Goal: Task Accomplishment & Management: Manage account settings

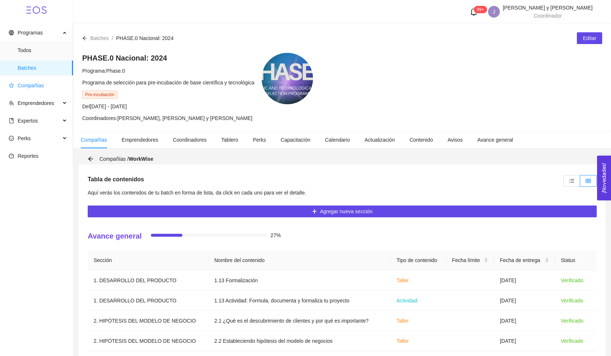
click at [42, 91] on span "Compañías" at bounding box center [38, 85] width 58 height 15
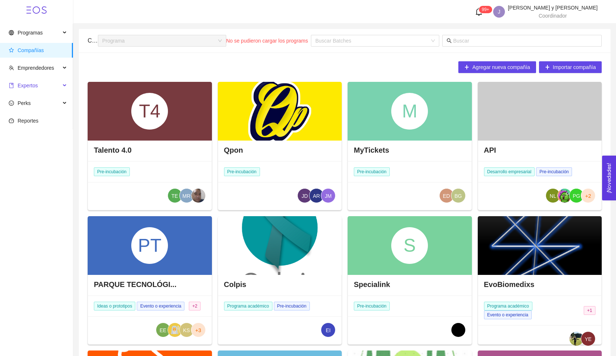
click at [45, 87] on span "Expertos" at bounding box center [35, 85] width 52 height 15
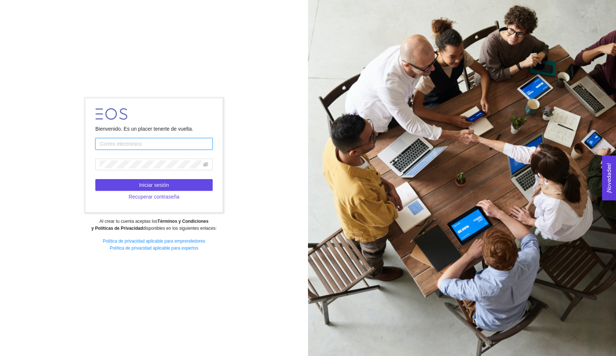
type input "[EMAIL_ADDRESS][DOMAIN_NAME]"
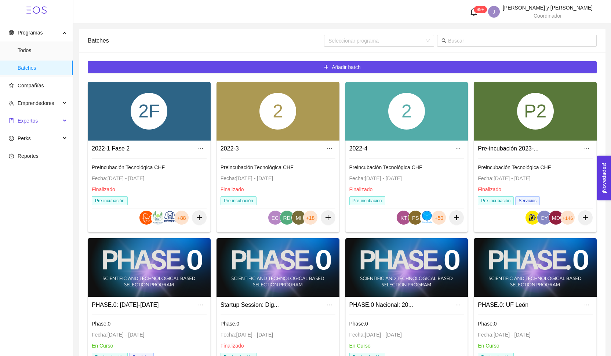
click at [41, 121] on span "Expertos" at bounding box center [35, 120] width 52 height 15
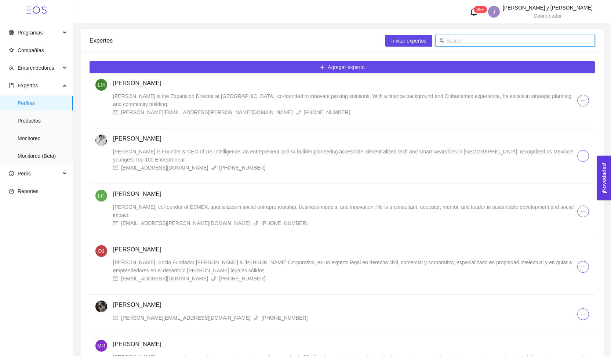
click at [468, 39] on input "text" at bounding box center [518, 41] width 144 height 8
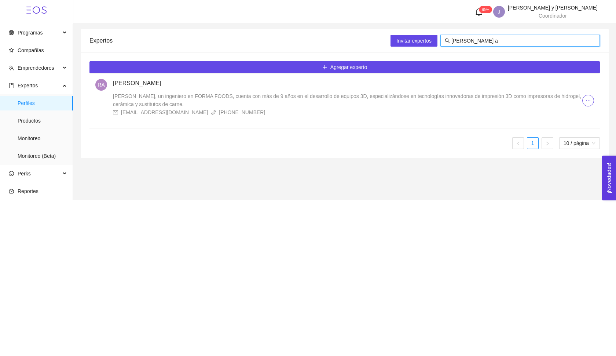
type input "[PERSON_NAME] a"
click at [182, 88] on div "[PERSON_NAME] [PERSON_NAME], un ingeniero en FORMA FOODS, cuenta con más de 9 a…" at bounding box center [348, 97] width 470 height 37
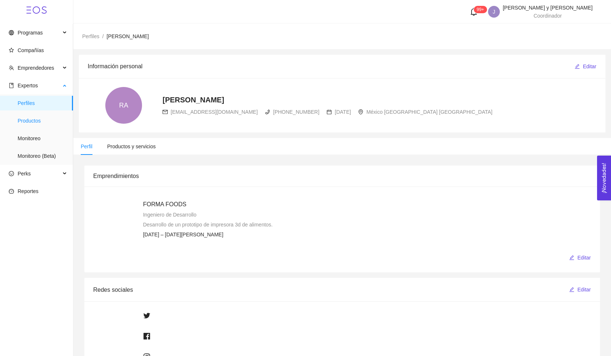
click at [39, 122] on span "Productos" at bounding box center [43, 120] width 50 height 15
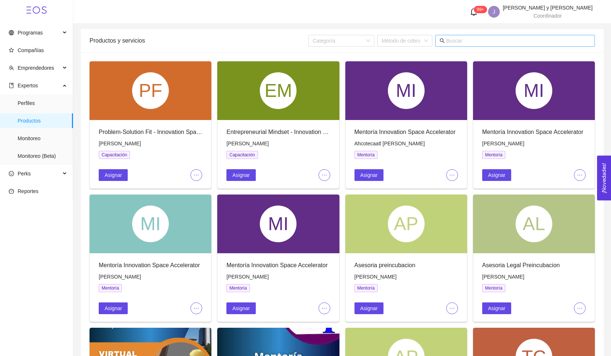
click at [477, 39] on input "text" at bounding box center [518, 41] width 144 height 8
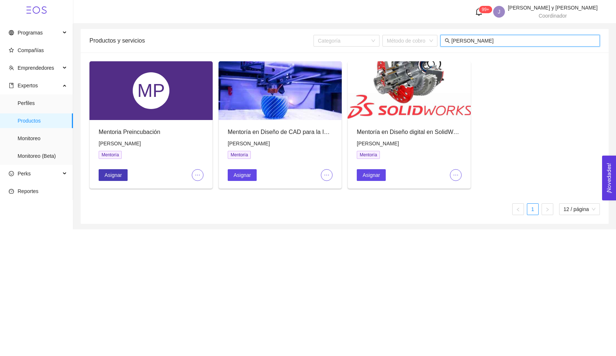
type input "[PERSON_NAME]"
click at [115, 173] on span "Asignar" at bounding box center [113, 175] width 17 height 8
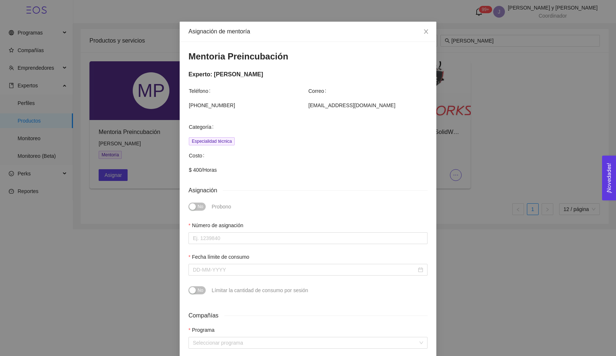
scroll to position [19, 0]
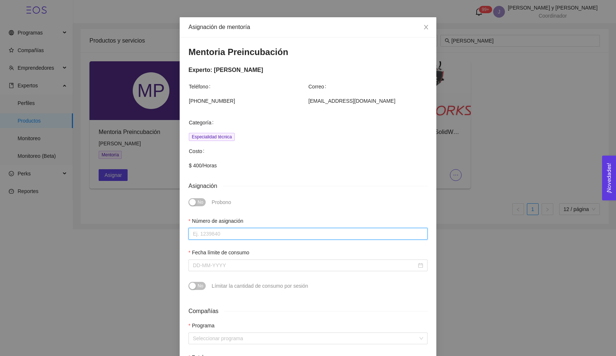
click at [240, 228] on input "Número de asignación" at bounding box center [308, 234] width 239 height 12
type input "1"
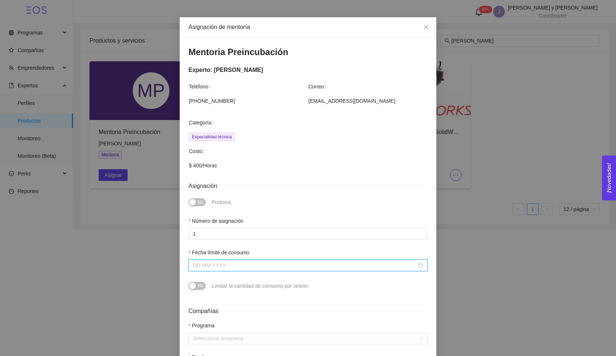
click at [227, 268] on input "Fecha límite de consumo" at bounding box center [305, 265] width 224 height 8
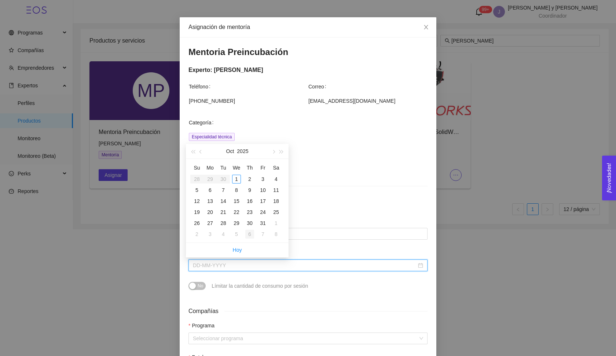
type input "[DATE]"
click at [277, 150] on button "button" at bounding box center [273, 151] width 8 height 15
click at [276, 154] on button "button" at bounding box center [273, 151] width 8 height 15
type input "[DATE]"
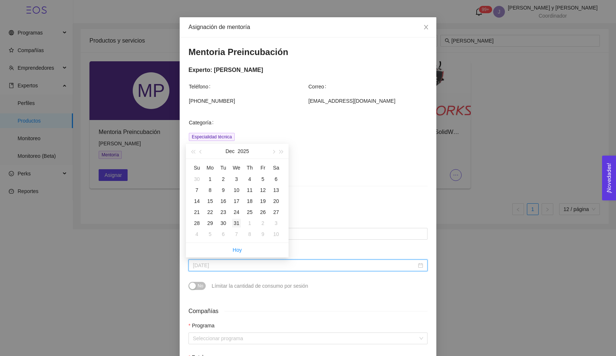
type input "[DATE]"
click at [235, 225] on div "31" at bounding box center [236, 223] width 9 height 9
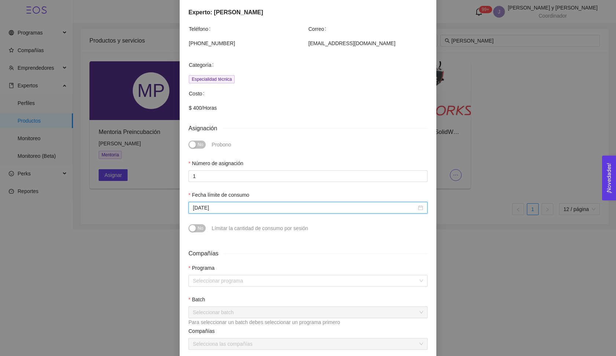
scroll to position [120, 0]
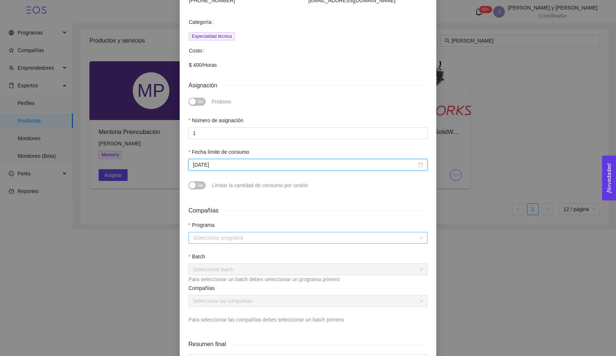
click at [229, 234] on input "search" at bounding box center [305, 237] width 225 height 11
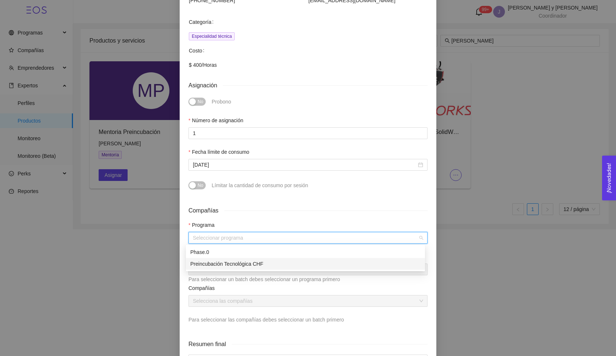
click at [230, 261] on div "Preincubación Tecnológica CHF" at bounding box center [305, 264] width 230 height 8
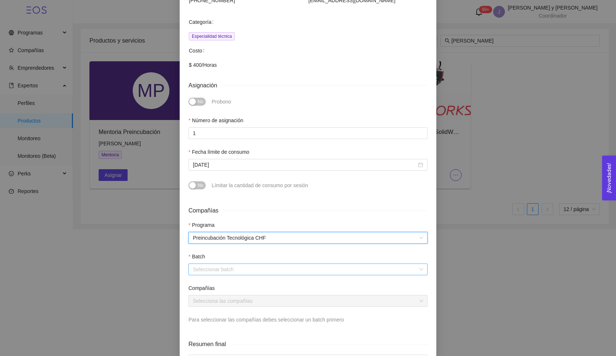
click at [229, 272] on input "search" at bounding box center [305, 269] width 225 height 11
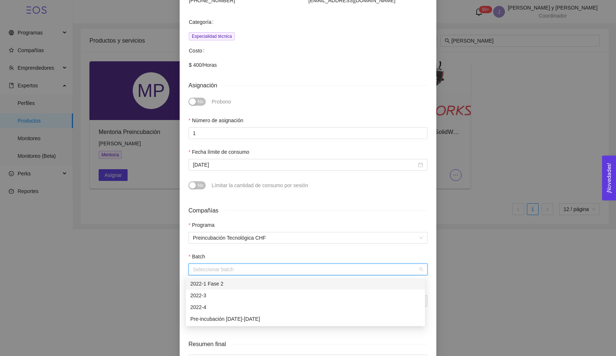
click at [229, 284] on div "2022-1 Fase 2" at bounding box center [305, 284] width 230 height 8
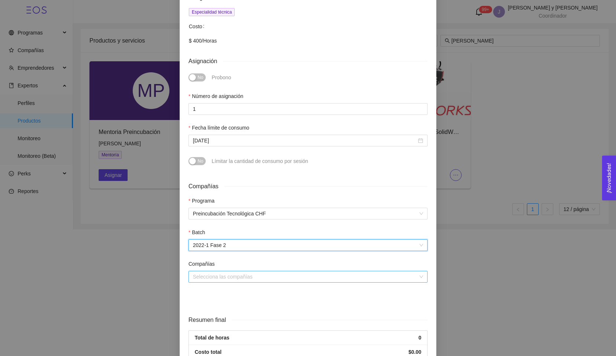
scroll to position [147, 0]
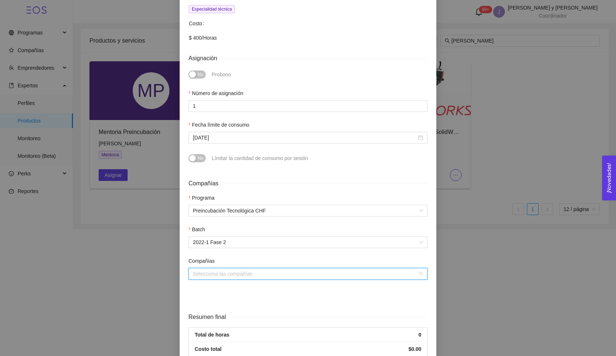
click at [233, 277] on input "search" at bounding box center [305, 273] width 225 height 11
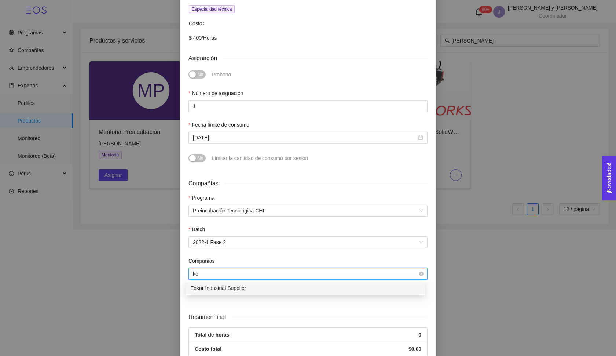
type input "k"
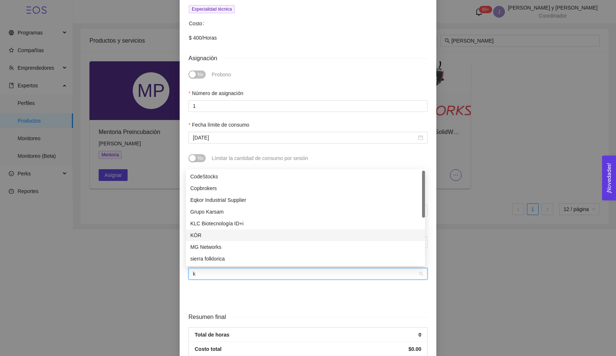
click at [206, 235] on div "KÓR" at bounding box center [305, 235] width 230 height 8
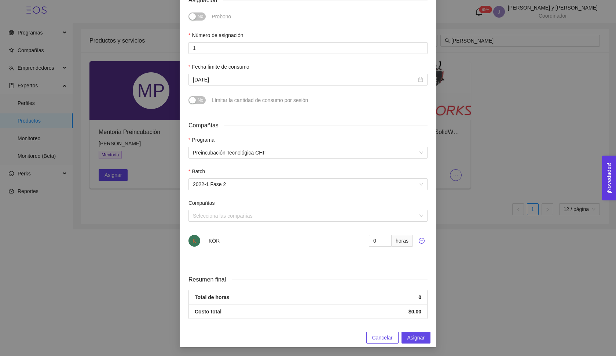
scroll to position [205, 0]
click at [381, 239] on input "1" at bounding box center [380, 241] width 23 height 12
click at [381, 239] on input "2" at bounding box center [380, 241] width 23 height 12
click at [381, 239] on input "3" at bounding box center [380, 241] width 23 height 12
type input "4"
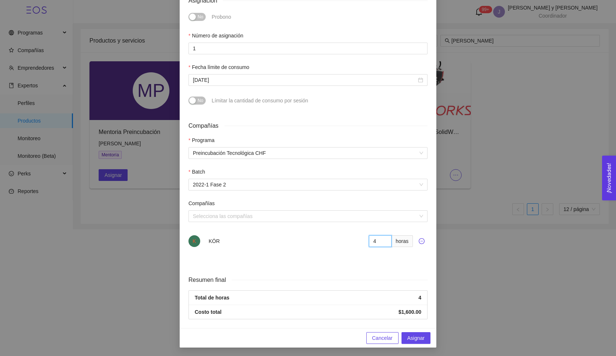
click at [381, 239] on input "4" at bounding box center [380, 241] width 23 height 12
click at [386, 217] on input "search" at bounding box center [305, 216] width 225 height 11
click at [384, 190] on div at bounding box center [308, 194] width 239 height 9
click at [413, 339] on span "Asignar" at bounding box center [416, 338] width 17 height 8
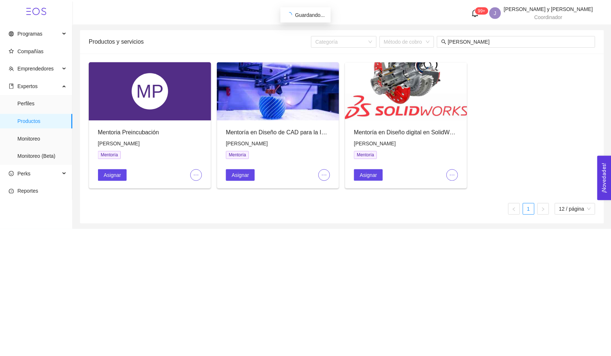
scroll to position [139, 0]
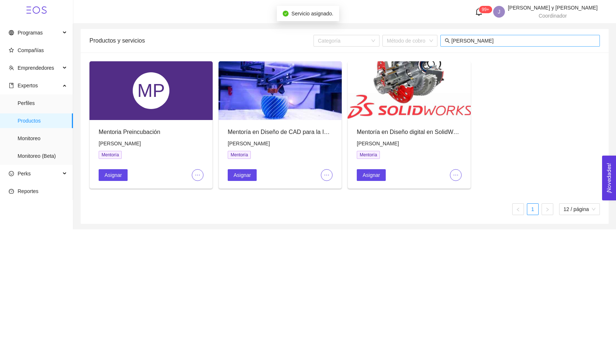
click at [495, 41] on input "[PERSON_NAME]" at bounding box center [524, 41] width 144 height 8
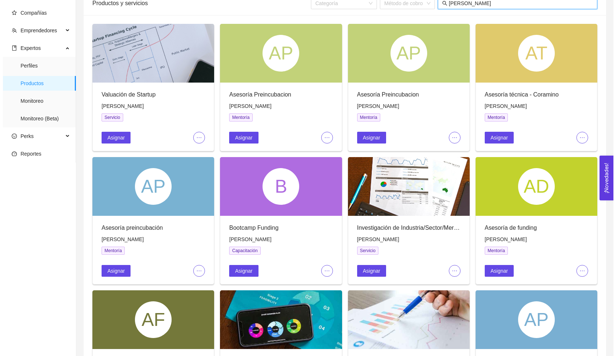
scroll to position [36, 0]
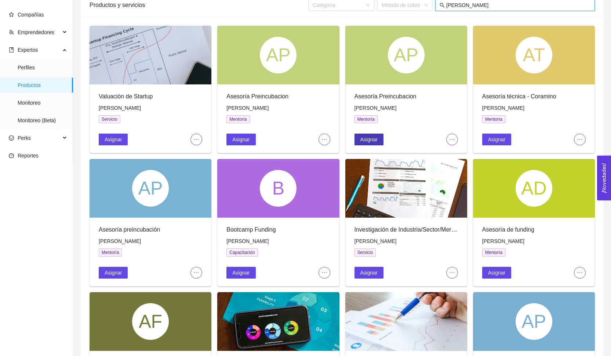
type input "[PERSON_NAME]"
click at [371, 142] on span "Asignar" at bounding box center [368, 139] width 17 height 8
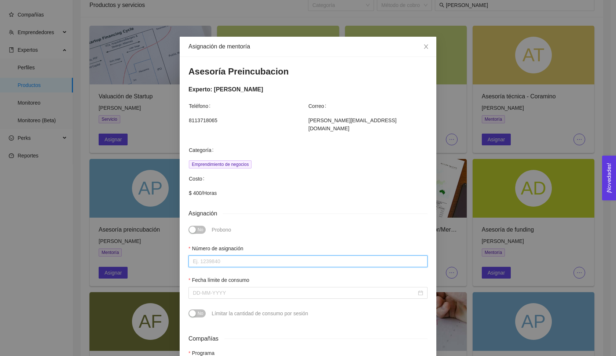
click at [234, 255] on input "Número de asignación" at bounding box center [308, 261] width 239 height 12
type input "1"
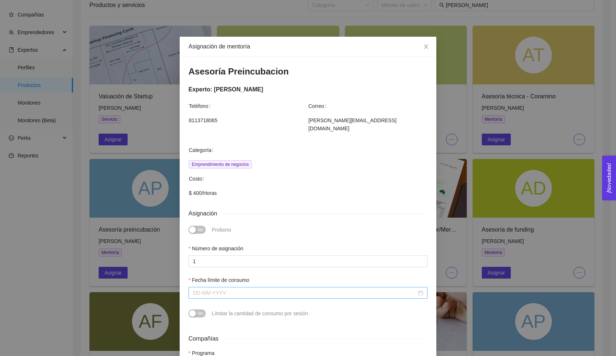
click at [222, 289] on input "Fecha límite de consumo" at bounding box center [305, 293] width 224 height 8
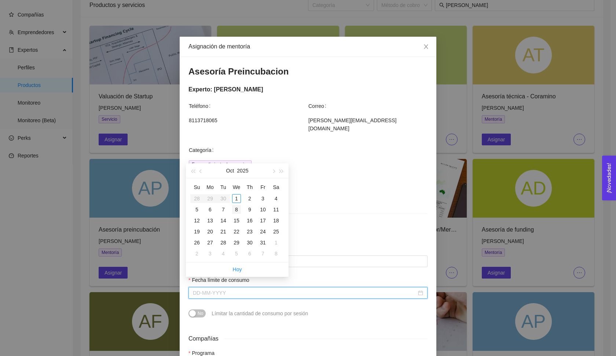
type input "[DATE]"
click at [273, 169] on button "button" at bounding box center [273, 170] width 8 height 15
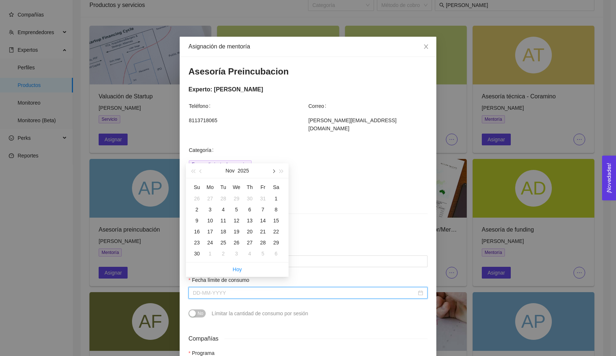
click at [273, 169] on button "button" at bounding box center [273, 170] width 8 height 15
type input "[DATE]"
click at [233, 241] on div "31" at bounding box center [236, 242] width 9 height 9
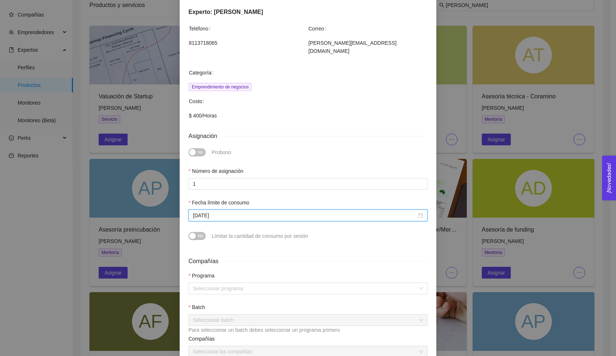
scroll to position [80, 0]
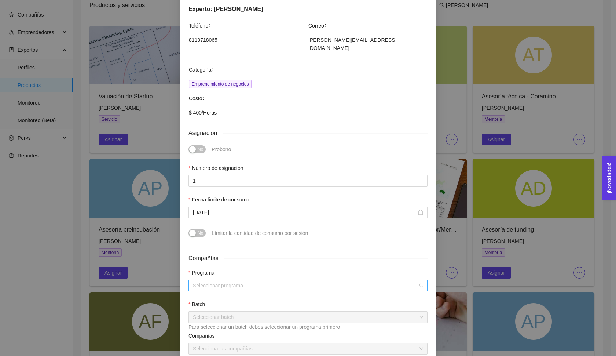
click at [252, 280] on input "search" at bounding box center [305, 285] width 225 height 11
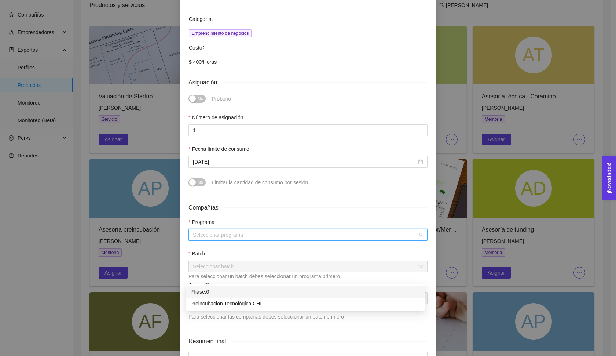
scroll to position [131, 0]
click at [238, 303] on div "Preincubación Tecnológica CHF" at bounding box center [305, 303] width 230 height 8
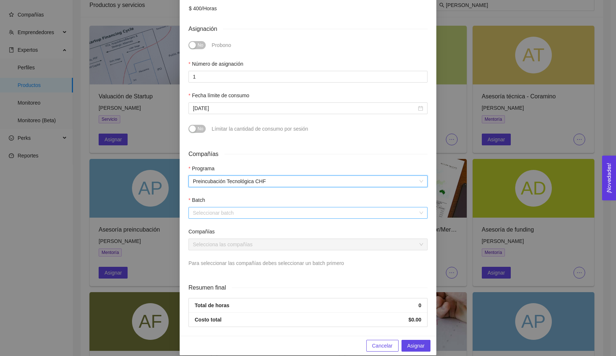
scroll to position [184, 0]
click at [238, 208] on input "search" at bounding box center [305, 213] width 225 height 11
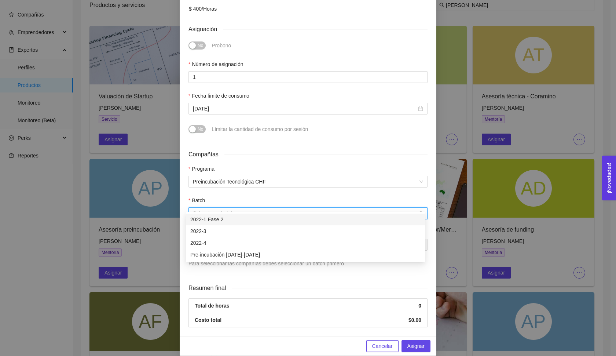
click at [245, 220] on div "2022-1 Fase 2" at bounding box center [305, 219] width 230 height 8
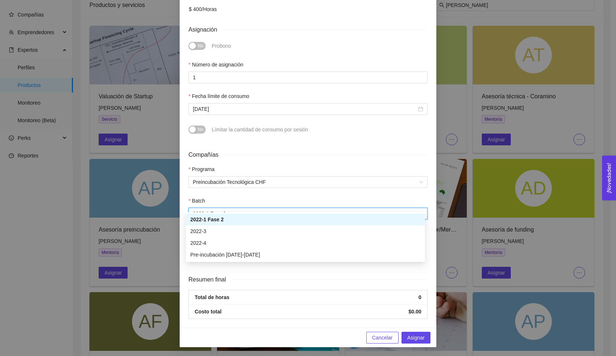
scroll to position [175, 0]
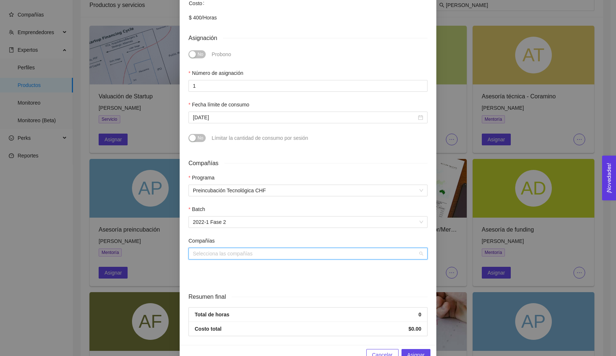
click at [234, 248] on input "search" at bounding box center [305, 253] width 225 height 11
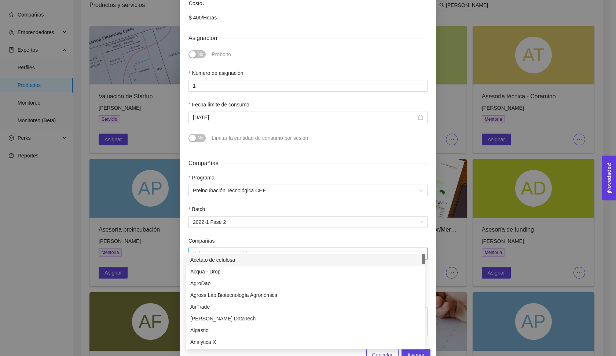
type input "k"
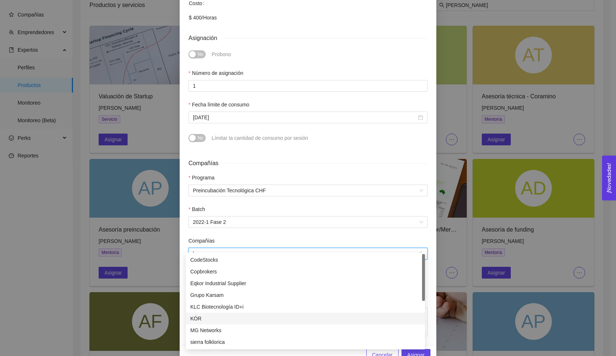
click at [201, 319] on div "KÓR" at bounding box center [305, 318] width 230 height 8
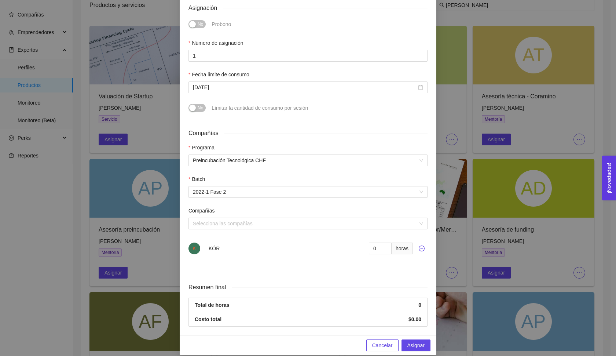
scroll to position [205, 0]
click at [380, 243] on input "1" at bounding box center [380, 249] width 23 height 12
click at [380, 243] on input "2" at bounding box center [380, 249] width 23 height 12
click at [380, 243] on input "3" at bounding box center [380, 249] width 23 height 12
type input "4"
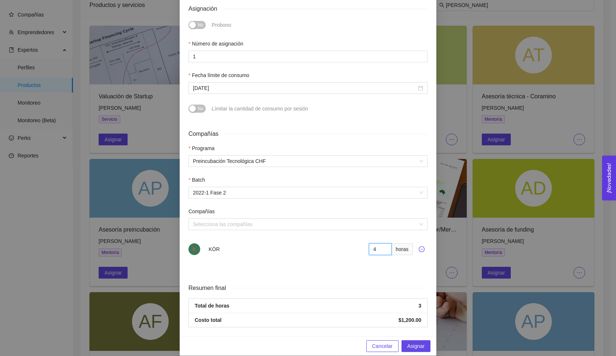
click at [380, 243] on input "4" at bounding box center [380, 249] width 23 height 12
click at [413, 342] on span "Asignar" at bounding box center [416, 346] width 17 height 8
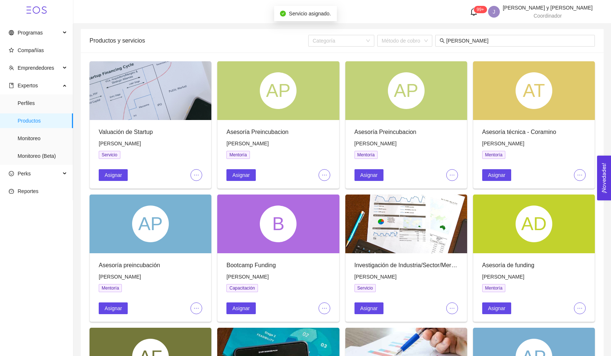
scroll to position [0, 0]
click at [45, 58] on span "Compañías" at bounding box center [38, 50] width 58 height 15
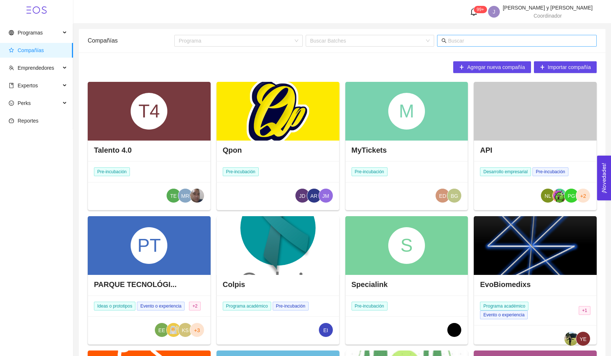
click at [460, 41] on input "text" at bounding box center [520, 41] width 144 height 8
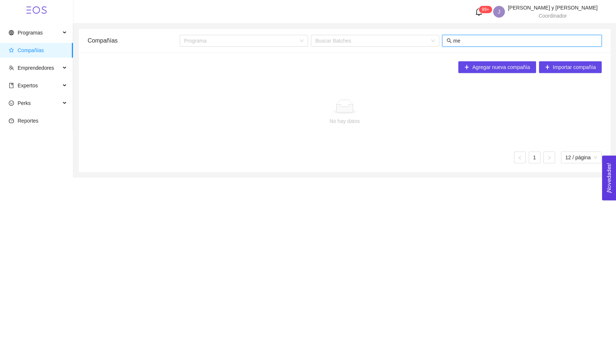
type input "m"
type input "fem"
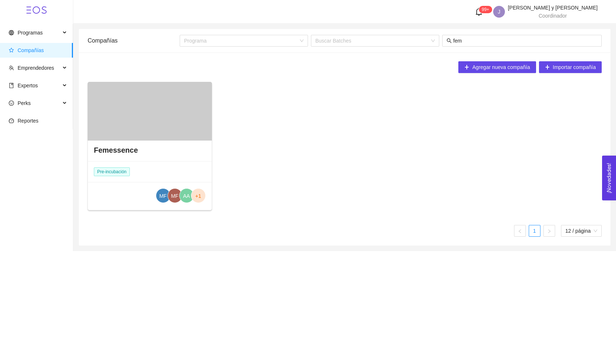
click at [187, 121] on div at bounding box center [150, 111] width 124 height 59
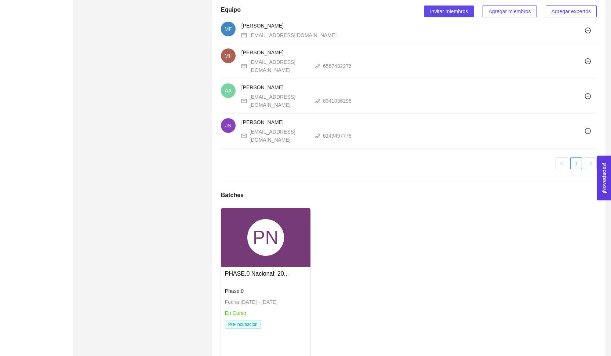
scroll to position [628, 0]
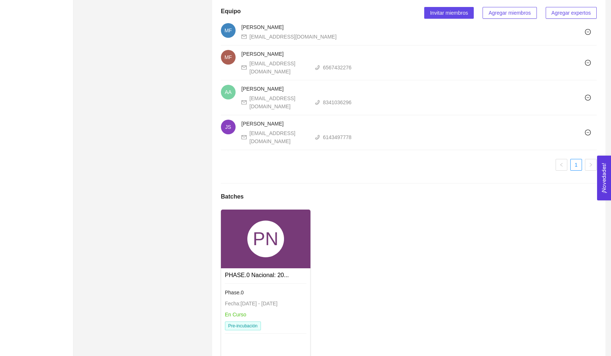
click at [269, 232] on div "PN" at bounding box center [265, 239] width 37 height 37
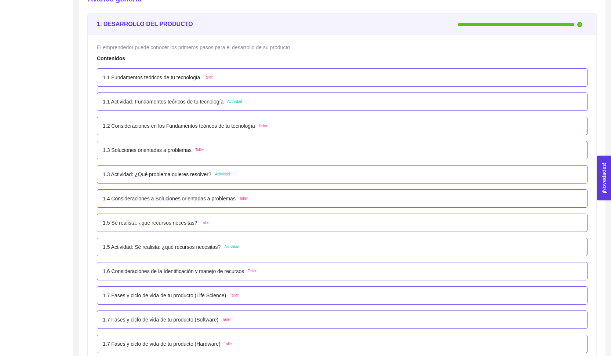
scroll to position [130, 0]
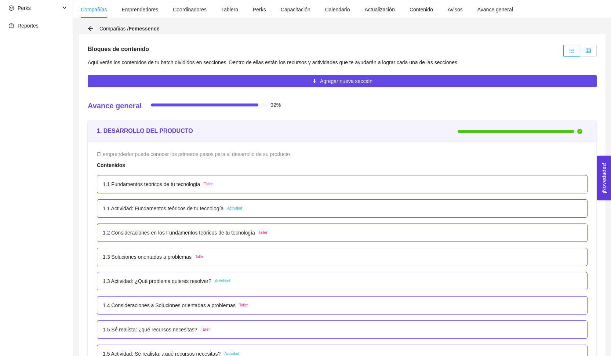
click at [585, 50] on label at bounding box center [588, 51] width 17 height 12
click at [580, 52] on input "radio" at bounding box center [580, 52] width 0 height 0
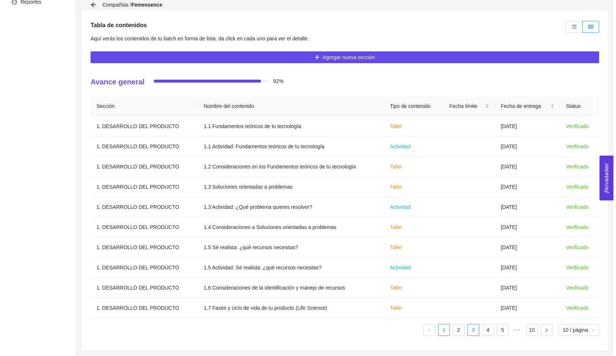
scroll to position [154, 0]
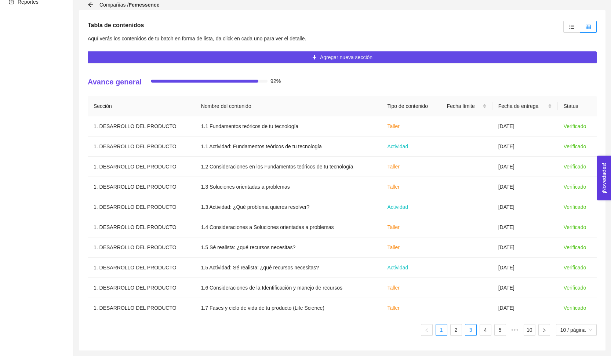
click at [465, 333] on link "3" at bounding box center [470, 329] width 11 height 11
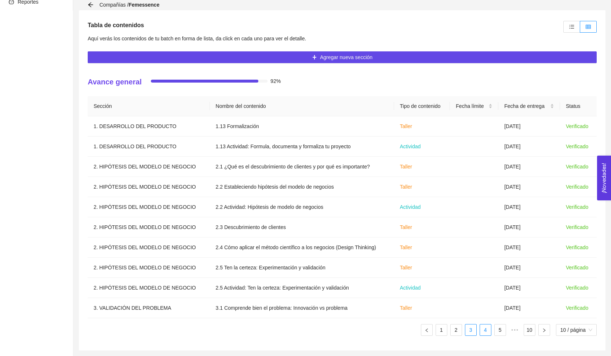
click at [486, 332] on link "4" at bounding box center [485, 329] width 11 height 11
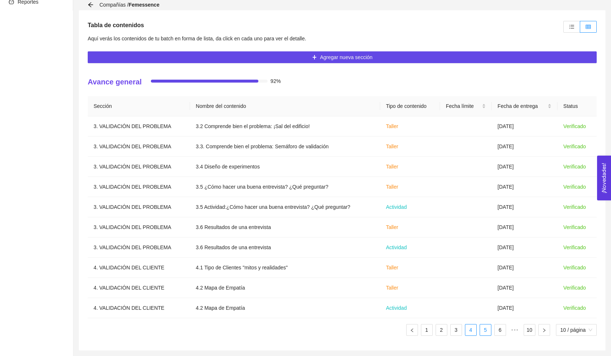
click at [483, 332] on link "5" at bounding box center [485, 329] width 11 height 11
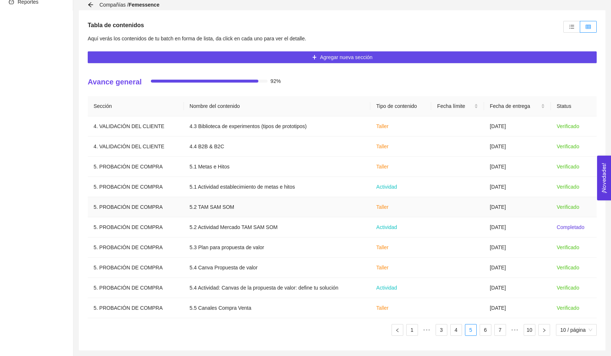
click at [474, 215] on td at bounding box center [457, 207] width 52 height 20
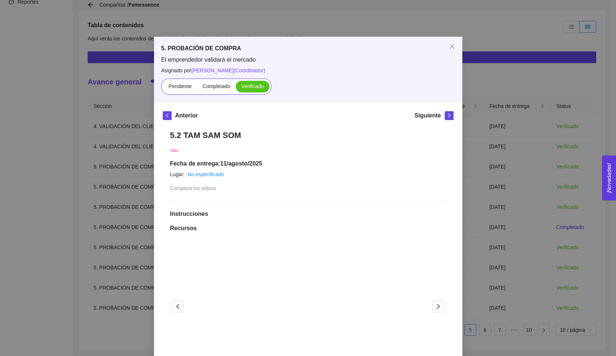
click at [479, 232] on div "5. PROBACIÓN DE COMPRA El emprendedor validará el mercado Asignado por [PERSON_…" at bounding box center [308, 178] width 616 height 356
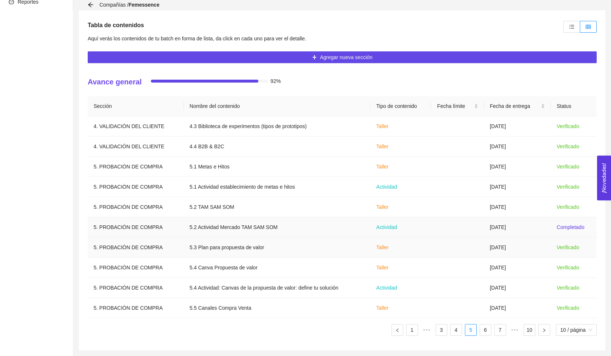
click at [465, 238] on td at bounding box center [457, 247] width 52 height 20
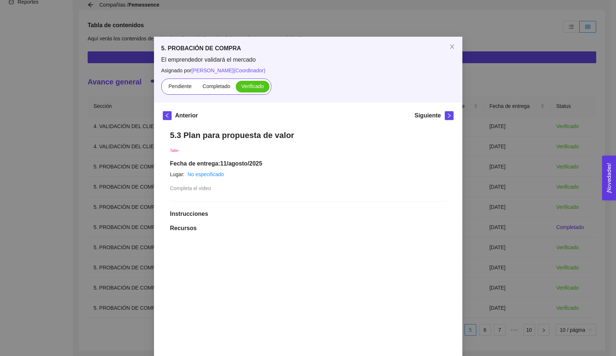
scroll to position [32, 0]
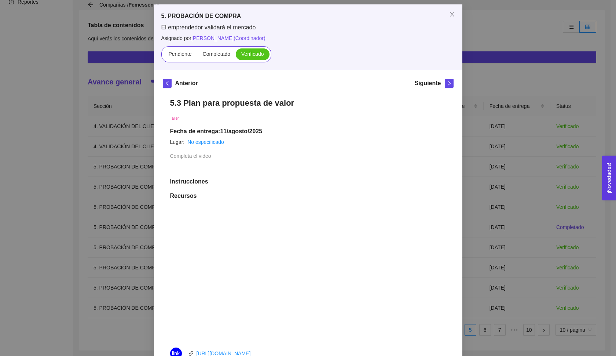
click at [561, 187] on div "5. PROBACIÓN DE COMPRA El emprendedor validará el mercado Asignado por [PERSON_…" at bounding box center [308, 178] width 616 height 356
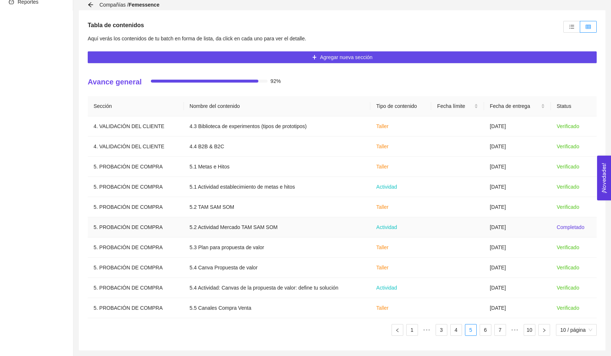
click at [504, 226] on td "[DATE]" at bounding box center [517, 227] width 67 height 20
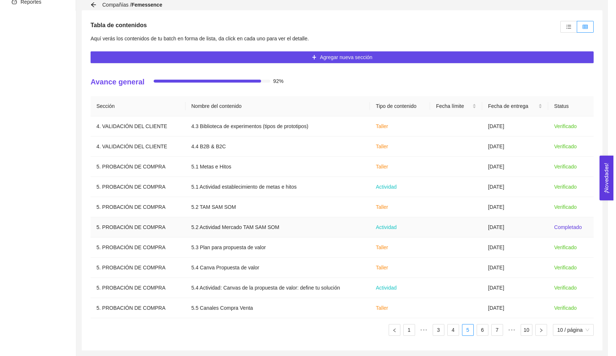
scroll to position [0, 0]
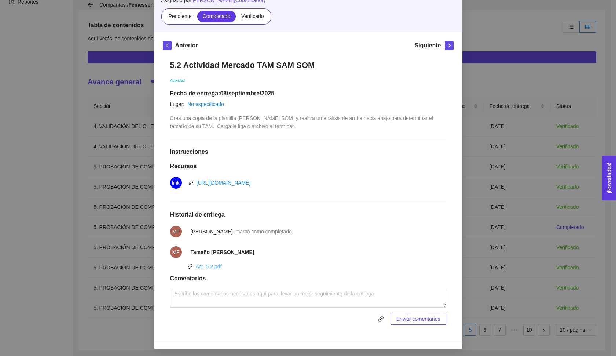
click at [209, 263] on link "Act. 5.2.pdf" at bounding box center [209, 266] width 26 height 6
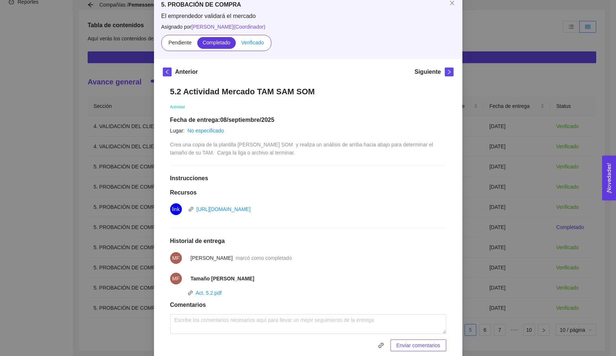
click at [247, 44] on span "Verificado" at bounding box center [252, 43] width 22 height 6
click at [236, 44] on input "Verificado" at bounding box center [236, 44] width 0 height 0
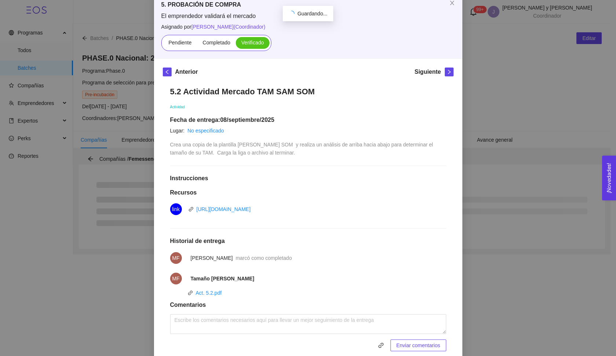
scroll to position [0, 0]
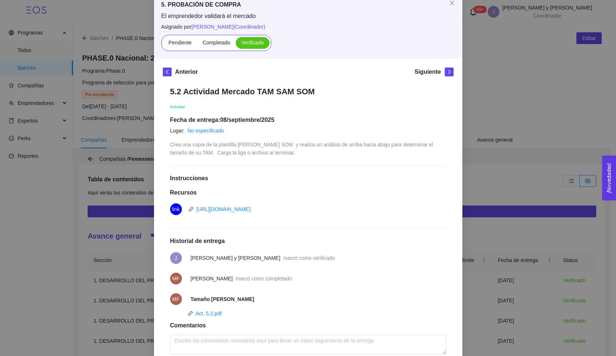
click at [346, 55] on div "5. PROBACIÓN DE COMPRA El emprendedor validará el mercado Asignado por [PERSON_…" at bounding box center [308, 25] width 309 height 65
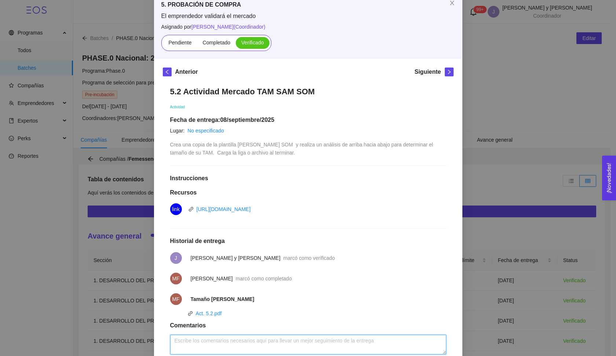
click at [267, 343] on textarea at bounding box center [308, 345] width 276 height 20
paste textarea "Lorem ips do SIT ame 387 consecte ad elitsed doe TEM → inci ut laboreetdol magn…"
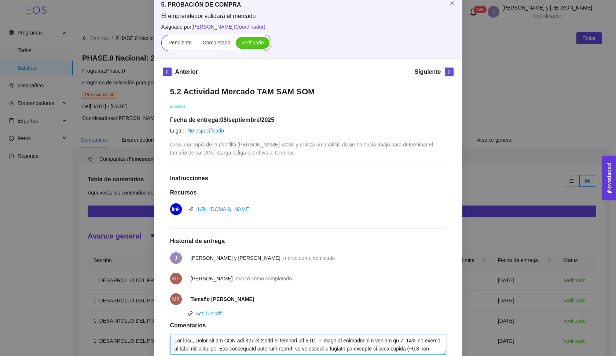
click at [202, 339] on textarea at bounding box center [308, 345] width 276 height 20
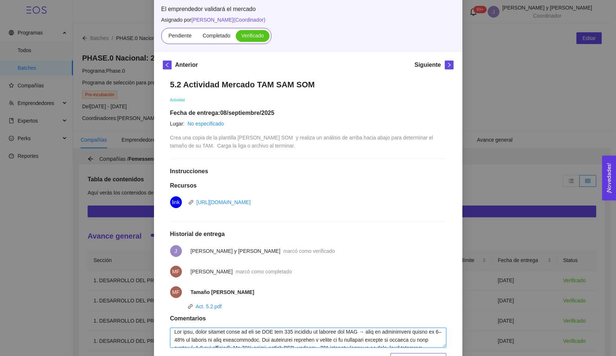
click at [379, 333] on textarea at bounding box center [308, 338] width 276 height 20
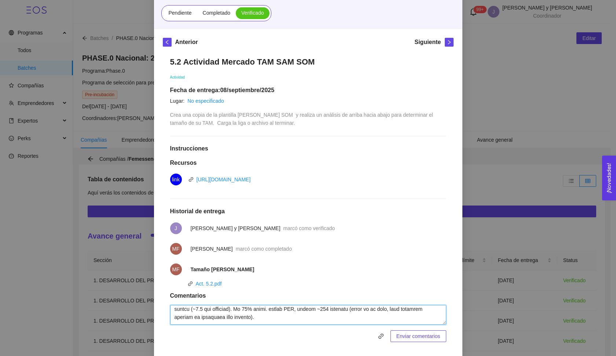
scroll to position [18, 0]
click at [227, 308] on textarea at bounding box center [308, 315] width 276 height 20
click at [231, 309] on textarea at bounding box center [308, 315] width 276 height 20
click at [393, 309] on textarea at bounding box center [308, 315] width 276 height 20
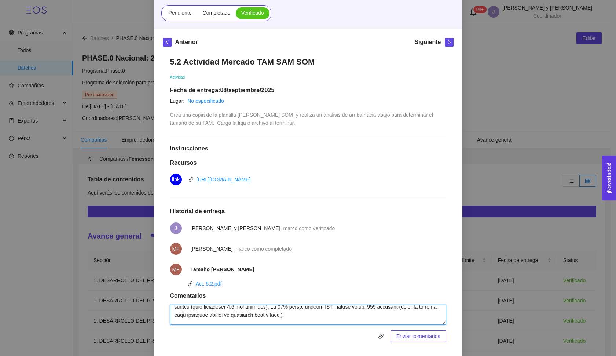
scroll to position [22, 0]
click at [221, 315] on textarea at bounding box center [308, 315] width 276 height 20
click at [229, 313] on textarea at bounding box center [308, 315] width 276 height 20
click at [278, 310] on textarea at bounding box center [308, 315] width 276 height 20
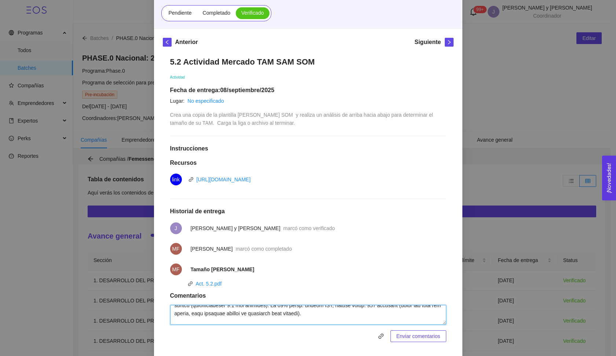
click at [278, 310] on textarea at bounding box center [308, 315] width 276 height 20
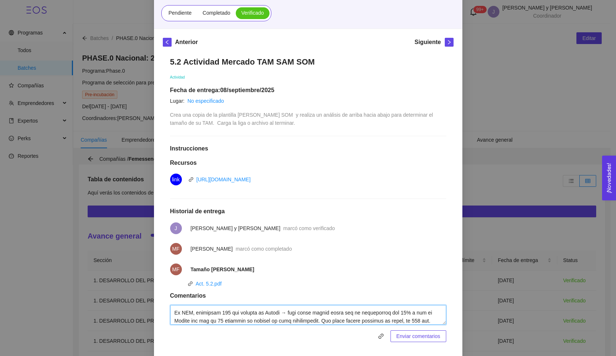
scroll to position [40, 0]
click at [216, 310] on textarea at bounding box center [308, 315] width 276 height 20
click at [291, 306] on textarea at bounding box center [308, 315] width 276 height 20
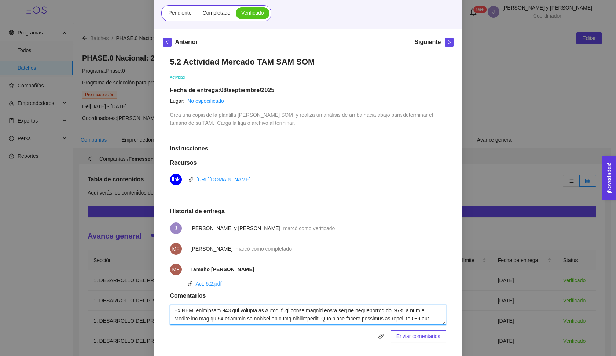
click at [322, 308] on textarea at bounding box center [308, 315] width 276 height 20
click at [309, 308] on textarea at bounding box center [308, 315] width 276 height 20
drag, startPoint x: 315, startPoint y: 309, endPoint x: 345, endPoint y: 309, distance: 30.5
click at [345, 309] on textarea at bounding box center [308, 315] width 276 height 20
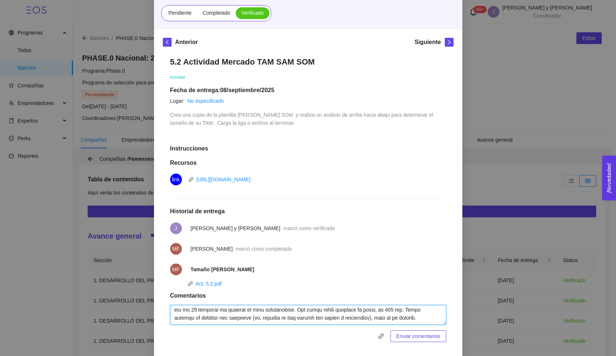
scroll to position [52, 0]
click at [186, 314] on textarea at bounding box center [308, 315] width 276 height 20
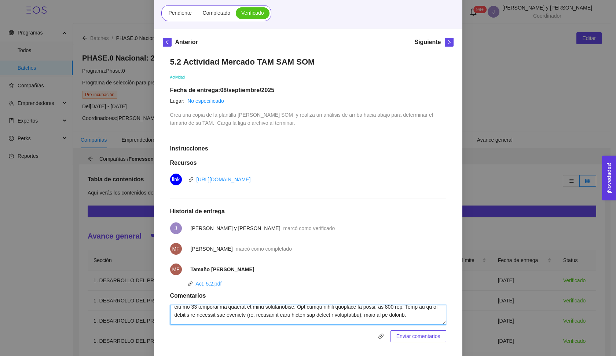
click at [227, 314] on textarea at bounding box center [308, 315] width 276 height 20
click at [285, 316] on textarea at bounding box center [308, 315] width 276 height 20
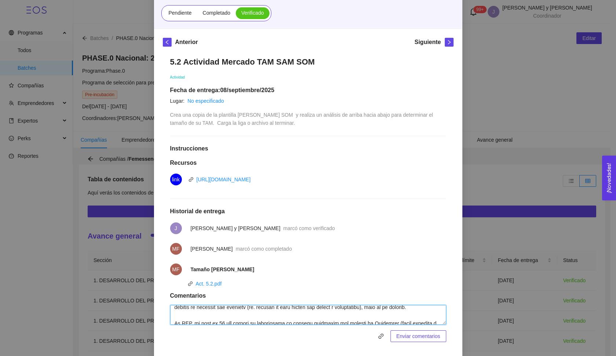
scroll to position [63, 0]
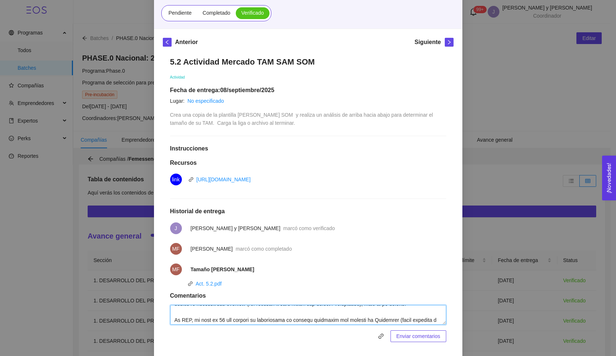
click at [243, 312] on textarea at bounding box center [308, 315] width 276 height 20
click at [192, 308] on textarea at bounding box center [308, 315] width 276 height 20
drag, startPoint x: 192, startPoint y: 308, endPoint x: 208, endPoint y: 308, distance: 15.8
click at [208, 308] on textarea at bounding box center [308, 315] width 276 height 20
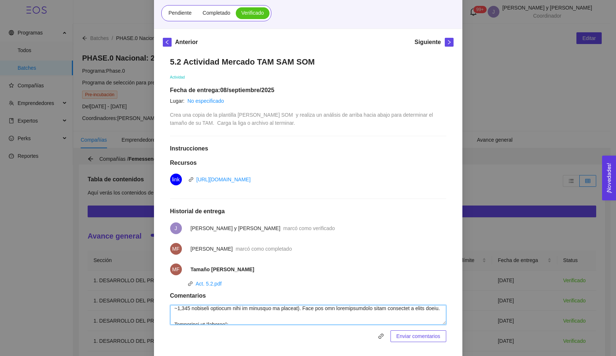
scroll to position [84, 0]
click at [357, 303] on div "5.2 Actividad [PERSON_NAME] SOM Actividad Fecha de entrega: [DATE] Lugar: No es…" at bounding box center [308, 200] width 291 height 300
click at [356, 308] on textarea at bounding box center [308, 315] width 276 height 20
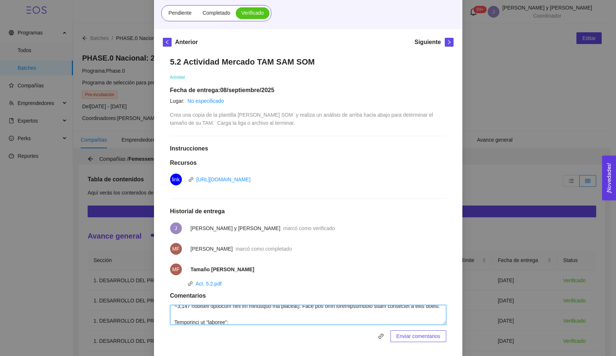
scroll to position [86, 0]
click at [187, 313] on textarea at bounding box center [308, 315] width 276 height 20
click at [200, 312] on textarea at bounding box center [308, 315] width 276 height 20
drag, startPoint x: 339, startPoint y: 310, endPoint x: 407, endPoint y: 313, distance: 68.3
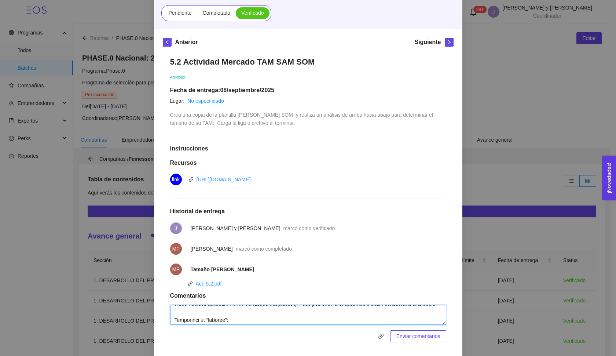
click at [407, 313] on textarea at bounding box center [308, 315] width 276 height 20
click at [172, 316] on textarea at bounding box center [308, 315] width 276 height 20
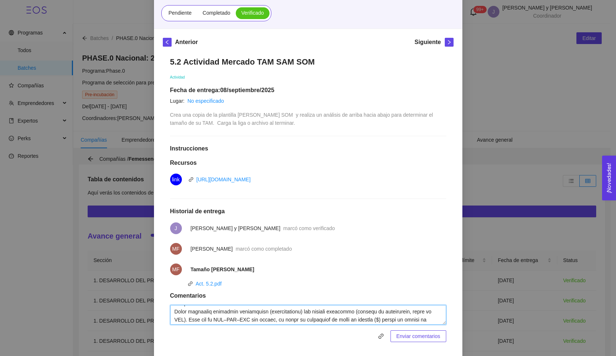
scroll to position [98, 0]
click at [192, 315] on textarea at bounding box center [308, 315] width 276 height 20
drag, startPoint x: 172, startPoint y: 309, endPoint x: 251, endPoint y: 309, distance: 78.5
click at [251, 309] on textarea at bounding box center [308, 315] width 276 height 20
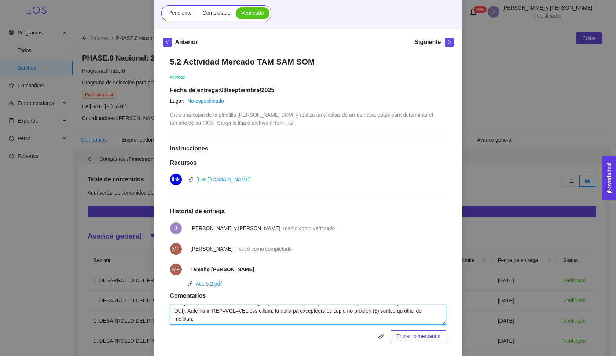
scroll to position [97, 0]
click at [171, 317] on textarea at bounding box center [308, 315] width 276 height 20
click at [244, 319] on textarea at bounding box center [308, 315] width 276 height 20
drag, startPoint x: 327, startPoint y: 313, endPoint x: 363, endPoint y: 314, distance: 36.3
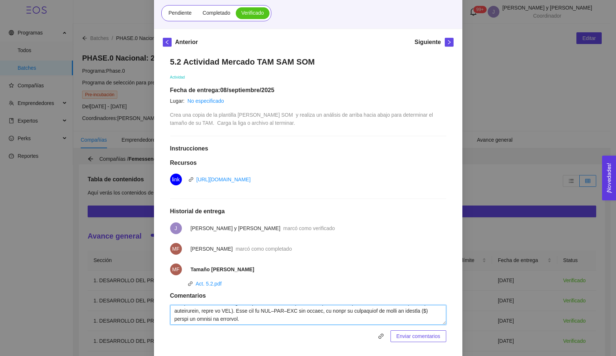
click at [363, 314] on textarea at bounding box center [308, 315] width 276 height 20
drag, startPoint x: 336, startPoint y: 310, endPoint x: 362, endPoint y: 311, distance: 25.7
click at [362, 311] on textarea at bounding box center [308, 315] width 276 height 20
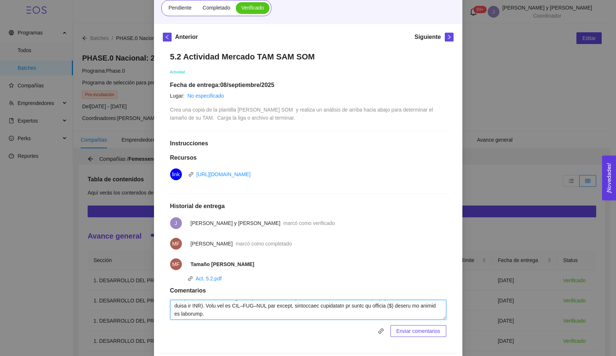
scroll to position [86, 0]
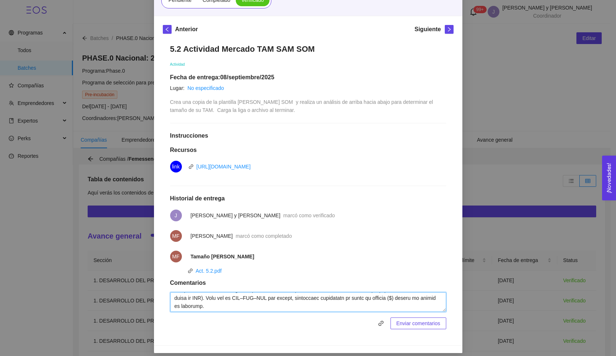
click at [280, 308] on textarea at bounding box center [308, 302] width 276 height 20
type textarea "Lor ipsu, dolor sitamet conse ad eli se DOE tem 410 incididu ut laboree dol MAG…"
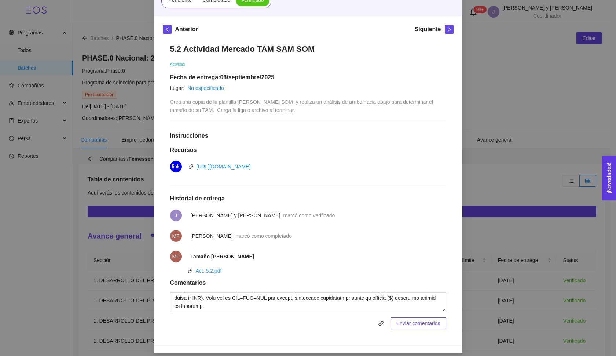
click at [413, 312] on div "Enviar comentarios" at bounding box center [308, 310] width 276 height 37
click at [408, 333] on div "5.2 Actividad [PERSON_NAME] SOM Actividad Fecha de entrega: [DATE] Lugar: No es…" at bounding box center [308, 187] width 291 height 300
click at [408, 325] on span "Enviar comentarios" at bounding box center [419, 323] width 44 height 8
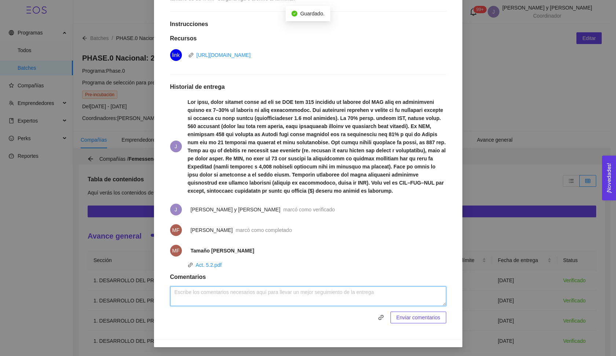
click at [285, 299] on textarea at bounding box center [308, 296] width 276 height 20
drag, startPoint x: 204, startPoint y: 296, endPoint x: 230, endPoint y: 293, distance: 25.5
click at [230, 293] on textarea "para los cálculos" at bounding box center [308, 296] width 276 height 20
paste textarea "Usa prevalencia global y conviértelo a dólares con base en el gasto promedio an…"
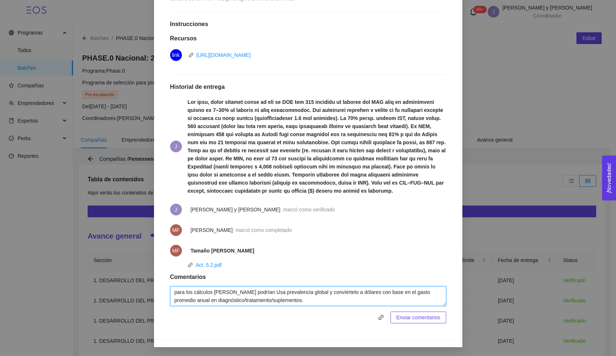
click at [253, 290] on textarea "para los cálculos [PERSON_NAME] podrían Usa prevalencia global y conviértelo a …" at bounding box center [308, 296] width 276 height 20
click at [331, 296] on textarea "para los cálculos [PERSON_NAME] podrían usar la prevalencia global y conviértel…" at bounding box center [308, 296] width 276 height 20
click at [329, 293] on textarea "para los cálculos [PERSON_NAME] podrían usar la prevalencia global y conviértel…" at bounding box center [308, 296] width 276 height 20
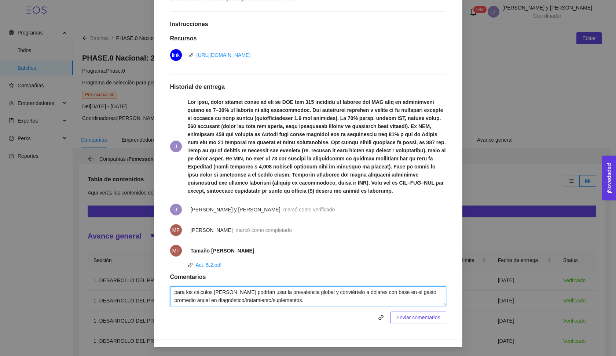
click at [329, 293] on textarea "para los cálculos [PERSON_NAME] podrían usar la prevalencia global y conviértel…" at bounding box center [308, 296] width 276 height 20
click at [307, 302] on textarea "para los cálculos [PERSON_NAME] podrían usar la prevalencia global y convertirl…" at bounding box center [308, 296] width 276 height 20
paste textarea "[GEOGRAPHIC_DATA], con ~30 millones de mujeres en edad fértil y 22% de prevalen…"
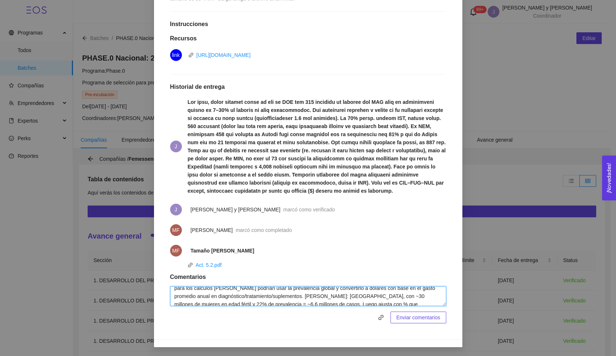
scroll to position [6, 0]
click at [354, 295] on textarea "para los cálculos [PERSON_NAME] podrían usar la prevalencia global y convertirl…" at bounding box center [308, 296] width 276 height 20
drag, startPoint x: 236, startPoint y: 300, endPoint x: 245, endPoint y: 300, distance: 8.8
click at [245, 300] on textarea "para los cálculos [PERSON_NAME] podrían usar la prevalencia global y convertirl…" at bounding box center [308, 296] width 276 height 20
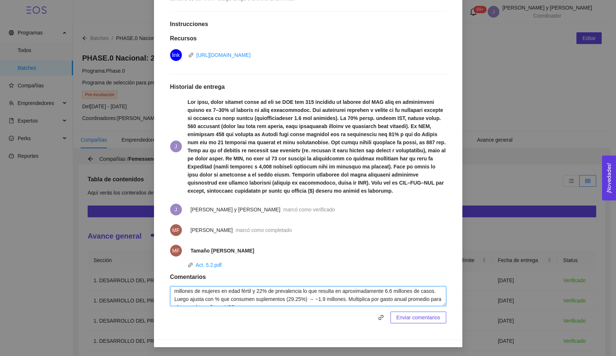
scroll to position [19, 0]
click at [404, 289] on textarea "para los cálculos [PERSON_NAME] podrían usar la prevalencia global y convertirl…" at bounding box center [308, 296] width 276 height 20
drag, startPoint x: 240, startPoint y: 295, endPoint x: 271, endPoint y: 294, distance: 30.5
click at [271, 294] on textarea "para los cálculos [PERSON_NAME] podrían usar la prevalencia global y convertirl…" at bounding box center [308, 296] width 276 height 20
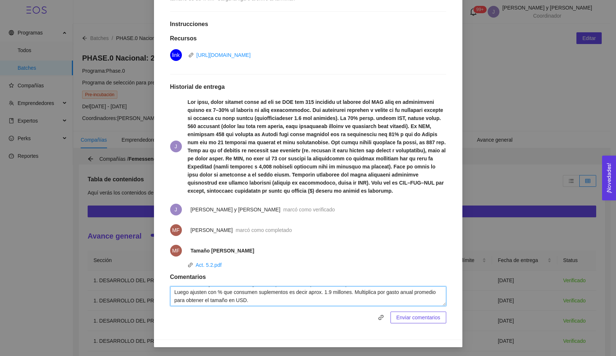
scroll to position [24, 0]
click at [330, 294] on textarea "para los cálculos [PERSON_NAME] podrían usar la prevalencia global y convertirl…" at bounding box center [308, 296] width 276 height 20
drag, startPoint x: 288, startPoint y: 302, endPoint x: 307, endPoint y: 302, distance: 19.4
click at [307, 302] on textarea "para los cálculos [PERSON_NAME] podrían usar la prevalencia global y convertirl…" at bounding box center [308, 296] width 276 height 20
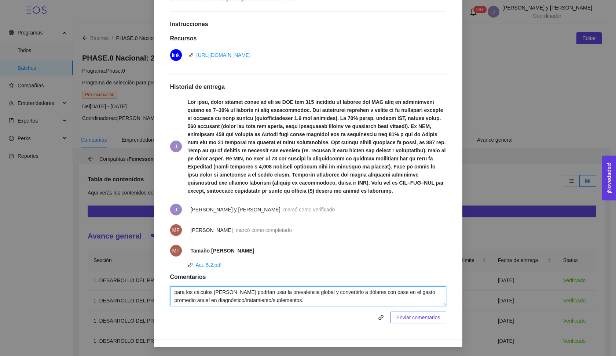
type textarea "para los cálculos [PERSON_NAME] podrían usar la prevalencia global y convertirl…"
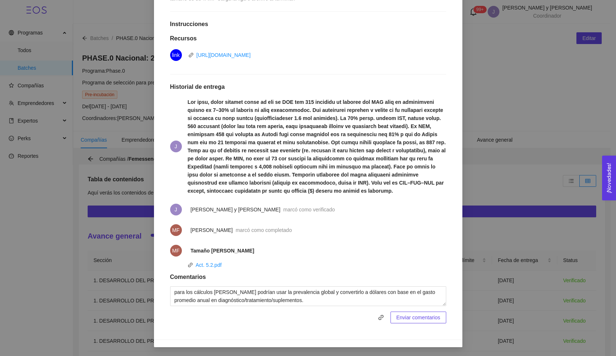
click at [417, 321] on span "Enviar comentarios" at bounding box center [419, 317] width 44 height 8
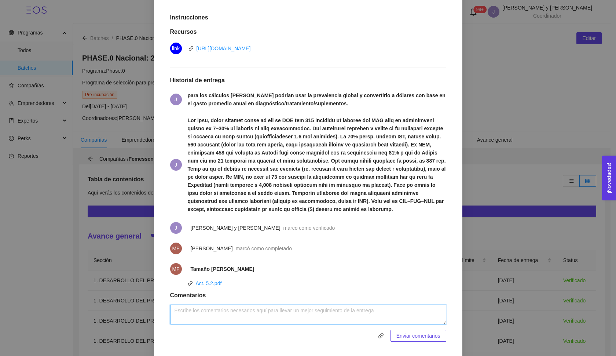
click at [352, 322] on textarea at bounding box center [308, 315] width 276 height 20
click at [224, 318] on textarea "En el [PERSON_NAME] usen la prevalencia X el % de" at bounding box center [308, 315] width 276 height 20
click at [205, 317] on textarea "En el [PERSON_NAME] usen el numero de mujeres en edad reproductiva X el % de" at bounding box center [308, 315] width 276 height 20
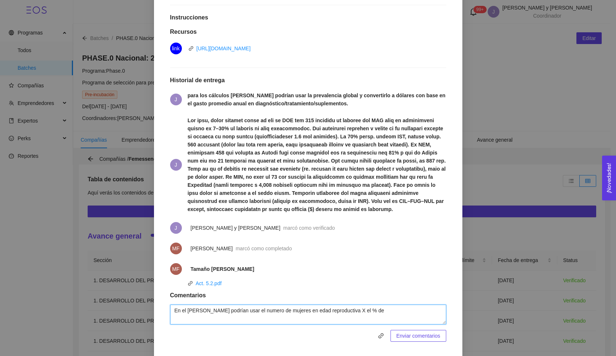
click at [375, 316] on textarea "En el [PERSON_NAME] podrían usar el numero de mujeres en edad reproductiva X el…" at bounding box center [308, 315] width 276 height 20
paste textarea "Multiplica por gasto anual promedio para obtener el tamaño en USD."
click at [318, 322] on textarea "En el [PERSON_NAME] podrían usar el numero de mujeres en edad reproductiva X el…" at bounding box center [308, 315] width 276 height 20
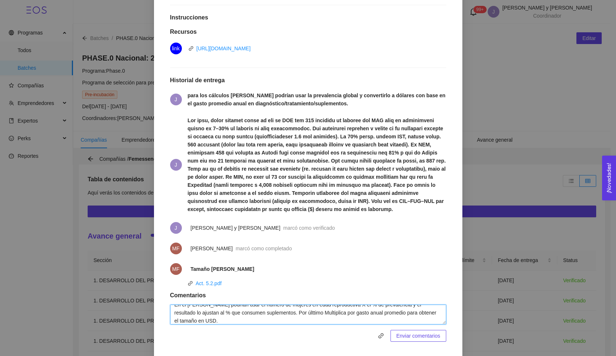
click at [312, 319] on textarea "En el [PERSON_NAME] podrían usar el numero de mujeres en edad reproductiva X el…" at bounding box center [308, 315] width 276 height 20
drag, startPoint x: 350, startPoint y: 316, endPoint x: 336, endPoint y: 318, distance: 13.4
click at [336, 318] on textarea "En el [PERSON_NAME] podrían usar el numero de mujeres en edad reproductiva X el…" at bounding box center [308, 315] width 276 height 20
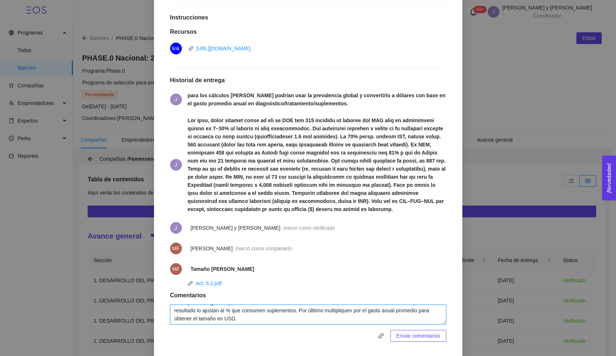
type textarea "En el [PERSON_NAME] podrían usar el numero de mujeres en edad reproductiva X el…"
click at [413, 340] on span "Enviar comentarios" at bounding box center [419, 336] width 44 height 8
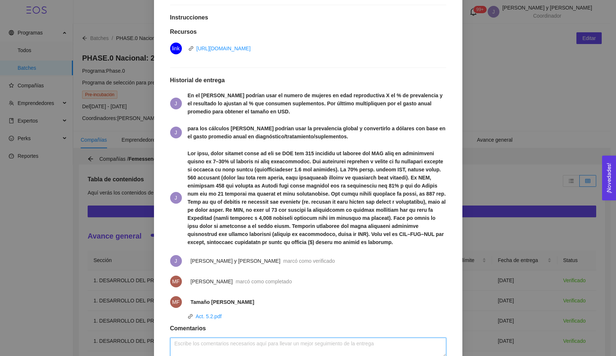
click at [280, 351] on textarea at bounding box center [308, 348] width 276 height 20
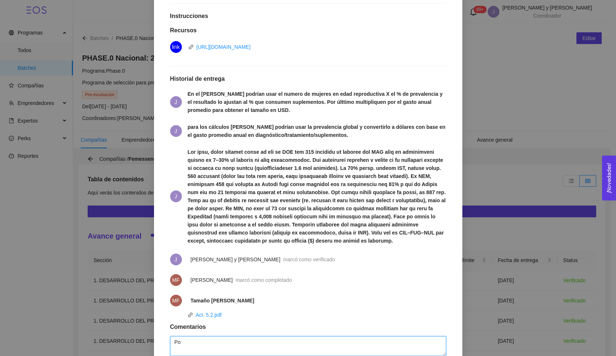
type textarea "P"
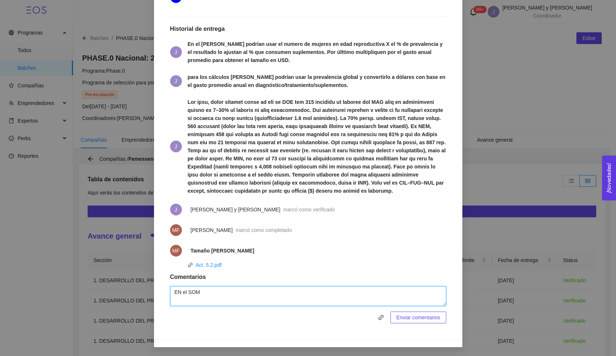
scroll to position [262, 0]
paste textarea "Chihuahua, con tus cálculos: 4,398 usuarias × precio anual (7 botes × precio un…"
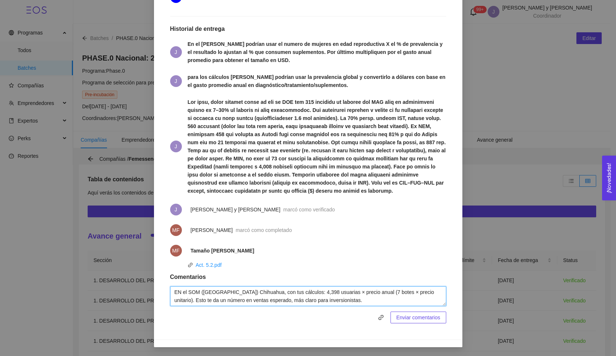
click at [238, 295] on textarea "EN el SOM ([GEOGRAPHIC_DATA]) Chihuahua, con tus cálculos: 4,398 usuarias × pre…" at bounding box center [308, 296] width 276 height 20
click at [236, 290] on textarea "EN el SOM ([GEOGRAPHIC_DATA]) Chihuahua, con tus cálculos: 4,398 usuarias × pre…" at bounding box center [308, 296] width 276 height 20
drag, startPoint x: 228, startPoint y: 291, endPoint x: 267, endPoint y: 291, distance: 38.5
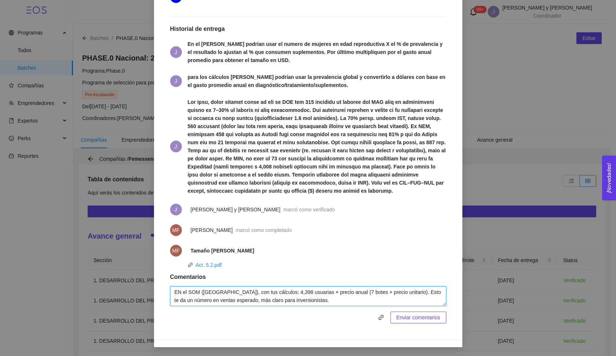
click at [267, 291] on textarea "EN el SOM ([GEOGRAPHIC_DATA]), con tus cálculos: 4,398 usuarias × precio anual …" at bounding box center [308, 296] width 276 height 20
click at [380, 295] on textarea "EN el SOM ([GEOGRAPHIC_DATA]): 4,398 usuarias × precio anual (7 botes × precio …" at bounding box center [308, 296] width 276 height 20
click at [393, 293] on textarea "EN el SOM ([GEOGRAPHIC_DATA]): 4,398 usuarias × precio anual (7 botes × precio …" at bounding box center [308, 296] width 276 height 20
click at [369, 295] on textarea "EN el SOM ([GEOGRAPHIC_DATA]): 4,398 usuarias × precio anual (7 botes × precio …" at bounding box center [308, 296] width 276 height 20
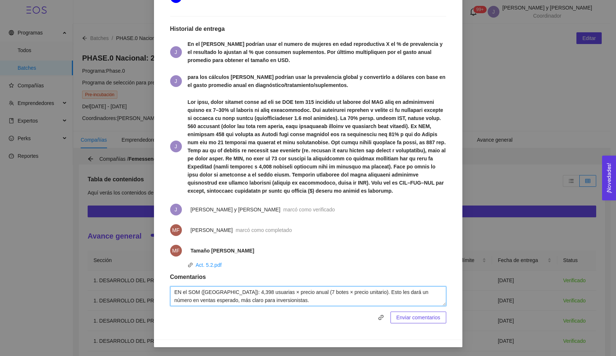
type textarea "EN el SOM ([GEOGRAPHIC_DATA]): 4,398 usuarias × precio anual (7 botes × precio …"
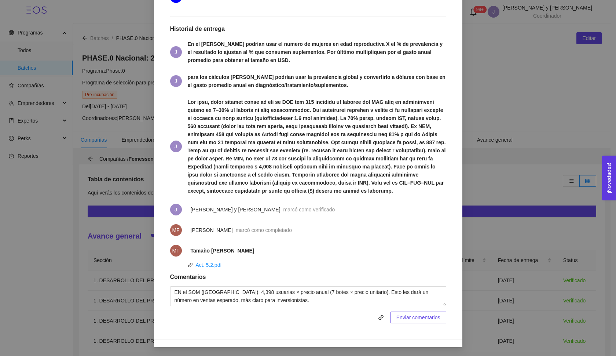
click at [422, 322] on button "Enviar comentarios" at bounding box center [419, 317] width 56 height 12
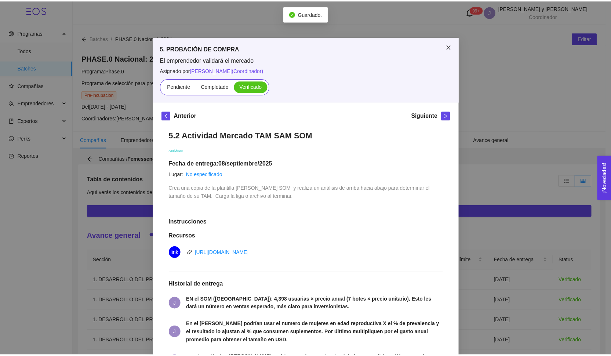
scroll to position [0, 0]
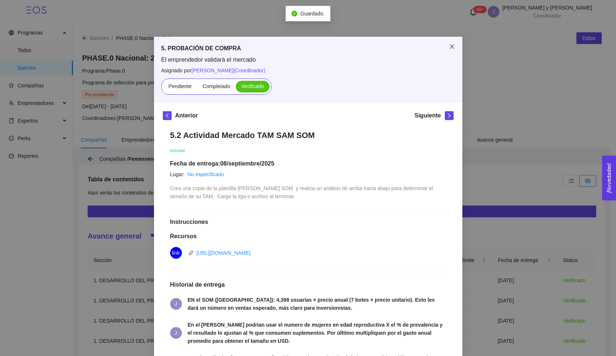
click at [447, 50] on span "Close" at bounding box center [452, 47] width 21 height 21
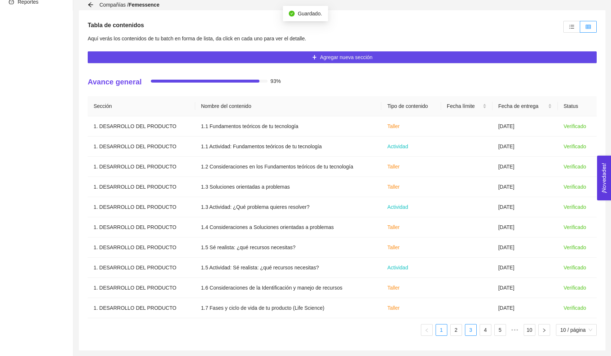
click at [472, 327] on link "3" at bounding box center [470, 329] width 11 height 11
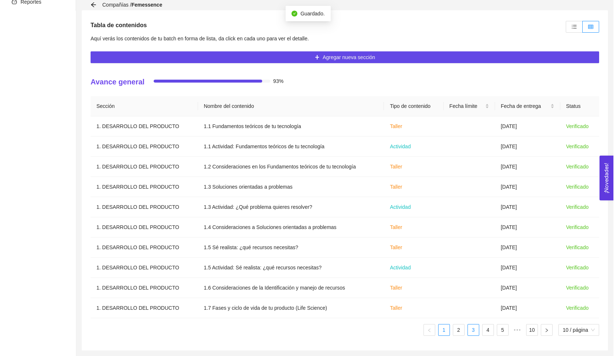
scroll to position [154, 0]
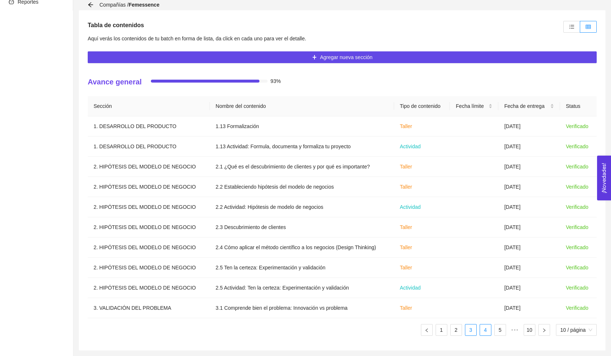
click at [482, 334] on link "4" at bounding box center [485, 329] width 11 height 11
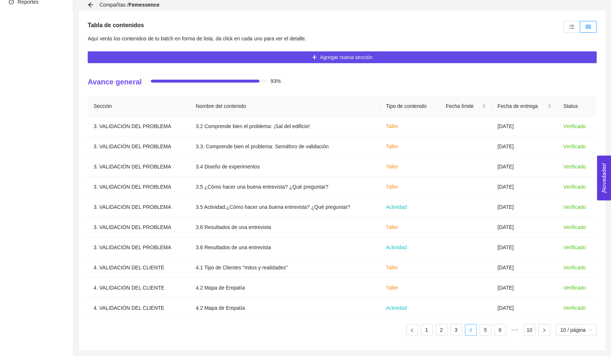
click at [482, 334] on link "5" at bounding box center [485, 329] width 11 height 11
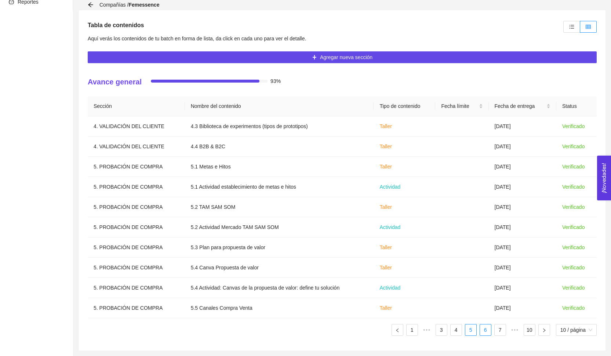
click at [482, 334] on link "6" at bounding box center [485, 329] width 11 height 11
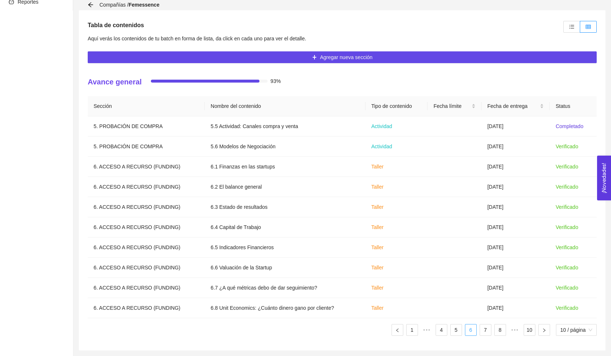
click at [482, 334] on link "7" at bounding box center [485, 329] width 11 height 11
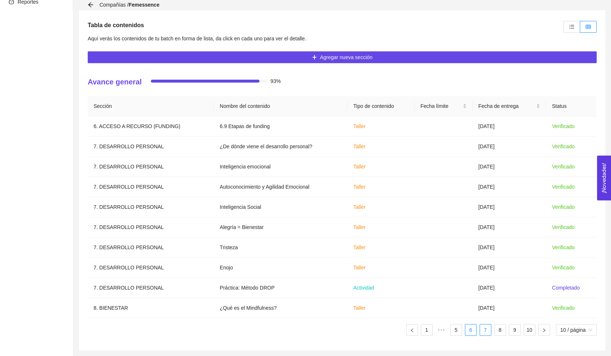
click at [472, 331] on link "6" at bounding box center [470, 329] width 11 height 11
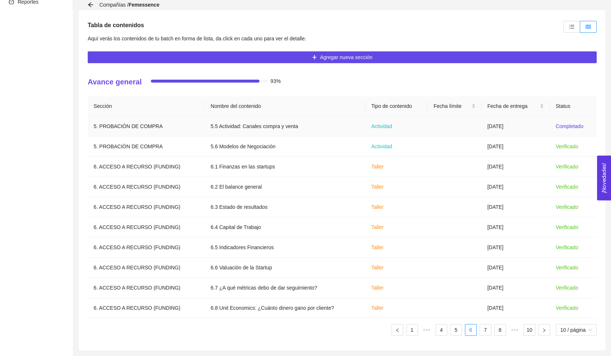
click at [534, 125] on td "[DATE]" at bounding box center [515, 126] width 68 height 20
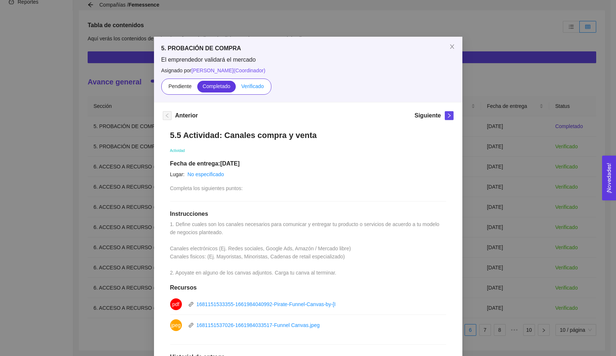
click at [254, 89] on label "Verificado" at bounding box center [252, 87] width 33 height 12
click at [236, 88] on input "Verificado" at bounding box center [236, 88] width 0 height 0
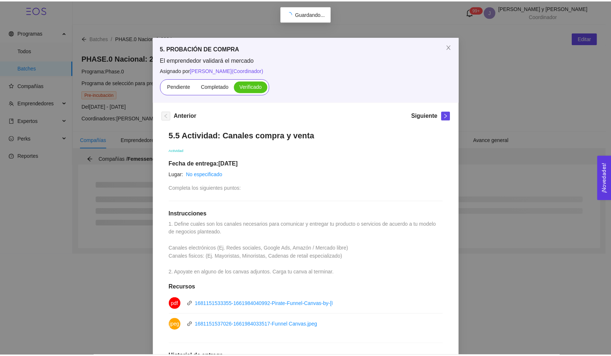
scroll to position [0, 0]
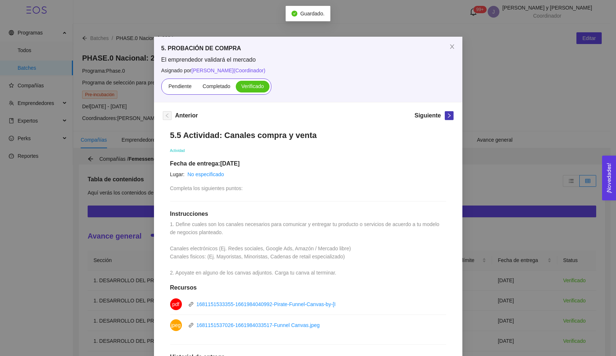
click at [447, 116] on icon "right" at bounding box center [449, 115] width 5 height 5
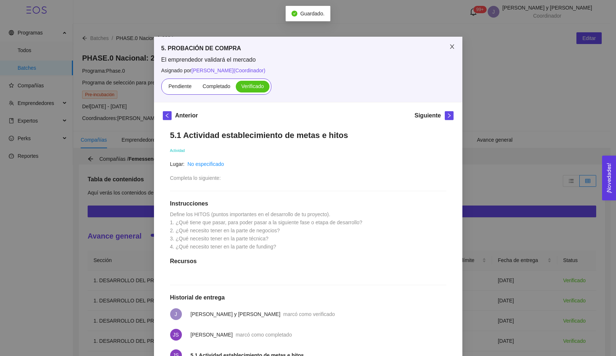
click at [452, 50] on icon "close" at bounding box center [452, 47] width 6 height 6
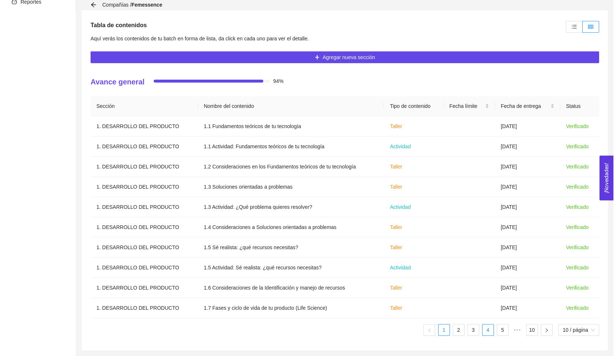
scroll to position [154, 0]
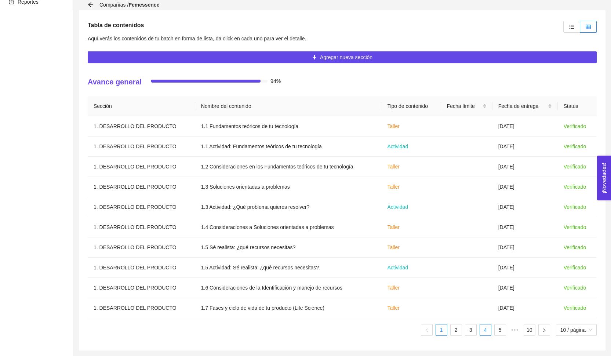
click at [486, 328] on link "4" at bounding box center [485, 329] width 11 height 11
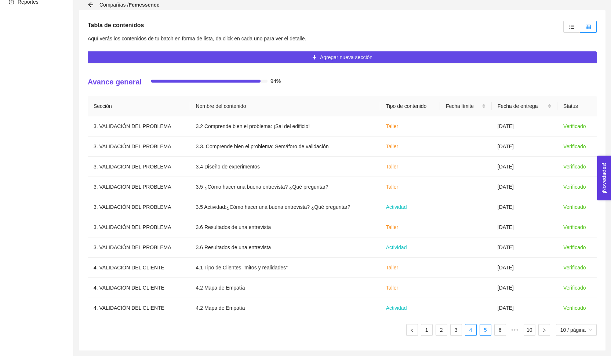
click at [485, 330] on link "5" at bounding box center [485, 329] width 11 height 11
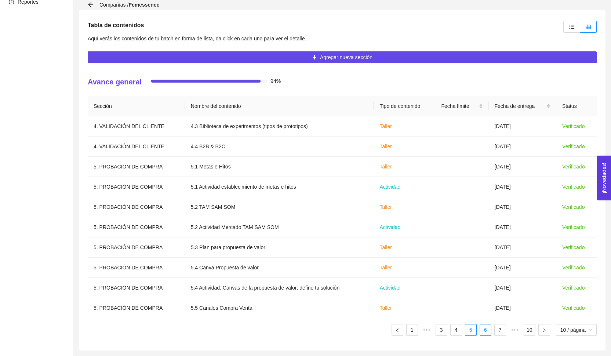
click at [484, 330] on link "6" at bounding box center [485, 329] width 11 height 11
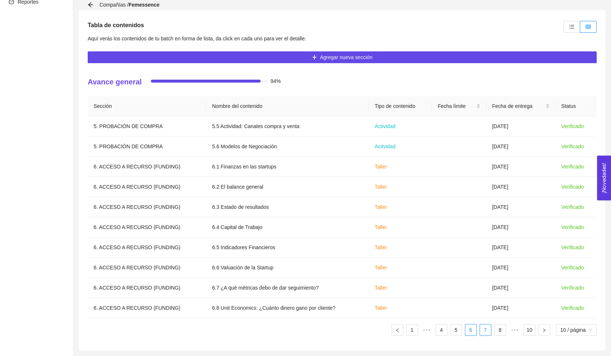
click at [484, 332] on link "7" at bounding box center [485, 329] width 11 height 11
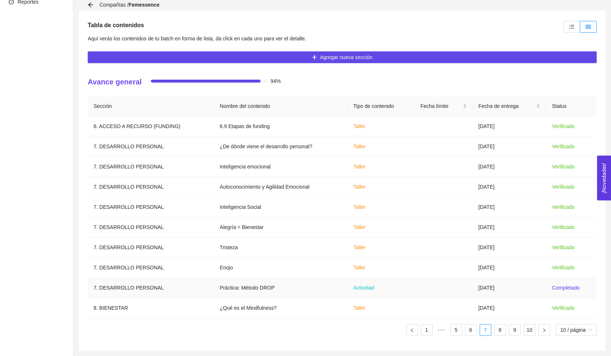
click at [490, 294] on td "[DATE]" at bounding box center [510, 288] width 74 height 20
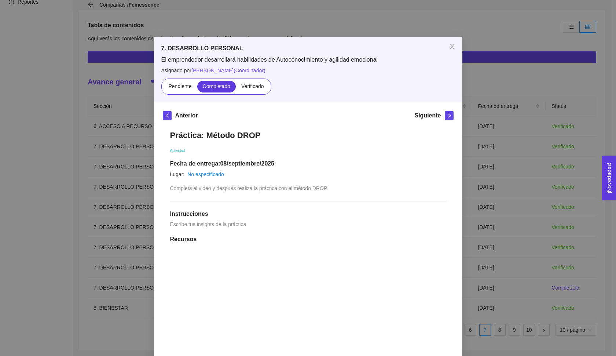
click at [256, 80] on div "Pendiente Completado Verificado" at bounding box center [216, 87] width 110 height 16
click at [258, 85] on span "Verificado" at bounding box center [252, 86] width 22 height 6
click at [236, 88] on input "Verificado" at bounding box center [236, 88] width 0 height 0
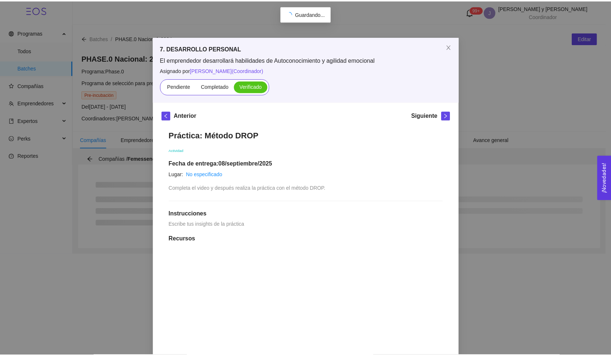
scroll to position [0, 0]
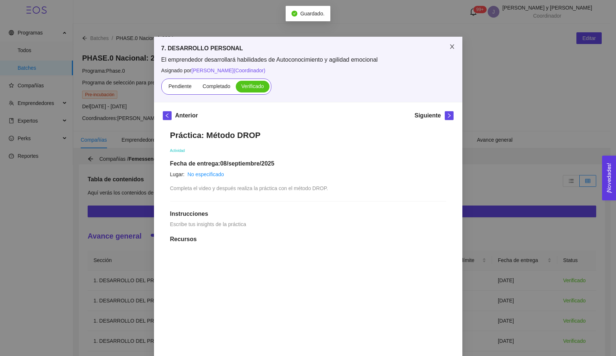
click at [448, 52] on span "Close" at bounding box center [452, 47] width 21 height 21
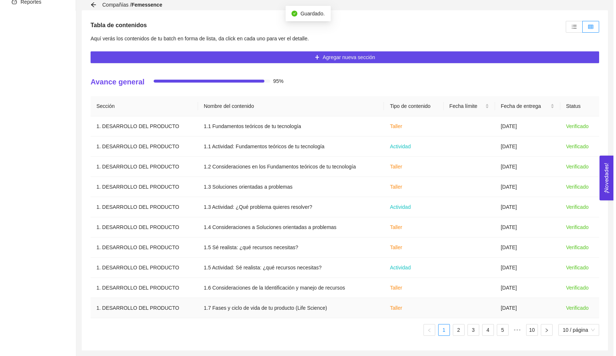
scroll to position [154, 0]
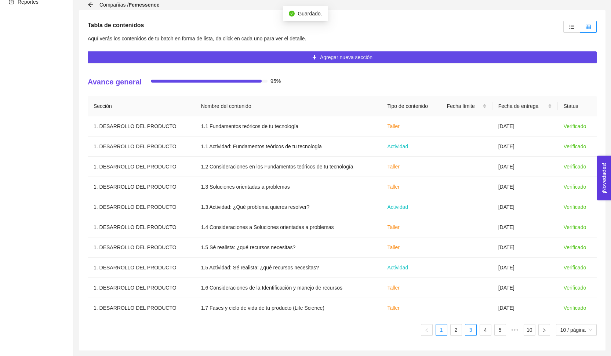
click at [467, 328] on link "3" at bounding box center [470, 329] width 11 height 11
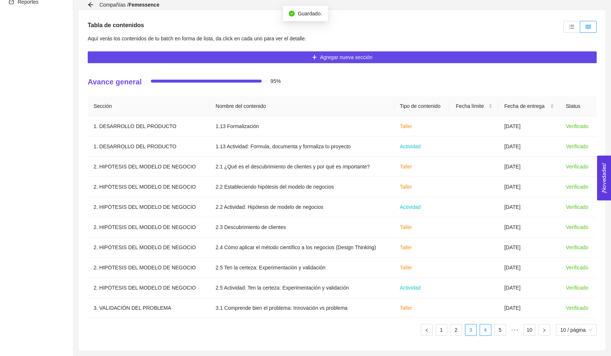
click at [480, 333] on link "4" at bounding box center [485, 329] width 11 height 11
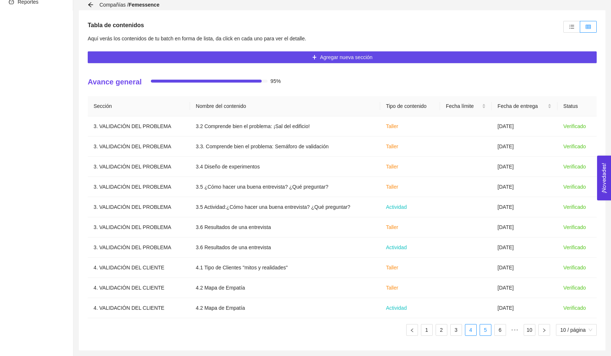
click at [482, 334] on link "5" at bounding box center [485, 329] width 11 height 11
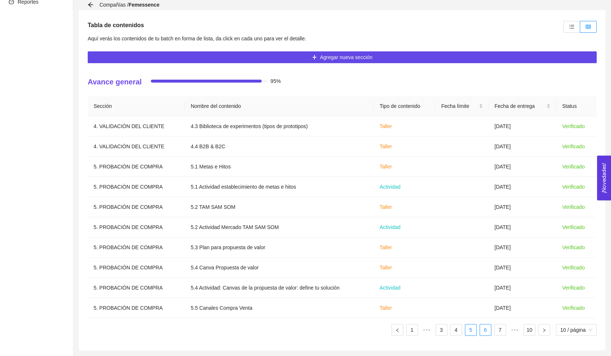
click at [488, 334] on link "6" at bounding box center [485, 329] width 11 height 11
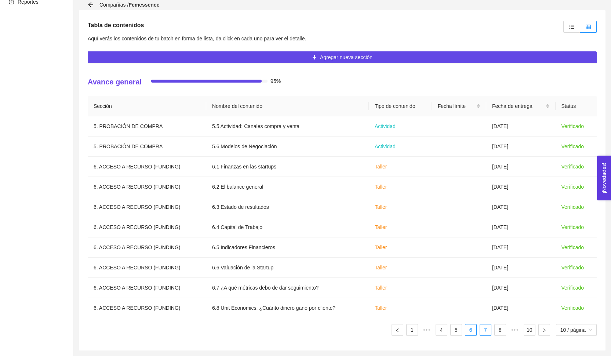
click at [483, 334] on link "7" at bounding box center [485, 329] width 11 height 11
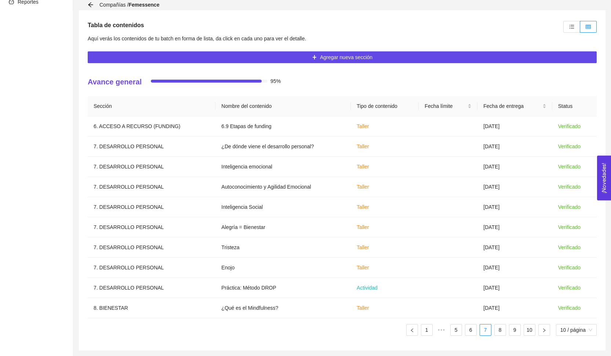
click at [463, 335] on ul "1 ••• 5 6 7 8 9 10 10 / página" at bounding box center [342, 330] width 509 height 12
click at [460, 332] on li "5" at bounding box center [456, 330] width 12 height 12
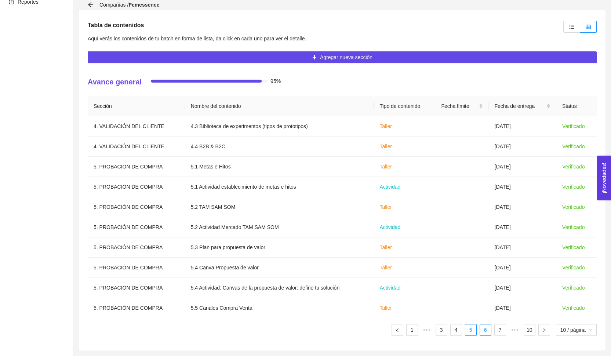
click at [484, 332] on link "6" at bounding box center [485, 329] width 11 height 11
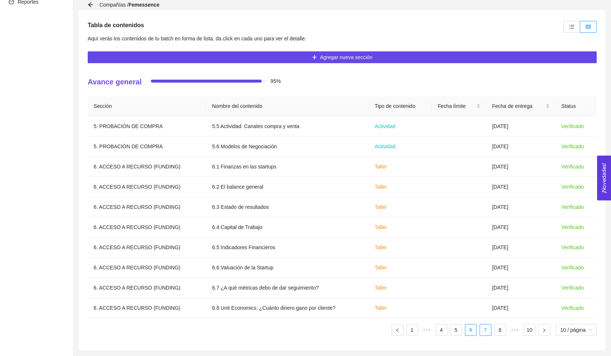
click at [488, 334] on link "7" at bounding box center [485, 329] width 11 height 11
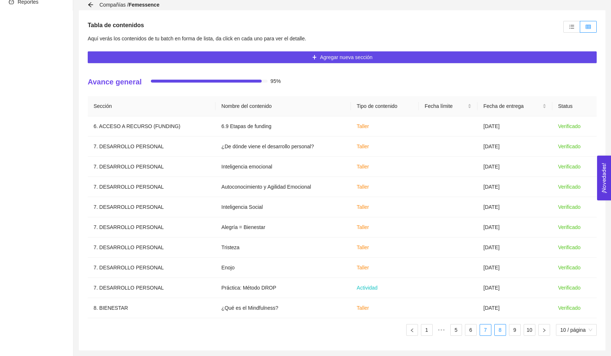
click at [498, 333] on link "8" at bounding box center [500, 329] width 11 height 11
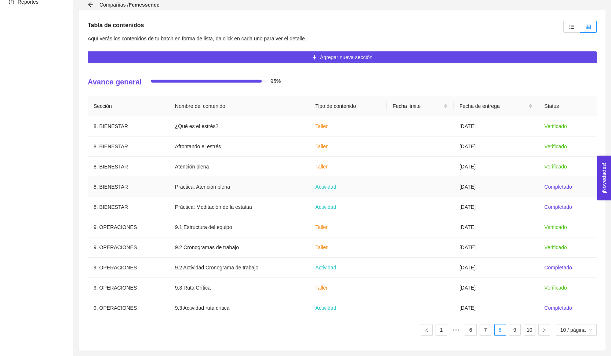
click at [542, 193] on td "Completado" at bounding box center [567, 187] width 58 height 20
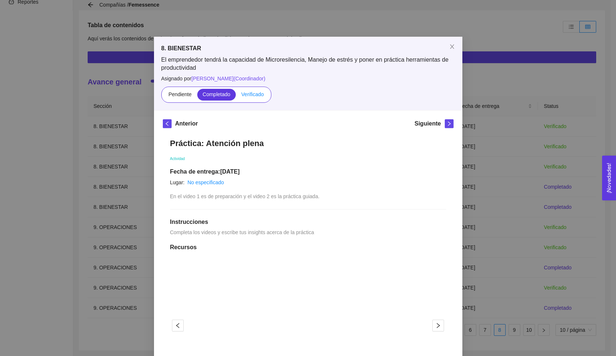
click at [265, 98] on label "Verificado" at bounding box center [252, 95] width 33 height 12
click at [236, 96] on input "Verificado" at bounding box center [236, 96] width 0 height 0
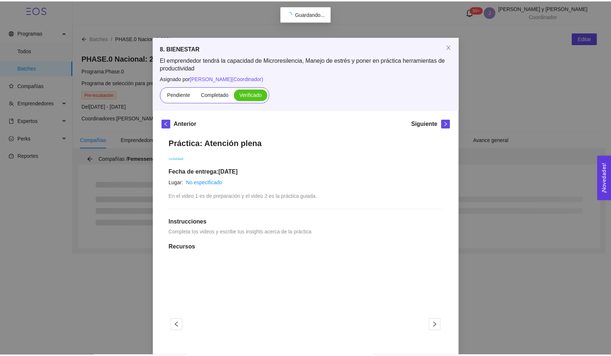
scroll to position [0, 0]
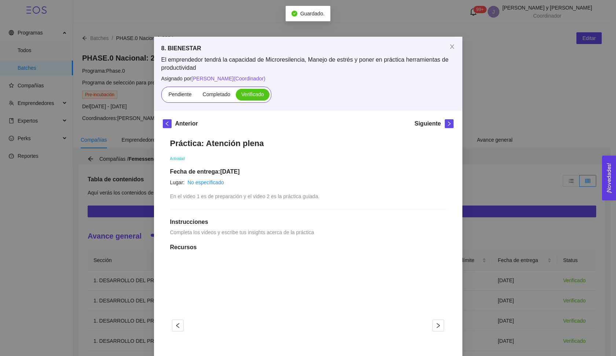
drag, startPoint x: 446, startPoint y: 123, endPoint x: 422, endPoint y: 58, distance: 70.0
click at [447, 123] on icon "right" at bounding box center [449, 123] width 5 height 5
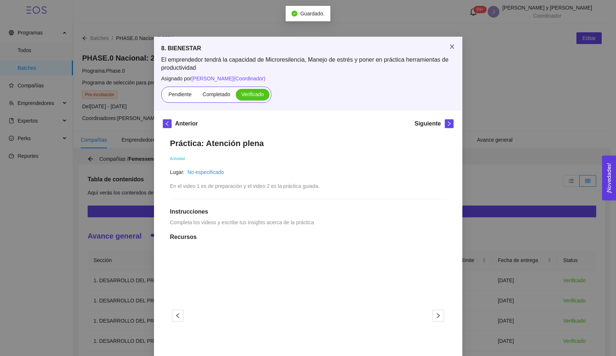
click at [449, 45] on icon "close" at bounding box center [452, 47] width 6 height 6
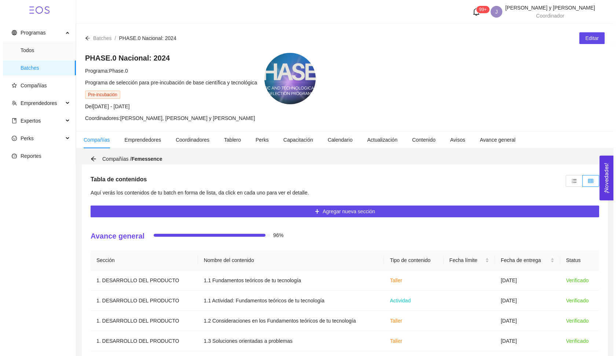
scroll to position [154, 0]
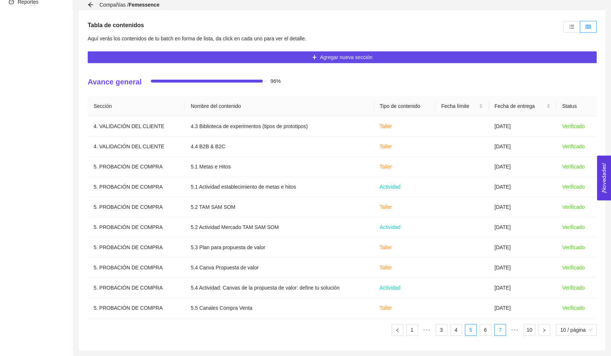
click at [499, 327] on link "7" at bounding box center [500, 329] width 11 height 11
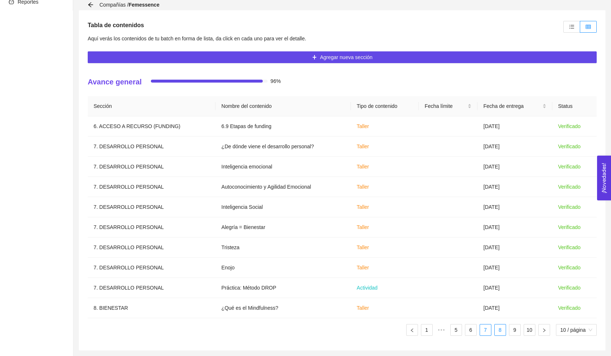
click at [498, 333] on link "8" at bounding box center [500, 329] width 11 height 11
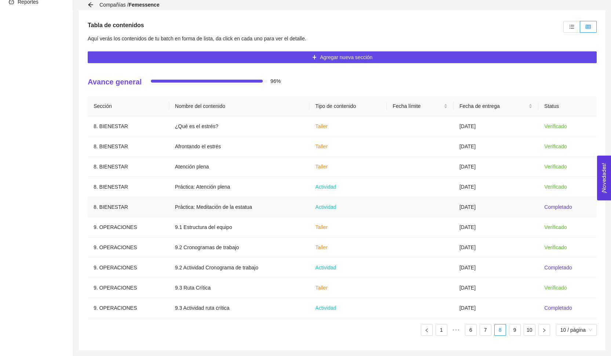
click at [518, 203] on td "[DATE]" at bounding box center [495, 207] width 85 height 20
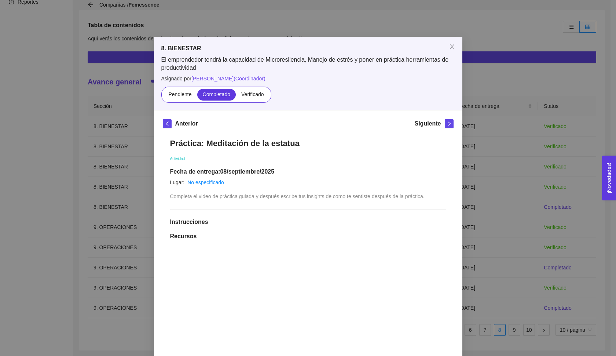
click at [273, 101] on div "Pendiente Completado Verificado" at bounding box center [308, 95] width 294 height 16
click at [252, 90] on label "Verificado" at bounding box center [252, 95] width 33 height 12
click at [236, 96] on input "Verificado" at bounding box center [236, 96] width 0 height 0
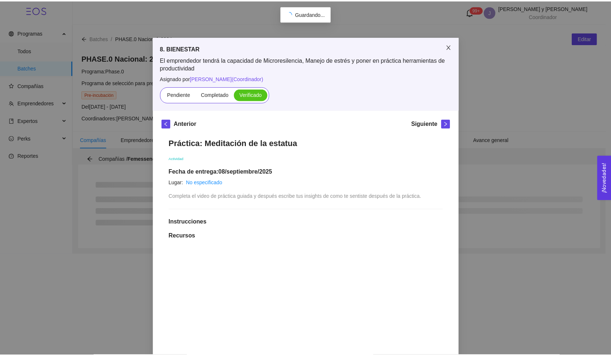
scroll to position [0, 0]
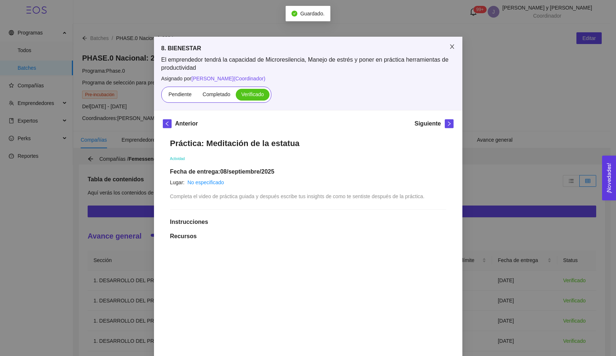
click at [449, 47] on icon "close" at bounding box center [452, 47] width 6 height 6
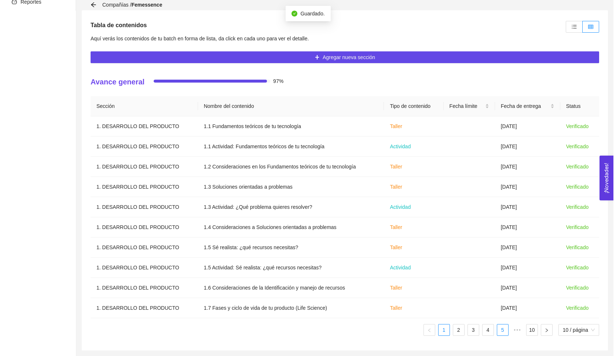
scroll to position [154, 0]
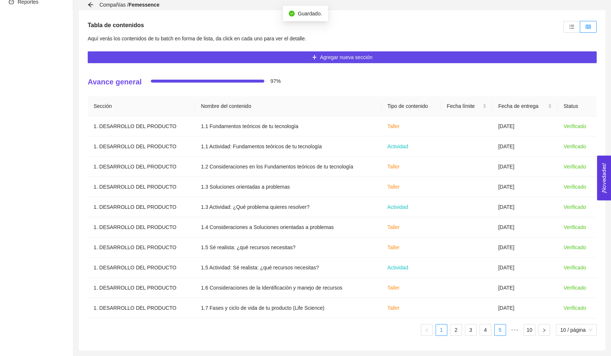
click at [498, 325] on link "5" at bounding box center [500, 329] width 11 height 11
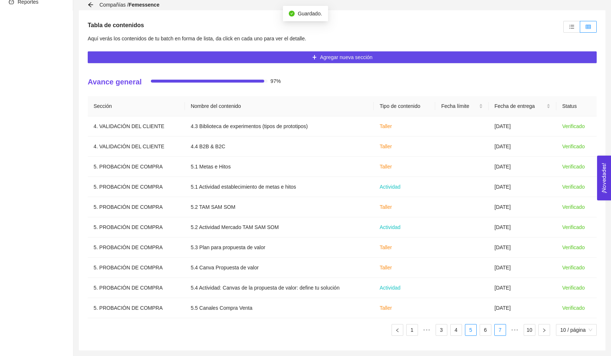
click at [495, 332] on link "7" at bounding box center [500, 329] width 11 height 11
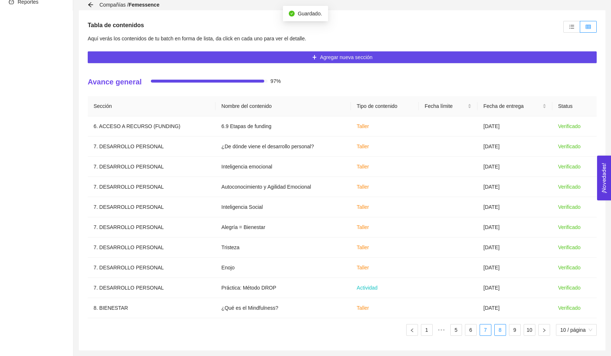
click at [496, 332] on link "8" at bounding box center [500, 329] width 11 height 11
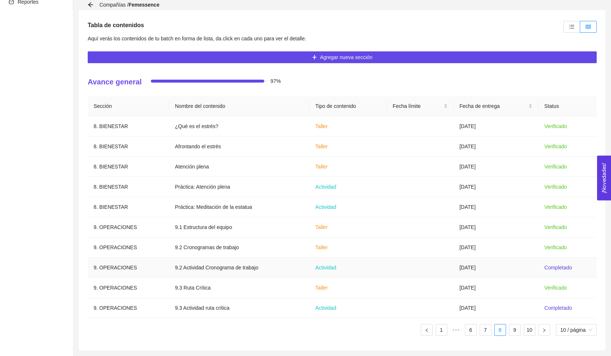
click at [506, 270] on td "[DATE]" at bounding box center [495, 268] width 85 height 20
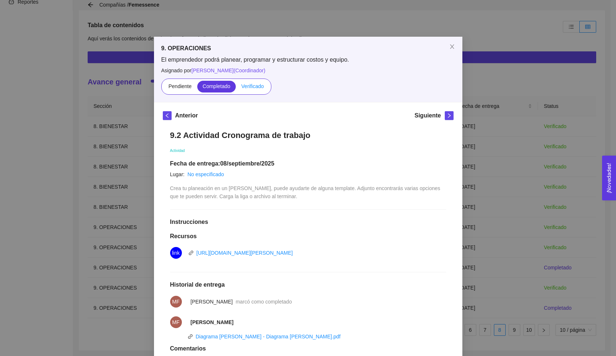
click at [258, 88] on span "Verificado" at bounding box center [252, 86] width 22 height 6
click at [236, 88] on input "Verificado" at bounding box center [236, 88] width 0 height 0
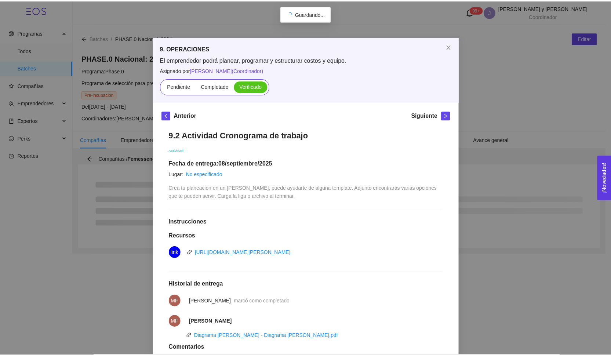
scroll to position [0, 0]
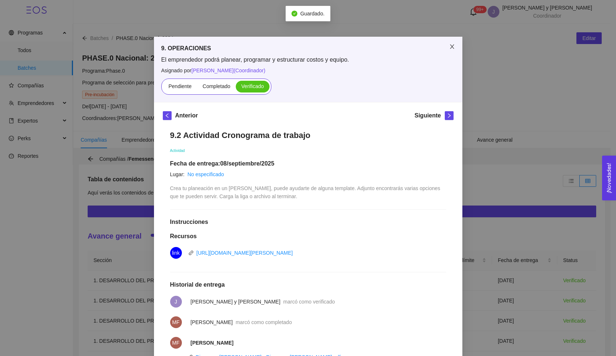
click at [449, 52] on span "Close" at bounding box center [452, 47] width 21 height 21
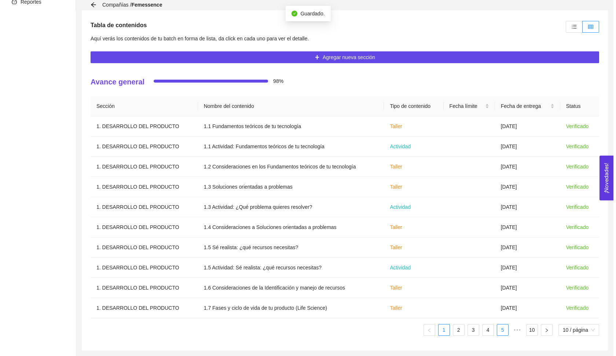
scroll to position [154, 0]
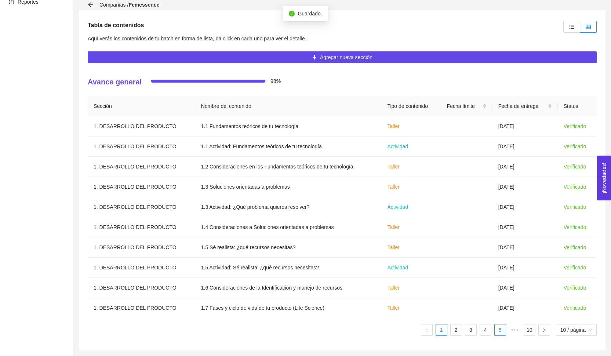
click at [497, 334] on link "5" at bounding box center [500, 329] width 11 height 11
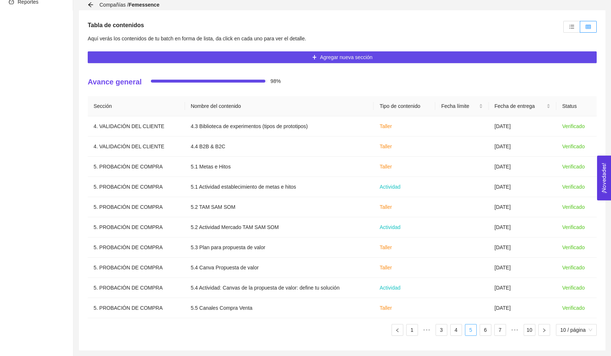
click at [497, 334] on link "7" at bounding box center [500, 329] width 11 height 11
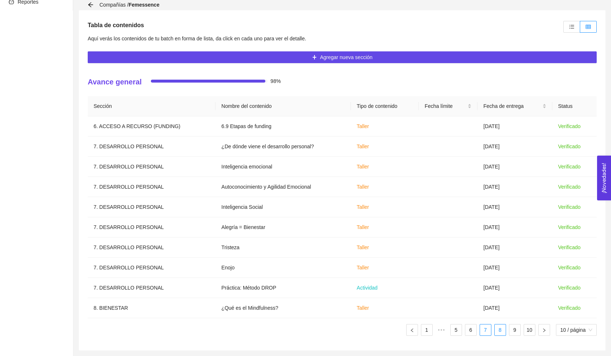
click at [496, 334] on link "8" at bounding box center [500, 329] width 11 height 11
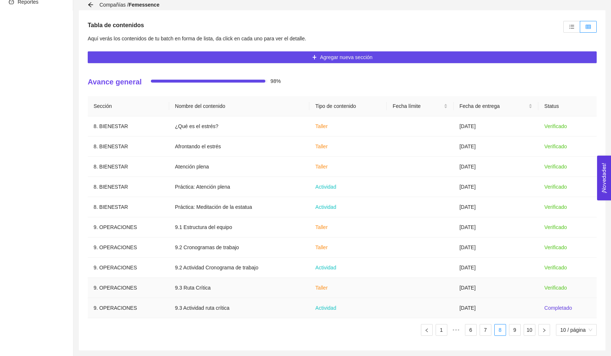
click at [475, 305] on td "[DATE]" at bounding box center [495, 308] width 85 height 20
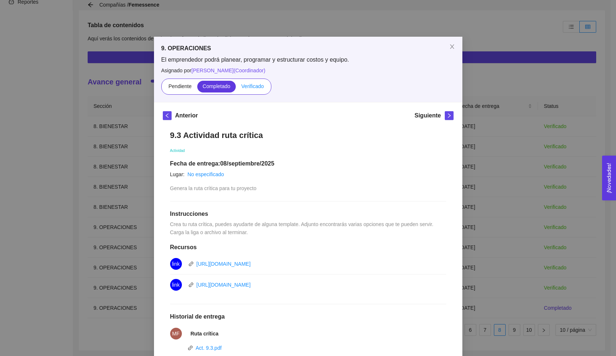
click at [259, 83] on span "Verificado" at bounding box center [252, 86] width 22 height 6
click at [236, 88] on input "Verificado" at bounding box center [236, 88] width 0 height 0
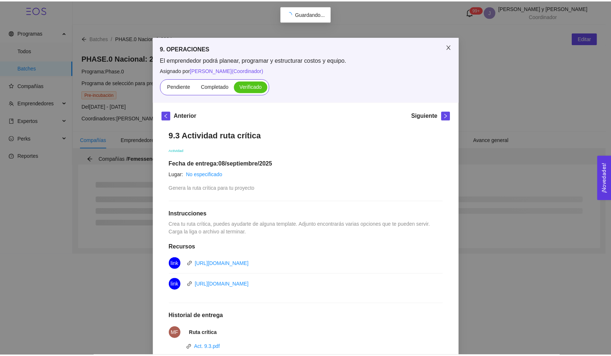
scroll to position [0, 0]
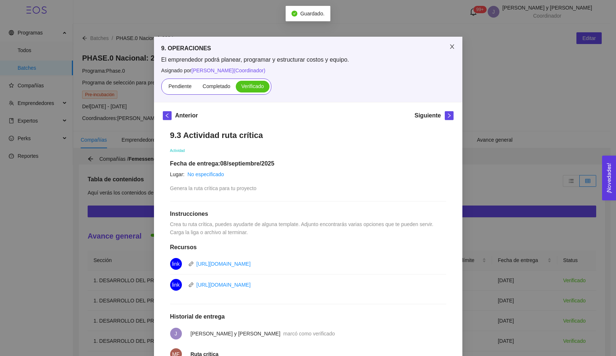
click at [449, 49] on icon "close" at bounding box center [452, 47] width 6 height 6
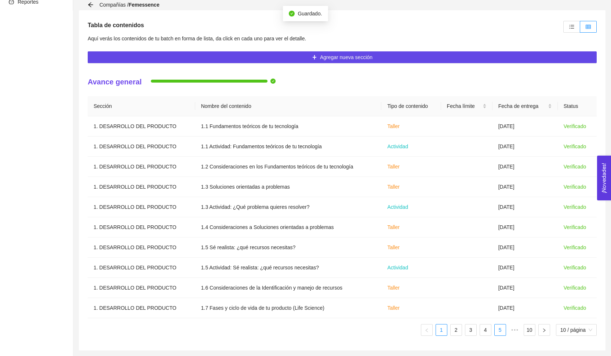
scroll to position [154, 0]
click at [500, 331] on link "5" at bounding box center [500, 329] width 11 height 11
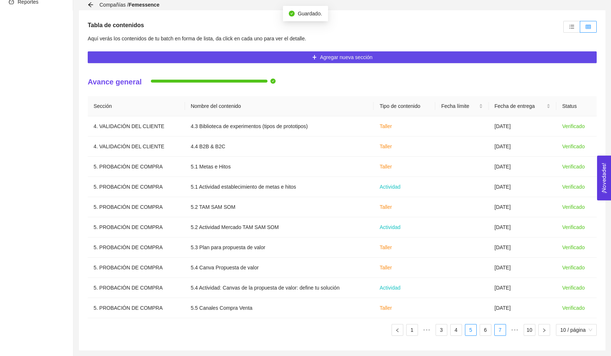
click at [502, 332] on link "7" at bounding box center [500, 329] width 11 height 11
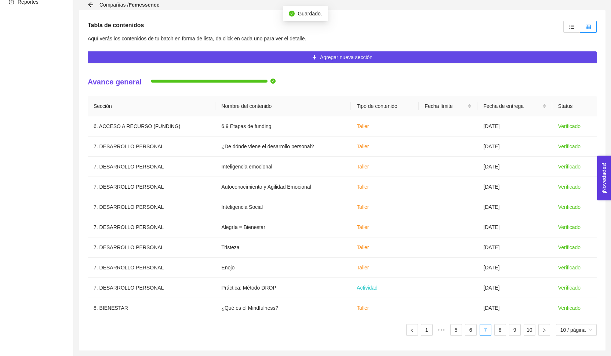
click at [502, 332] on link "8" at bounding box center [500, 329] width 11 height 11
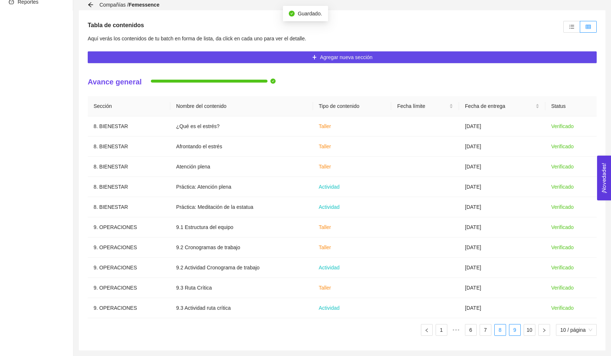
click at [509, 334] on link "9" at bounding box center [514, 329] width 11 height 11
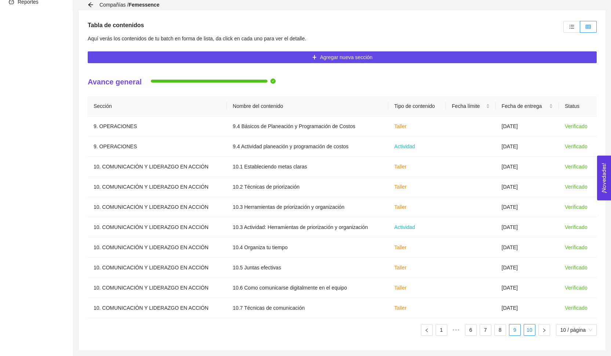
click at [530, 329] on link "10" at bounding box center [529, 329] width 11 height 11
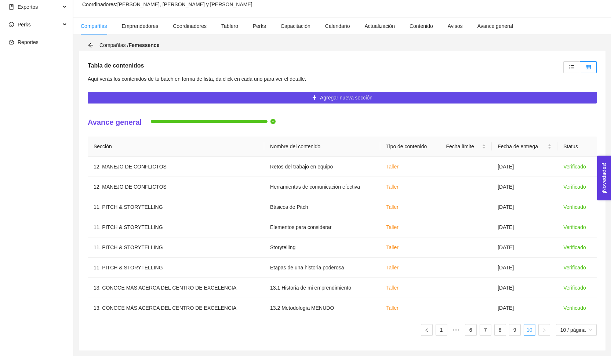
scroll to position [114, 0]
click at [570, 66] on icon "unordered-list" at bounding box center [571, 67] width 5 height 5
click at [564, 69] on input "radio" at bounding box center [564, 69] width 0 height 0
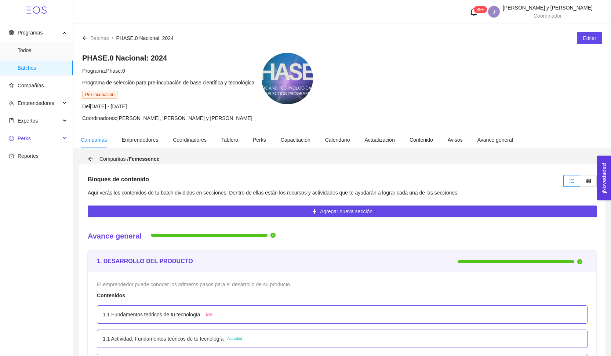
scroll to position [0, 0]
click at [91, 160] on icon "arrow-left" at bounding box center [91, 159] width 6 height 6
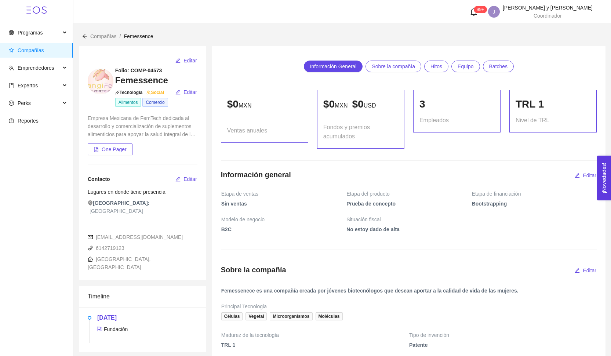
click at [82, 33] on div at bounding box center [84, 36] width 5 height 8
click at [90, 39] on div "Compañías / Femessence /" at bounding box center [117, 36] width 71 height 8
click at [87, 39] on icon "arrow-left" at bounding box center [84, 36] width 5 height 5
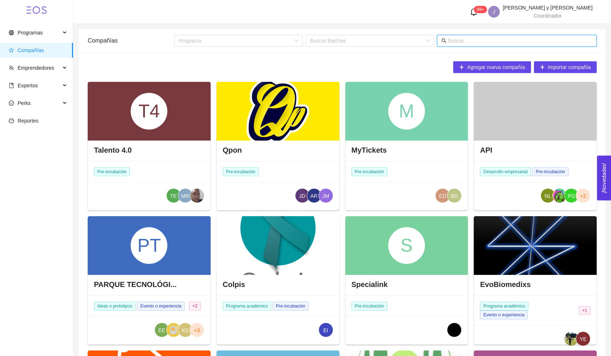
click at [475, 43] on input "text" at bounding box center [520, 41] width 144 height 8
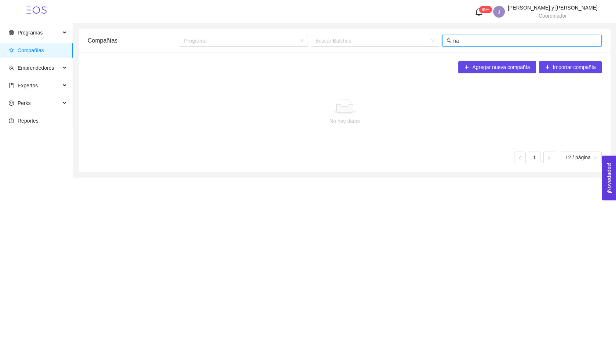
type input "n"
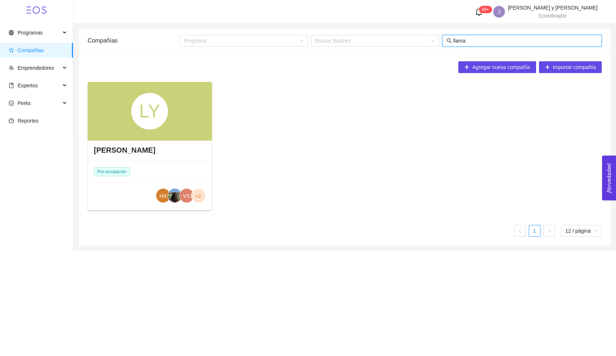
type input "llama"
click at [159, 95] on div "LY" at bounding box center [149, 111] width 37 height 37
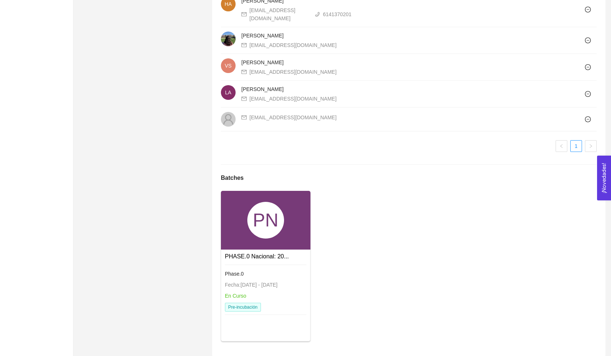
scroll to position [617, 0]
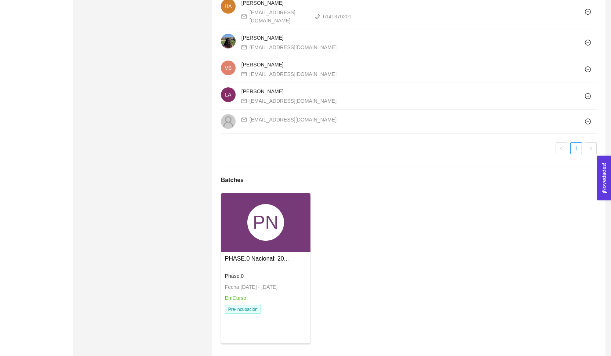
click at [273, 267] on div at bounding box center [265, 268] width 81 height 2
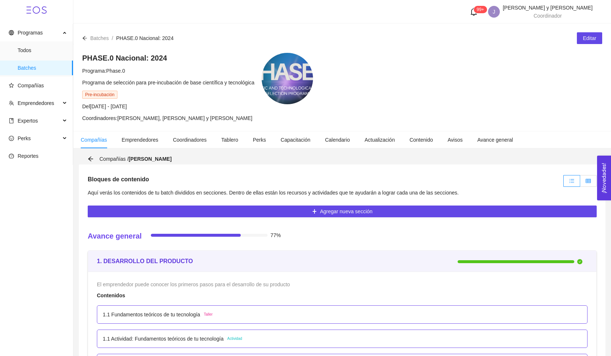
click at [587, 181] on icon "table" at bounding box center [588, 180] width 5 height 5
click at [580, 183] on input "radio" at bounding box center [580, 183] width 0 height 0
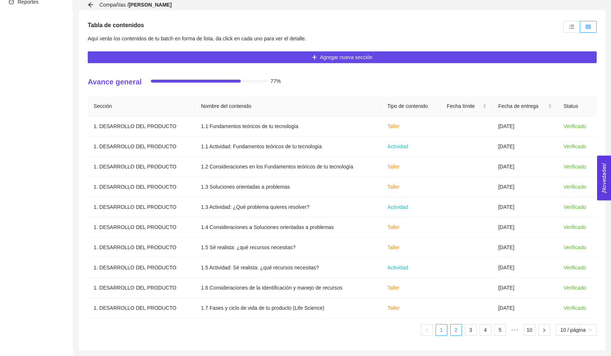
click at [453, 328] on link "2" at bounding box center [456, 329] width 11 height 11
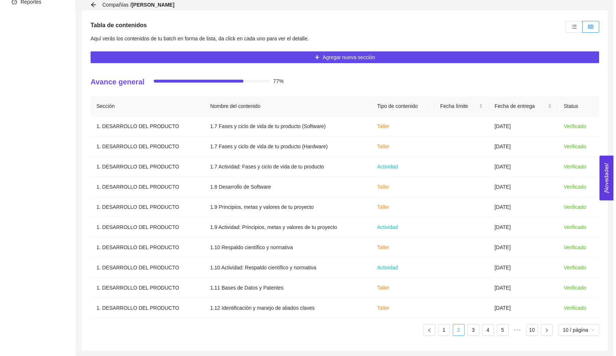
scroll to position [154, 0]
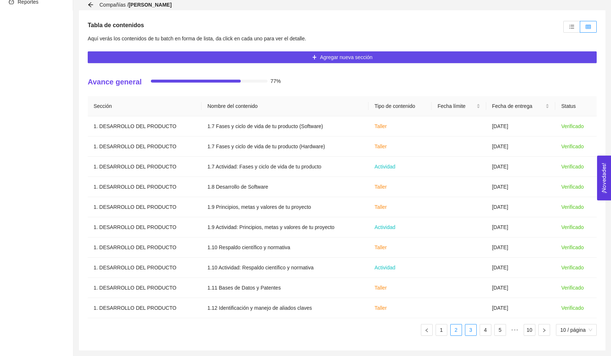
click at [467, 331] on link "3" at bounding box center [470, 329] width 11 height 11
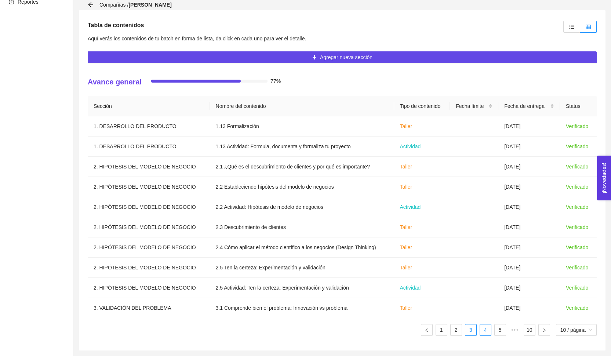
click at [482, 335] on link "4" at bounding box center [485, 329] width 11 height 11
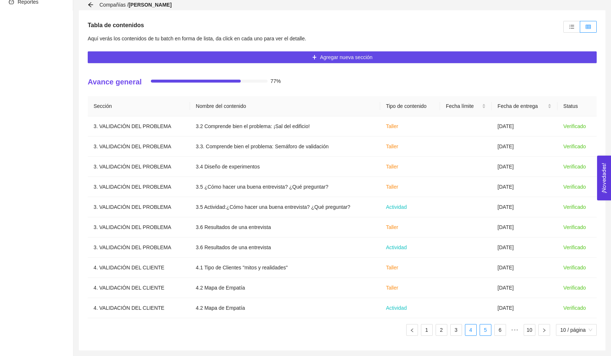
click at [487, 334] on link "5" at bounding box center [485, 329] width 11 height 11
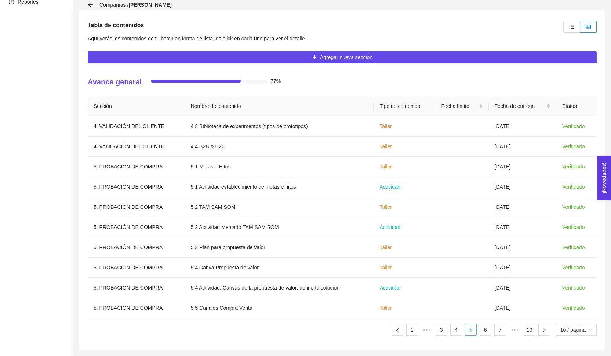
click at [487, 334] on link "6" at bounding box center [485, 329] width 11 height 11
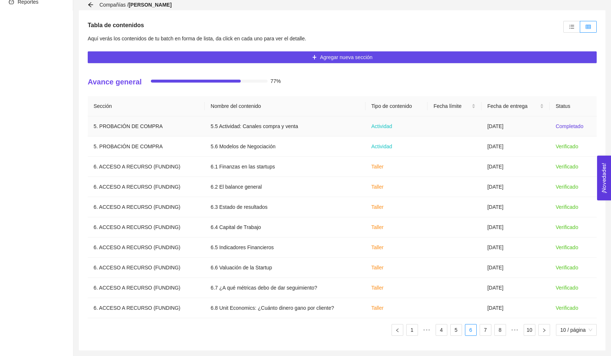
click at [535, 121] on td "[DATE]" at bounding box center [515, 126] width 68 height 20
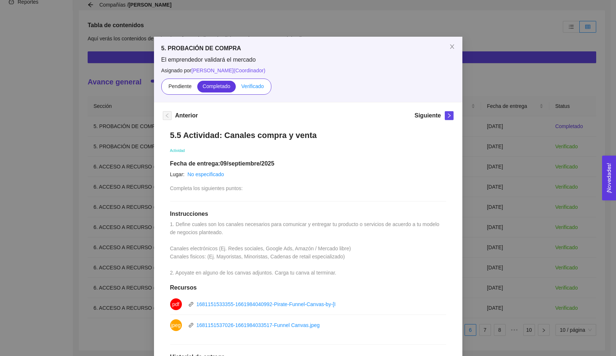
click at [254, 89] on span "Verificado" at bounding box center [252, 86] width 22 height 6
click at [236, 88] on input "Verificado" at bounding box center [236, 88] width 0 height 0
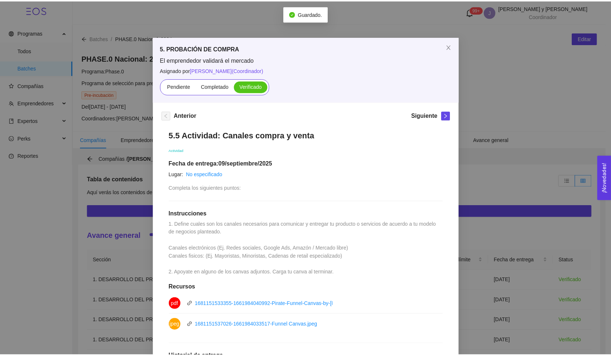
scroll to position [0, 0]
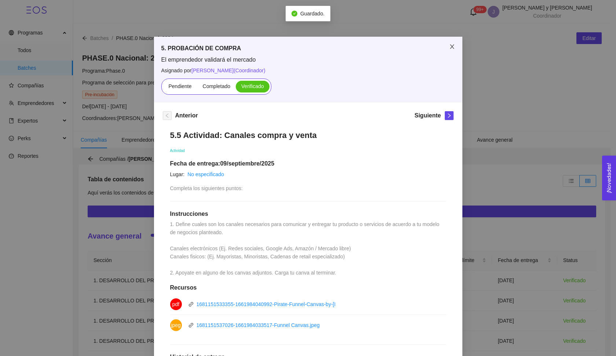
click at [449, 49] on icon "close" at bounding box center [452, 47] width 6 height 6
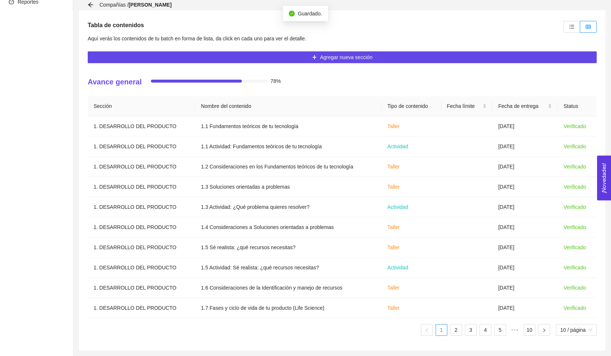
scroll to position [154, 0]
click at [475, 331] on ul "1 2 3 4 5 ••• 10 10 / página" at bounding box center [342, 330] width 509 height 12
click at [481, 332] on link "4" at bounding box center [485, 329] width 11 height 11
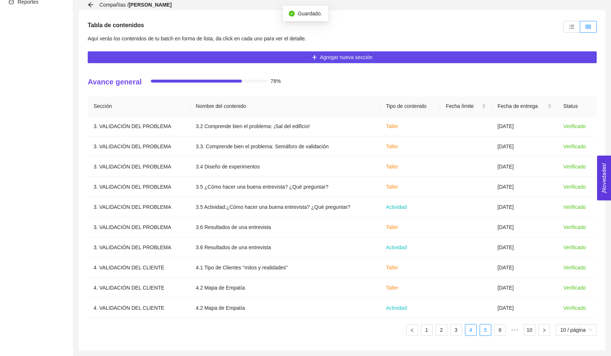
click at [485, 332] on link "5" at bounding box center [485, 329] width 11 height 11
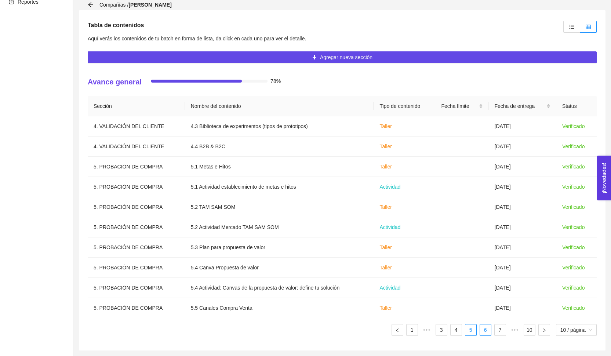
click at [488, 332] on link "6" at bounding box center [485, 329] width 11 height 11
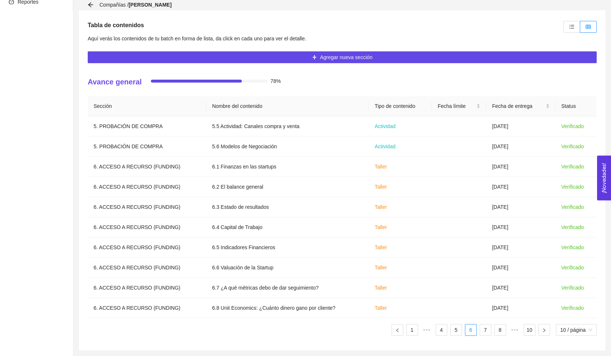
click at [491, 332] on ul "1 ••• 4 5 6 7 8 ••• 10 10 / página" at bounding box center [342, 330] width 509 height 12
click at [486, 331] on link "7" at bounding box center [485, 329] width 11 height 11
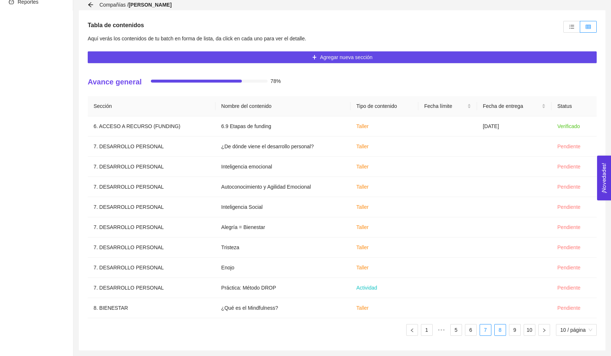
click at [498, 331] on link "8" at bounding box center [500, 329] width 11 height 11
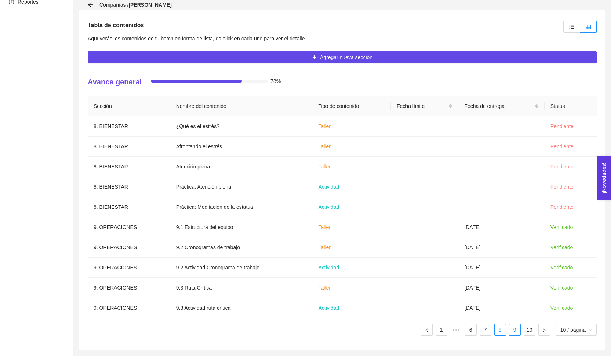
click at [511, 331] on link "9" at bounding box center [514, 329] width 11 height 11
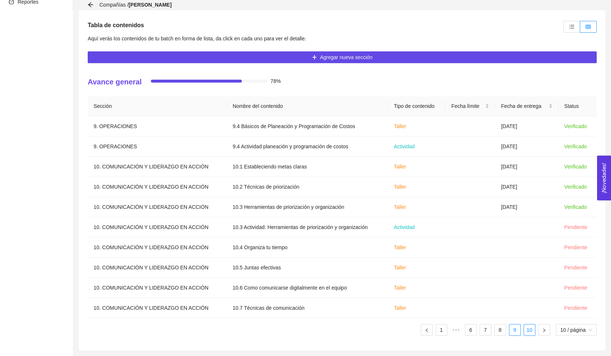
click at [525, 332] on link "10" at bounding box center [529, 329] width 11 height 11
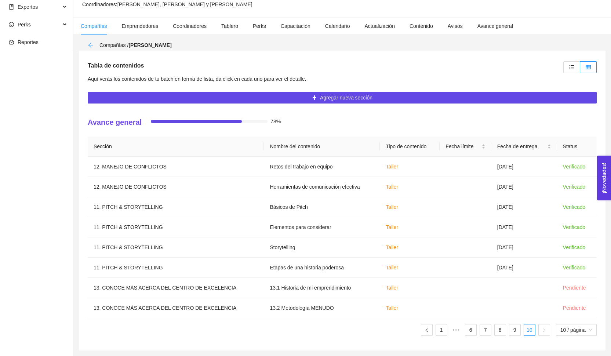
click at [92, 46] on icon "arrow-left" at bounding box center [91, 45] width 6 height 6
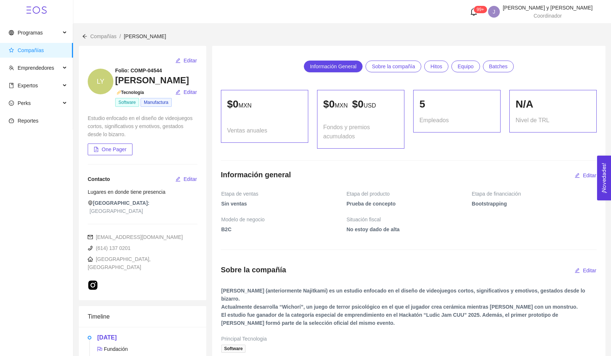
click at [86, 39] on div at bounding box center [84, 36] width 5 height 8
click at [86, 38] on icon "arrow-left" at bounding box center [84, 36] width 5 height 5
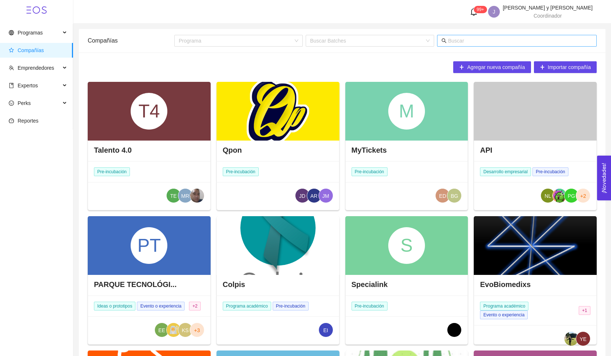
click at [499, 40] on input "text" at bounding box center [520, 41] width 144 height 8
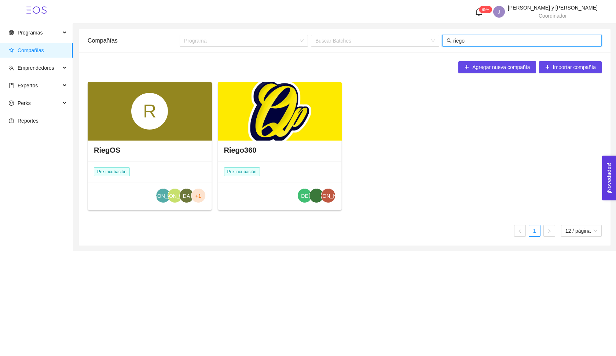
type input "riego"
click at [255, 123] on div at bounding box center [280, 111] width 124 height 59
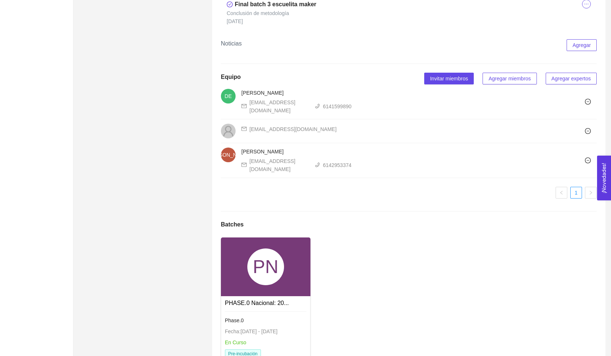
scroll to position [942, 0]
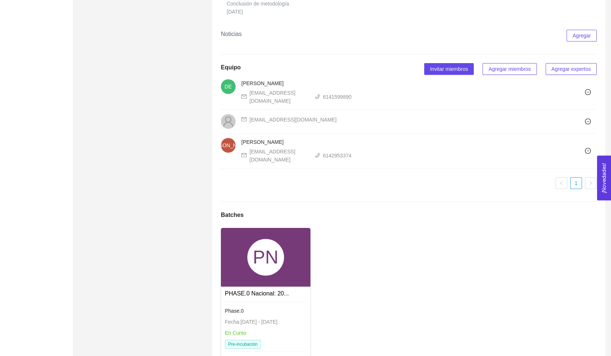
click at [273, 256] on div "PN" at bounding box center [265, 257] width 37 height 37
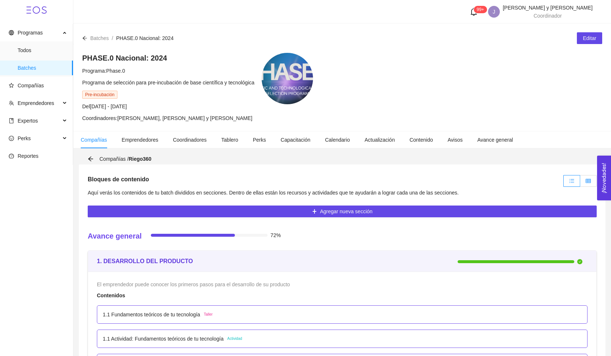
click at [588, 185] on label at bounding box center [588, 181] width 17 height 12
click at [580, 183] on input "radio" at bounding box center [580, 183] width 0 height 0
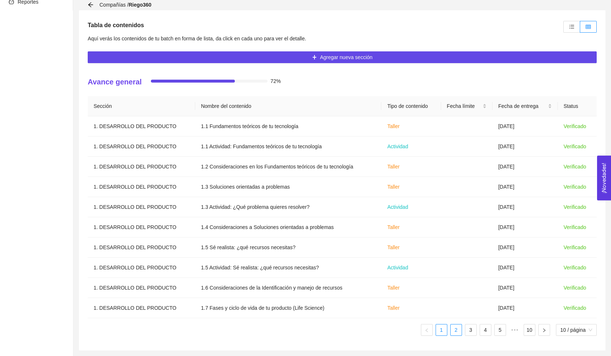
click at [458, 325] on link "2" at bounding box center [456, 329] width 11 height 11
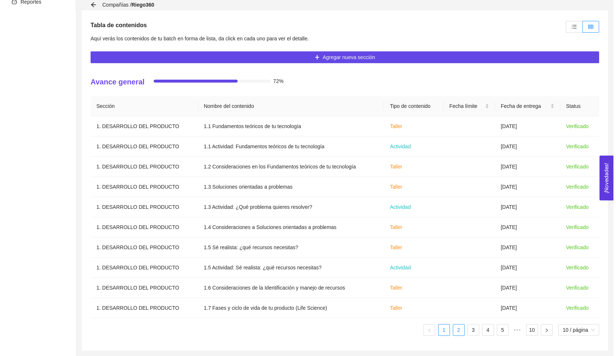
scroll to position [154, 0]
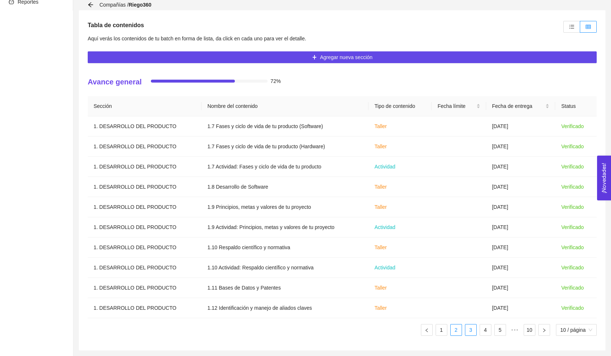
click at [468, 331] on link "3" at bounding box center [470, 329] width 11 height 11
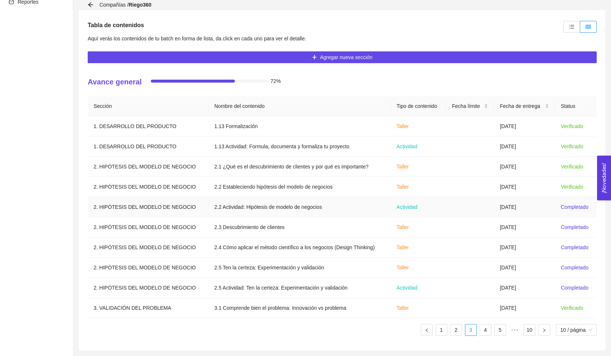
click at [487, 205] on td at bounding box center [470, 207] width 48 height 20
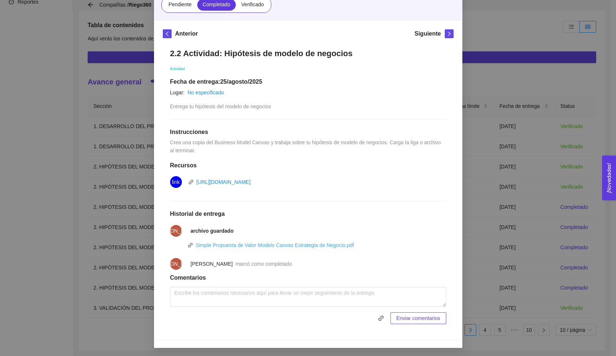
scroll to position [81, 0]
click at [276, 243] on link "Simple Propuesta de Valor Modelo Canvas Estrategia de Negocio.pdf" at bounding box center [275, 246] width 158 height 6
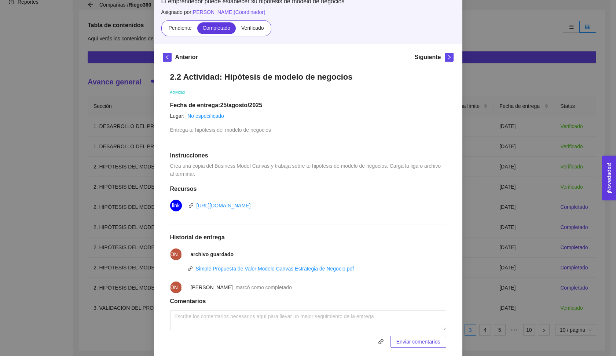
scroll to position [43, 0]
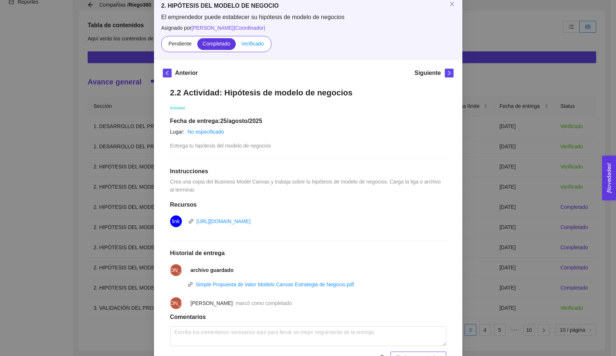
click at [255, 45] on span "Verificado" at bounding box center [252, 44] width 22 height 6
click at [236, 45] on input "Verificado" at bounding box center [236, 45] width 0 height 0
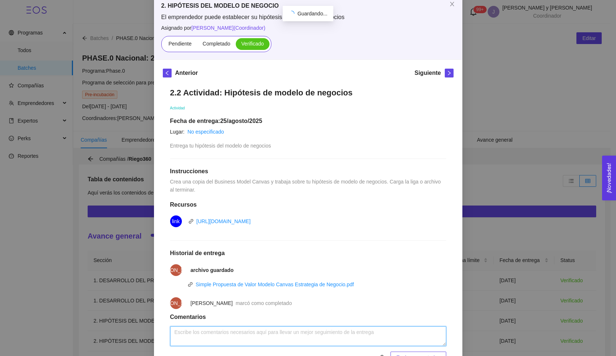
click at [286, 332] on textarea at bounding box center [308, 336] width 276 height 20
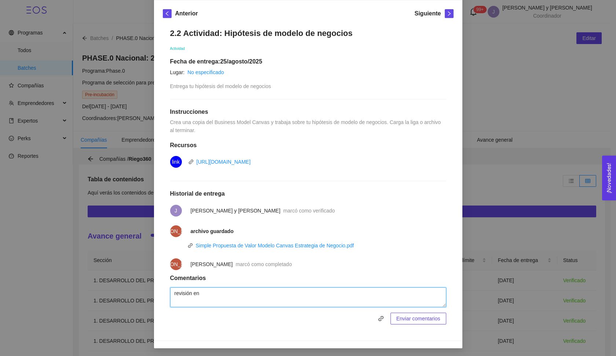
scroll to position [102, 0]
type textarea "revisión en llamada y sesión con [PERSON_NAME] para revisarlo"
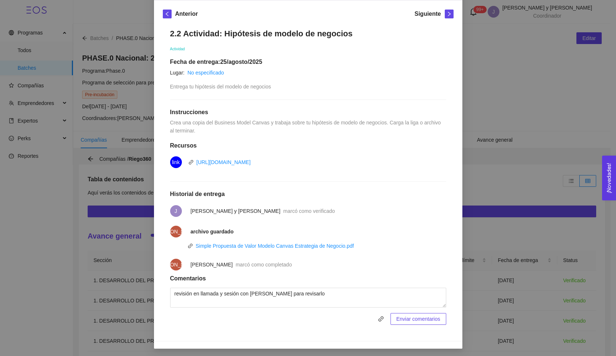
click at [391, 323] on button "Enviar comentarios" at bounding box center [419, 319] width 56 height 12
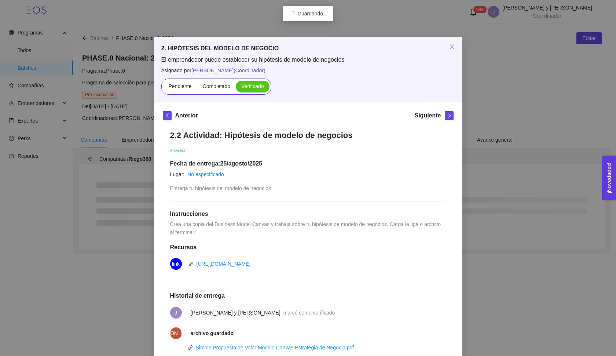
scroll to position [0, 0]
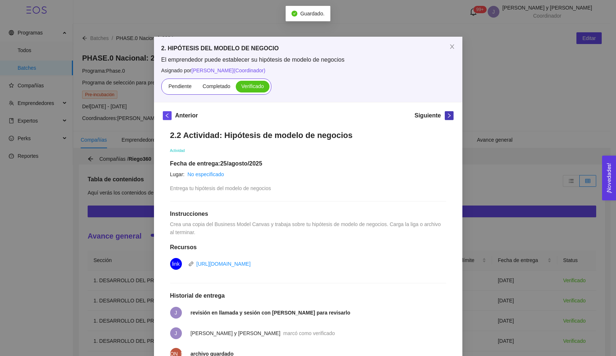
click at [447, 113] on icon "right" at bounding box center [449, 115] width 5 height 5
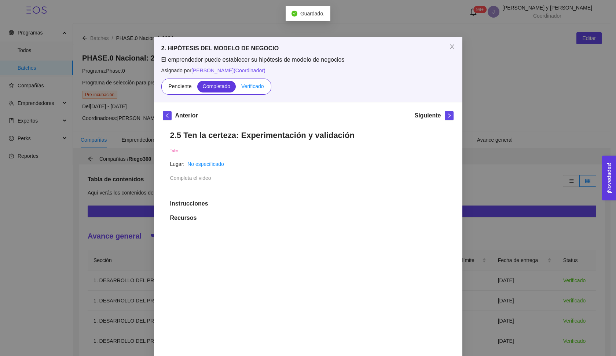
click at [244, 88] on span "Verificado" at bounding box center [252, 86] width 22 height 6
click at [236, 88] on input "Verificado" at bounding box center [236, 88] width 0 height 0
click at [448, 119] on button "button" at bounding box center [449, 115] width 9 height 9
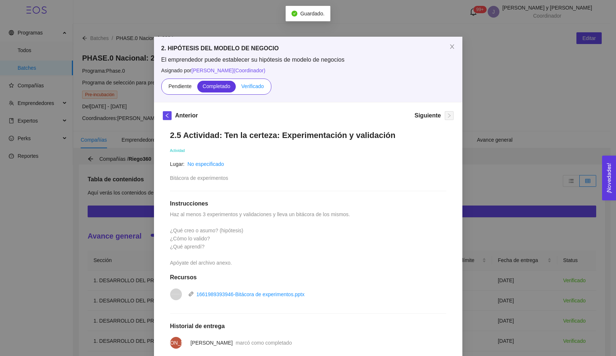
click at [253, 88] on span "Verificado" at bounding box center [252, 86] width 22 height 6
click at [236, 88] on input "Verificado" at bounding box center [236, 88] width 0 height 0
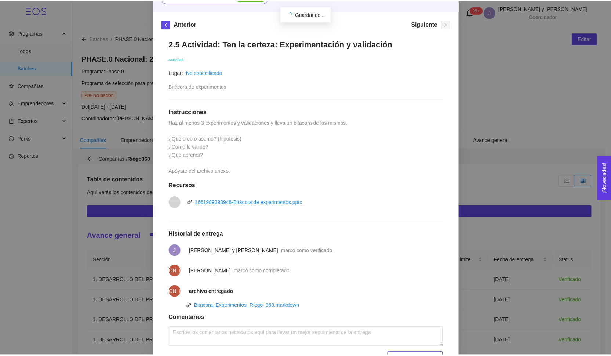
scroll to position [4, 0]
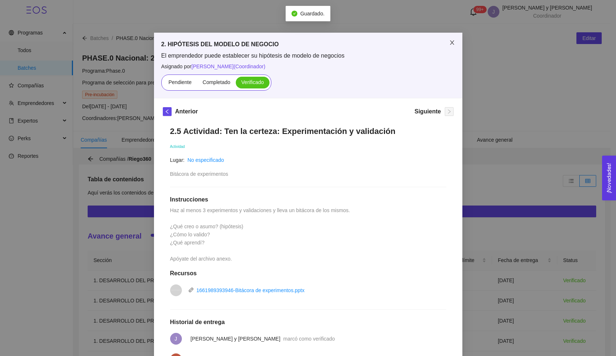
click at [450, 42] on icon "close" at bounding box center [452, 42] width 4 height 4
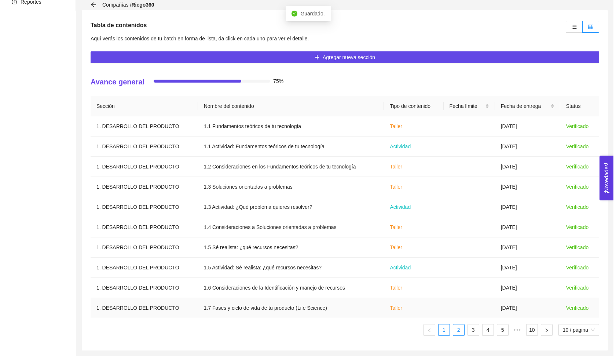
scroll to position [154, 0]
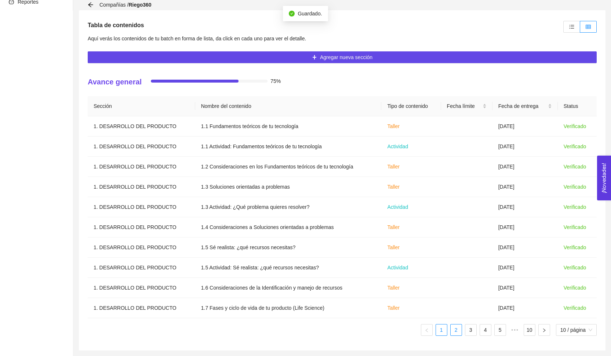
click at [455, 331] on link "2" at bounding box center [456, 329] width 11 height 11
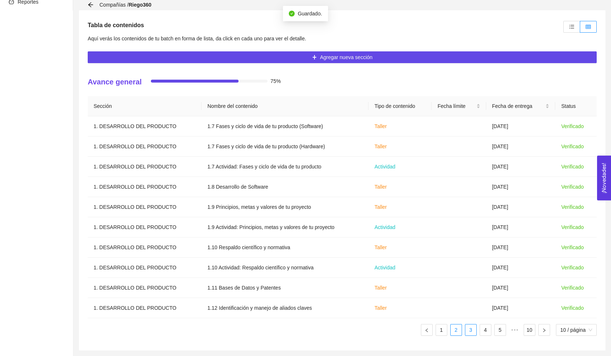
click at [465, 331] on link "3" at bounding box center [470, 329] width 11 height 11
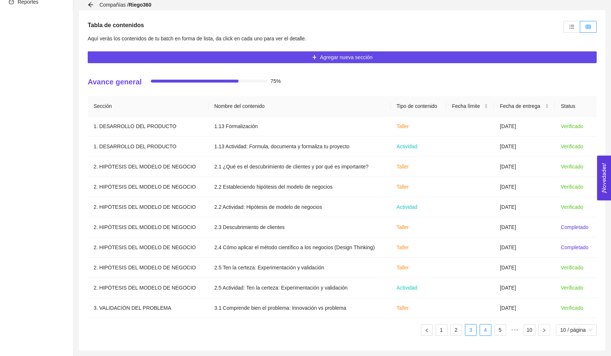
click at [480, 334] on link "4" at bounding box center [485, 329] width 11 height 11
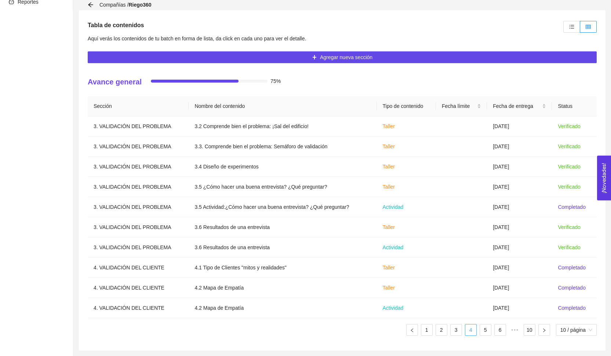
click at [466, 333] on link "4" at bounding box center [470, 329] width 11 height 11
click at [455, 333] on link "3" at bounding box center [456, 329] width 11 height 11
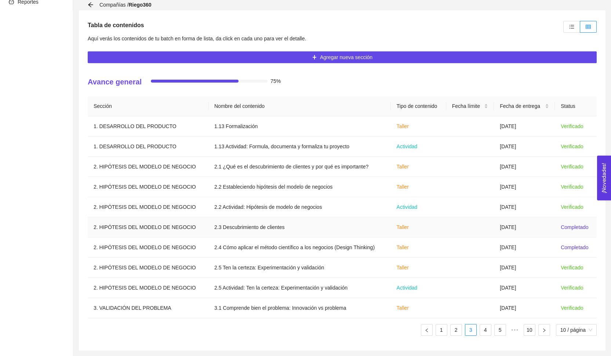
click at [537, 226] on td "[DATE]" at bounding box center [524, 227] width 61 height 20
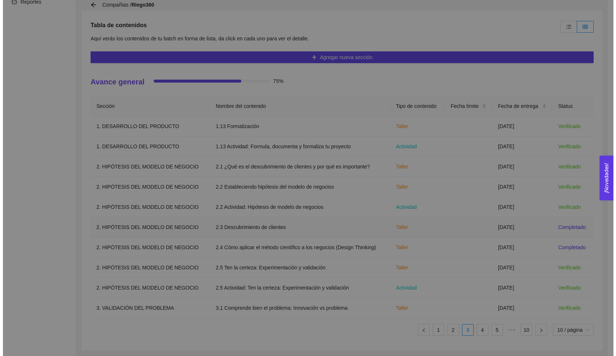
scroll to position [0, 0]
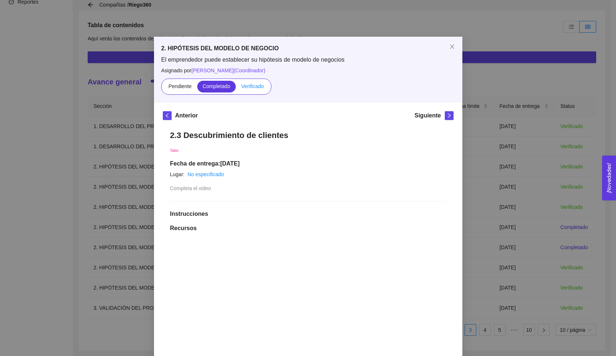
click at [247, 92] on label "Verificado" at bounding box center [252, 87] width 33 height 12
click at [236, 88] on input "Verificado" at bounding box center [236, 88] width 0 height 0
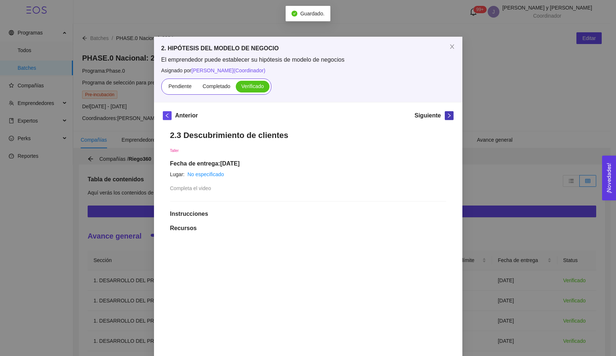
click at [447, 118] on icon "right" at bounding box center [449, 115] width 5 height 5
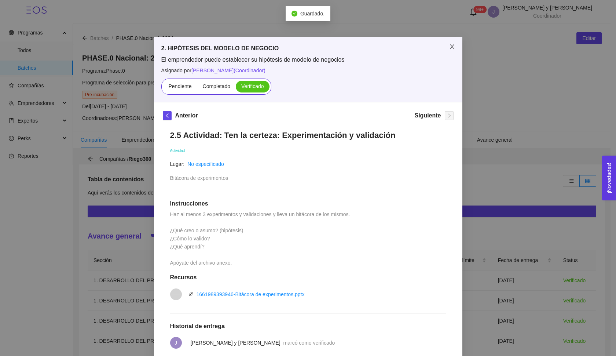
click at [449, 46] on icon "close" at bounding box center [452, 47] width 6 height 6
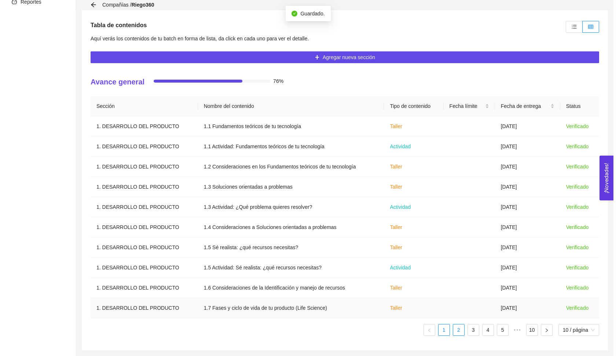
scroll to position [154, 0]
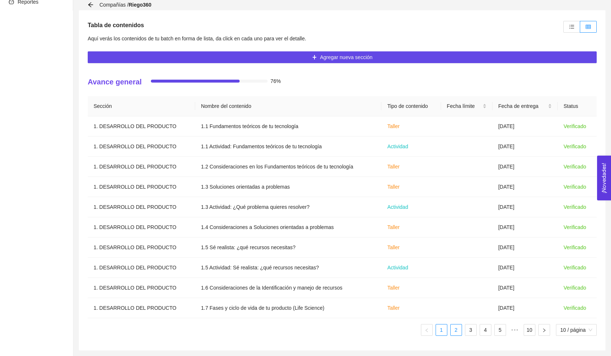
click at [456, 327] on link "2" at bounding box center [456, 329] width 11 height 11
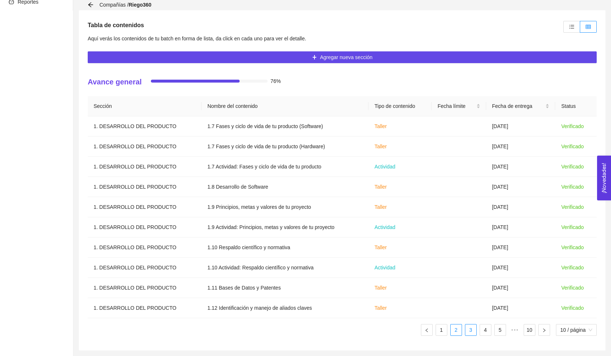
click at [465, 331] on link "3" at bounding box center [470, 329] width 11 height 11
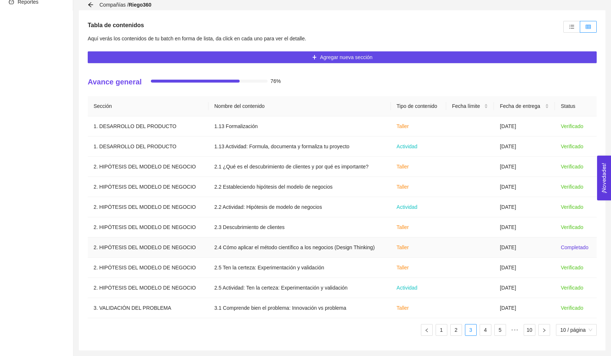
click at [505, 250] on td "[DATE]" at bounding box center [524, 247] width 61 height 20
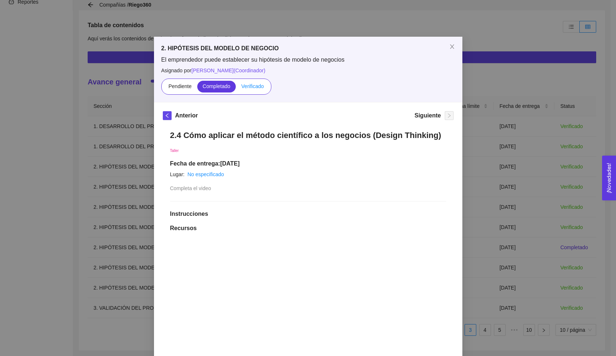
click at [253, 92] on label "Verificado" at bounding box center [252, 87] width 33 height 12
click at [236, 88] on input "Verificado" at bounding box center [236, 88] width 0 height 0
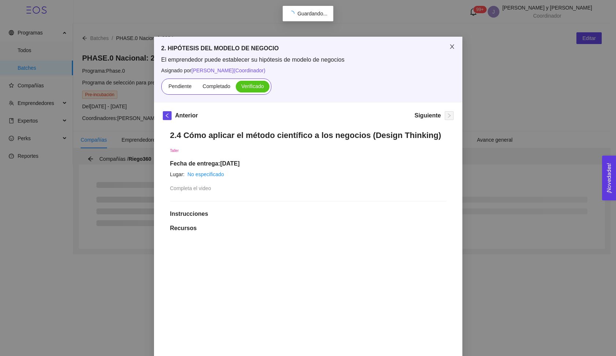
scroll to position [0, 0]
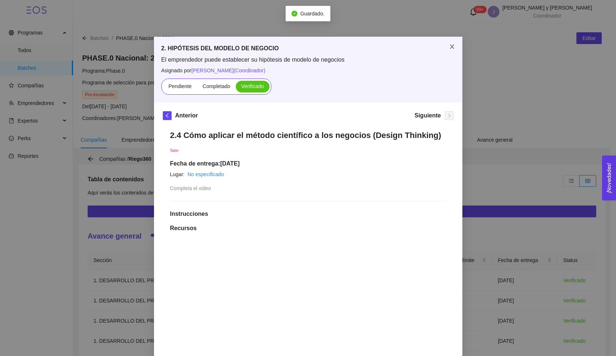
click at [451, 46] on icon "close" at bounding box center [452, 46] width 4 height 4
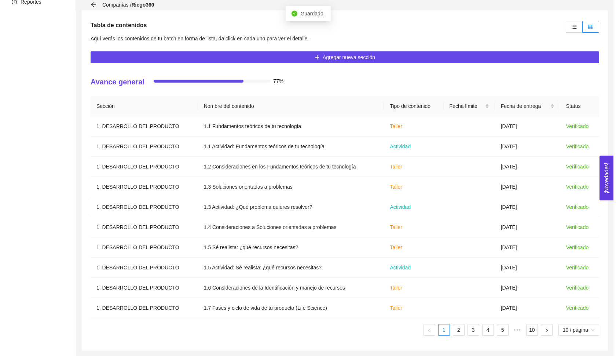
scroll to position [154, 0]
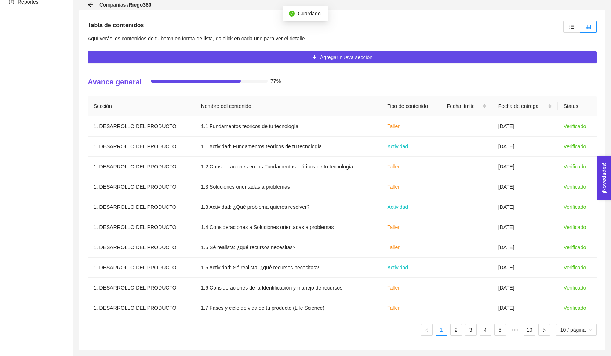
click at [477, 331] on ul "1 2 3 4 5 ••• 10 10 / página" at bounding box center [342, 330] width 509 height 12
click at [470, 331] on link "3" at bounding box center [470, 329] width 11 height 11
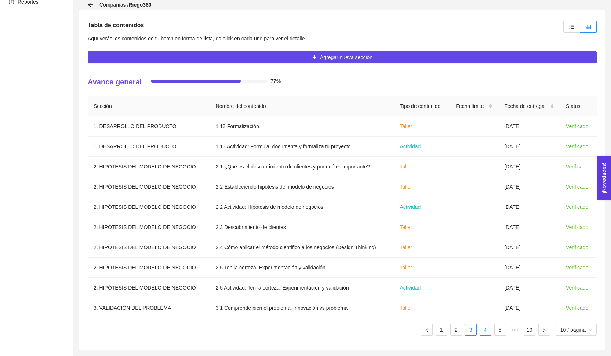
click at [480, 331] on link "4" at bounding box center [485, 329] width 11 height 11
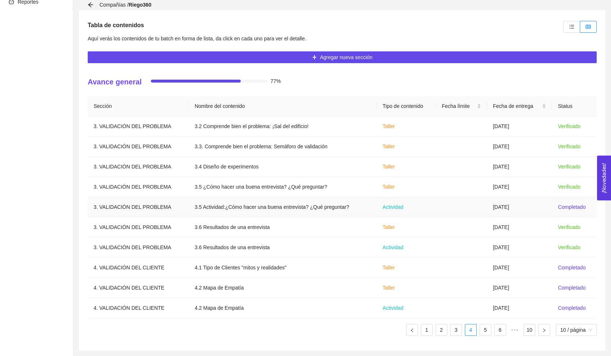
click at [468, 207] on td at bounding box center [461, 207] width 51 height 20
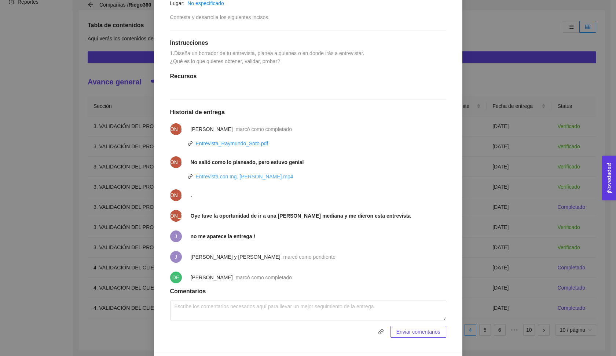
scroll to position [170, 0]
click at [245, 147] on link "Entrevista_Raymundo_Soto.pdf" at bounding box center [232, 145] width 73 height 6
click at [317, 116] on div "3.5 Actividad:¿Cómo hacer una buena entrevista? ¿Qué preguntar? Actividad Fecha…" at bounding box center [308, 149] width 291 height 393
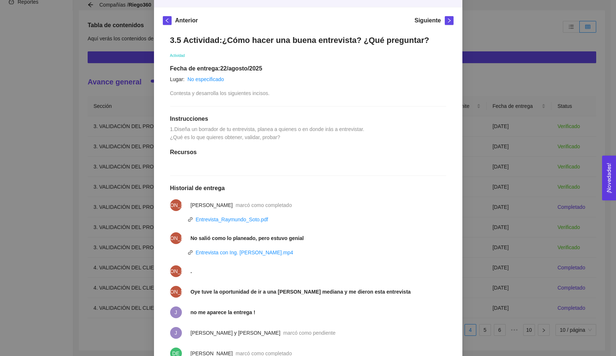
scroll to position [1, 0]
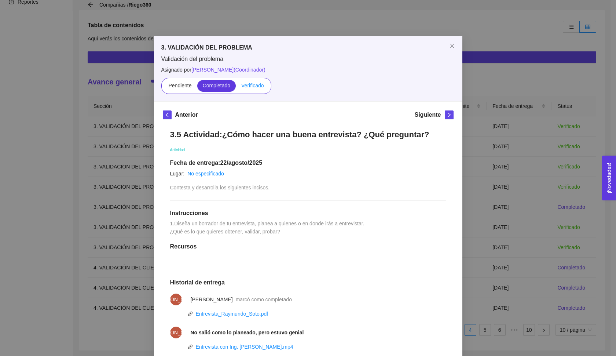
click at [251, 85] on span "Verificado" at bounding box center [252, 86] width 22 height 6
click at [236, 87] on input "Verificado" at bounding box center [236, 87] width 0 height 0
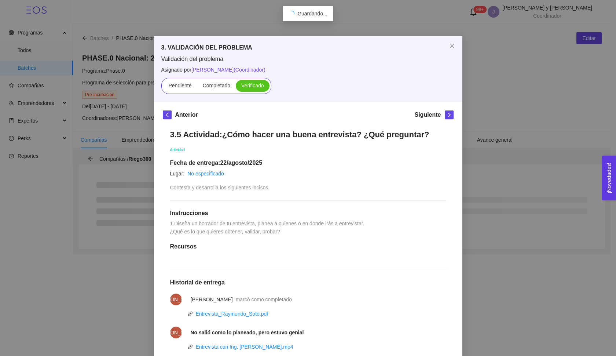
scroll to position [0, 0]
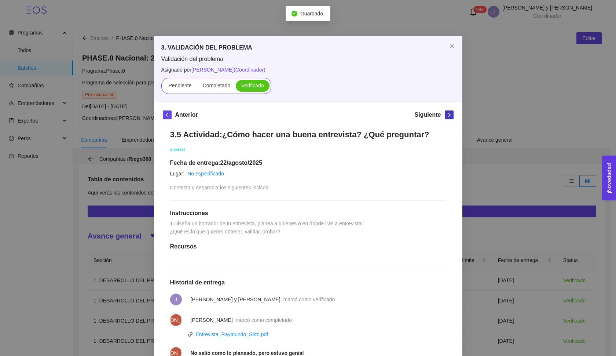
click at [449, 114] on icon "right" at bounding box center [449, 114] width 5 height 5
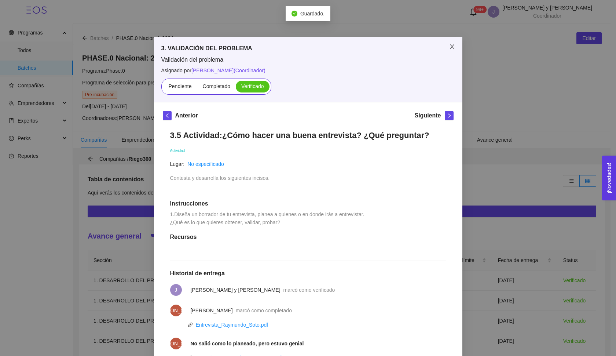
click at [455, 41] on span "Close" at bounding box center [452, 47] width 21 height 21
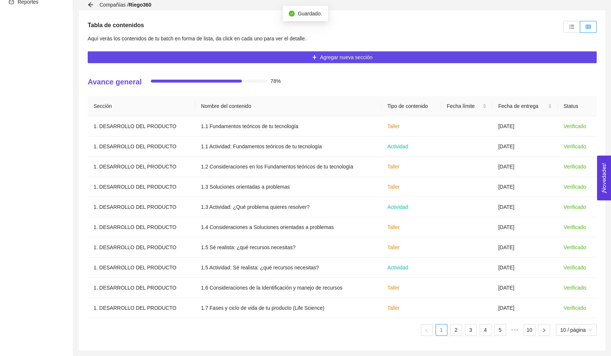
scroll to position [154, 0]
click at [467, 328] on link "3" at bounding box center [470, 329] width 11 height 11
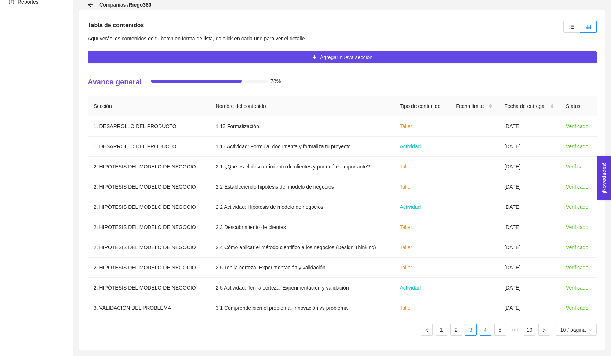
click at [480, 331] on link "4" at bounding box center [485, 329] width 11 height 11
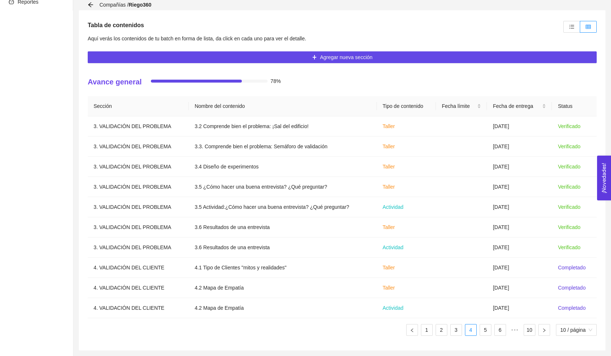
click at [486, 336] on div "Sección Nombre del contenido Tipo de contenido Fecha límite Fecha de entrega St…" at bounding box center [342, 218] width 509 height 245
click at [484, 331] on link "5" at bounding box center [485, 329] width 11 height 11
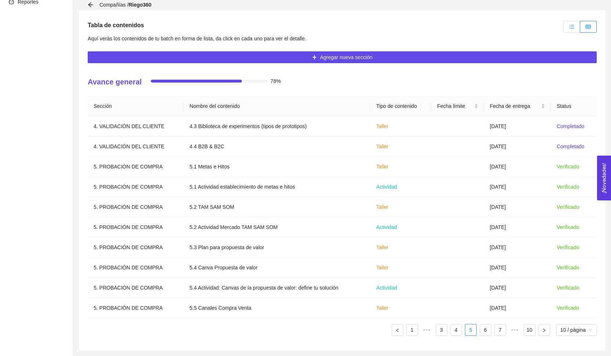
click at [568, 26] on label at bounding box center [571, 27] width 17 height 12
click at [564, 29] on input "radio" at bounding box center [564, 29] width 0 height 0
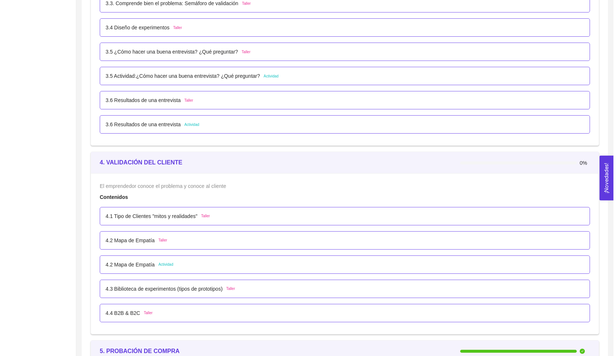
scroll to position [1163, 0]
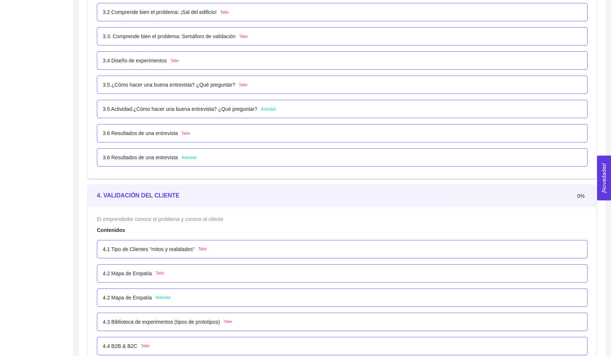
click at [182, 251] on p "4.1 Tipo de Clientes "mitos y realidades"" at bounding box center [149, 249] width 92 height 8
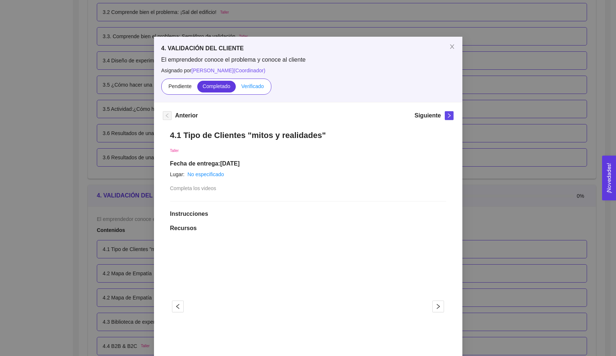
click at [258, 86] on span "Verificado" at bounding box center [252, 86] width 22 height 6
click at [236, 88] on input "Verificado" at bounding box center [236, 88] width 0 height 0
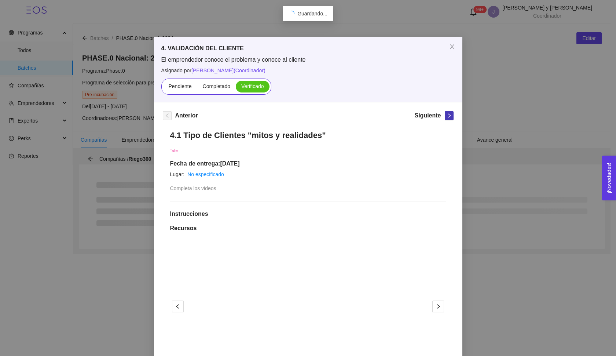
scroll to position [0, 0]
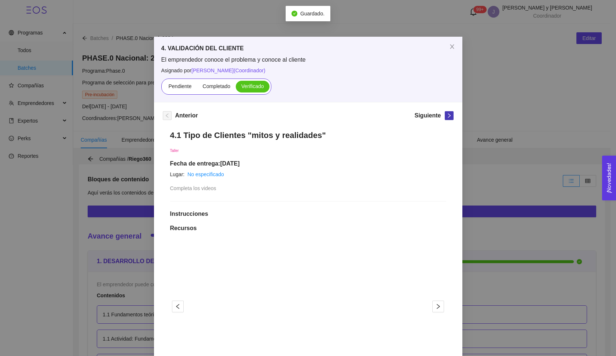
click at [448, 116] on icon "right" at bounding box center [449, 115] width 5 height 5
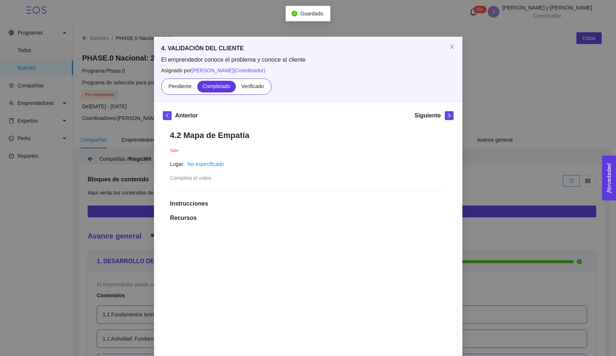
drag, startPoint x: 260, startPoint y: 89, endPoint x: 356, endPoint y: 108, distance: 97.7
click at [260, 89] on span "Verificado" at bounding box center [252, 86] width 22 height 6
click at [236, 88] on input "Verificado" at bounding box center [236, 88] width 0 height 0
click at [450, 115] on span "right" at bounding box center [449, 115] width 8 height 5
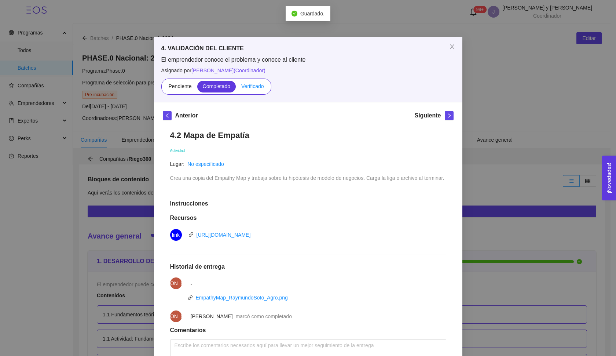
click at [254, 88] on span "Verificado" at bounding box center [252, 86] width 22 height 6
click at [236, 88] on input "Verificado" at bounding box center [236, 88] width 0 height 0
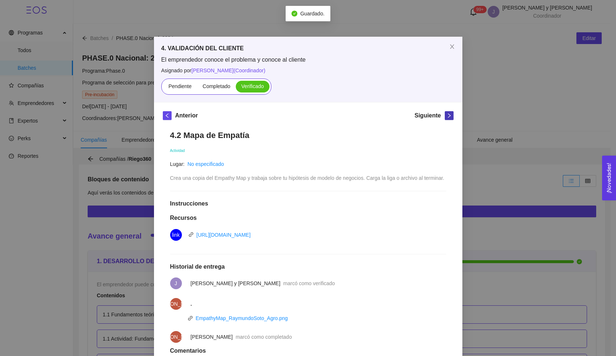
click at [448, 117] on icon "right" at bounding box center [449, 115] width 5 height 5
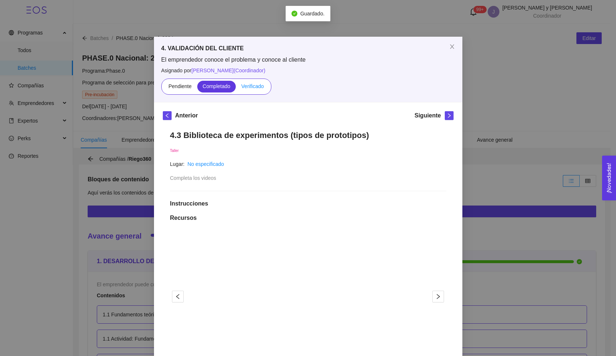
click at [253, 88] on span "Verificado" at bounding box center [252, 86] width 22 height 6
click at [236, 88] on input "Verificado" at bounding box center [236, 88] width 0 height 0
click at [449, 119] on button "button" at bounding box center [449, 115] width 9 height 9
click at [247, 87] on span "Verificado" at bounding box center [252, 86] width 22 height 6
click at [236, 88] on input "Verificado" at bounding box center [236, 88] width 0 height 0
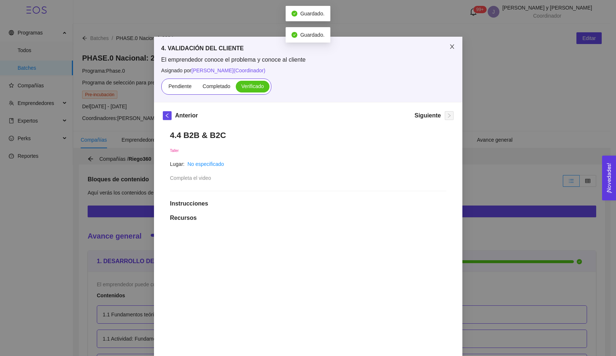
click at [444, 48] on span "Close" at bounding box center [452, 47] width 21 height 21
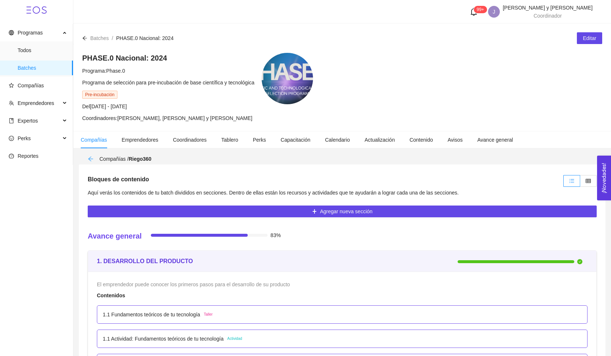
click at [91, 160] on icon "arrow-left" at bounding box center [91, 159] width 6 height 6
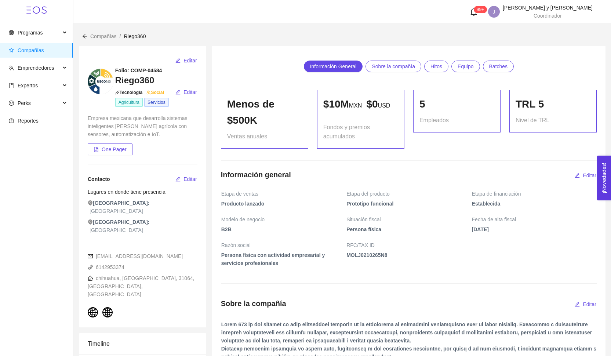
click at [86, 38] on icon "arrow-left" at bounding box center [84, 36] width 5 height 5
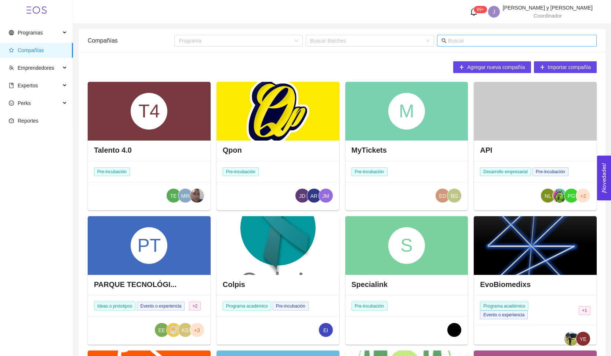
click at [471, 37] on input "text" at bounding box center [520, 41] width 144 height 8
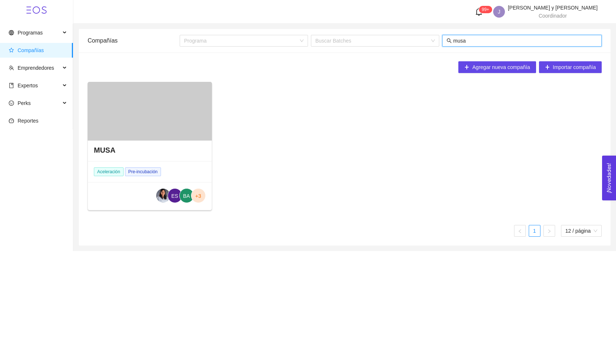
type input "musa"
click at [164, 130] on div at bounding box center [150, 111] width 124 height 59
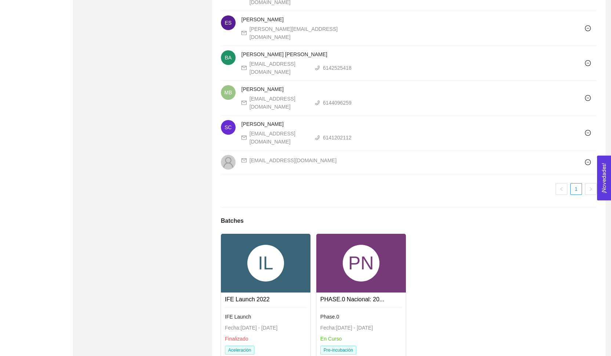
scroll to position [543, 0]
click at [367, 245] on div "PN" at bounding box center [361, 263] width 37 height 37
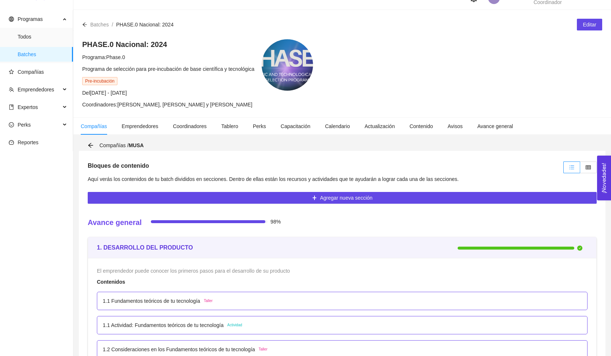
scroll to position [25, 0]
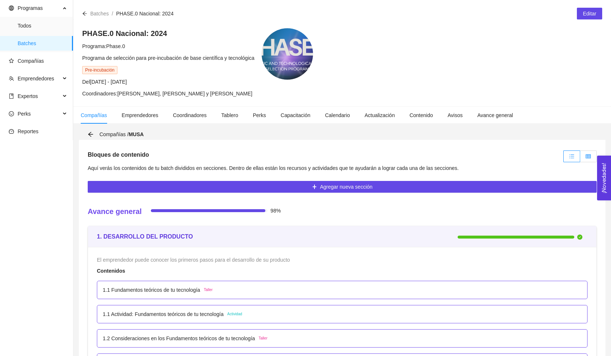
click at [583, 155] on label at bounding box center [588, 156] width 17 height 12
click at [580, 158] on input "radio" at bounding box center [580, 158] width 0 height 0
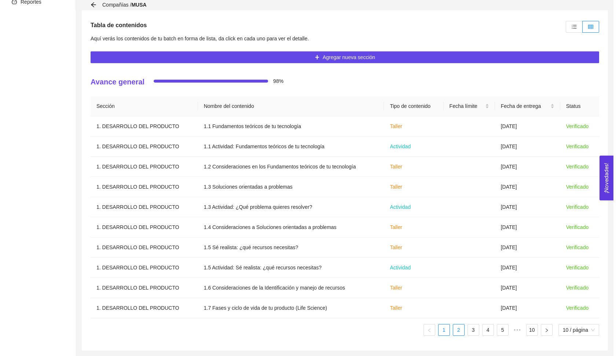
scroll to position [154, 0]
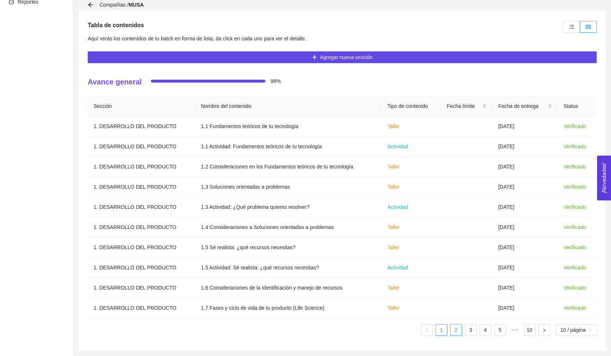
click at [456, 332] on link "2" at bounding box center [456, 329] width 11 height 11
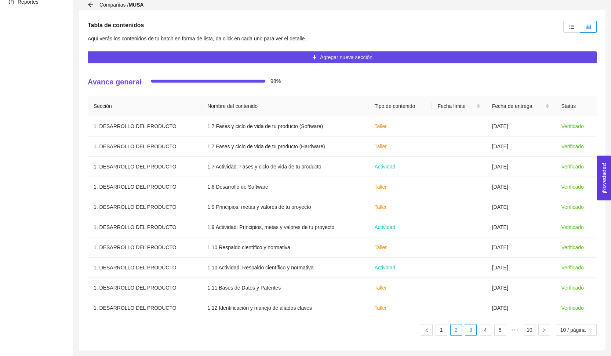
click at [468, 332] on link "3" at bounding box center [470, 329] width 11 height 11
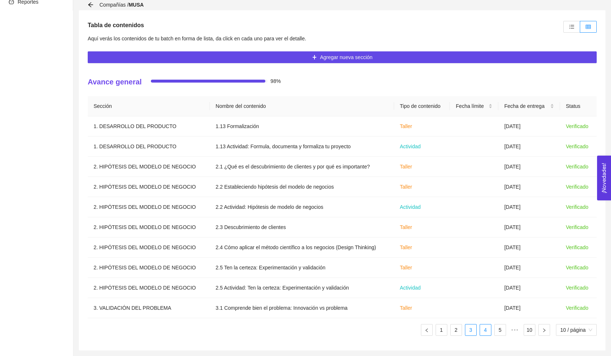
click at [480, 332] on link "4" at bounding box center [485, 329] width 11 height 11
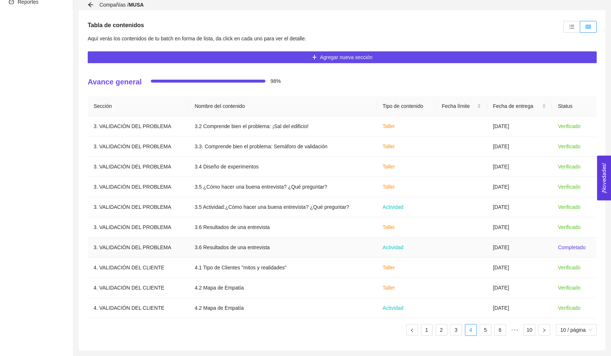
click at [524, 249] on td "[DATE]" at bounding box center [519, 247] width 65 height 20
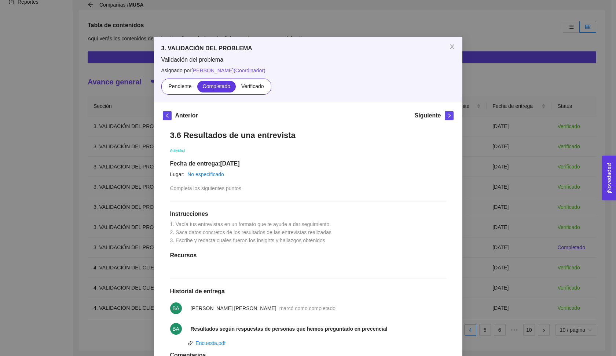
click at [263, 94] on div "Pendiente Completado Verificado" at bounding box center [216, 87] width 110 height 16
click at [255, 87] on span "Verificado" at bounding box center [252, 86] width 22 height 6
click at [236, 88] on input "Verificado" at bounding box center [236, 88] width 0 height 0
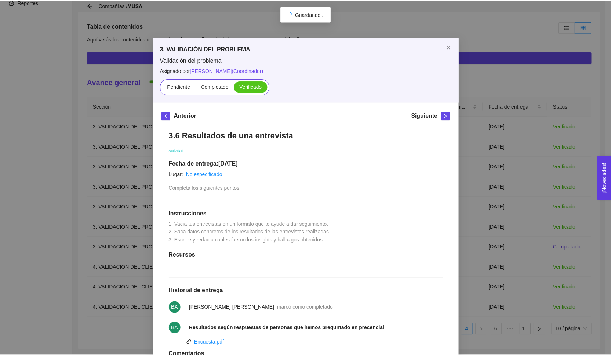
scroll to position [0, 0]
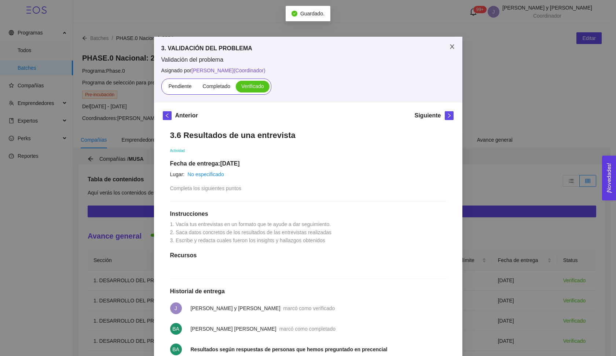
click at [446, 51] on span "Close" at bounding box center [452, 47] width 21 height 21
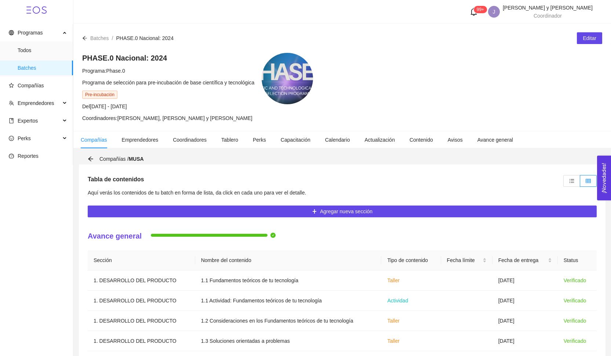
click at [86, 41] on div at bounding box center [84, 38] width 5 height 8
click at [85, 38] on icon "arrow-left" at bounding box center [85, 38] width 4 height 4
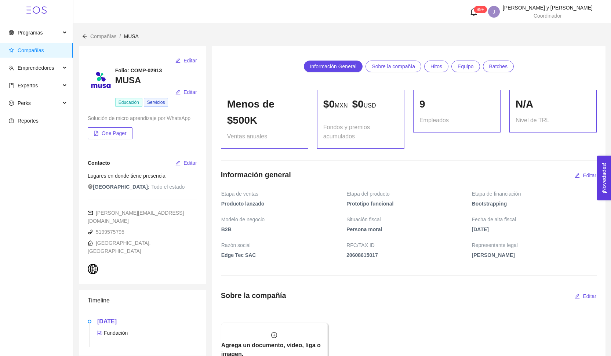
click at [44, 50] on span "Compañías" at bounding box center [31, 50] width 26 height 6
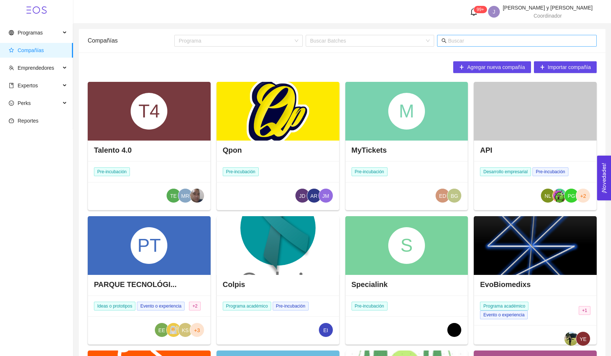
click at [480, 44] on input "text" at bounding box center [520, 41] width 144 height 8
type input "[PERSON_NAME]"
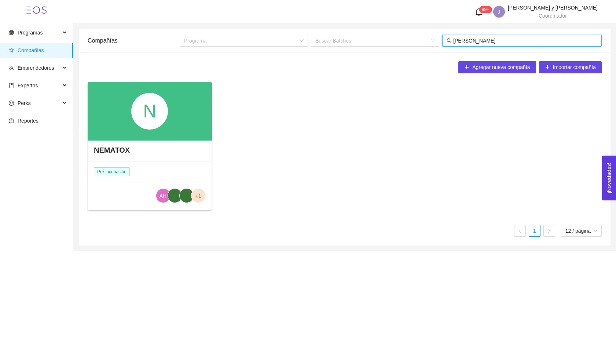
click at [180, 99] on div "N" at bounding box center [150, 111] width 124 height 59
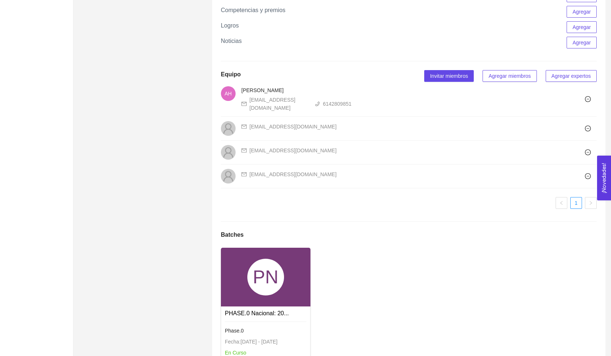
scroll to position [415, 0]
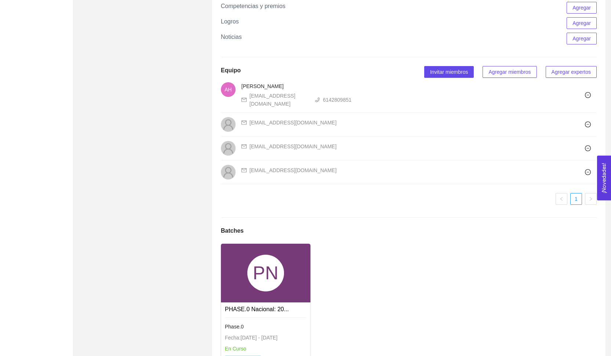
click at [281, 270] on div "PN" at bounding box center [265, 273] width 37 height 37
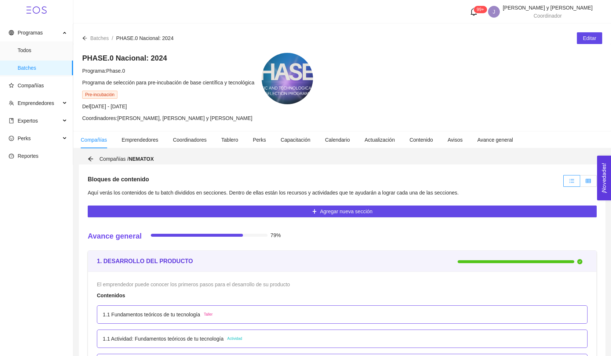
click at [587, 186] on label at bounding box center [588, 181] width 17 height 12
click at [580, 183] on input "radio" at bounding box center [580, 183] width 0 height 0
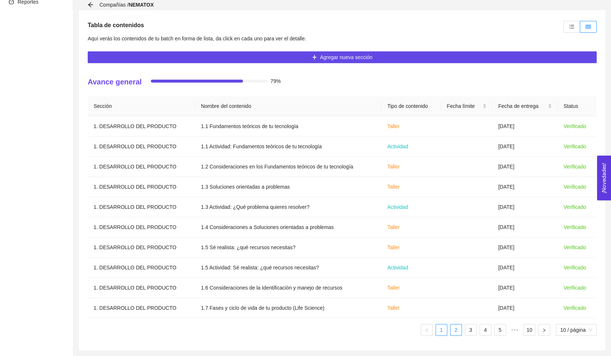
scroll to position [154, 0]
click at [450, 328] on li "2" at bounding box center [456, 330] width 12 height 12
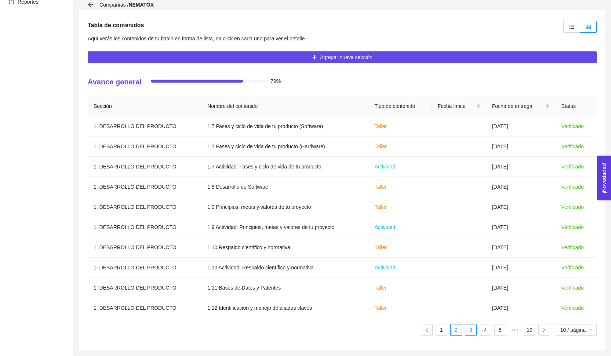
click at [469, 330] on link "3" at bounding box center [470, 329] width 11 height 11
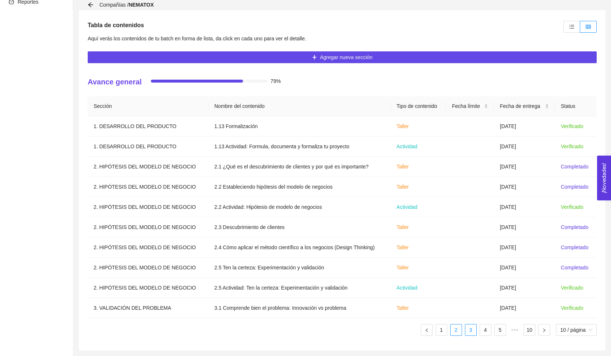
click at [454, 332] on link "2" at bounding box center [456, 329] width 11 height 11
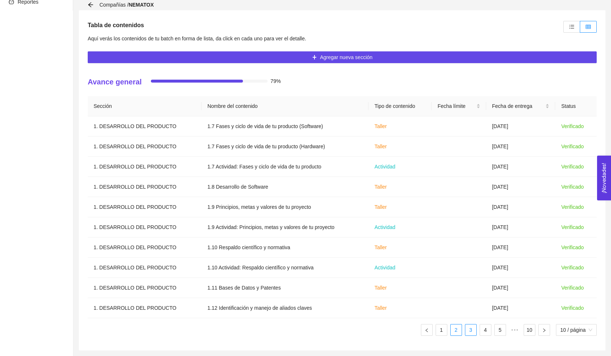
click at [465, 332] on link "3" at bounding box center [470, 329] width 11 height 11
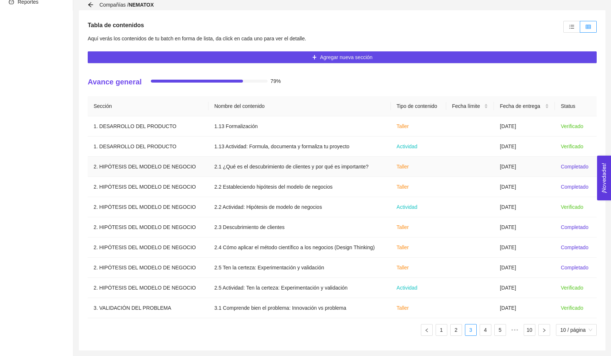
click at [537, 161] on td "[DATE]" at bounding box center [524, 167] width 61 height 20
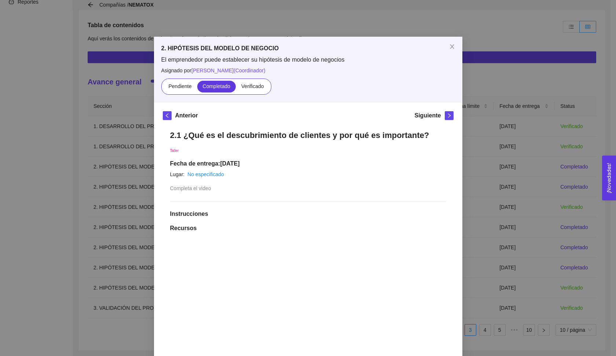
drag, startPoint x: 446, startPoint y: 42, endPoint x: 593, endPoint y: 27, distance: 147.2
click at [447, 42] on span "Close" at bounding box center [452, 47] width 21 height 21
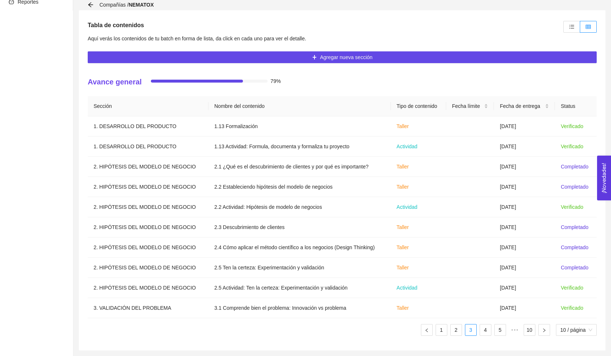
click at [562, 29] on div at bounding box center [578, 26] width 35 height 15
click at [570, 28] on icon "unordered-list" at bounding box center [571, 26] width 5 height 5
click at [564, 29] on input "radio" at bounding box center [564, 29] width 0 height 0
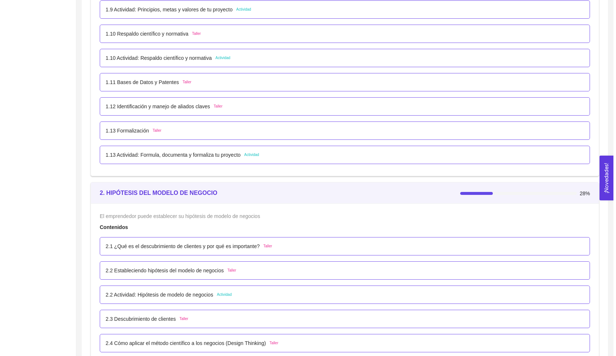
scroll to position [699, 0]
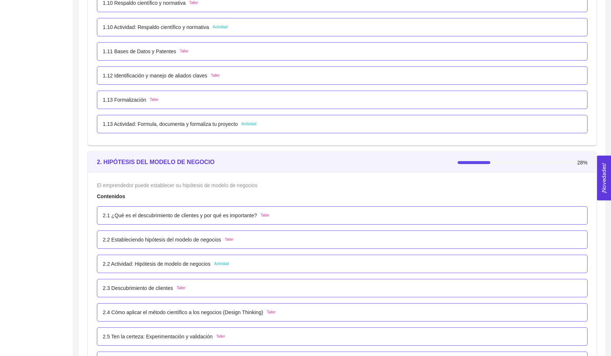
click at [218, 264] on div "2.2 Actividad: Hipótesis de modelo de negocios Actividad" at bounding box center [166, 264] width 126 height 8
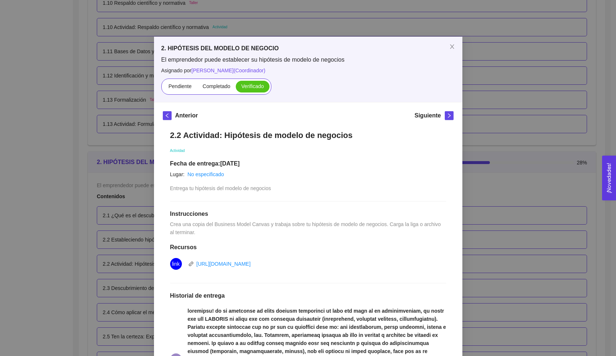
click at [133, 207] on div "2. HIPÓTESIS DEL MODELO DE NEGOCIO El emprendedor puede establecer su hipótesis…" at bounding box center [308, 178] width 616 height 356
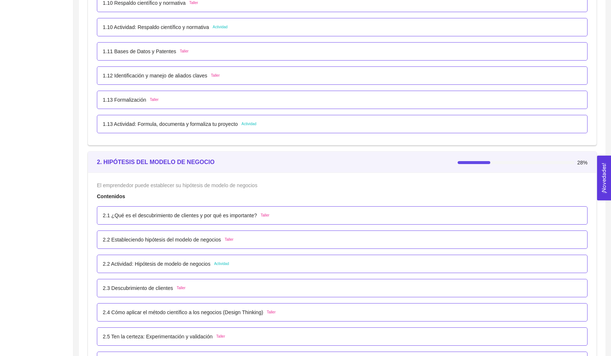
click at [185, 218] on p "2.1 ¿Qué es el descubrimiento de clientes y por qué es importante?" at bounding box center [180, 215] width 154 height 8
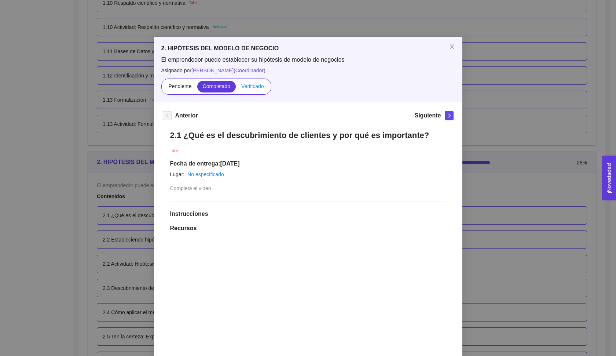
click at [255, 84] on span "Verificado" at bounding box center [252, 86] width 22 height 6
click at [236, 88] on input "Verificado" at bounding box center [236, 88] width 0 height 0
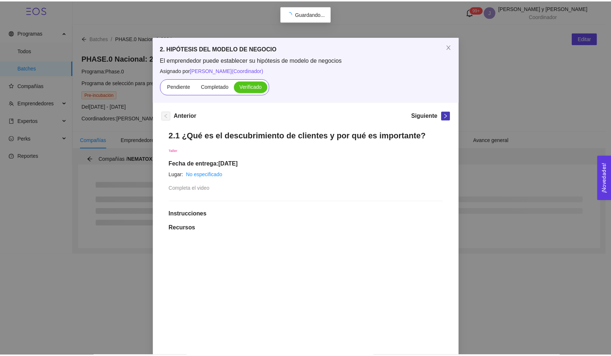
scroll to position [0, 0]
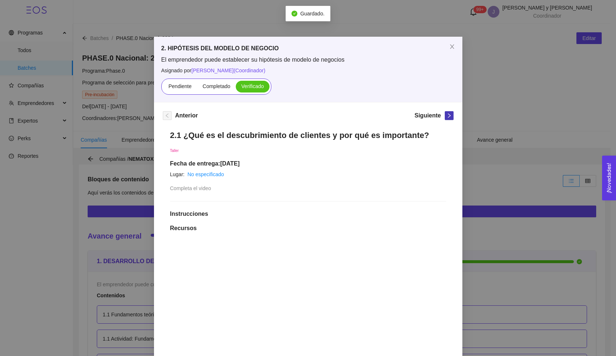
click at [447, 115] on icon "right" at bounding box center [449, 115] width 5 height 5
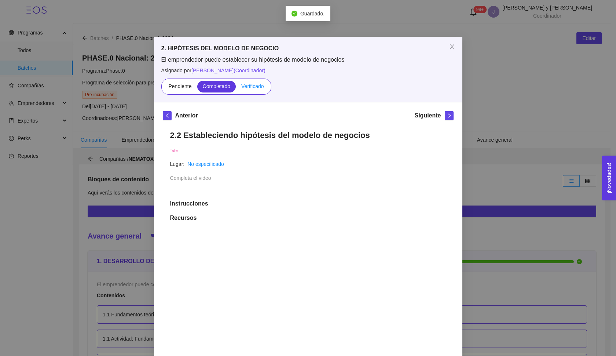
click at [251, 90] on label "Verificado" at bounding box center [252, 87] width 33 height 12
click at [236, 88] on input "Verificado" at bounding box center [236, 88] width 0 height 0
click at [445, 119] on button "button" at bounding box center [449, 115] width 9 height 9
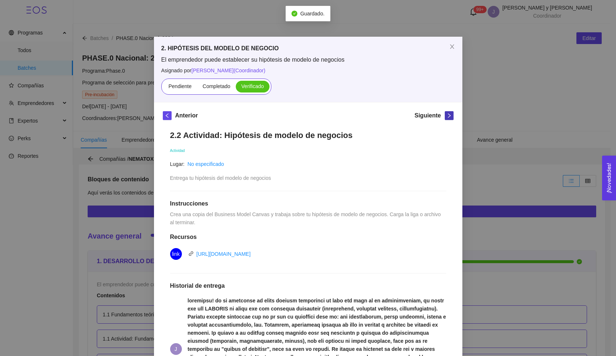
click at [447, 114] on icon "right" at bounding box center [449, 115] width 5 height 5
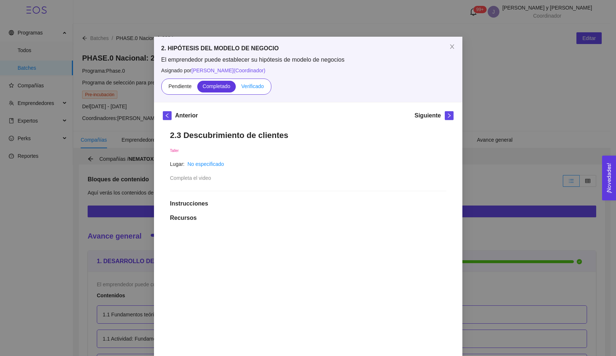
click at [263, 87] on label "Verificado" at bounding box center [252, 87] width 33 height 12
click at [236, 88] on input "Verificado" at bounding box center [236, 88] width 0 height 0
click at [447, 114] on icon "right" at bounding box center [449, 115] width 5 height 5
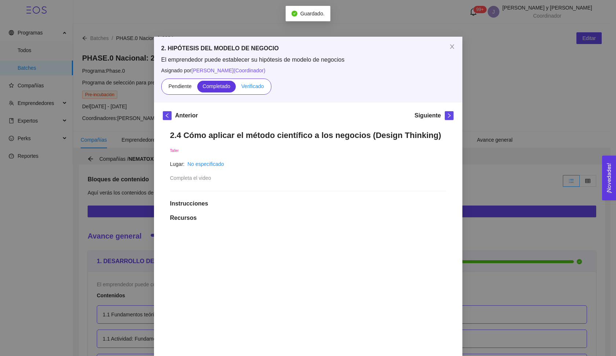
click at [264, 84] on label "Verificado" at bounding box center [252, 87] width 33 height 12
click at [236, 88] on input "Verificado" at bounding box center [236, 88] width 0 height 0
click at [446, 119] on button "button" at bounding box center [449, 115] width 9 height 9
click at [256, 88] on span "Verificado" at bounding box center [252, 86] width 22 height 6
click at [236, 88] on input "Verificado" at bounding box center [236, 88] width 0 height 0
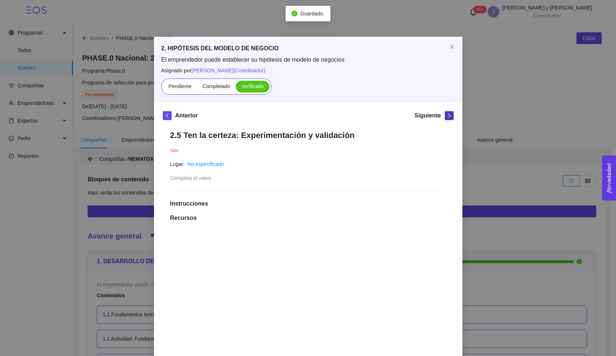
click at [445, 118] on span "right" at bounding box center [449, 115] width 8 height 5
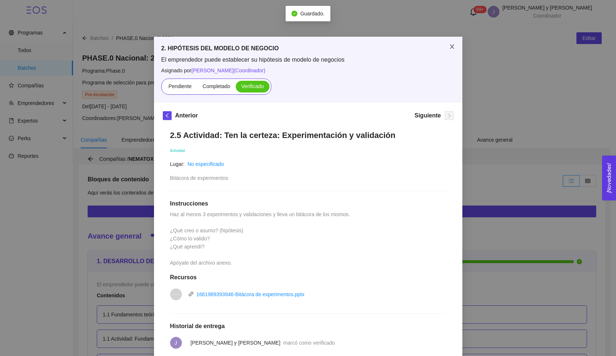
click at [453, 46] on span "Close" at bounding box center [452, 47] width 21 height 21
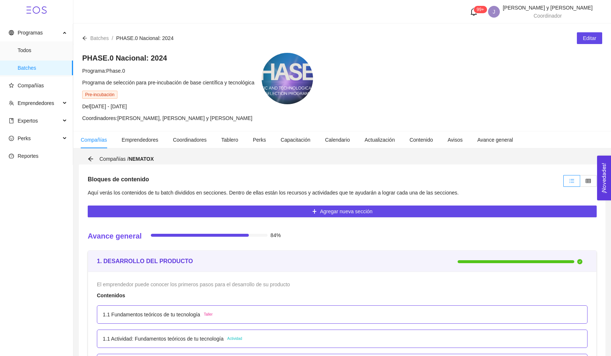
scroll to position [4, 0]
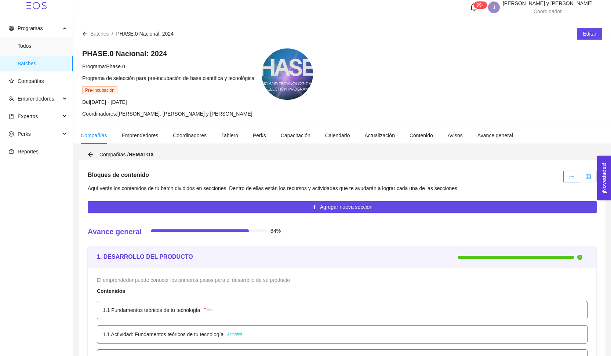
click at [587, 174] on span at bounding box center [588, 177] width 5 height 6
click at [580, 178] on input "radio" at bounding box center [580, 178] width 0 height 0
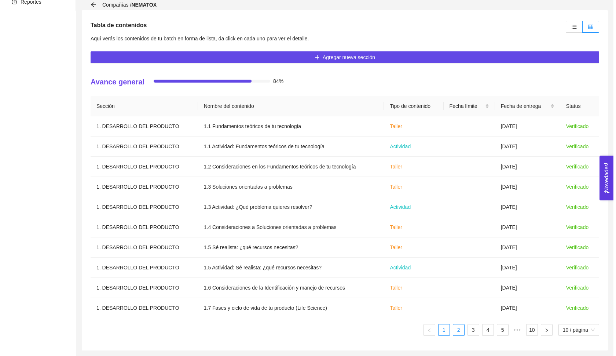
scroll to position [154, 0]
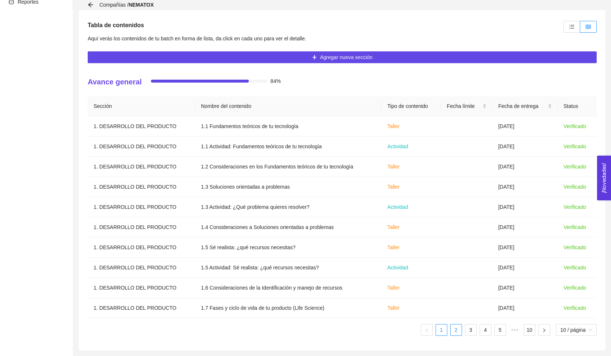
click at [459, 331] on link "2" at bounding box center [456, 329] width 11 height 11
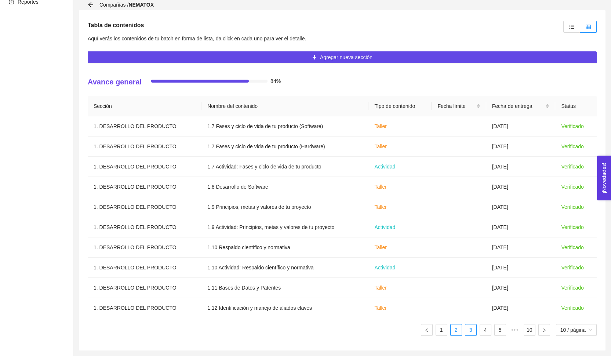
click at [473, 331] on link "3" at bounding box center [470, 329] width 11 height 11
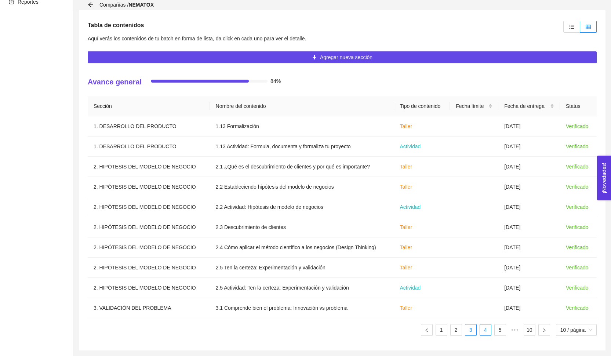
click at [484, 330] on link "4" at bounding box center [485, 329] width 11 height 11
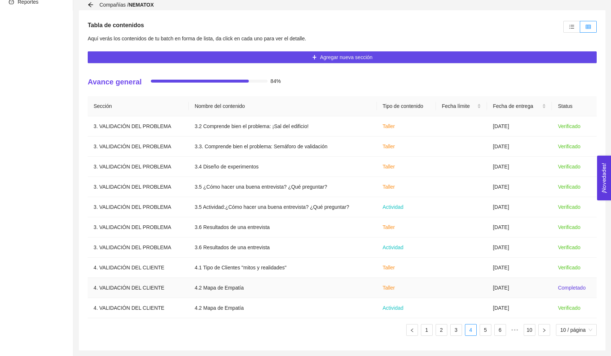
click at [487, 287] on td "[DATE]" at bounding box center [519, 288] width 65 height 20
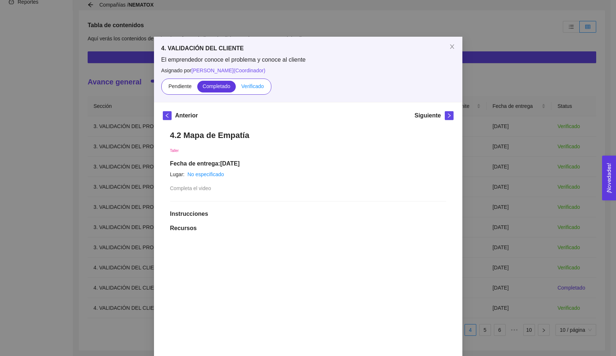
click at [251, 88] on span "Verificado" at bounding box center [252, 86] width 22 height 6
click at [236, 88] on input "Verificado" at bounding box center [236, 88] width 0 height 0
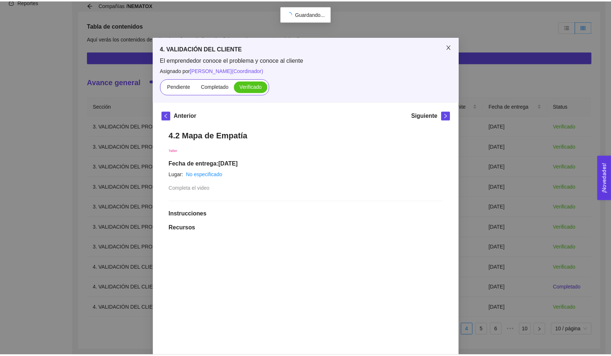
scroll to position [0, 0]
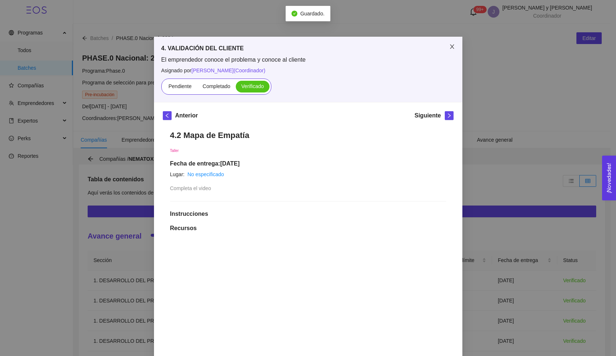
click at [448, 50] on span "Close" at bounding box center [452, 47] width 21 height 21
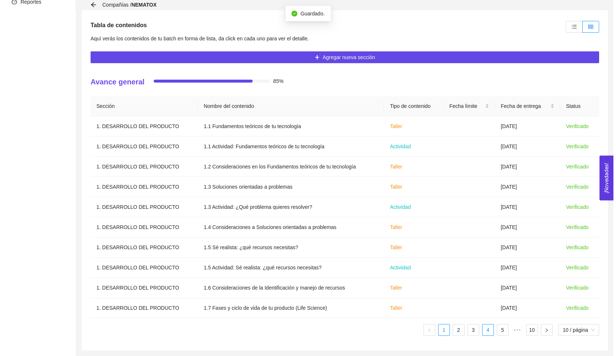
scroll to position [154, 0]
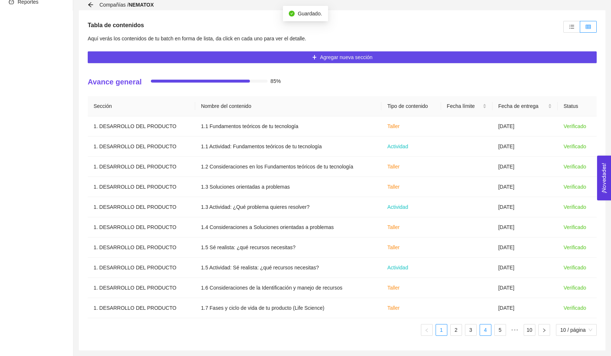
click at [482, 329] on link "4" at bounding box center [485, 329] width 11 height 11
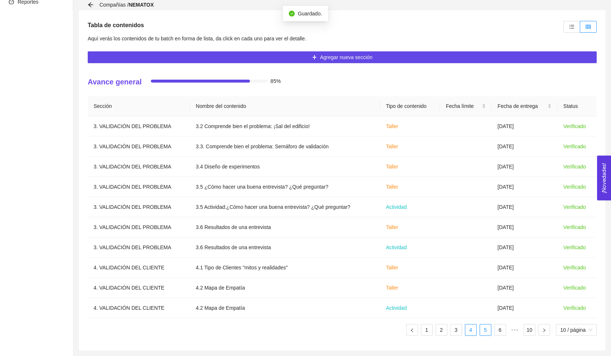
click at [484, 331] on link "5" at bounding box center [485, 329] width 11 height 11
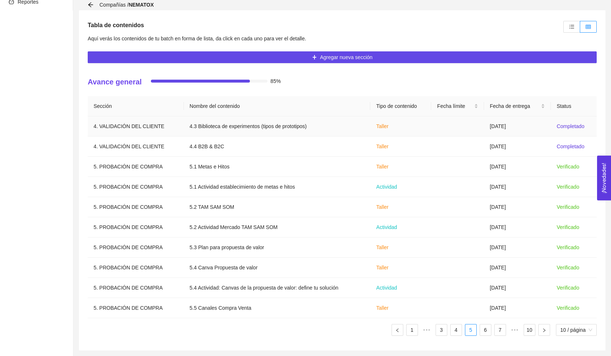
click at [526, 128] on td "[DATE]" at bounding box center [517, 126] width 67 height 20
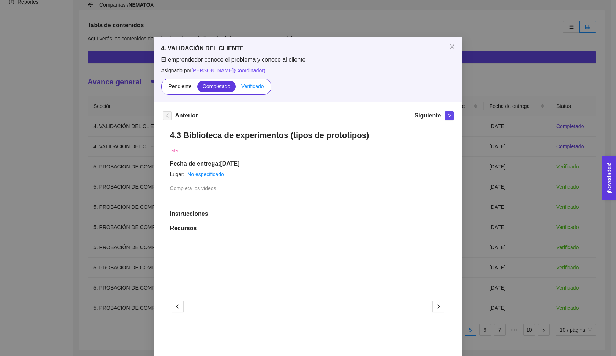
click at [260, 84] on span "Verificado" at bounding box center [252, 86] width 22 height 6
click at [236, 88] on input "Verificado" at bounding box center [236, 88] width 0 height 0
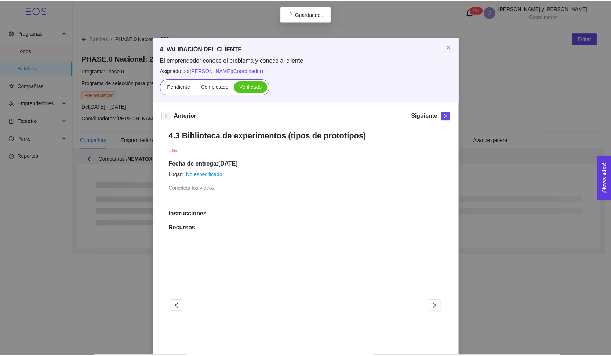
scroll to position [0, 0]
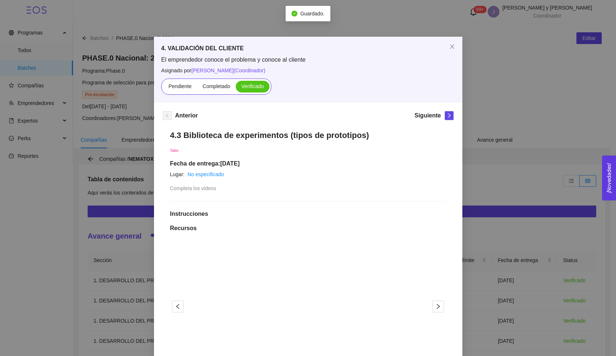
click at [494, 124] on div "4. VALIDACIÓN DEL CLIENTE El emprendedor conoce el problema y conoce al cliente…" at bounding box center [308, 178] width 616 height 356
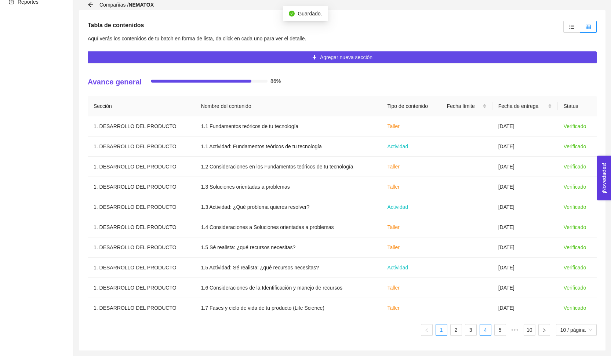
click at [484, 324] on link "4" at bounding box center [485, 329] width 11 height 11
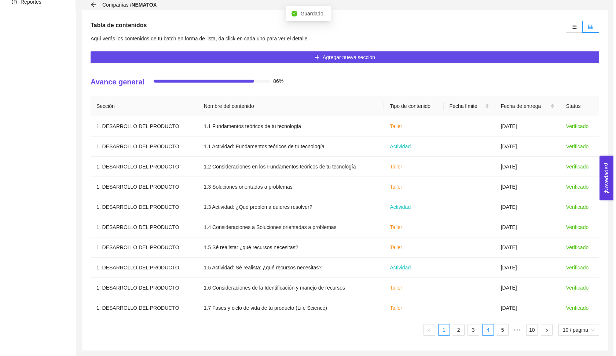
scroll to position [154, 0]
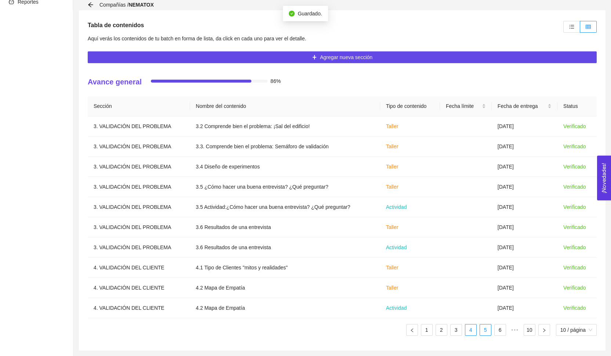
click at [488, 329] on link "5" at bounding box center [485, 329] width 11 height 11
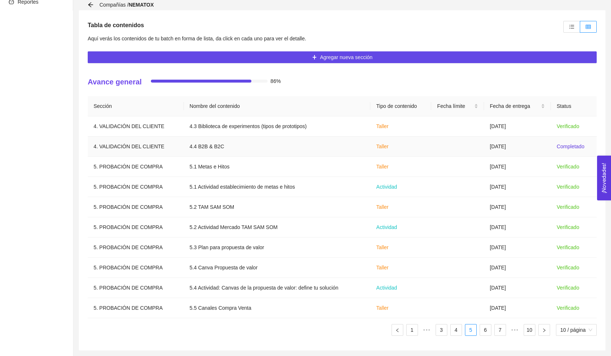
click at [515, 145] on td "[DATE]" at bounding box center [517, 146] width 67 height 20
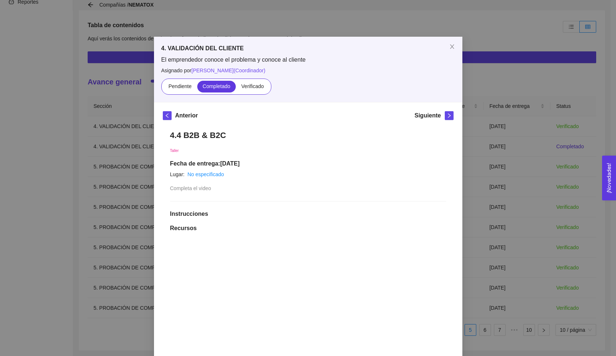
drag, startPoint x: 252, startPoint y: 83, endPoint x: 374, endPoint y: 103, distance: 123.4
click at [252, 84] on span "Verificado" at bounding box center [252, 86] width 22 height 6
click at [236, 88] on input "Verificado" at bounding box center [236, 88] width 0 height 0
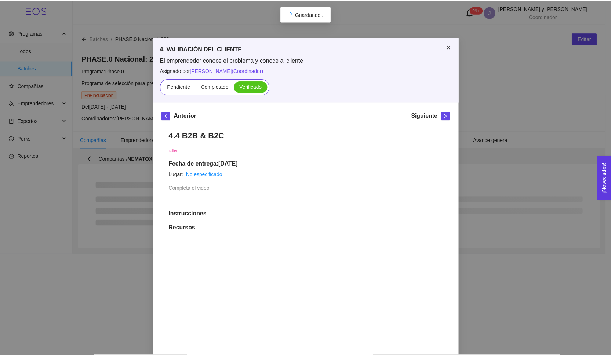
scroll to position [0, 0]
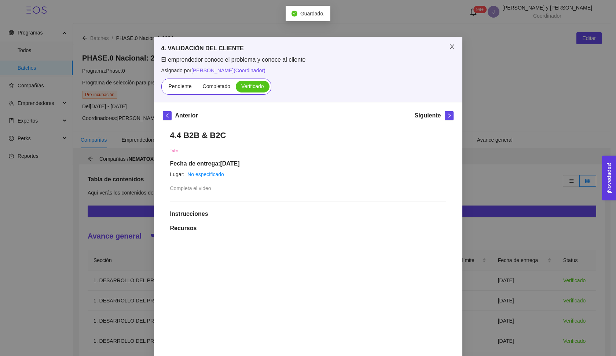
click at [452, 47] on span "Close" at bounding box center [452, 47] width 21 height 21
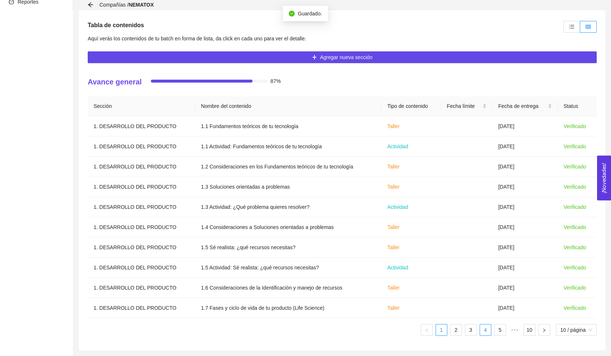
scroll to position [154, 0]
click at [481, 328] on link "4" at bounding box center [485, 329] width 11 height 11
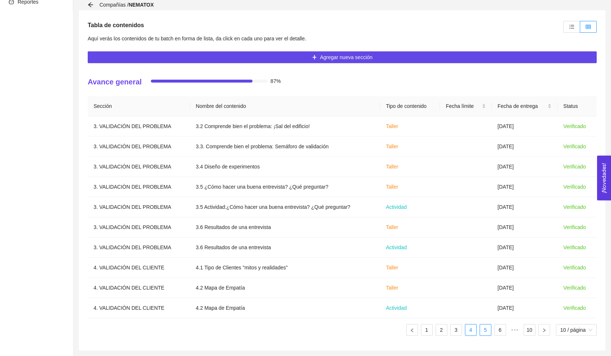
click at [488, 331] on link "5" at bounding box center [485, 329] width 11 height 11
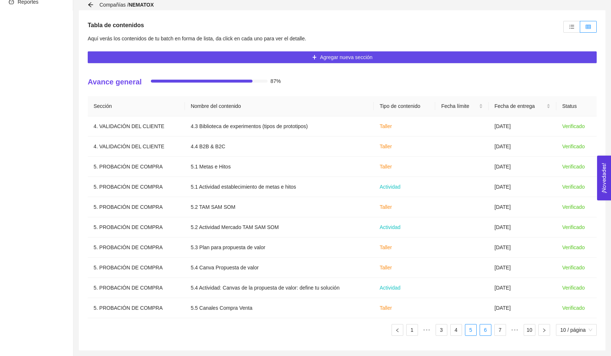
click at [485, 329] on link "6" at bounding box center [485, 329] width 11 height 11
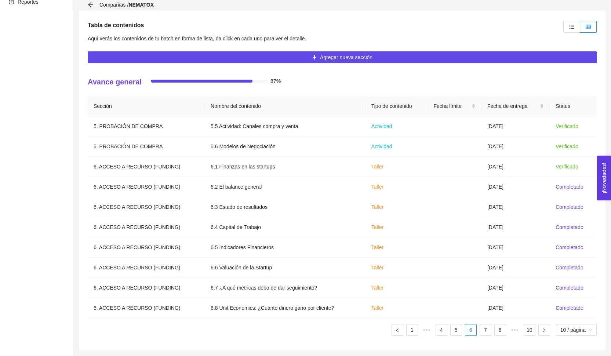
click at [573, 19] on div "Tabla de contenidos Aquí verás los contenidos de tu batch en forma de lista, da…" at bounding box center [342, 180] width 526 height 340
click at [573, 23] on label at bounding box center [571, 27] width 17 height 12
click at [564, 29] on input "radio" at bounding box center [564, 29] width 0 height 0
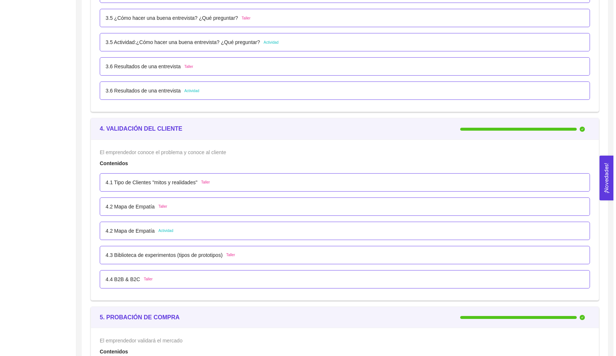
scroll to position [1802, 0]
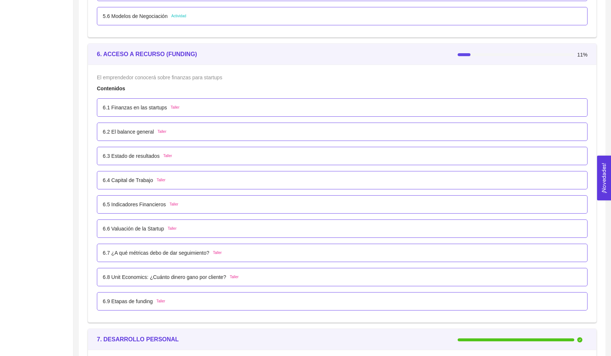
click at [241, 98] on li "6.1 Finanzas en las startups Taller" at bounding box center [342, 107] width 491 height 24
click at [149, 104] on p "6.1 Finanzas en las startups" at bounding box center [135, 107] width 64 height 8
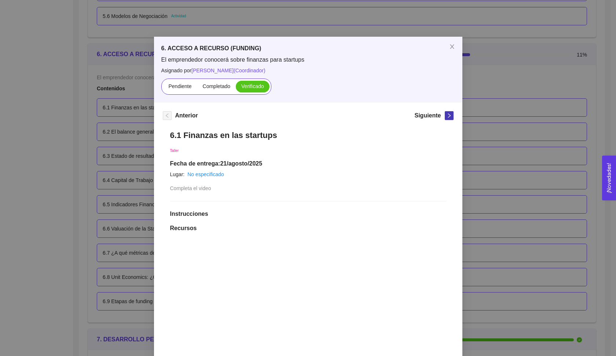
click at [445, 119] on button "button" at bounding box center [449, 115] width 9 height 9
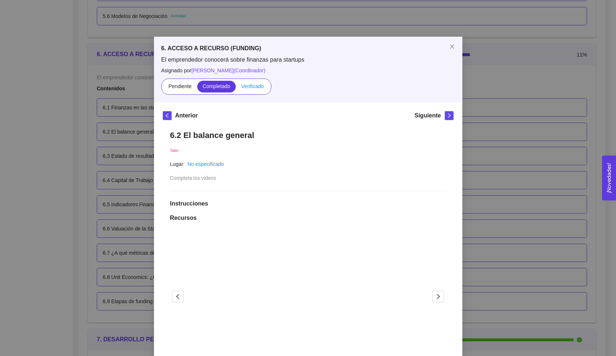
click at [254, 87] on span "Verificado" at bounding box center [252, 86] width 22 height 6
click at [236, 88] on input "Verificado" at bounding box center [236, 88] width 0 height 0
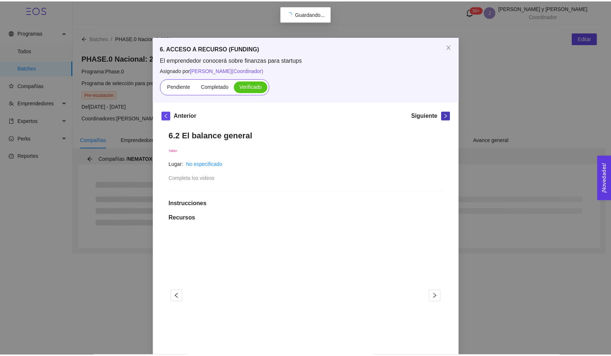
scroll to position [0, 0]
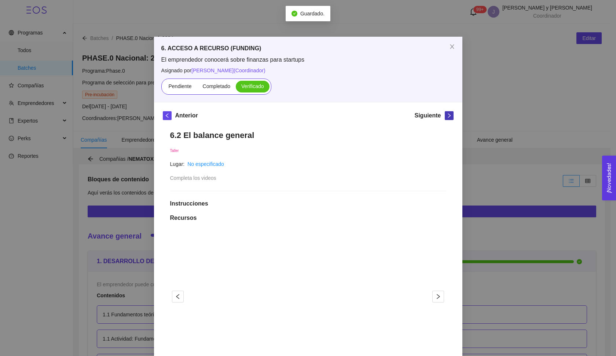
click at [449, 117] on icon "right" at bounding box center [449, 115] width 5 height 5
click at [259, 87] on span "Verificado" at bounding box center [252, 86] width 22 height 6
click at [236, 88] on input "Verificado" at bounding box center [236, 88] width 0 height 0
click at [445, 113] on span "right" at bounding box center [449, 115] width 8 height 5
click at [256, 87] on span "Verificado" at bounding box center [252, 86] width 22 height 6
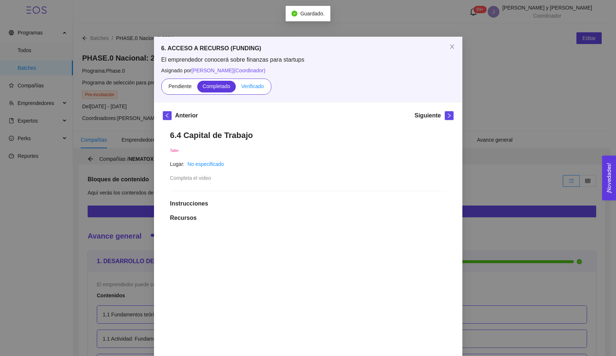
click at [236, 88] on input "Verificado" at bounding box center [236, 88] width 0 height 0
click at [448, 116] on icon "right" at bounding box center [449, 115] width 5 height 5
click at [255, 85] on span "Verificado" at bounding box center [252, 86] width 22 height 6
click at [236, 88] on input "Verificado" at bounding box center [236, 88] width 0 height 0
click at [447, 116] on icon "right" at bounding box center [449, 115] width 5 height 5
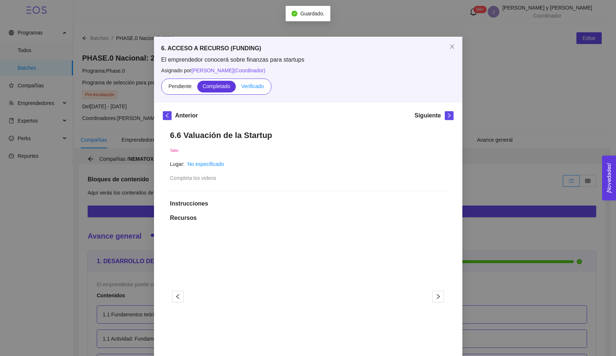
click at [258, 90] on label "Verificado" at bounding box center [252, 87] width 33 height 12
click at [236, 88] on input "Verificado" at bounding box center [236, 88] width 0 height 0
click at [445, 116] on span "right" at bounding box center [449, 115] width 8 height 5
click at [255, 87] on span "Verificado" at bounding box center [252, 86] width 22 height 6
click at [236, 88] on input "Verificado" at bounding box center [236, 88] width 0 height 0
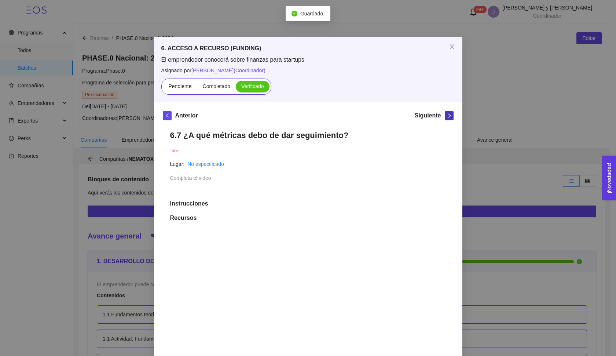
click at [445, 117] on span "right" at bounding box center [449, 115] width 8 height 5
click at [265, 88] on label "Verificado" at bounding box center [252, 87] width 33 height 12
click at [236, 88] on input "Verificado" at bounding box center [236, 88] width 0 height 0
click at [445, 120] on button "button" at bounding box center [449, 115] width 9 height 9
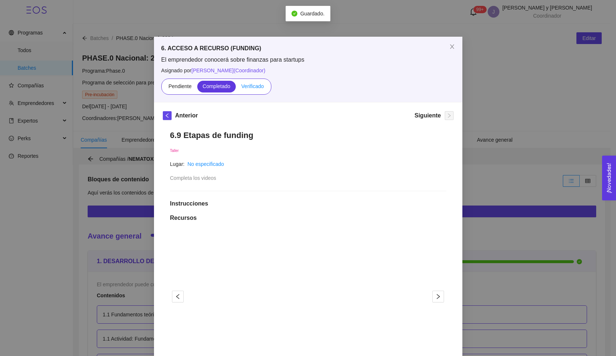
click at [255, 85] on span "Verificado" at bounding box center [252, 86] width 22 height 6
click at [236, 88] on input "Verificado" at bounding box center [236, 88] width 0 height 0
drag, startPoint x: 451, startPoint y: 45, endPoint x: 464, endPoint y: 61, distance: 20.0
click at [451, 46] on icon "close" at bounding box center [452, 47] width 6 height 6
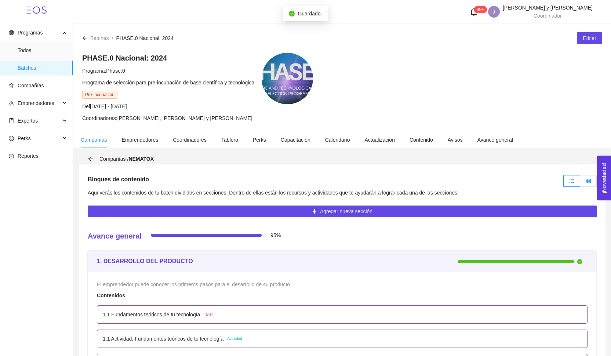
click at [584, 178] on label at bounding box center [588, 181] width 17 height 12
click at [580, 183] on input "radio" at bounding box center [580, 183] width 0 height 0
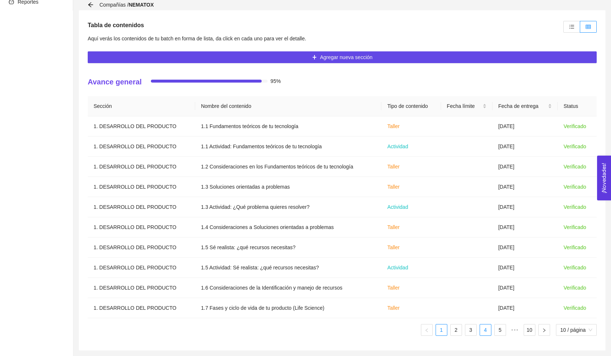
scroll to position [154, 0]
click at [489, 333] on link "4" at bounding box center [485, 329] width 11 height 11
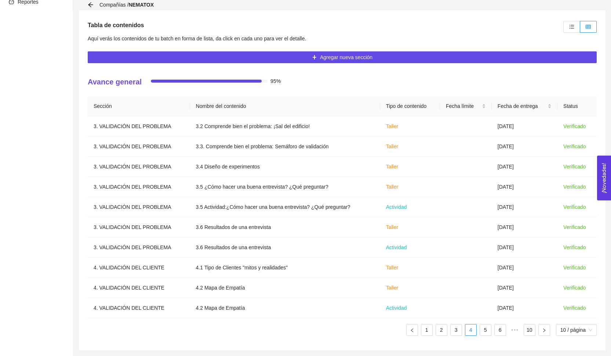
click at [491, 334] on ul "1 2 3 4 5 6 ••• 10 10 / página" at bounding box center [342, 330] width 509 height 12
click at [487, 334] on link "5" at bounding box center [485, 329] width 11 height 11
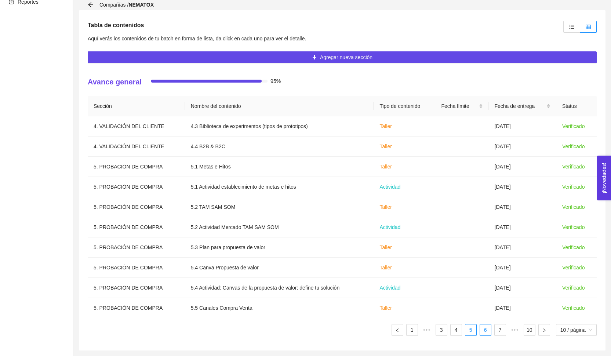
click at [488, 333] on link "6" at bounding box center [485, 329] width 11 height 11
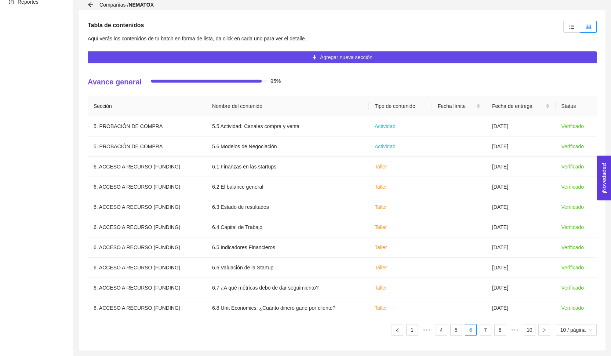
click at [490, 334] on ul "1 ••• 4 5 6 7 8 ••• 10 10 / página" at bounding box center [342, 330] width 509 height 12
click at [486, 332] on link "7" at bounding box center [485, 329] width 11 height 11
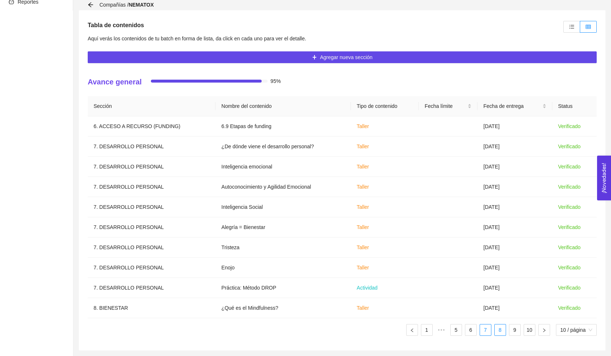
click at [498, 332] on link "8" at bounding box center [500, 329] width 11 height 11
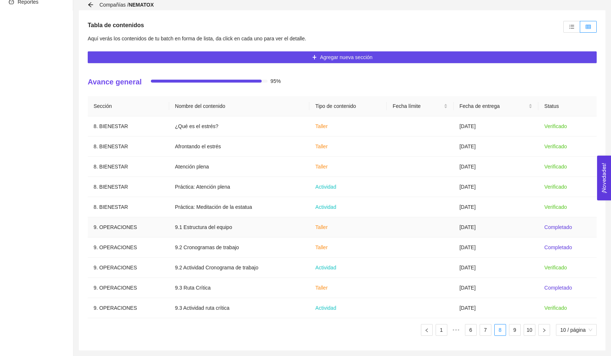
click at [509, 230] on td "[DATE]" at bounding box center [495, 227] width 85 height 20
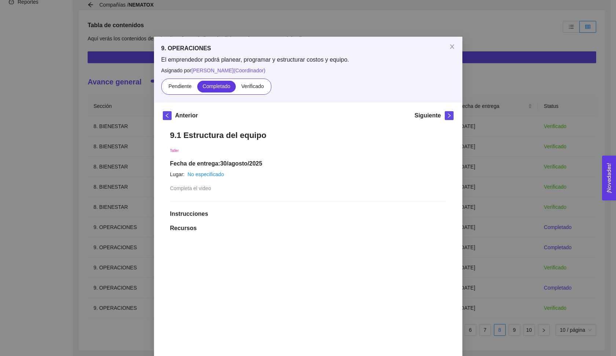
click at [558, 47] on div "9. OPERACIONES El emprendedor podrá planear, programar y estructurar costos y e…" at bounding box center [308, 178] width 616 height 356
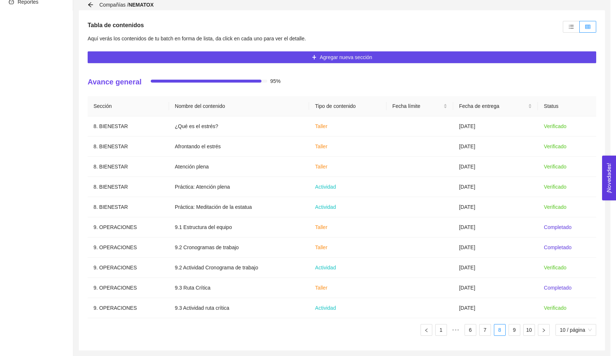
click at [573, 25] on body "Programas Todos Batches Compañías Emprendedores Expertos Perks Reportes 99+ J […" at bounding box center [305, 24] width 611 height 356
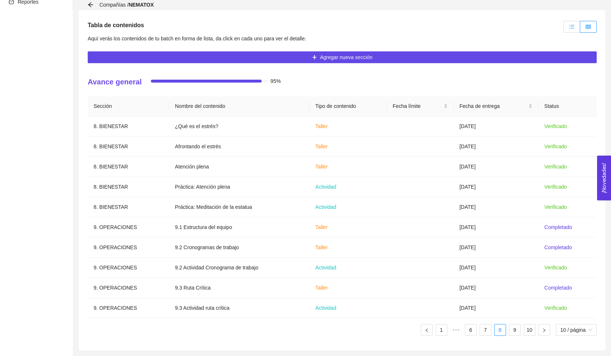
click at [571, 29] on icon "unordered-list" at bounding box center [571, 26] width 5 height 5
click at [564, 29] on input "radio" at bounding box center [564, 29] width 0 height 0
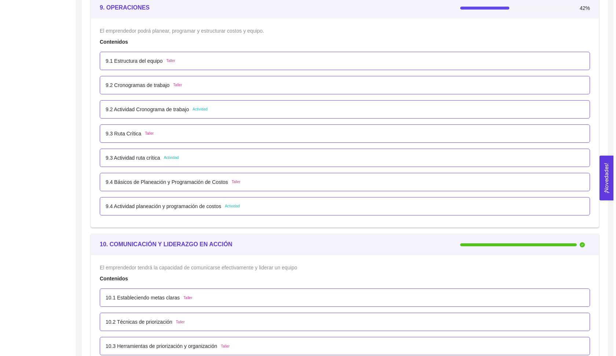
scroll to position [2511, 0]
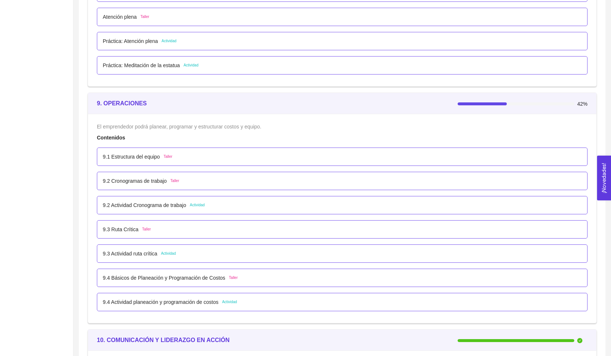
click at [178, 155] on div "9.1 Estructura del equipo Taller" at bounding box center [342, 157] width 479 height 8
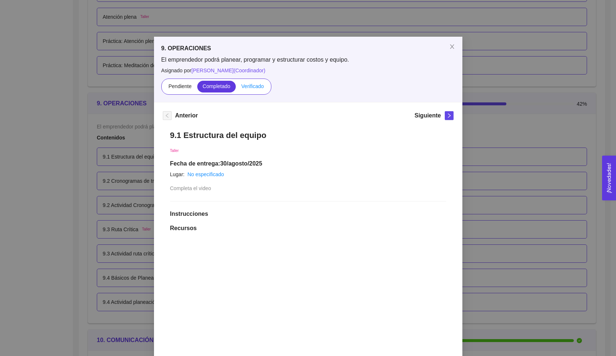
click at [256, 81] on label "Verificado" at bounding box center [252, 87] width 33 height 12
click at [236, 88] on input "Verificado" at bounding box center [236, 88] width 0 height 0
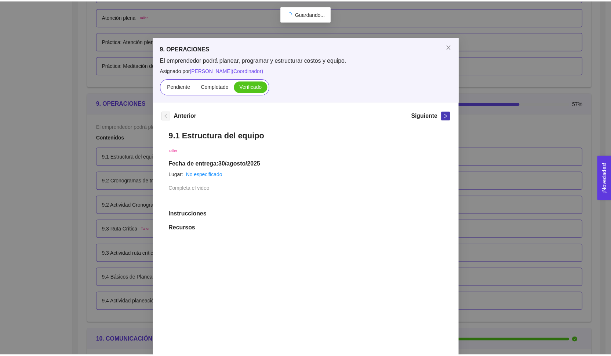
scroll to position [0, 0]
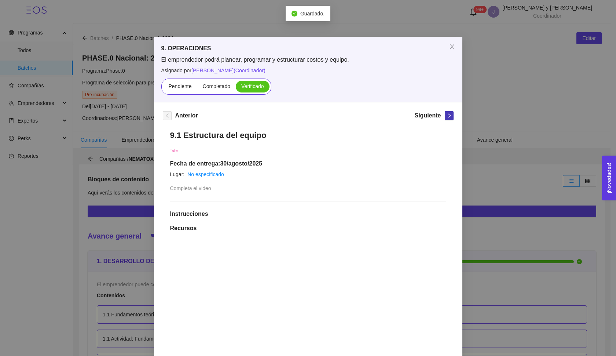
click at [447, 115] on icon "right" at bounding box center [449, 115] width 5 height 5
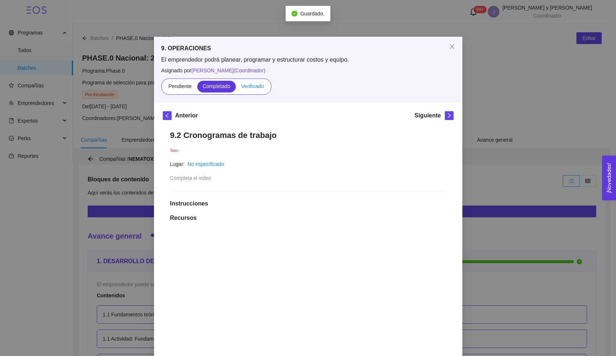
click at [246, 92] on label "Verificado" at bounding box center [252, 87] width 33 height 12
click at [236, 88] on input "Verificado" at bounding box center [236, 88] width 0 height 0
click at [448, 114] on icon "right" at bounding box center [449, 115] width 3 height 4
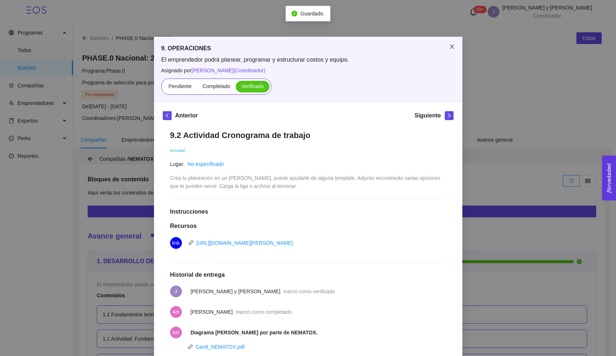
click at [450, 41] on span "Close" at bounding box center [452, 47] width 21 height 21
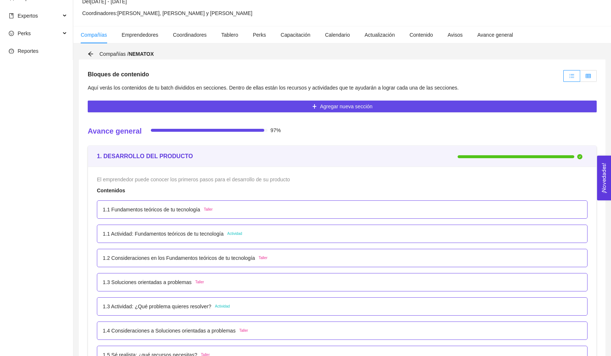
click at [590, 70] on label at bounding box center [588, 76] width 17 height 12
click at [580, 78] on input "radio" at bounding box center [580, 78] width 0 height 0
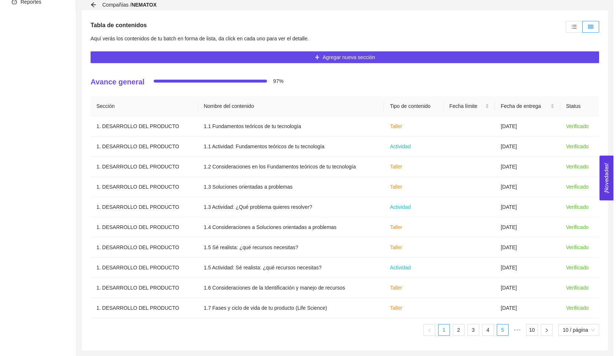
scroll to position [154, 0]
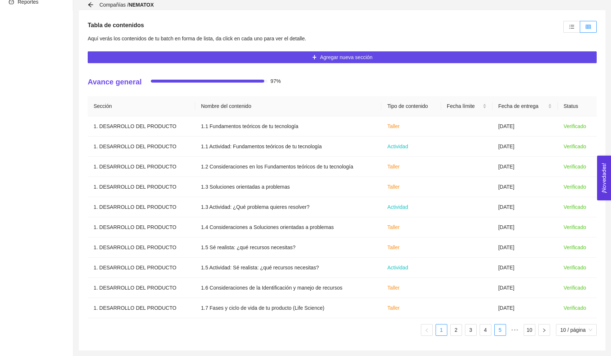
click at [498, 328] on link "5" at bounding box center [500, 329] width 11 height 11
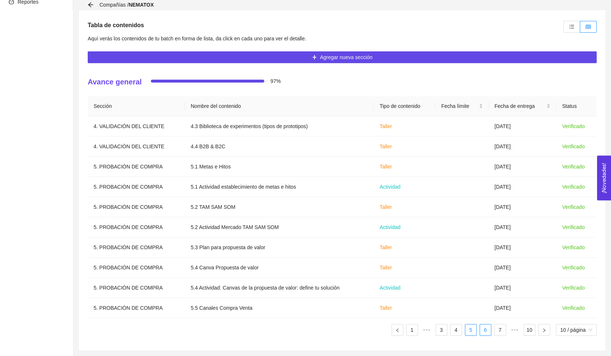
click at [482, 331] on link "6" at bounding box center [485, 329] width 11 height 11
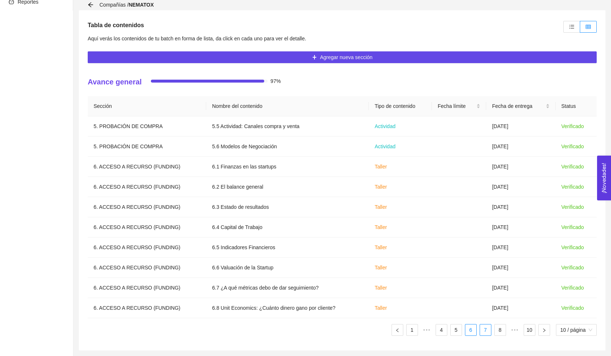
click at [483, 331] on link "7" at bounding box center [485, 329] width 11 height 11
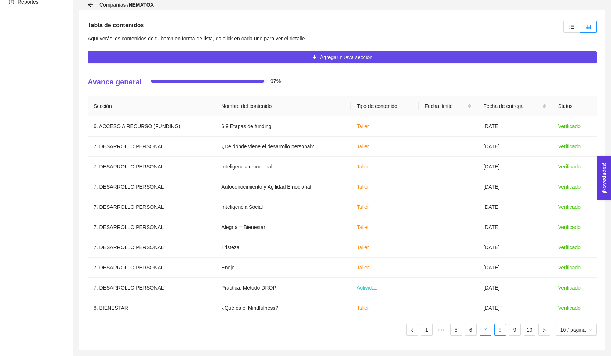
click at [496, 330] on link "8" at bounding box center [500, 329] width 11 height 11
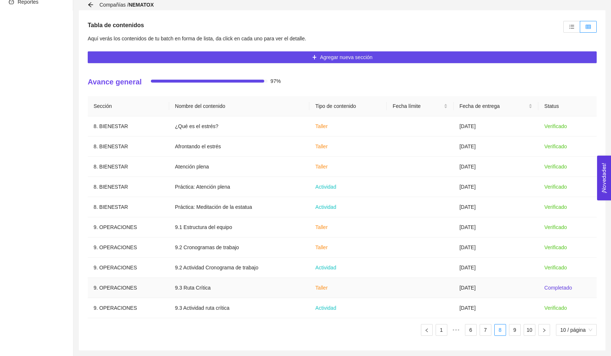
click at [521, 292] on td "[DATE]" at bounding box center [495, 288] width 85 height 20
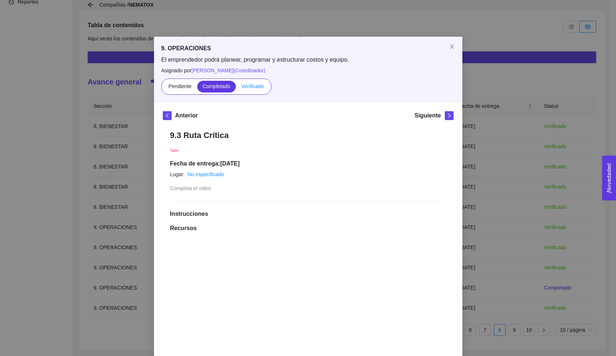
click at [257, 90] on label "Verificado" at bounding box center [252, 87] width 33 height 12
click at [236, 88] on input "Verificado" at bounding box center [236, 88] width 0 height 0
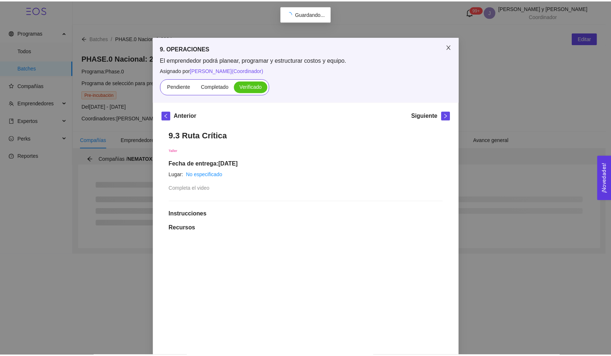
scroll to position [0, 0]
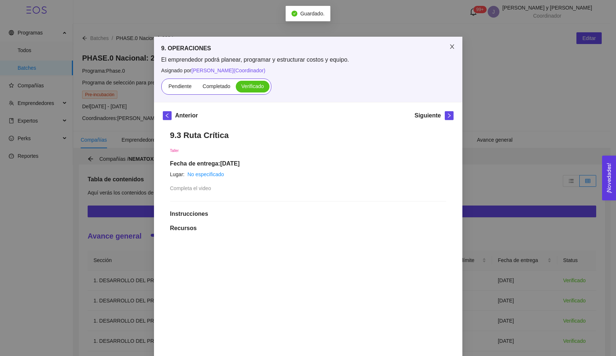
click at [451, 50] on span "Close" at bounding box center [452, 47] width 21 height 21
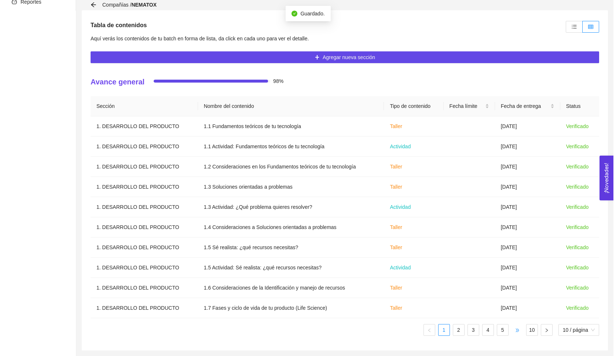
scroll to position [154, 0]
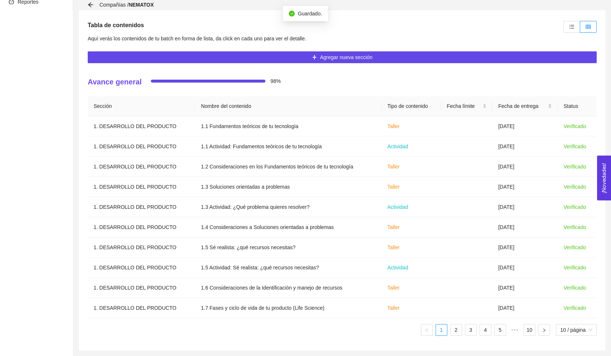
click at [505, 330] on ul "1 2 3 4 5 ••• 10 10 / página" at bounding box center [342, 330] width 509 height 12
click at [502, 330] on link "5" at bounding box center [500, 329] width 11 height 11
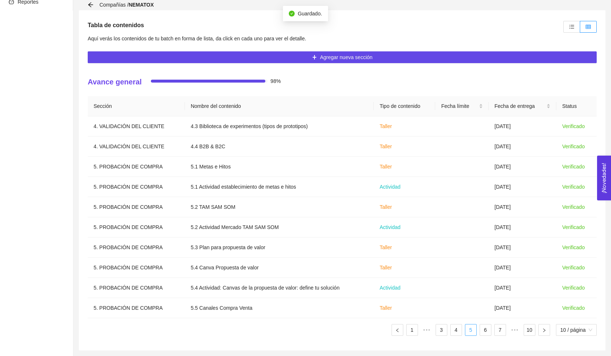
click at [502, 330] on link "7" at bounding box center [500, 329] width 11 height 11
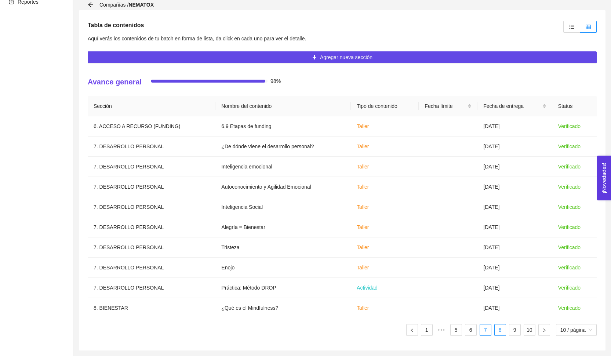
click at [502, 330] on link "8" at bounding box center [500, 329] width 11 height 11
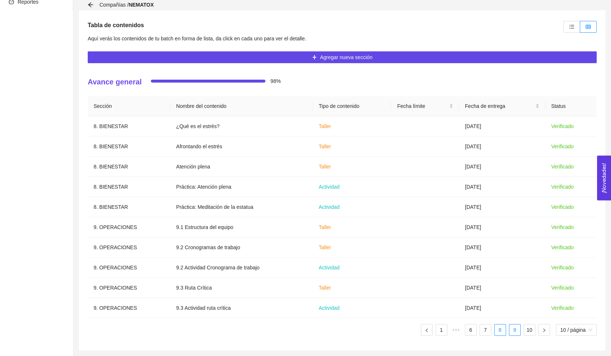
click at [510, 331] on link "9" at bounding box center [514, 329] width 11 height 11
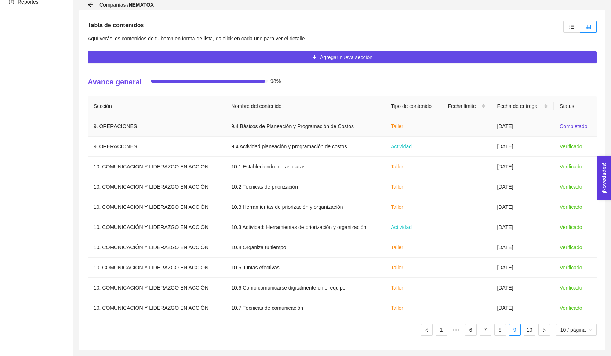
click at [549, 120] on td "[DATE]" at bounding box center [522, 126] width 62 height 20
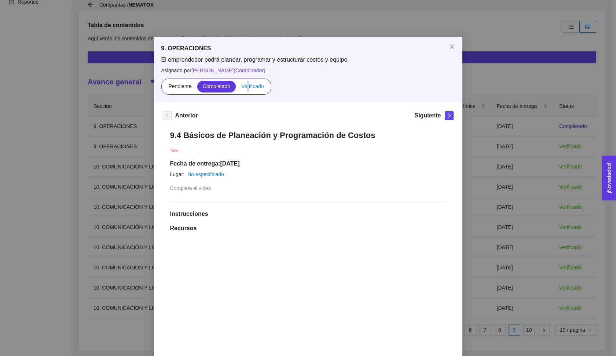
click at [246, 81] on label "Verificado" at bounding box center [252, 87] width 33 height 12
click at [236, 88] on input "Verificado" at bounding box center [236, 88] width 0 height 0
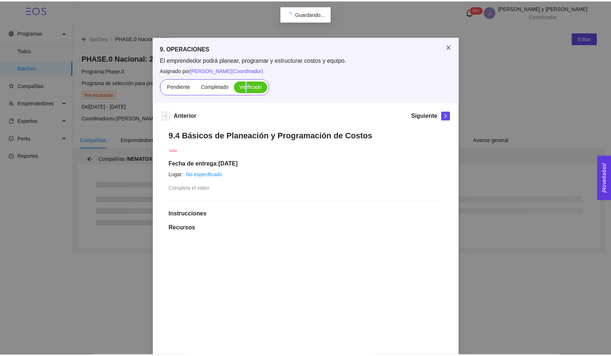
scroll to position [0, 0]
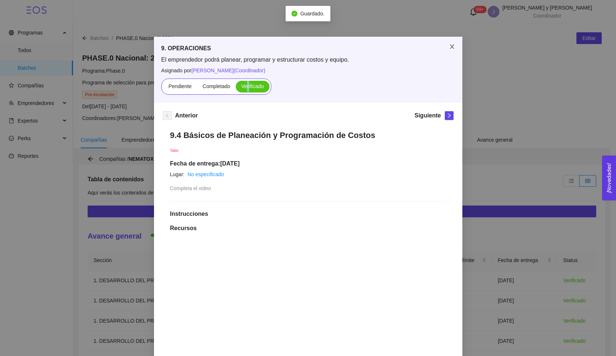
click at [451, 45] on icon "close" at bounding box center [452, 47] width 6 height 6
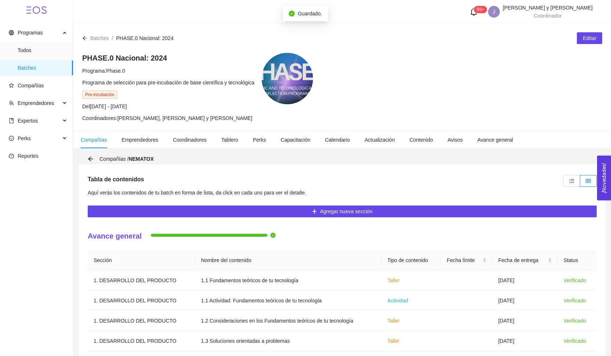
scroll to position [21, 0]
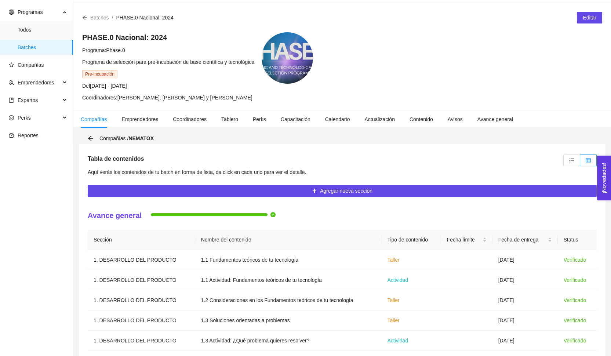
click at [92, 141] on div "Compañías / NEMATOX" at bounding box center [123, 138] width 70 height 8
click at [92, 138] on icon "arrow-left" at bounding box center [91, 138] width 6 height 6
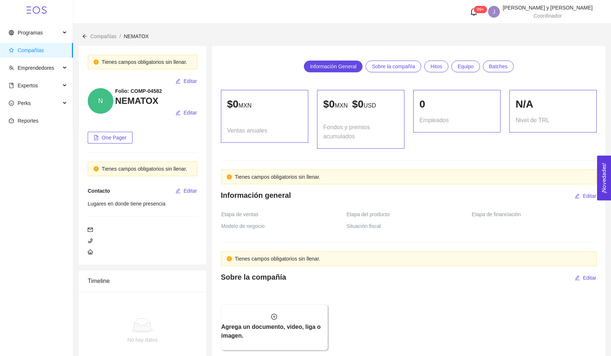
click at [43, 47] on span "Compañías" at bounding box center [38, 50] width 58 height 15
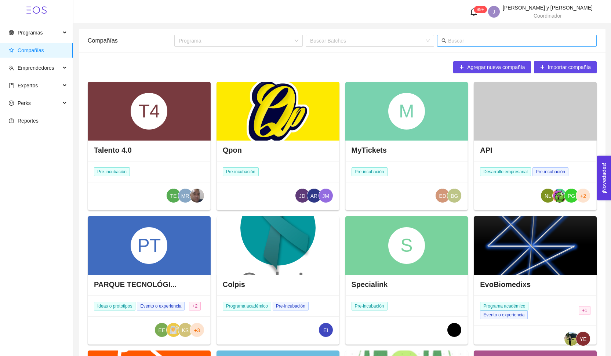
click at [460, 45] on span at bounding box center [517, 41] width 160 height 12
click at [460, 44] on input "text" at bounding box center [520, 41] width 144 height 8
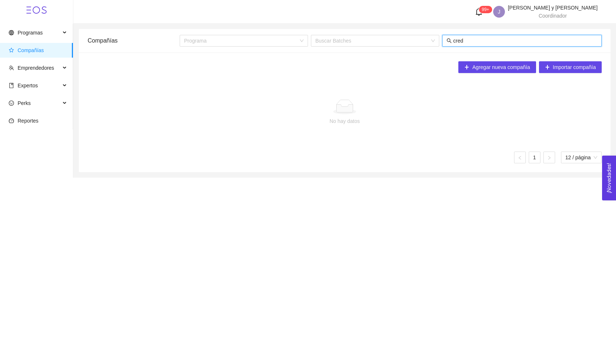
type input "credi"
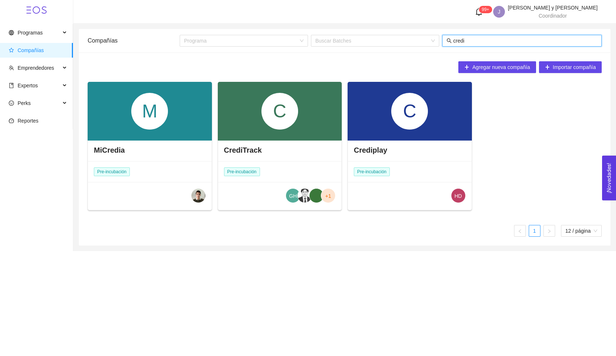
click at [311, 120] on div "C" at bounding box center [280, 111] width 124 height 59
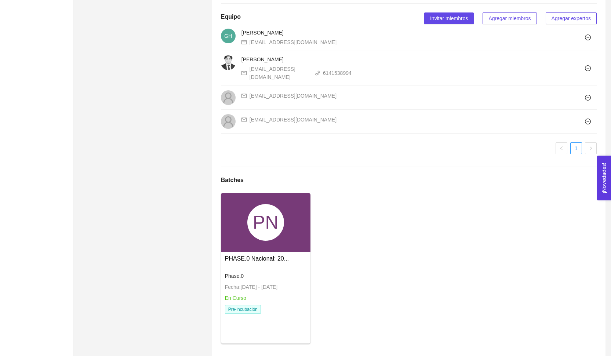
scroll to position [475, 0]
click at [278, 237] on div "PN" at bounding box center [266, 223] width 90 height 59
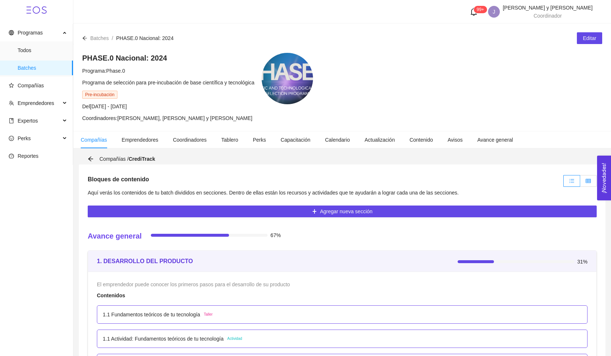
click at [588, 180] on icon "table" at bounding box center [588, 180] width 5 height 5
click at [580, 183] on input "radio" at bounding box center [580, 183] width 0 height 0
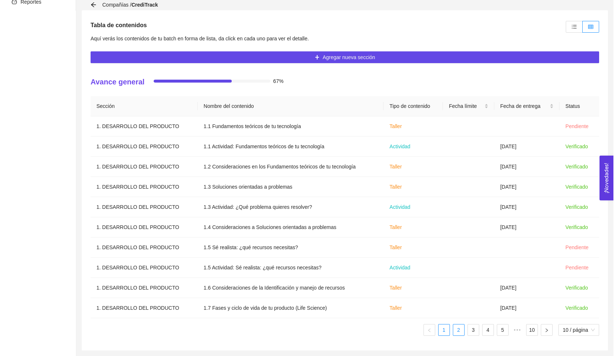
scroll to position [154, 0]
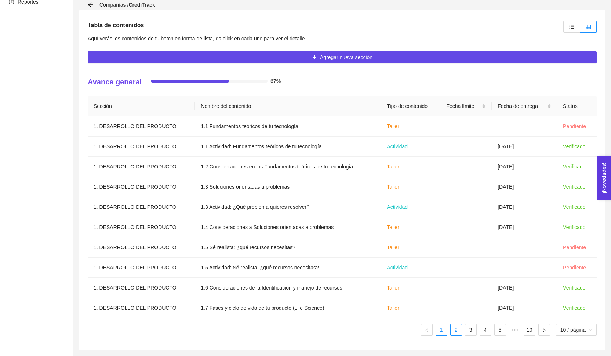
click at [453, 329] on link "2" at bounding box center [456, 329] width 11 height 11
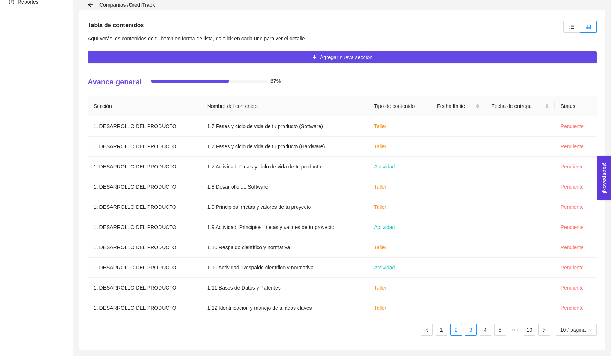
click at [468, 333] on link "3" at bounding box center [470, 329] width 11 height 11
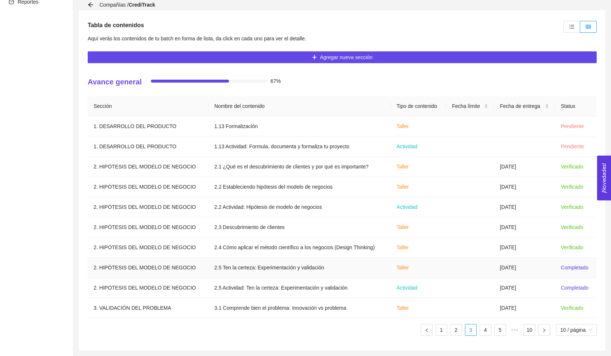
click at [484, 266] on td at bounding box center [470, 268] width 48 height 20
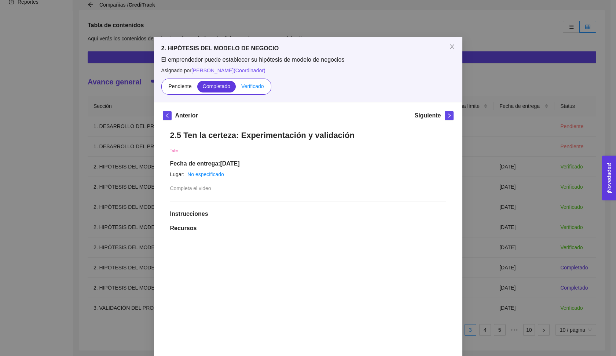
click at [265, 91] on label "Verificado" at bounding box center [252, 87] width 33 height 12
click at [236, 88] on input "Verificado" at bounding box center [236, 88] width 0 height 0
click at [260, 82] on span at bounding box center [252, 87] width 33 height 12
click at [236, 88] on input "Verificado" at bounding box center [236, 88] width 0 height 0
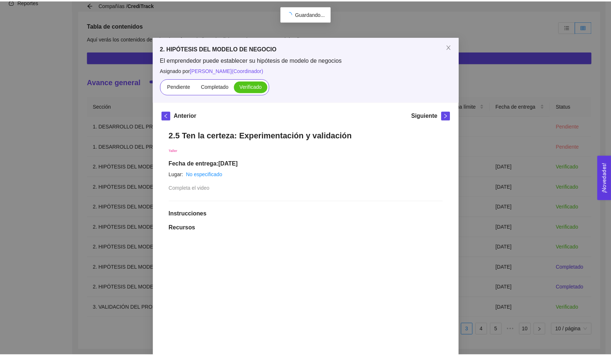
scroll to position [0, 0]
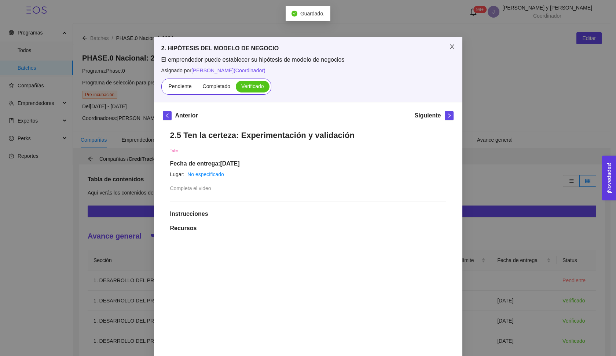
click at [450, 45] on icon "close" at bounding box center [452, 47] width 6 height 6
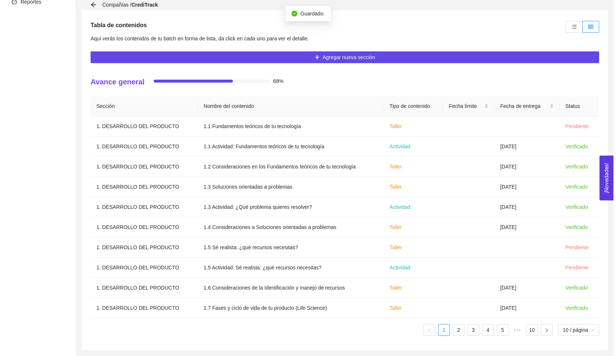
scroll to position [154, 0]
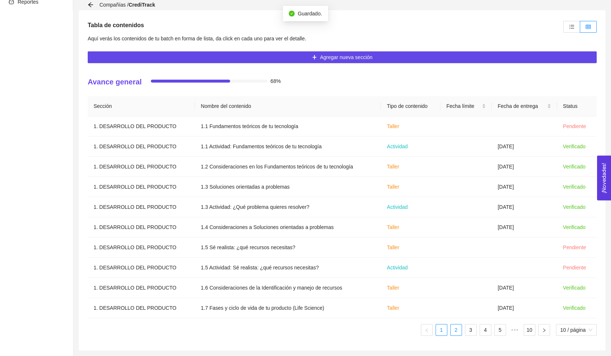
click at [456, 335] on link "2" at bounding box center [456, 329] width 11 height 11
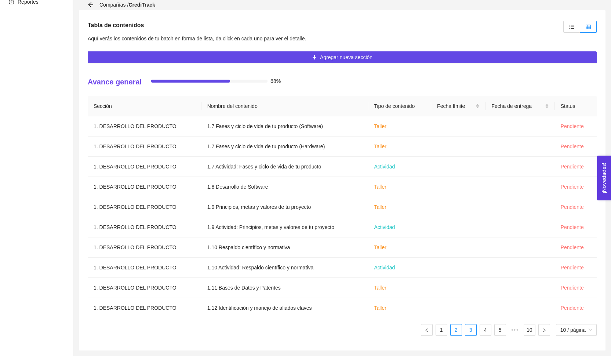
click at [467, 329] on link "3" at bounding box center [470, 329] width 11 height 11
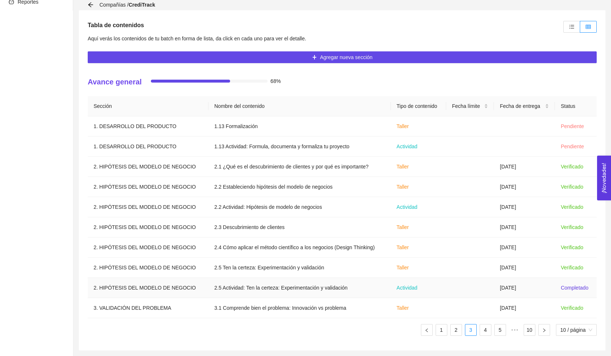
click at [478, 284] on td at bounding box center [470, 288] width 48 height 20
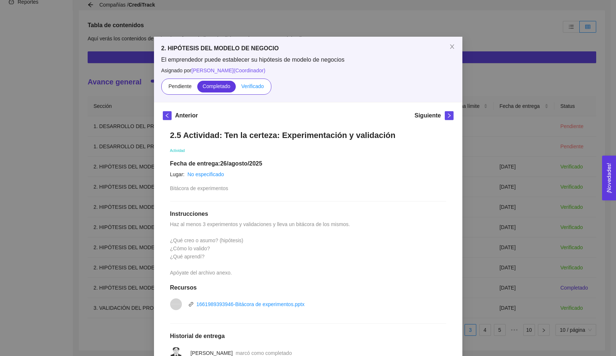
click at [256, 89] on label "Verificado" at bounding box center [252, 87] width 33 height 12
click at [236, 88] on input "Verificado" at bounding box center [236, 88] width 0 height 0
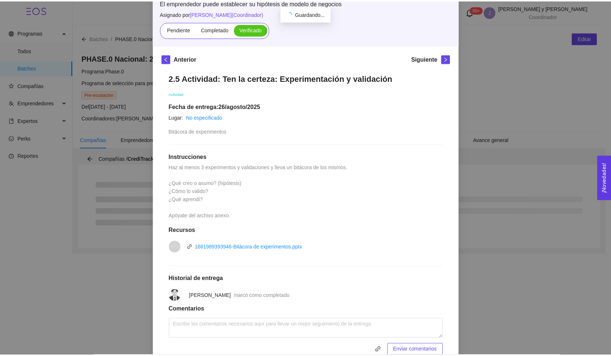
scroll to position [31, 0]
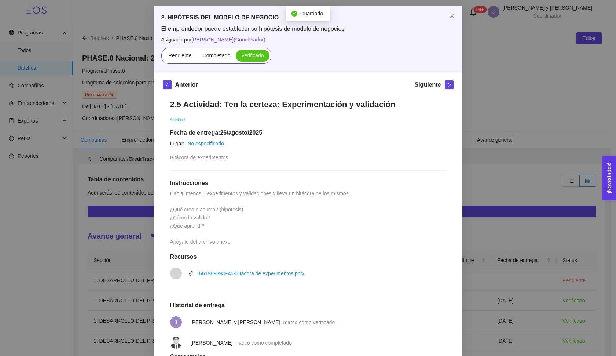
click at [180, 49] on div "Pendiente Completado Verificado" at bounding box center [216, 56] width 110 height 16
click at [182, 55] on span "Pendiente" at bounding box center [179, 55] width 23 height 6
click at [163, 57] on input "Pendiente" at bounding box center [163, 57] width 0 height 0
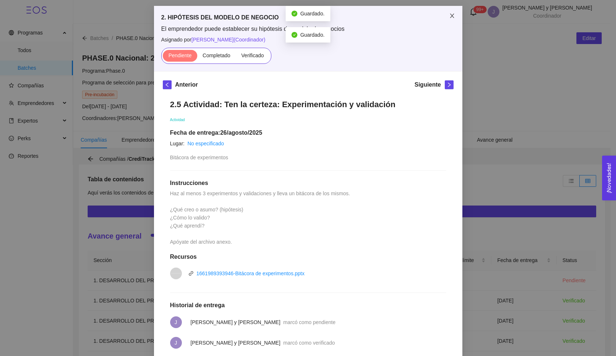
click at [449, 17] on icon "close" at bounding box center [452, 16] width 6 height 6
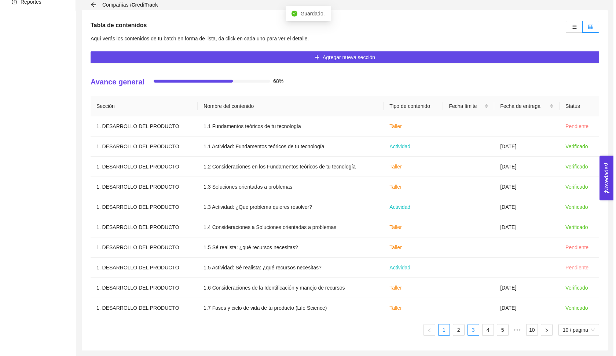
scroll to position [154, 0]
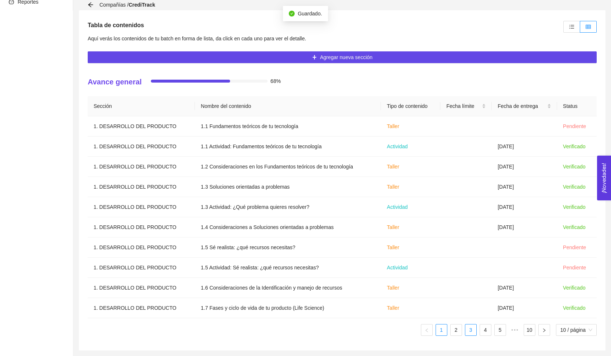
click at [469, 328] on link "3" at bounding box center [470, 329] width 11 height 11
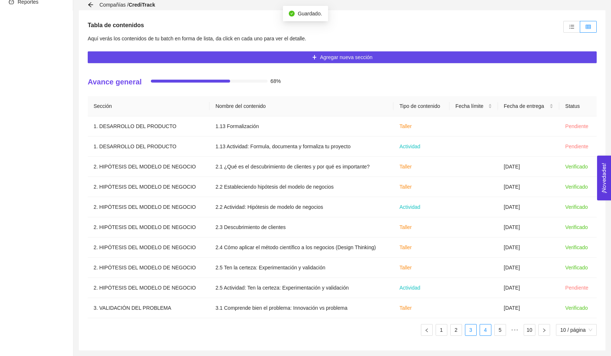
click at [482, 331] on link "4" at bounding box center [485, 329] width 11 height 11
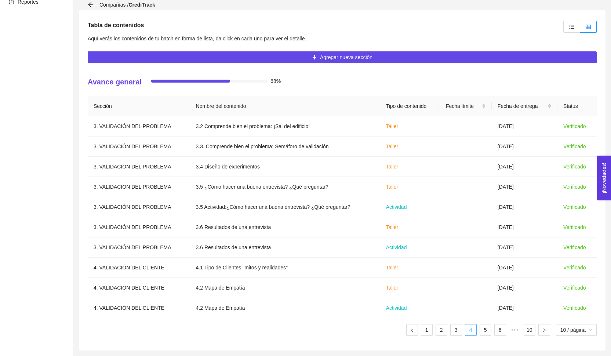
click at [482, 331] on link "5" at bounding box center [485, 329] width 11 height 11
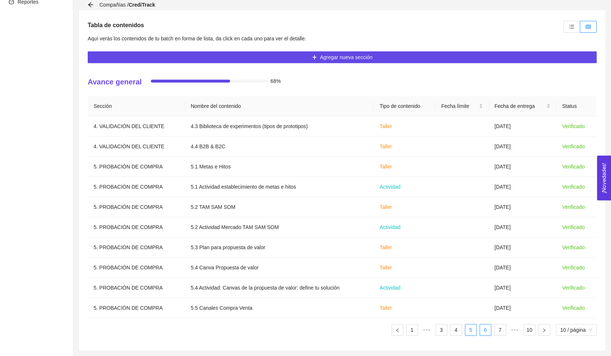
click at [485, 332] on link "6" at bounding box center [485, 329] width 11 height 11
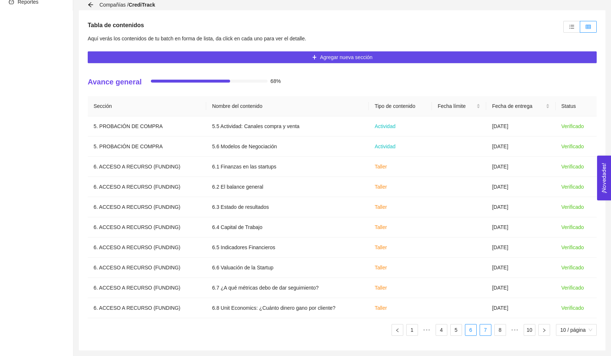
click at [489, 333] on link "7" at bounding box center [485, 329] width 11 height 11
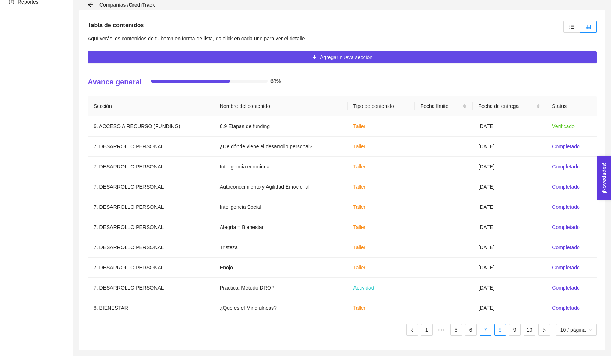
click at [500, 327] on link "8" at bounding box center [500, 329] width 11 height 11
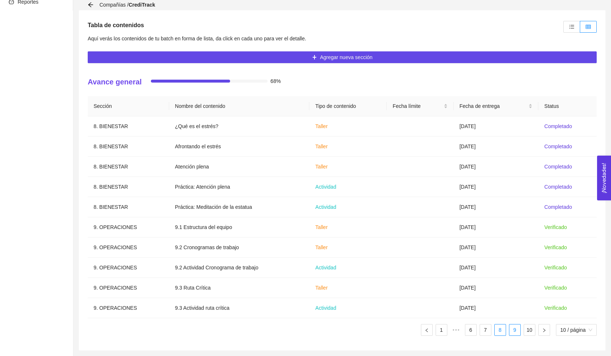
click at [511, 335] on li "9" at bounding box center [515, 330] width 12 height 12
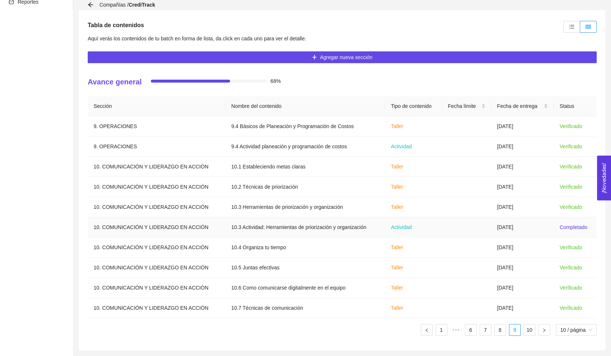
click at [510, 234] on td "[DATE]" at bounding box center [522, 227] width 62 height 20
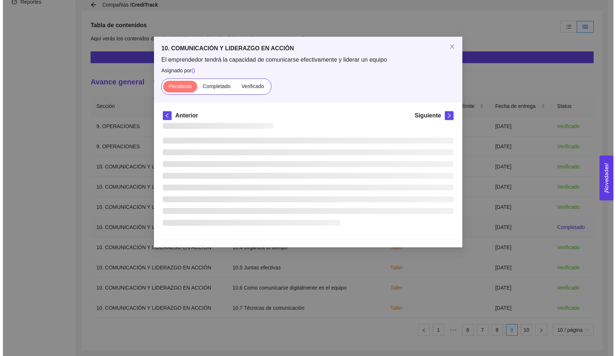
scroll to position [0, 0]
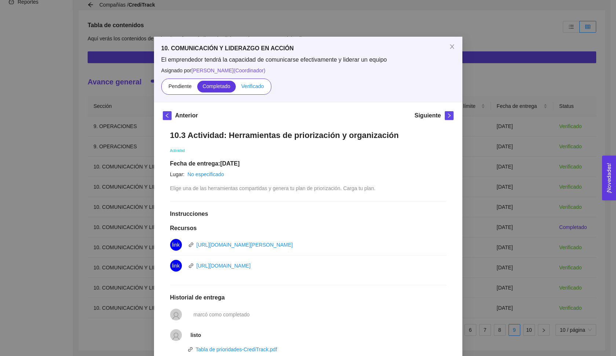
click at [245, 88] on span "Verificado" at bounding box center [252, 86] width 22 height 6
click at [236, 88] on input "Verificado" at bounding box center [236, 88] width 0 height 0
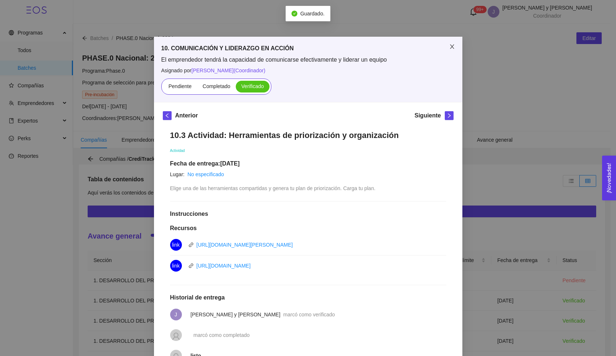
click at [447, 50] on span "Close" at bounding box center [452, 47] width 21 height 21
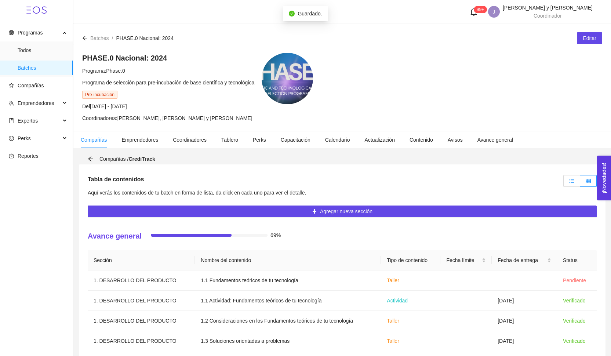
click at [568, 179] on label at bounding box center [571, 181] width 17 height 12
click at [564, 183] on input "radio" at bounding box center [564, 183] width 0 height 0
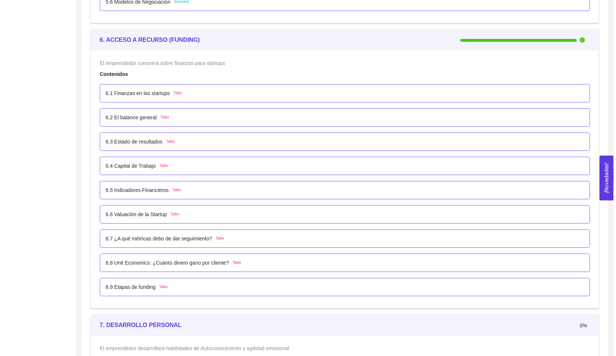
scroll to position [1883, 0]
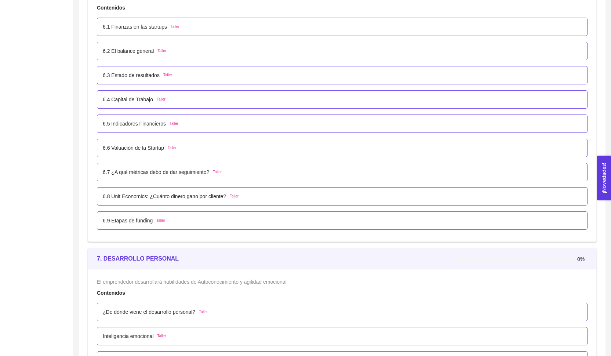
click at [166, 308] on p "¿De dónde viene el desarrollo personal?" at bounding box center [149, 312] width 92 height 8
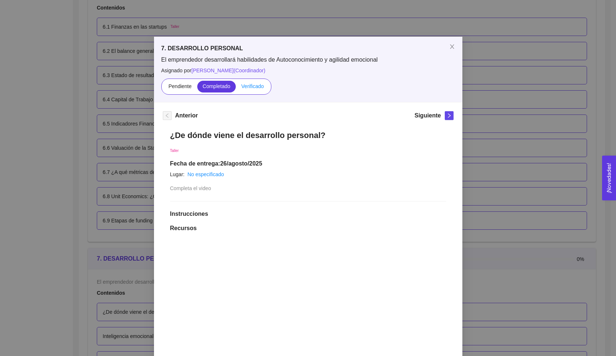
click at [259, 86] on span "Verificado" at bounding box center [252, 86] width 22 height 6
click at [236, 88] on input "Verificado" at bounding box center [236, 88] width 0 height 0
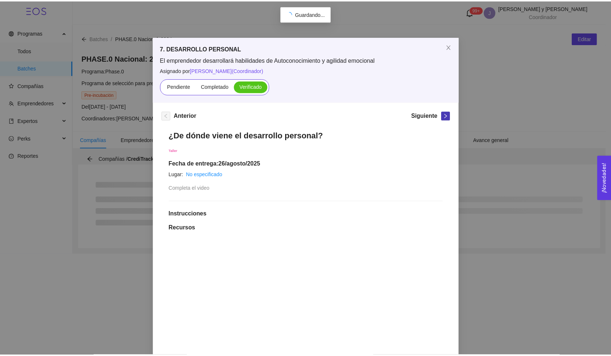
scroll to position [0, 0]
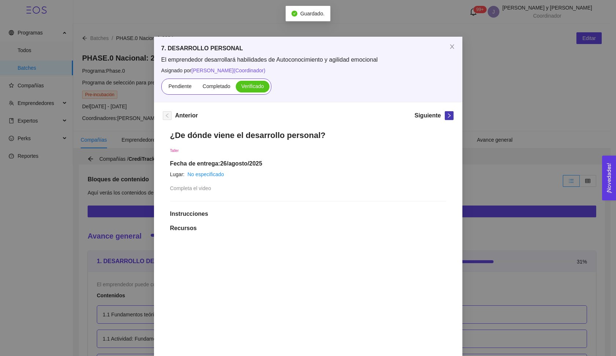
click at [448, 118] on button "button" at bounding box center [449, 115] width 9 height 9
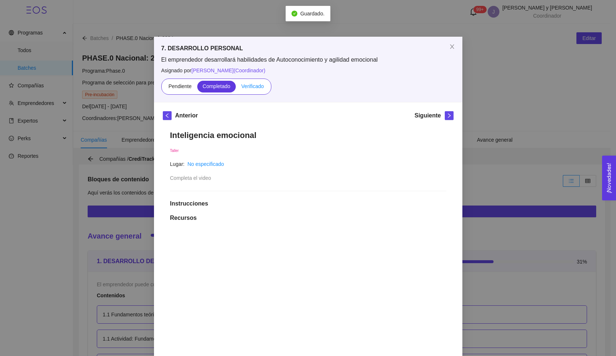
click at [262, 83] on span "Verificado" at bounding box center [252, 86] width 22 height 6
click at [236, 88] on input "Verificado" at bounding box center [236, 88] width 0 height 0
click at [447, 119] on button "button" at bounding box center [449, 115] width 9 height 9
click at [254, 90] on label "Verificado" at bounding box center [252, 87] width 33 height 12
click at [236, 88] on input "Verificado" at bounding box center [236, 88] width 0 height 0
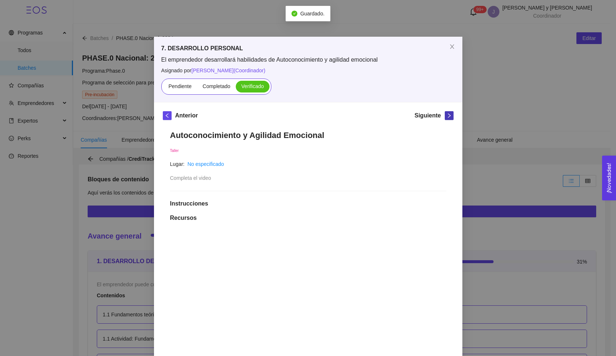
click at [445, 117] on span "right" at bounding box center [449, 115] width 8 height 5
click at [262, 86] on span "Verificado" at bounding box center [252, 86] width 22 height 6
click at [236, 88] on input "Verificado" at bounding box center [236, 88] width 0 height 0
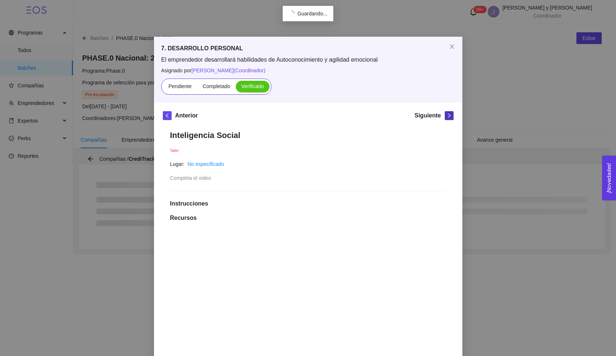
click at [447, 114] on icon "right" at bounding box center [449, 115] width 5 height 5
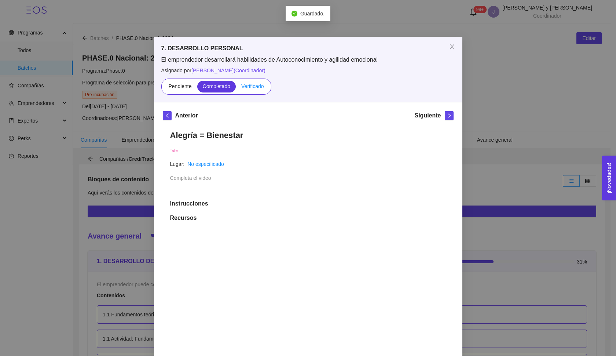
click at [253, 90] on label "Verificado" at bounding box center [252, 87] width 33 height 12
click at [236, 88] on input "Verificado" at bounding box center [236, 88] width 0 height 0
click at [440, 109] on div "Anterior Siguiente Alegría = Bienestar Taller Lugar: No especificado Completa e…" at bounding box center [308, 321] width 309 height 439
click at [445, 116] on span "right" at bounding box center [449, 115] width 8 height 5
click at [248, 87] on span "Verificado" at bounding box center [252, 86] width 22 height 6
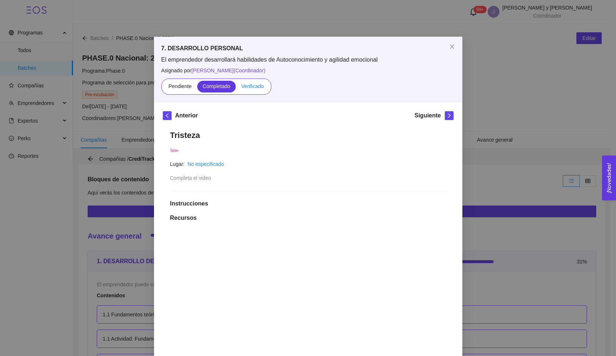
click at [236, 88] on input "Verificado" at bounding box center [236, 88] width 0 height 0
click at [451, 120] on div "Siguiente" at bounding box center [434, 117] width 39 height 12
click at [447, 116] on icon "right" at bounding box center [449, 115] width 5 height 5
click at [258, 83] on span "Verificado" at bounding box center [252, 86] width 22 height 6
click at [236, 88] on input "Verificado" at bounding box center [236, 88] width 0 height 0
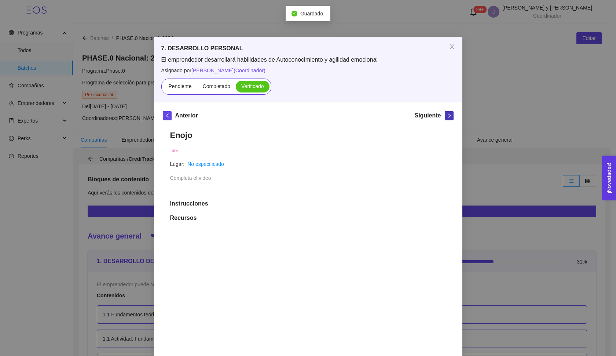
click at [449, 114] on span "right" at bounding box center [449, 115] width 8 height 5
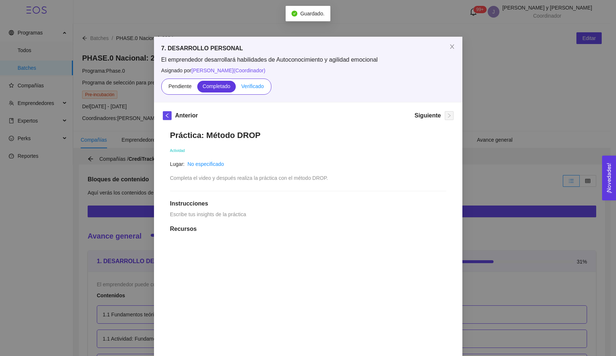
click at [257, 90] on label "Verificado" at bounding box center [252, 87] width 33 height 12
click at [236, 88] on input "Verificado" at bounding box center [236, 88] width 0 height 0
click at [450, 52] on span "Close" at bounding box center [452, 47] width 21 height 21
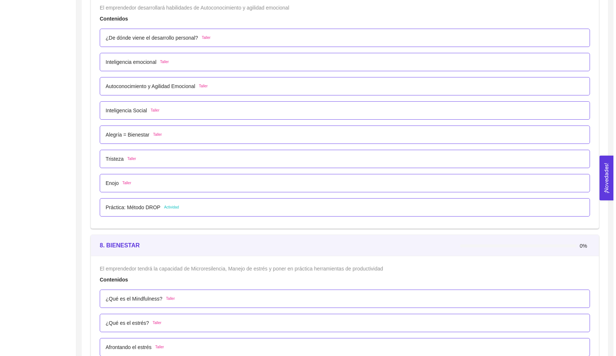
scroll to position [2280, 0]
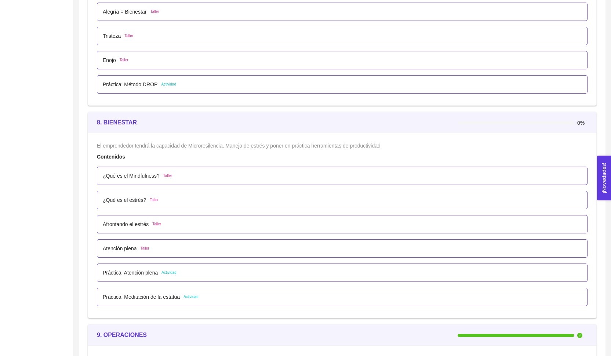
click at [171, 178] on span "Taller" at bounding box center [167, 176] width 9 height 6
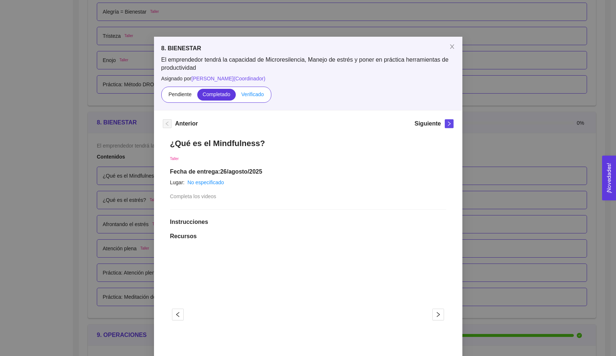
click at [251, 98] on label "Verificado" at bounding box center [252, 95] width 33 height 12
click at [236, 96] on input "Verificado" at bounding box center [236, 96] width 0 height 0
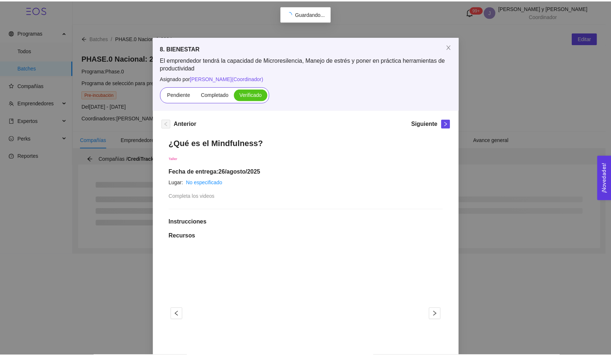
scroll to position [0, 0]
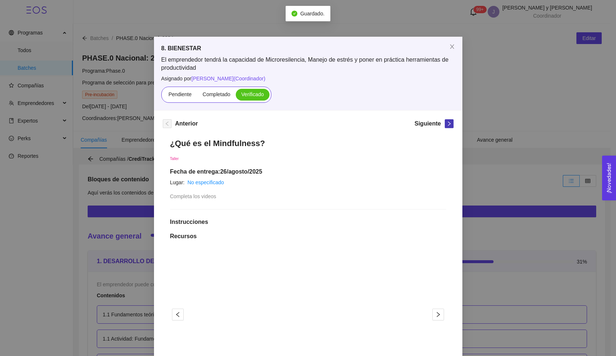
click at [445, 120] on button "button" at bounding box center [449, 123] width 9 height 9
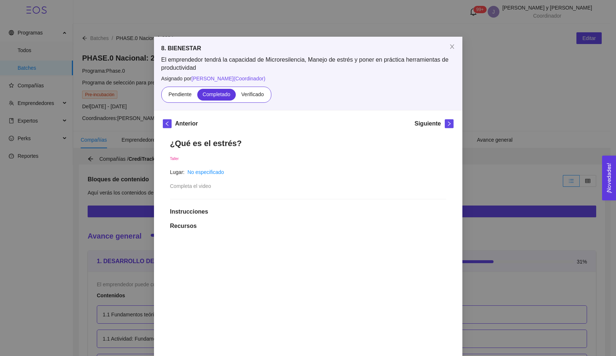
click at [254, 103] on div "8. BIENESTAR El emprendedor tendrá la capacidad de Microresilencia, Manejo de e…" at bounding box center [308, 73] width 309 height 73
click at [252, 89] on label "Verificado" at bounding box center [252, 95] width 33 height 12
click at [236, 96] on input "Verificado" at bounding box center [236, 96] width 0 height 0
click at [448, 124] on icon "right" at bounding box center [449, 123] width 3 height 4
drag, startPoint x: 242, startPoint y: 95, endPoint x: 408, endPoint y: 124, distance: 168.3
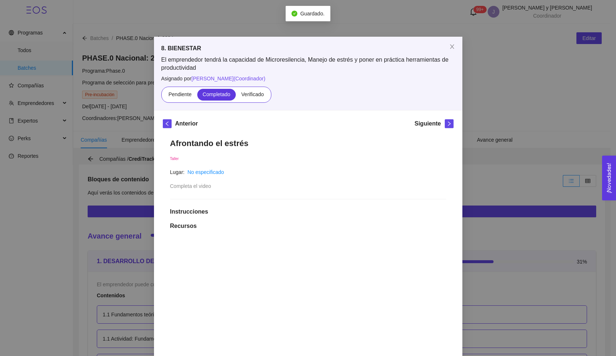
click at [242, 95] on span "Verificado" at bounding box center [252, 94] width 22 height 6
click at [236, 96] on input "Verificado" at bounding box center [236, 96] width 0 height 0
click at [446, 127] on button "button" at bounding box center [449, 123] width 9 height 9
click at [254, 94] on span "Verificado" at bounding box center [252, 94] width 22 height 6
click at [236, 96] on input "Verificado" at bounding box center [236, 96] width 0 height 0
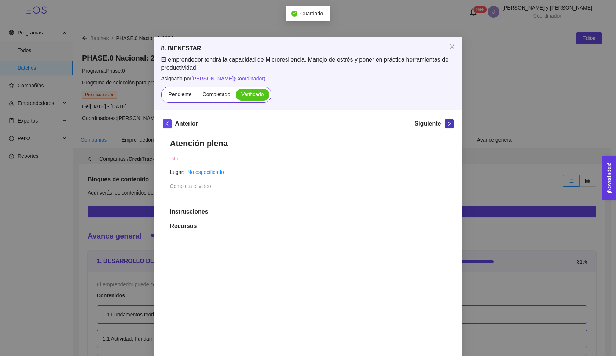
click at [447, 121] on icon "right" at bounding box center [449, 123] width 5 height 5
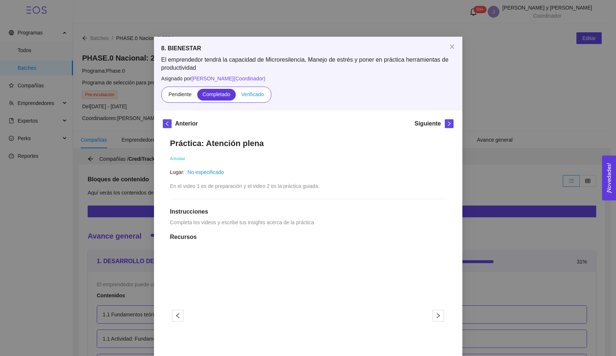
click at [254, 92] on span "Verificado" at bounding box center [252, 94] width 22 height 6
click at [236, 96] on input "Verificado" at bounding box center [236, 96] width 0 height 0
click at [447, 122] on icon "right" at bounding box center [449, 123] width 5 height 5
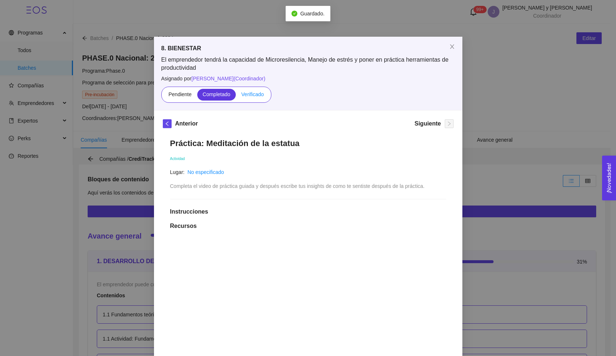
click at [253, 95] on span "Verificado" at bounding box center [252, 94] width 22 height 6
click at [236, 96] on input "Verificado" at bounding box center [236, 96] width 0 height 0
click at [447, 59] on span "El emprendedor tendrá la capacidad de Microresilencia, Manejo de estrés y poner…" at bounding box center [308, 64] width 294 height 16
click at [449, 47] on icon "close" at bounding box center [452, 47] width 6 height 6
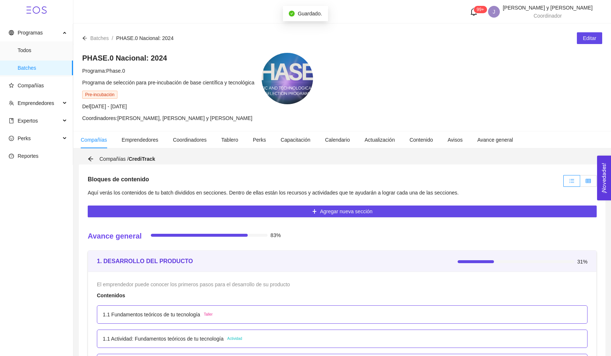
click at [594, 180] on label at bounding box center [588, 181] width 17 height 12
click at [580, 183] on input "radio" at bounding box center [580, 183] width 0 height 0
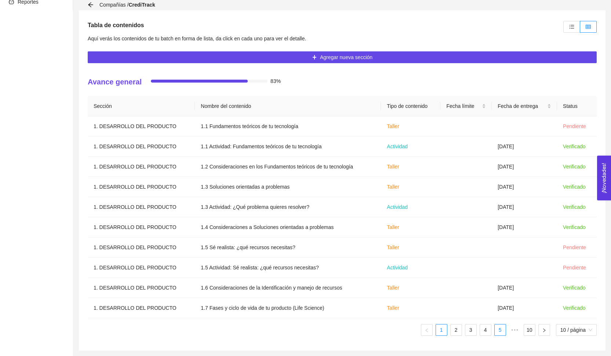
click at [495, 330] on link "5" at bounding box center [500, 329] width 11 height 11
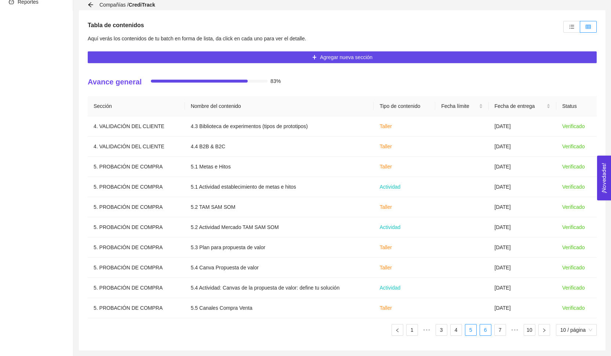
click at [482, 330] on link "6" at bounding box center [485, 329] width 11 height 11
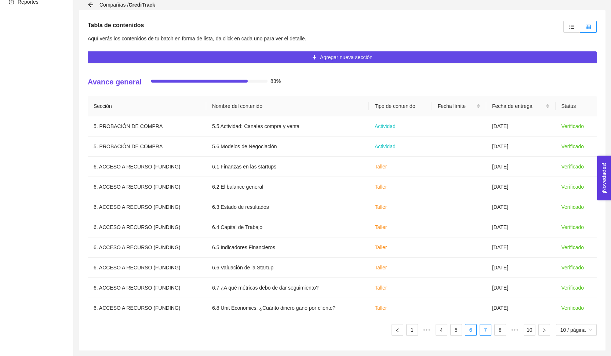
click at [482, 331] on link "7" at bounding box center [485, 329] width 11 height 11
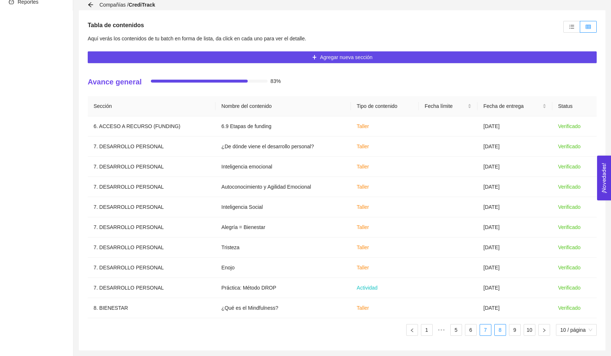
click at [496, 331] on link "8" at bounding box center [500, 329] width 11 height 11
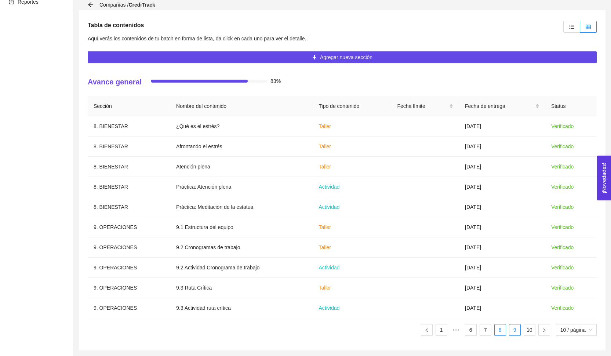
click at [509, 331] on link "9" at bounding box center [514, 329] width 11 height 11
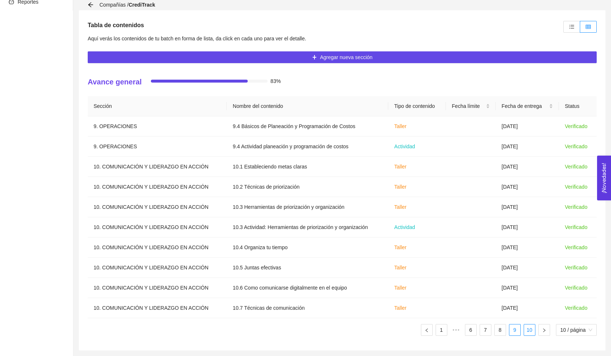
click at [531, 332] on link "10" at bounding box center [529, 329] width 11 height 11
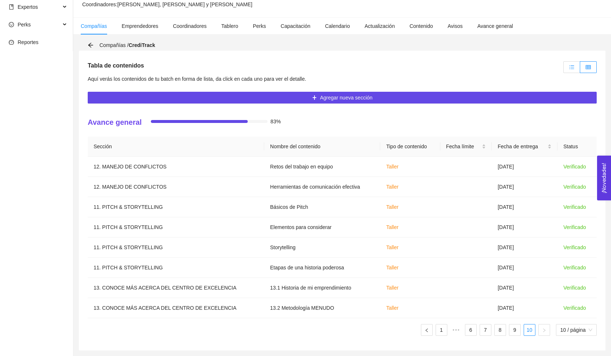
click at [568, 71] on label at bounding box center [571, 67] width 17 height 12
click at [564, 69] on input "radio" at bounding box center [564, 69] width 0 height 0
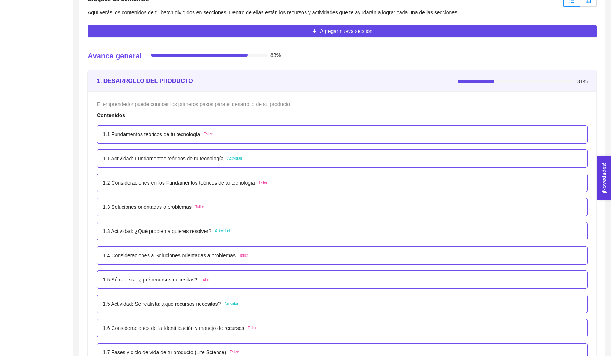
click at [582, 5] on label at bounding box center [588, 1] width 17 height 12
click at [580, 3] on input "radio" at bounding box center [580, 3] width 0 height 0
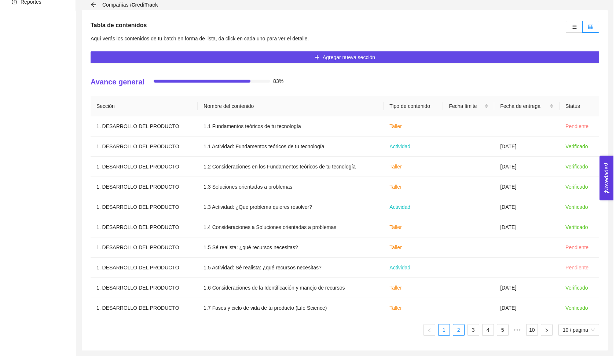
scroll to position [154, 0]
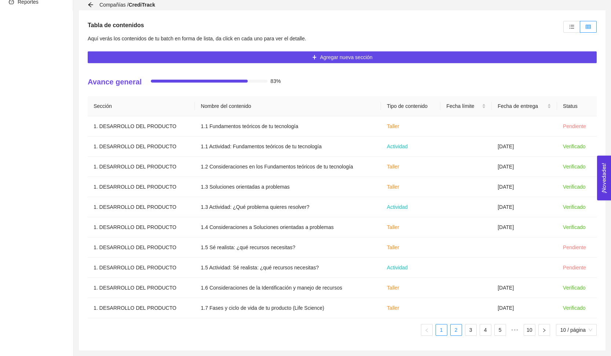
click at [455, 332] on link "2" at bounding box center [456, 329] width 11 height 11
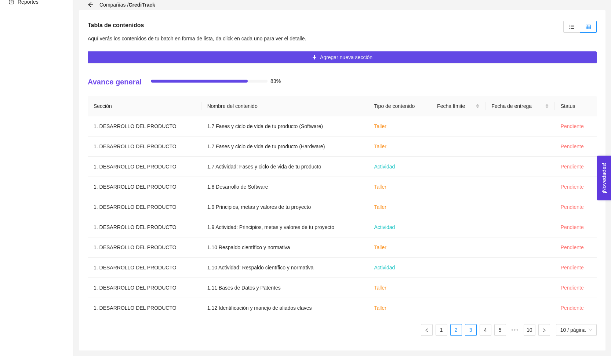
click at [470, 331] on link "3" at bounding box center [470, 329] width 11 height 11
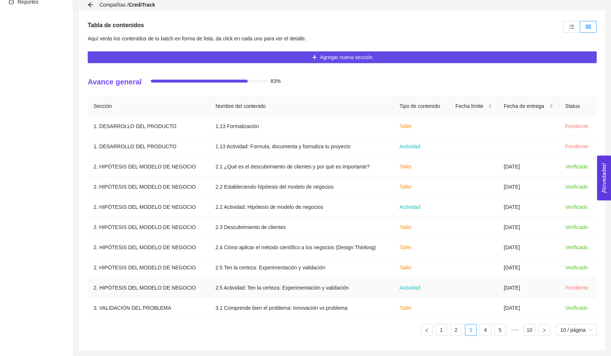
click at [477, 293] on td at bounding box center [473, 288] width 48 height 20
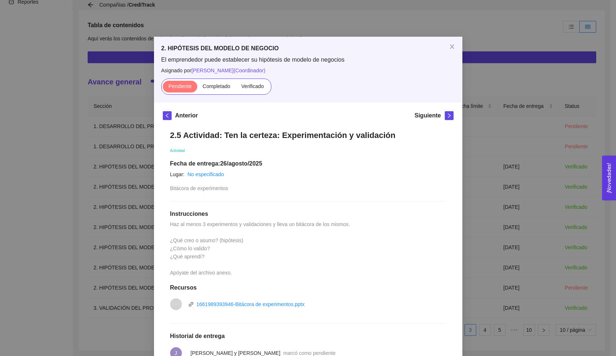
scroll to position [-1, 0]
click at [536, 182] on div "2. HIPÓTESIS DEL MODELO DE NEGOCIO El emprendedor puede establecer su hipótesis…" at bounding box center [308, 178] width 616 height 356
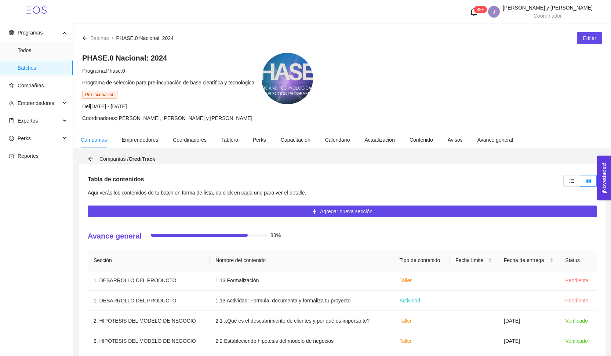
scroll to position [0, 0]
click at [85, 161] on div "Compañías / CrediTrack" at bounding box center [342, 158] width 526 height 11
click at [90, 157] on icon "arrow-left" at bounding box center [91, 159] width 6 height 6
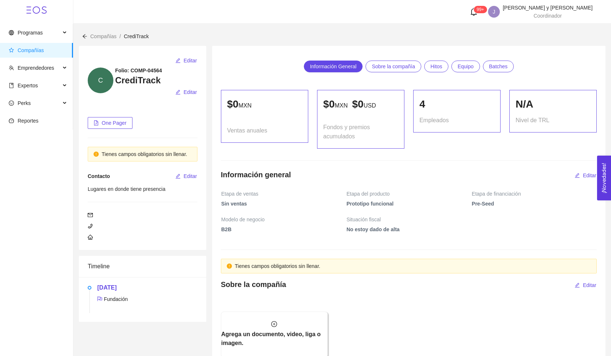
click at [86, 36] on icon "arrow-left" at bounding box center [84, 36] width 5 height 5
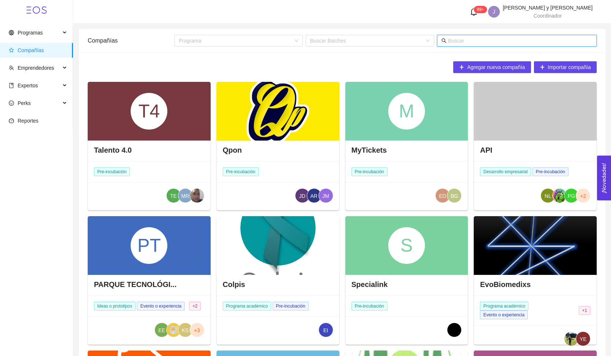
click at [474, 39] on input "text" at bounding box center [520, 41] width 144 height 8
type input "team mage"
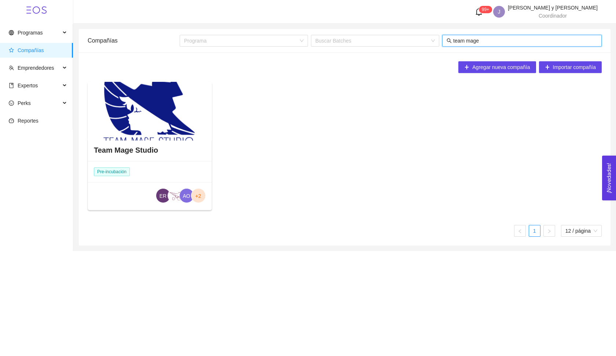
click at [201, 136] on div at bounding box center [150, 111] width 124 height 59
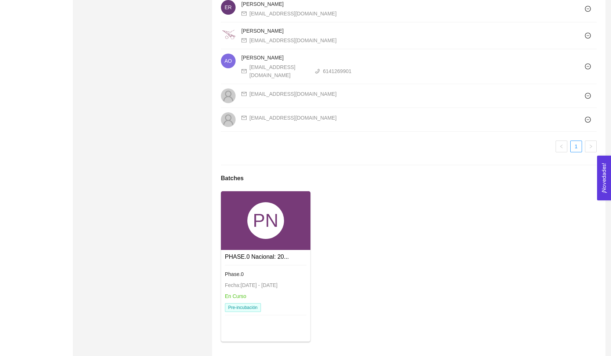
scroll to position [623, 0]
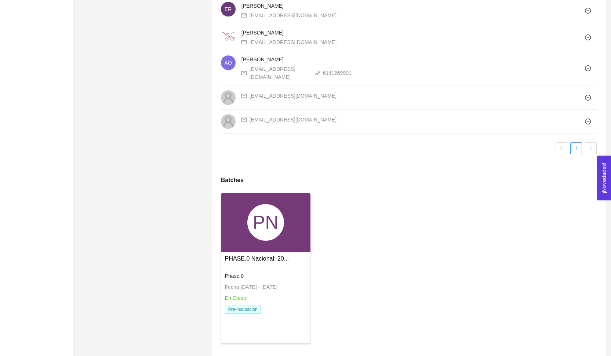
click at [250, 219] on div "PN" at bounding box center [265, 222] width 37 height 37
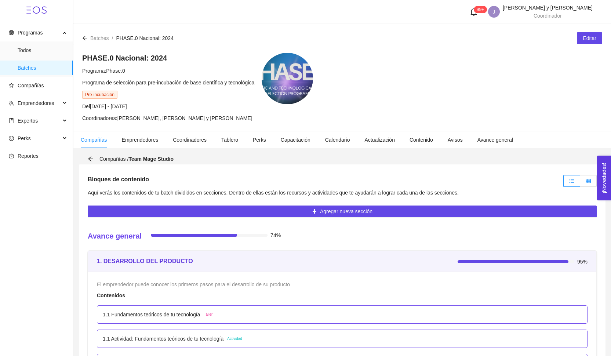
click at [583, 178] on label at bounding box center [588, 181] width 17 height 12
click at [580, 183] on input "radio" at bounding box center [580, 183] width 0 height 0
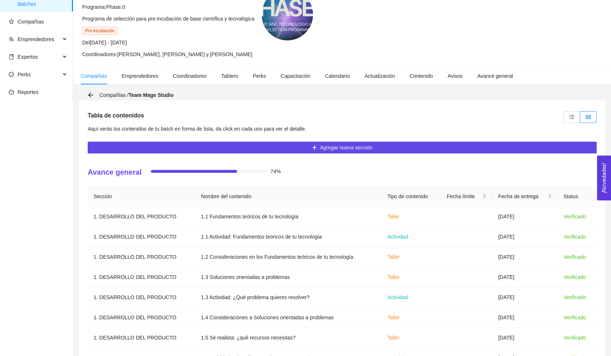
scroll to position [146, 0]
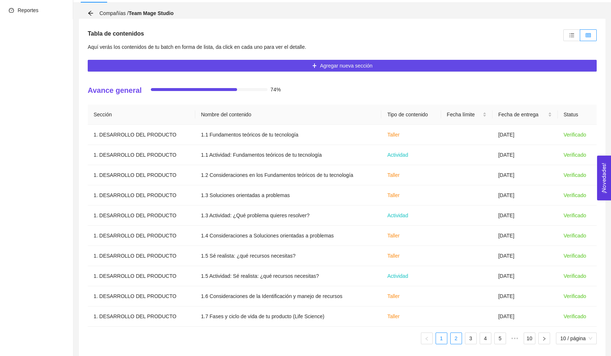
click at [451, 341] on link "2" at bounding box center [456, 338] width 11 height 11
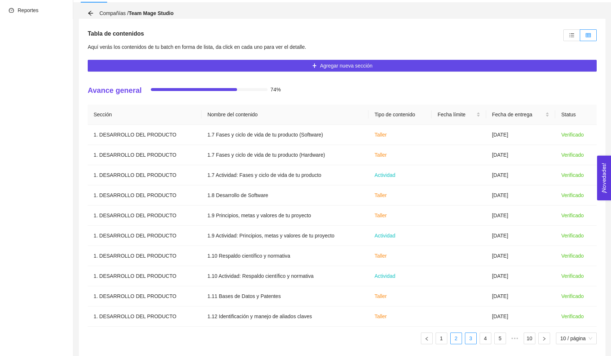
click at [468, 340] on link "3" at bounding box center [470, 338] width 11 height 11
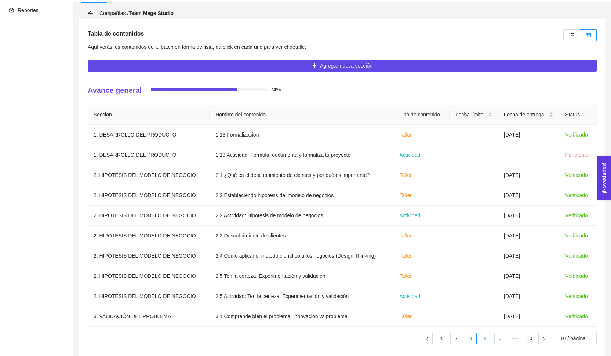
click at [481, 340] on link "4" at bounding box center [485, 338] width 11 height 11
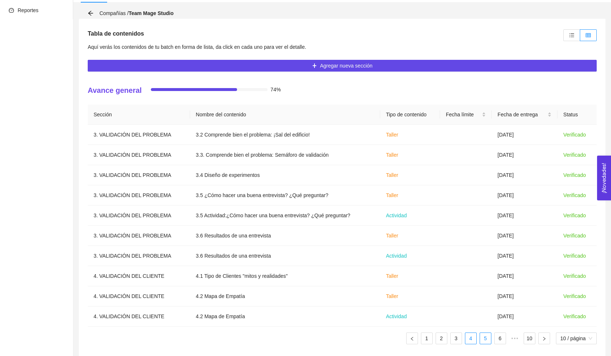
click at [482, 340] on link "5" at bounding box center [485, 338] width 11 height 11
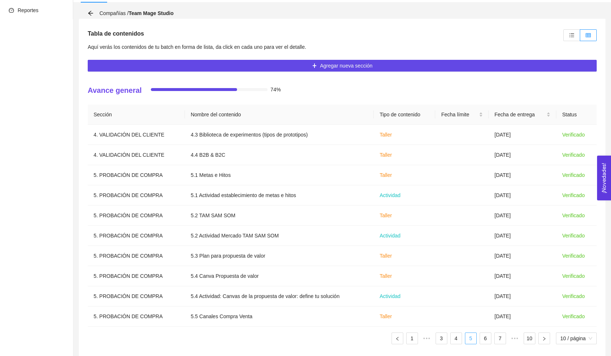
click at [482, 340] on link "6" at bounding box center [485, 338] width 11 height 11
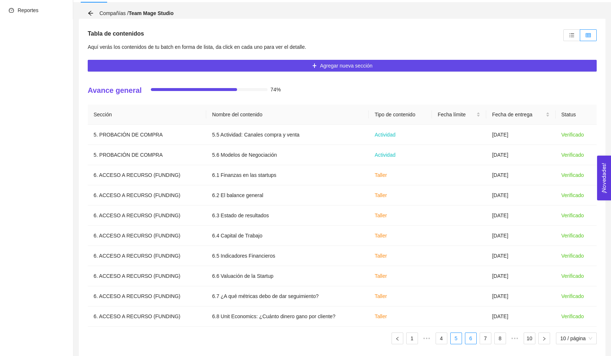
click at [482, 340] on link "7" at bounding box center [485, 338] width 11 height 11
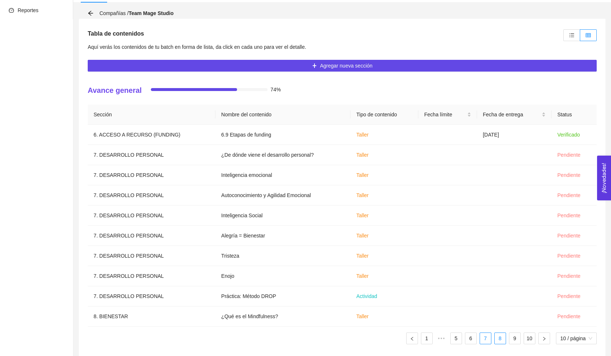
click at [502, 336] on link "8" at bounding box center [500, 338] width 11 height 11
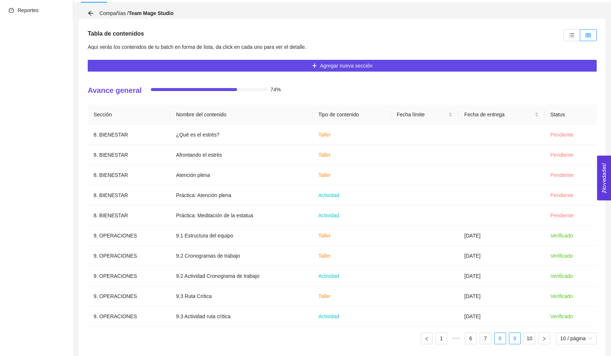
click at [513, 337] on link "9" at bounding box center [514, 338] width 11 height 11
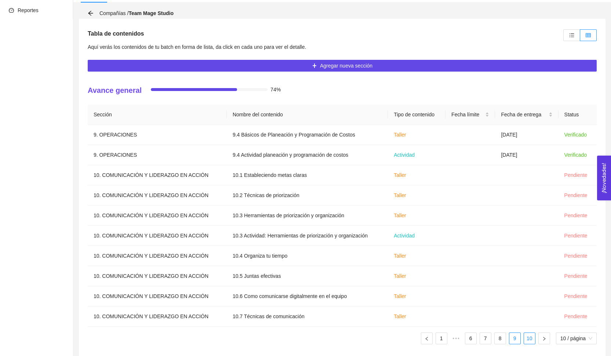
click at [524, 338] on link "10" at bounding box center [529, 338] width 11 height 11
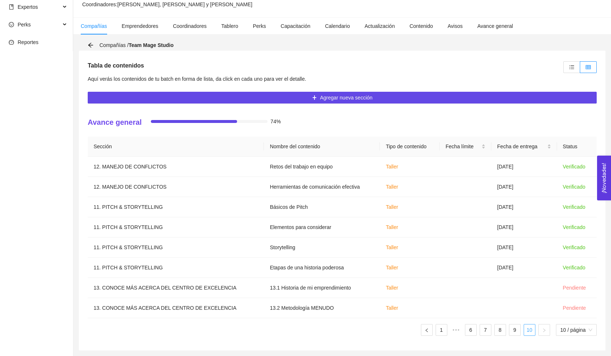
scroll to position [114, 0]
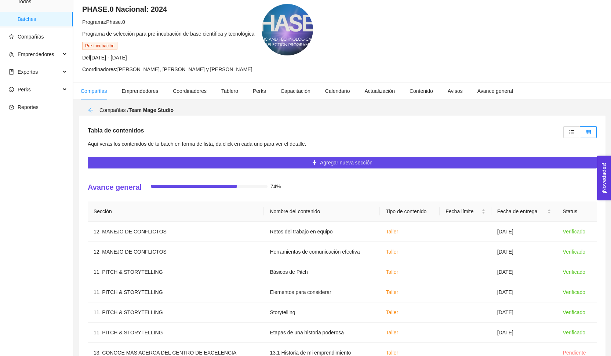
click at [93, 108] on icon "arrow-left" at bounding box center [91, 110] width 6 height 6
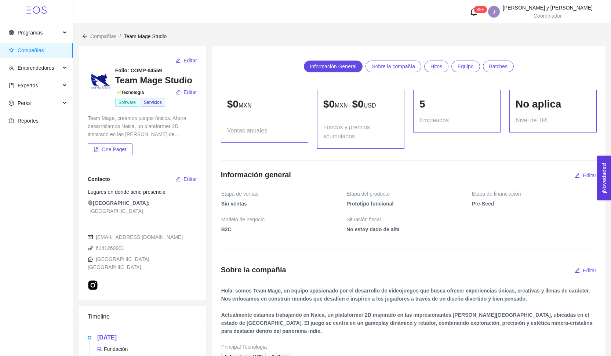
click at [81, 34] on div "Compañías / Team Mage Studio /" at bounding box center [341, 31] width 537 height 17
click at [84, 35] on icon "arrow-left" at bounding box center [84, 36] width 5 height 5
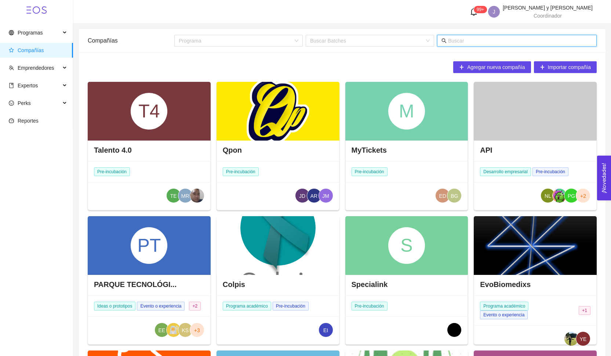
click at [480, 38] on input "text" at bounding box center [520, 41] width 144 height 8
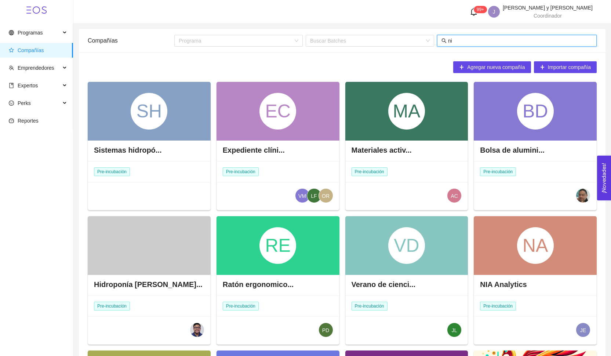
type input "n"
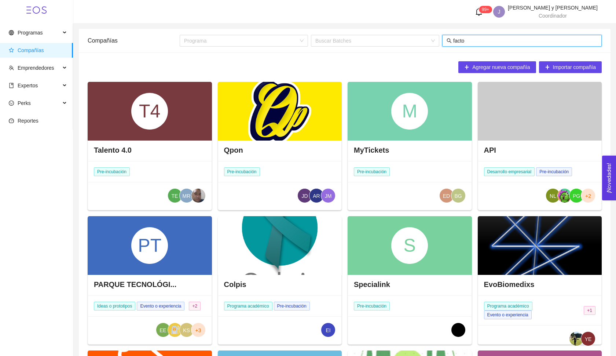
type input "factor"
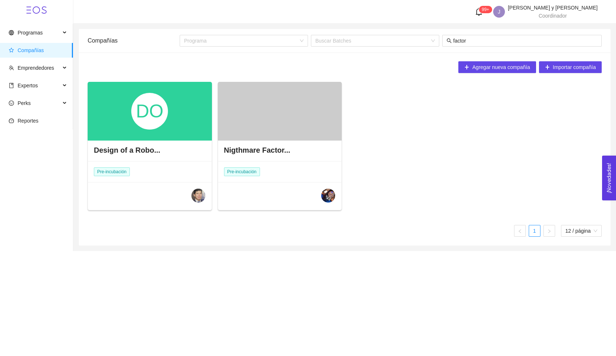
click at [293, 111] on div at bounding box center [280, 111] width 124 height 59
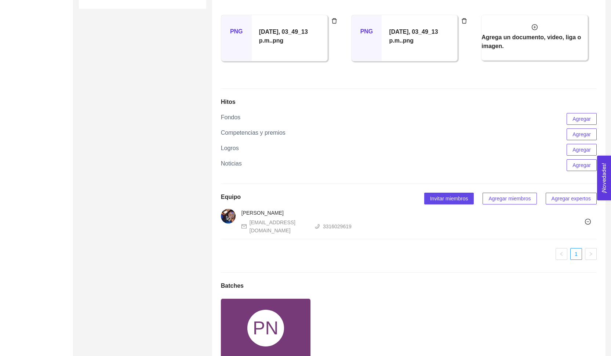
scroll to position [398, 0]
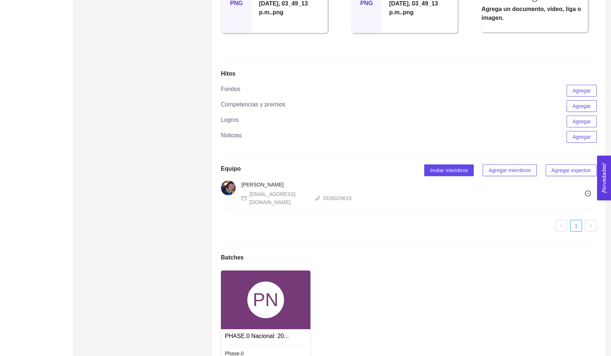
click at [283, 281] on div "PN" at bounding box center [265, 299] width 37 height 37
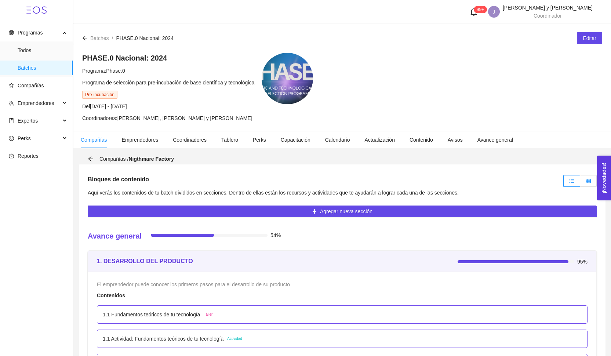
click at [590, 184] on label at bounding box center [588, 181] width 17 height 12
click at [580, 183] on input "radio" at bounding box center [580, 183] width 0 height 0
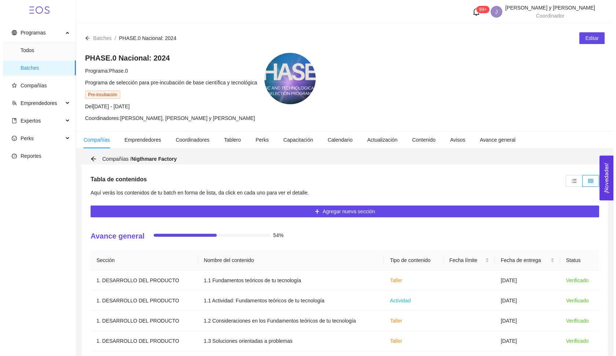
scroll to position [154, 0]
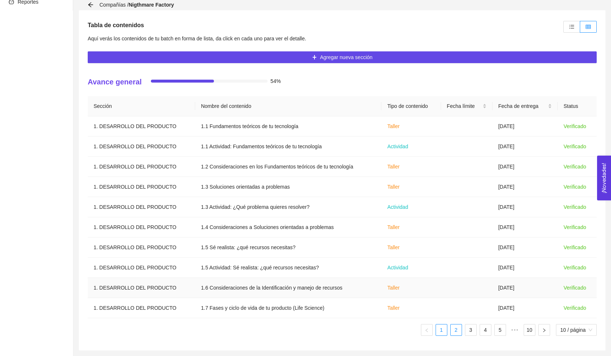
click at [451, 334] on link "2" at bounding box center [456, 329] width 11 height 11
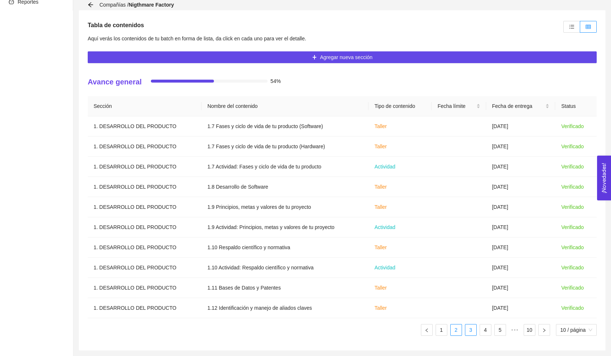
click at [469, 329] on link "3" at bounding box center [470, 329] width 11 height 11
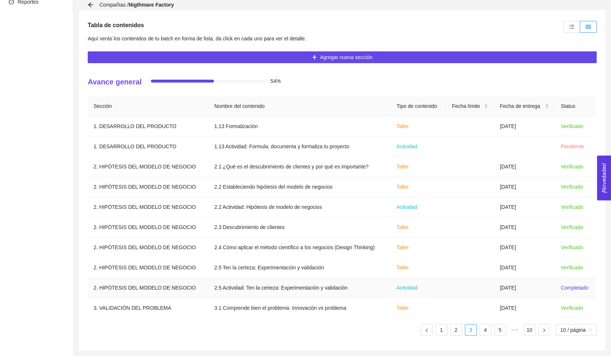
click at [503, 287] on td "[DATE]" at bounding box center [524, 288] width 61 height 20
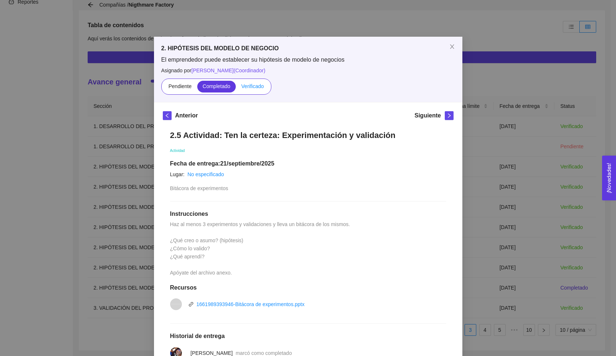
click at [249, 84] on span "Verificado" at bounding box center [252, 86] width 22 height 6
click at [236, 88] on input "Verificado" at bounding box center [236, 88] width 0 height 0
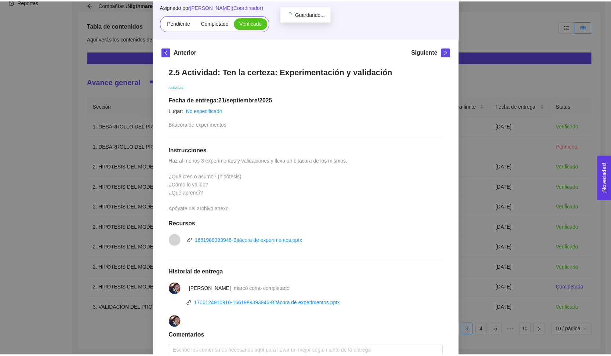
scroll to position [63, 0]
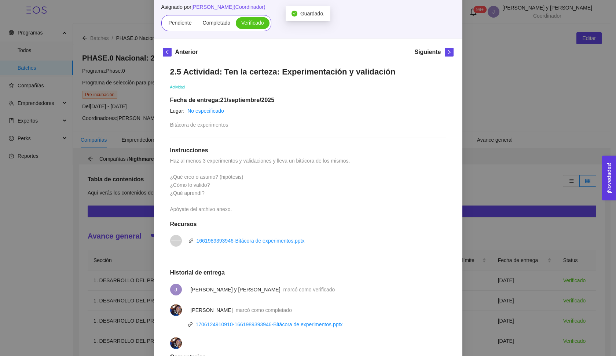
click at [518, 79] on div "2. HIPÓTESIS DEL MODELO DE NEGOCIO El emprendedor puede establecer su hipótesis…" at bounding box center [308, 178] width 616 height 356
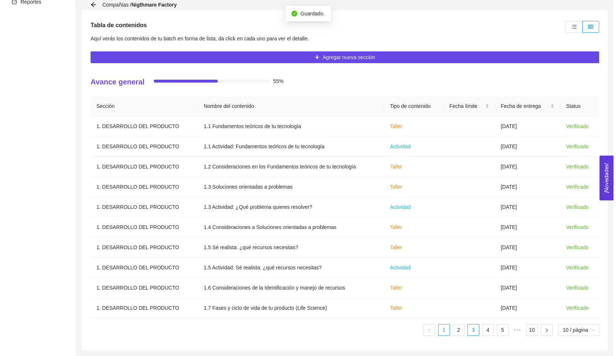
scroll to position [154, 0]
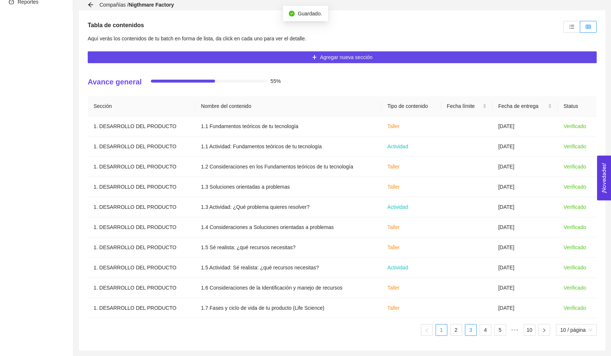
click at [469, 329] on link "3" at bounding box center [470, 329] width 11 height 11
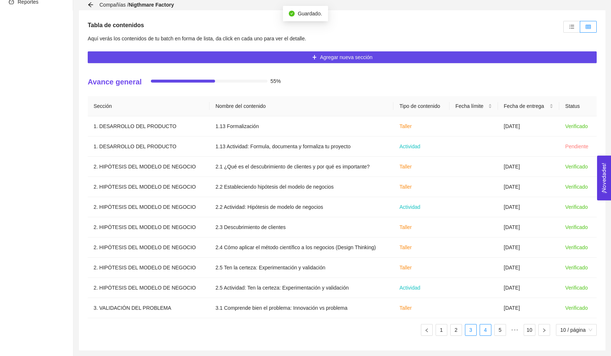
click at [480, 330] on li "4" at bounding box center [486, 330] width 12 height 12
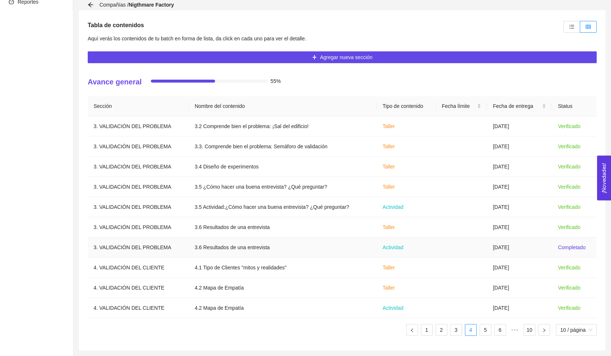
click at [480, 254] on td at bounding box center [461, 247] width 51 height 20
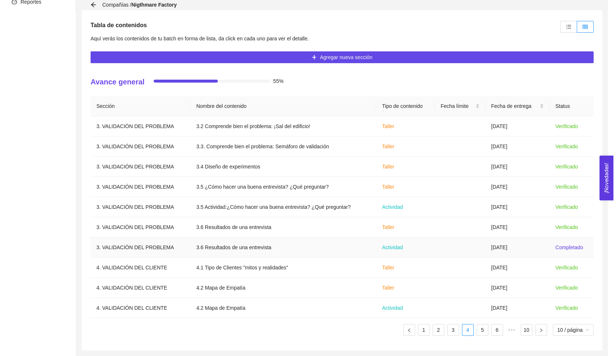
scroll to position [0, 0]
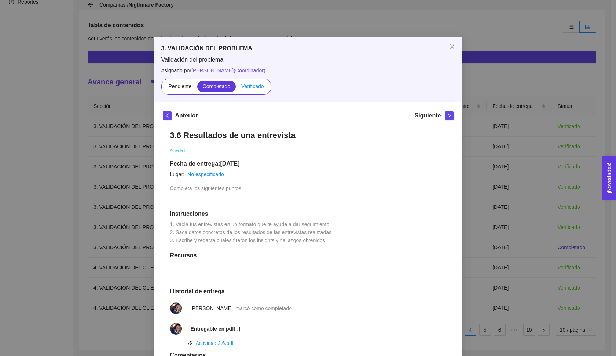
click at [247, 86] on span "Verificado" at bounding box center [252, 86] width 22 height 6
click at [236, 88] on input "Verificado" at bounding box center [236, 88] width 0 height 0
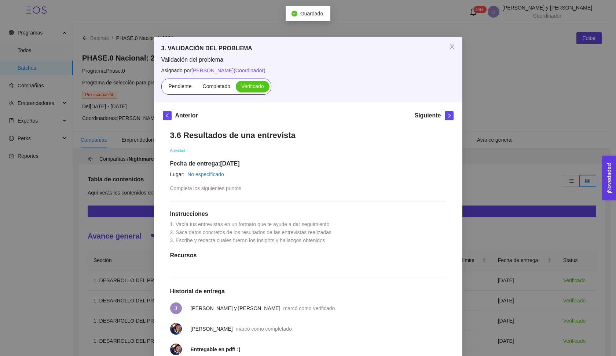
click at [479, 203] on div "3. VALIDACIÓN DEL PROBLEMA Validación del problema Asignado por [PERSON_NAME] (…" at bounding box center [308, 178] width 616 height 356
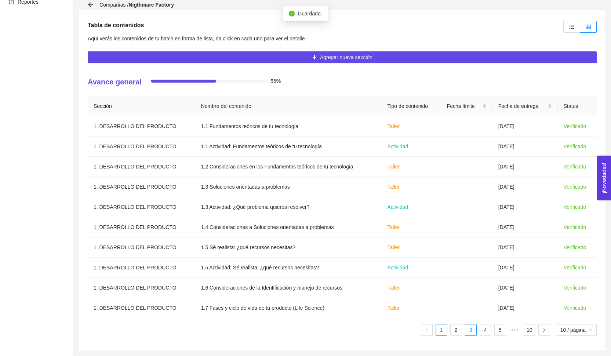
scroll to position [154, 0]
click at [470, 335] on li "3" at bounding box center [471, 330] width 12 height 12
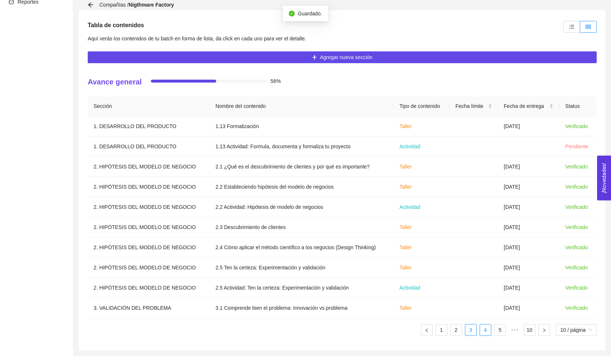
click at [485, 335] on link "4" at bounding box center [485, 329] width 11 height 11
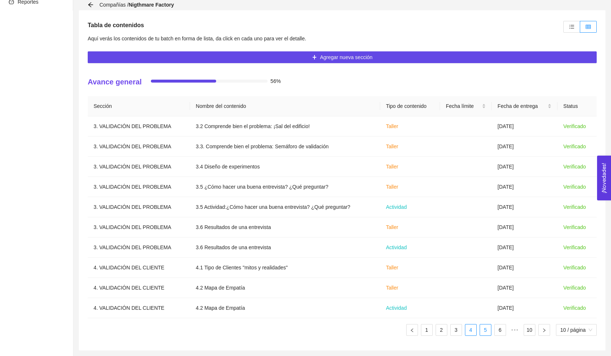
click at [484, 332] on link "5" at bounding box center [485, 329] width 11 height 11
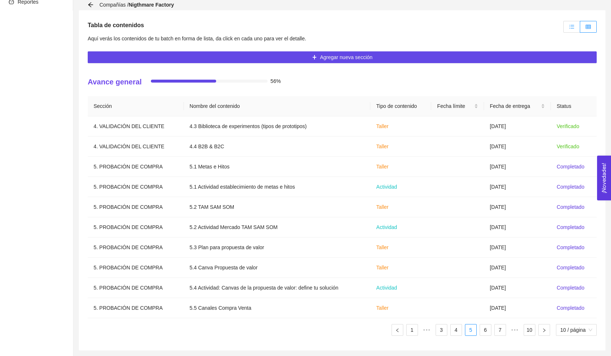
click at [568, 29] on label at bounding box center [571, 27] width 17 height 12
click at [564, 29] on input "radio" at bounding box center [564, 29] width 0 height 0
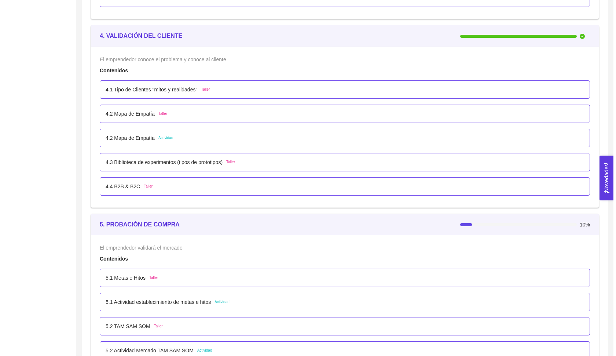
scroll to position [1461, 0]
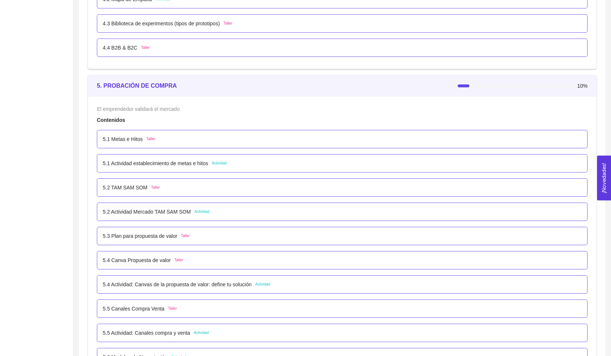
click at [265, 137] on div "5.1 Metas e Hitos Taller" at bounding box center [342, 139] width 479 height 8
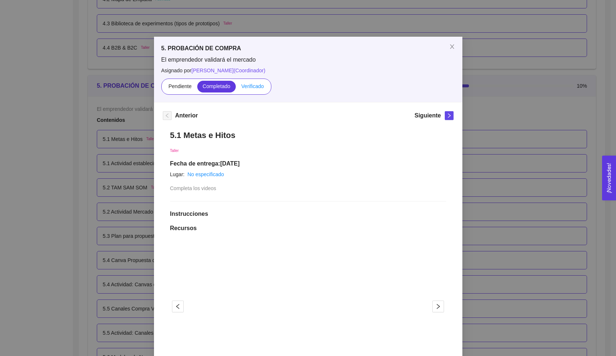
click at [254, 92] on label "Verificado" at bounding box center [252, 87] width 33 height 12
click at [236, 88] on input "Verificado" at bounding box center [236, 88] width 0 height 0
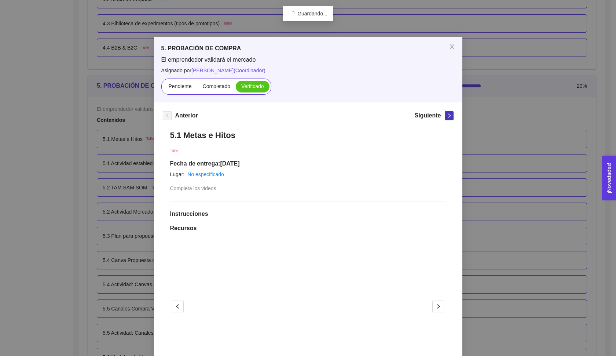
click at [447, 118] on icon "right" at bounding box center [449, 115] width 5 height 5
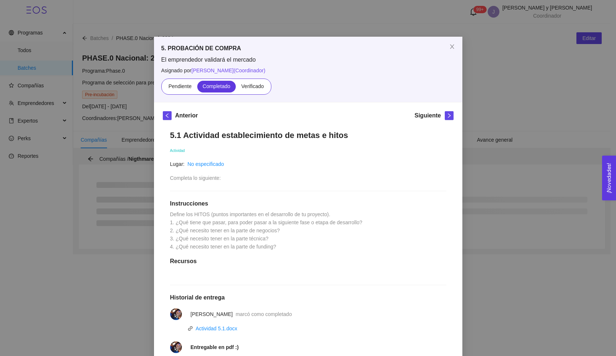
scroll to position [0, 0]
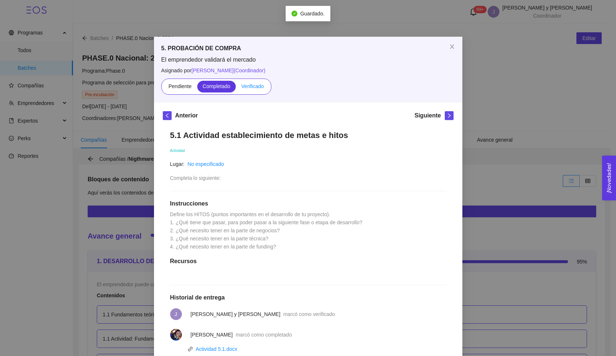
click at [251, 84] on span "Verificado" at bounding box center [252, 86] width 22 height 6
click at [236, 88] on input "Verificado" at bounding box center [236, 88] width 0 height 0
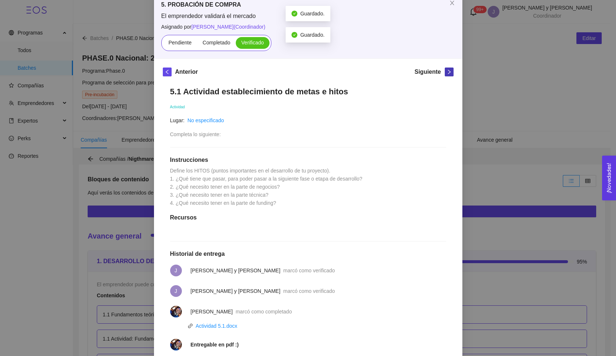
click at [447, 71] on icon "right" at bounding box center [449, 71] width 5 height 5
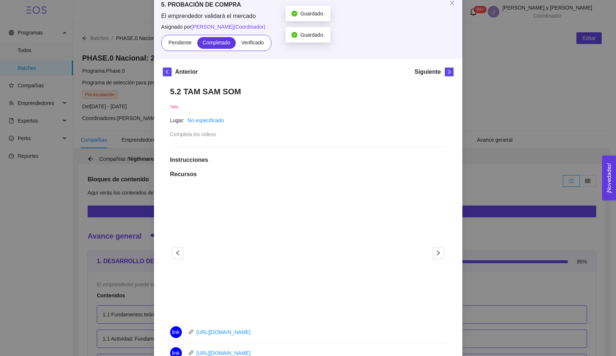
scroll to position [0, 0]
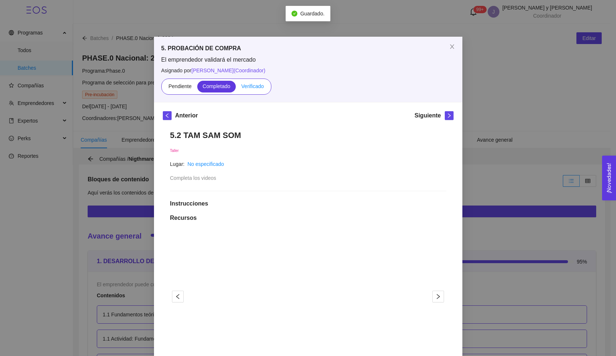
click at [253, 86] on span "Verificado" at bounding box center [252, 86] width 22 height 6
click at [236, 88] on input "Verificado" at bounding box center [236, 88] width 0 height 0
drag, startPoint x: 444, startPoint y: 114, endPoint x: 254, endPoint y: 103, distance: 190.0
click at [447, 114] on icon "right" at bounding box center [449, 115] width 5 height 5
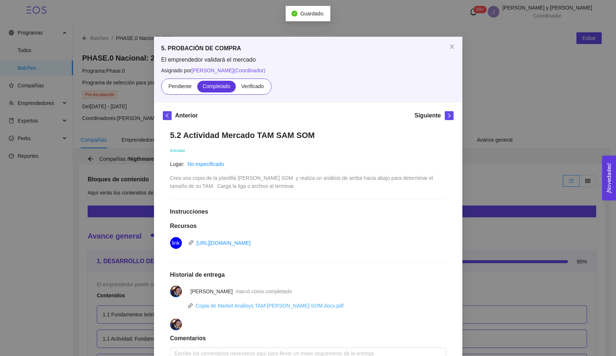
click at [259, 303] on link "Copia de Market Analisys TAM-[PERSON_NAME]-SOM.docx.pdf" at bounding box center [270, 306] width 148 height 6
click at [260, 303] on link "Copia de Market Analisys TAM-[PERSON_NAME]-SOM.docx.pdf" at bounding box center [270, 306] width 148 height 6
click at [332, 60] on span "El emprendedor validará el mercado" at bounding box center [308, 60] width 294 height 8
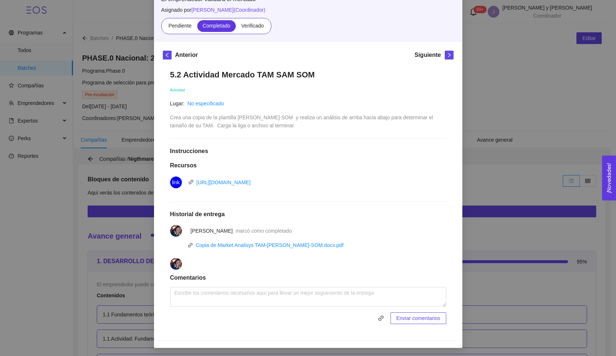
scroll to position [60, 0]
click at [247, 35] on div "5. PROBACIÓN DE COMPRA El emprendedor validará el mercado Asignado por [PERSON_…" at bounding box center [308, 9] width 309 height 65
click at [248, 30] on label "Verificado" at bounding box center [252, 27] width 33 height 12
click at [236, 28] on input "Verificado" at bounding box center [236, 28] width 0 height 0
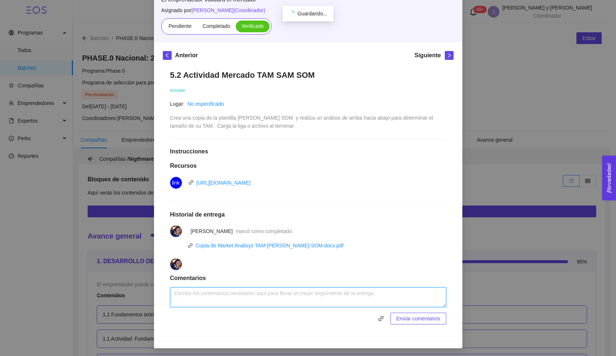
click at [197, 300] on textarea at bounding box center [308, 297] width 276 height 20
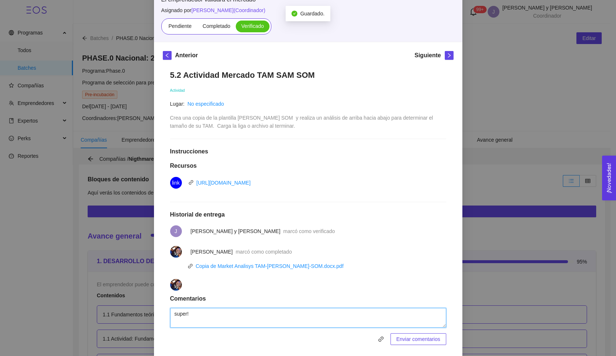
paste textarea "ambién mencionas los 3.32B gamers globales, pero eso mezcla dos métricas distin…"
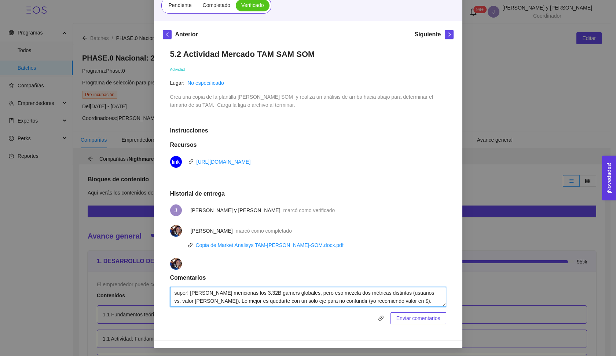
scroll to position [81, 0]
click at [190, 291] on textarea "super! [PERSON_NAME] mencionas los 3.32B gamers globales, pero eso mezcla dos m…" at bounding box center [308, 297] width 276 height 20
click at [353, 299] on textarea "super! En tu TAM mencionas los 3.32B gamers globales, pero eso mezcla dos métri…" at bounding box center [308, 297] width 276 height 20
click at [413, 300] on textarea "super! En tu TAM mencionas los 3.32B gamers globales, pero eso mezcla dos métri…" at bounding box center [308, 297] width 276 height 20
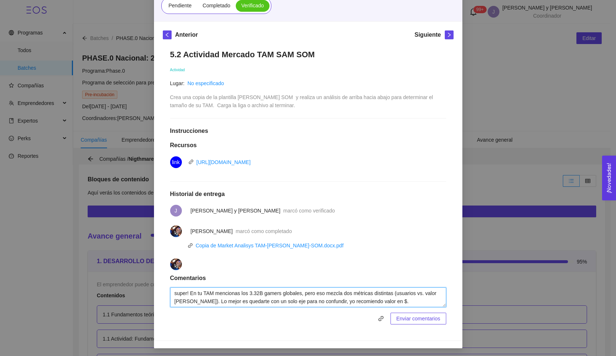
click at [418, 300] on textarea "super! En tu TAM mencionas los 3.32B gamers globales, pero eso mezcla dos métri…" at bounding box center [308, 297] width 276 height 20
paste textarea "¿qué % de ese mercado realmente juega horror? Ejemplo: si solo el 8% de los jug…"
click at [184, 295] on textarea "super! En tu TAM mencionas los 3.32B gamers globales, pero eso mezcla dos métri…" at bounding box center [308, 297] width 276 height 20
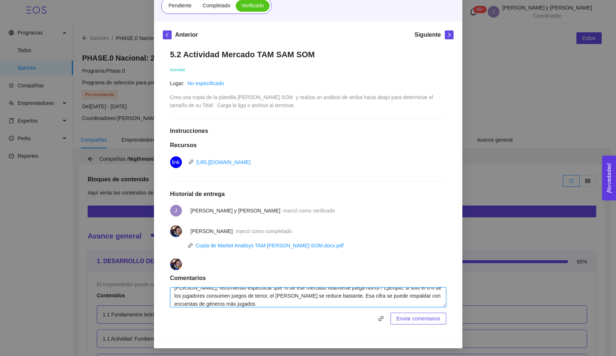
click at [371, 288] on textarea "super! En tu TAM mencionas los 3.32B gamers globales, pero eso mezcla dos métri…" at bounding box center [308, 297] width 276 height 20
click at [388, 302] on textarea "super! En tu TAM mencionas los 3.32B gamers globales, pero eso mezcla dos métri…" at bounding box center [308, 297] width 276 height 20
paste textarea "traducir jugadores a ingresos"
click at [277, 302] on textarea "super! En tu TAM mencionas los 3.32B gamers globales, pero eso mezcla dos métri…" at bounding box center [308, 297] width 276 height 20
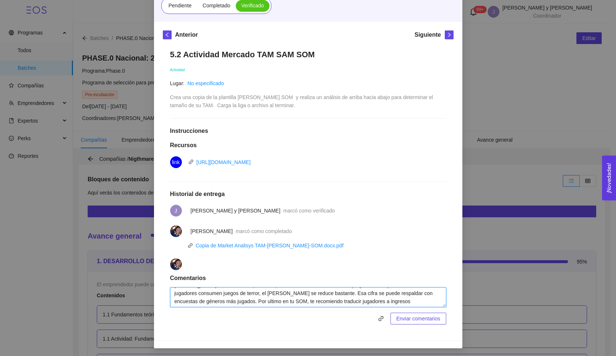
click at [380, 297] on textarea "super! En tu TAM mencionas los 3.32B gamers globales, pero eso mezcla dos métri…" at bounding box center [308, 297] width 276 height 20
type textarea "super! En tu TAM mencionas los 3.32B gamers globales, pero eso mezcla dos métri…"
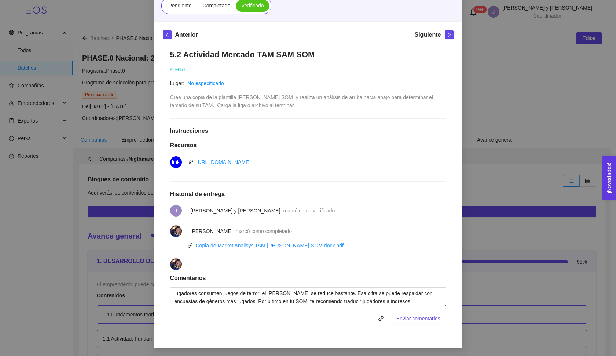
click at [397, 313] on button "Enviar comentarios" at bounding box center [419, 319] width 56 height 12
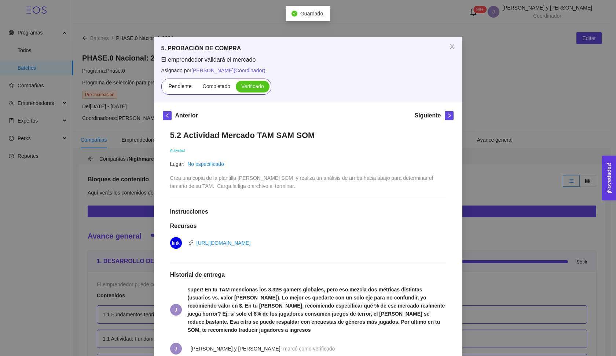
scroll to position [0, 0]
click at [450, 119] on button "button" at bounding box center [449, 115] width 9 height 9
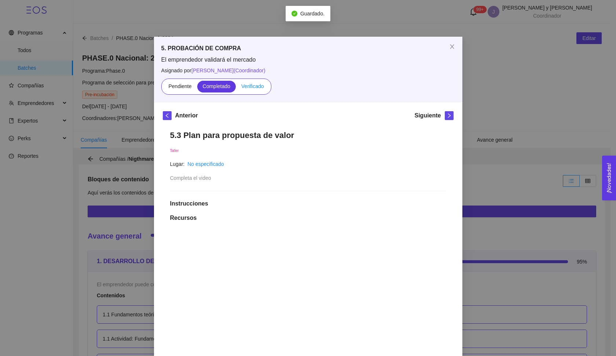
click at [255, 85] on span "Verificado" at bounding box center [252, 86] width 22 height 6
click at [236, 88] on input "Verificado" at bounding box center [236, 88] width 0 height 0
click at [448, 117] on icon "right" at bounding box center [449, 115] width 3 height 4
click at [255, 85] on span "Verificado" at bounding box center [252, 86] width 22 height 6
click at [236, 88] on input "Verificado" at bounding box center [236, 88] width 0 height 0
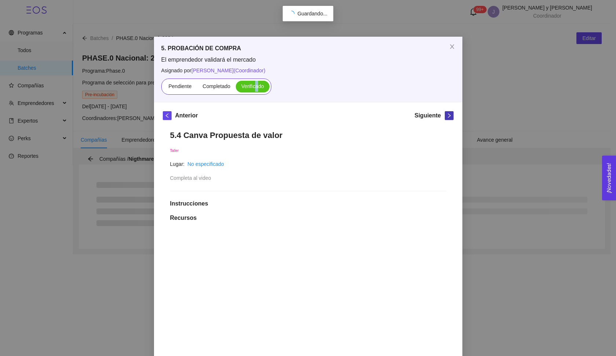
click at [447, 118] on icon "right" at bounding box center [449, 115] width 5 height 5
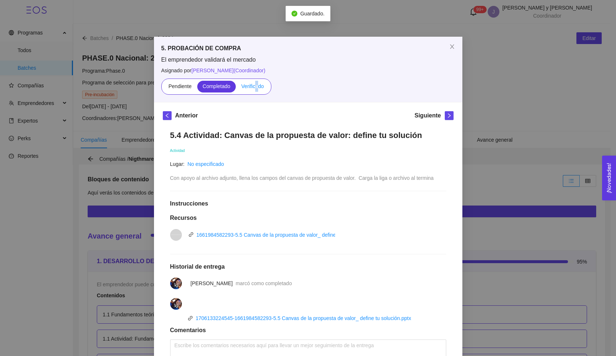
click at [256, 87] on span "Verificado" at bounding box center [252, 86] width 22 height 6
click at [236, 88] on input "Verificado" at bounding box center [236, 88] width 0 height 0
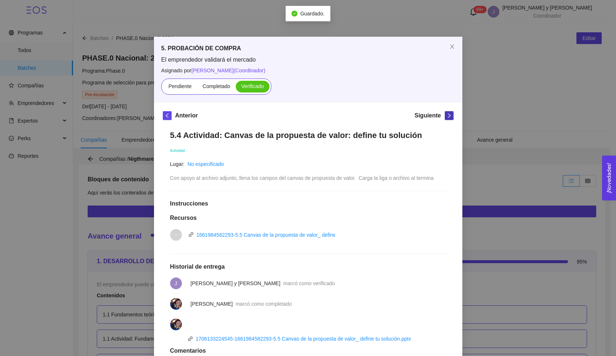
click at [448, 114] on icon "right" at bounding box center [449, 115] width 5 height 5
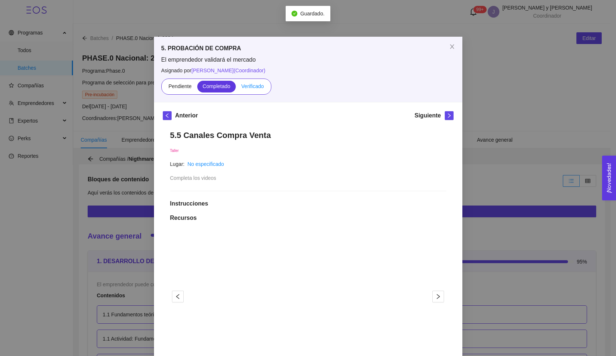
click at [251, 90] on label "Verificado" at bounding box center [252, 87] width 33 height 12
click at [236, 88] on input "Verificado" at bounding box center [236, 88] width 0 height 0
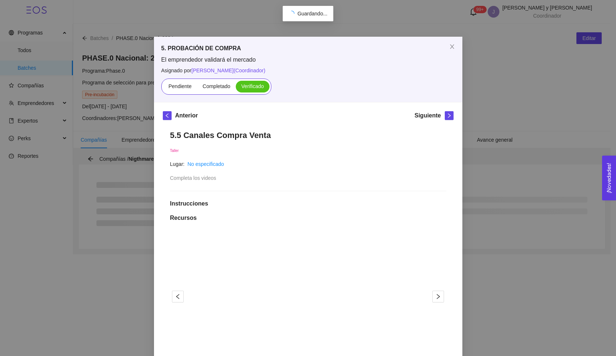
click at [443, 120] on div "Siguiente" at bounding box center [434, 117] width 39 height 12
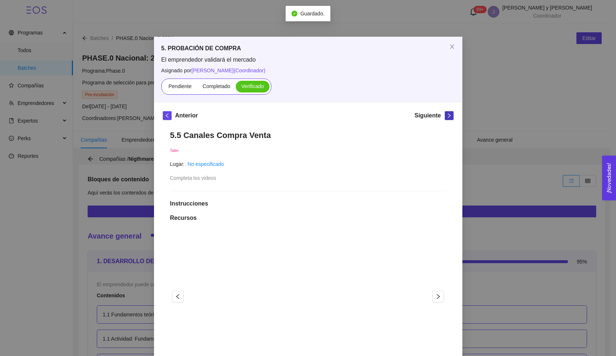
click at [447, 117] on icon "right" at bounding box center [449, 115] width 5 height 5
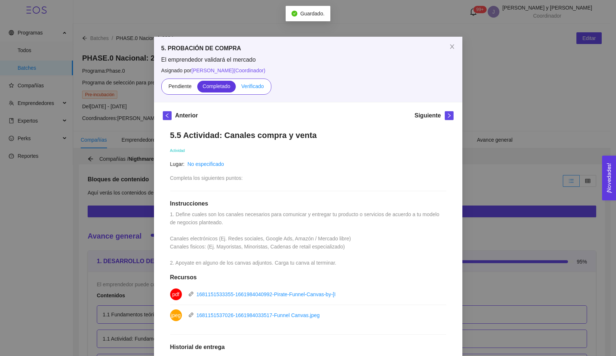
click at [254, 89] on span "Verificado" at bounding box center [252, 86] width 22 height 6
click at [236, 88] on input "Verificado" at bounding box center [236, 88] width 0 height 0
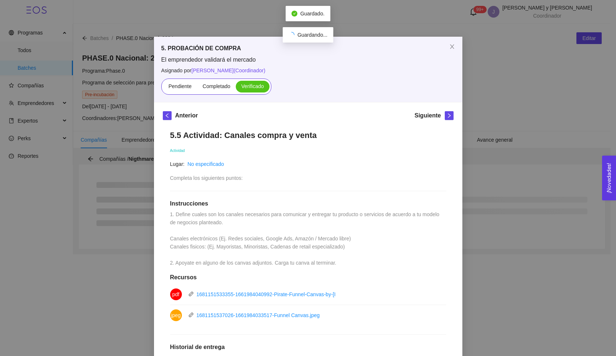
scroll to position [14, 0]
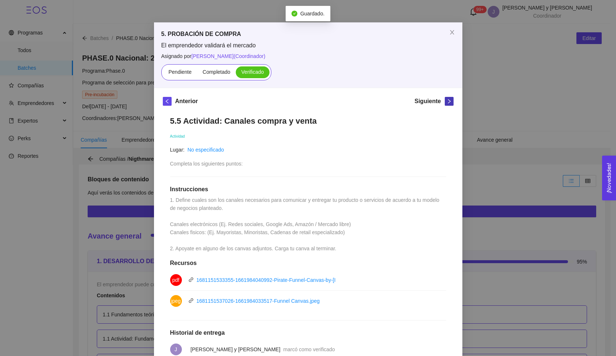
click at [449, 99] on icon "right" at bounding box center [449, 101] width 5 height 5
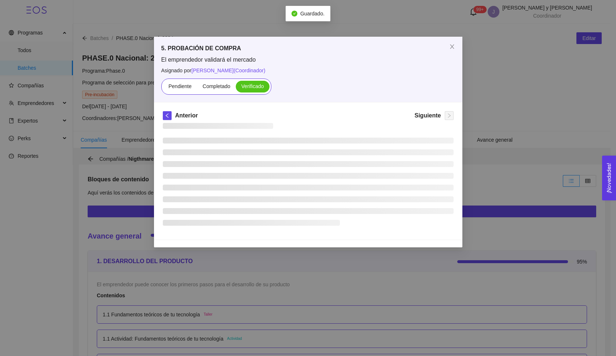
scroll to position [0, 0]
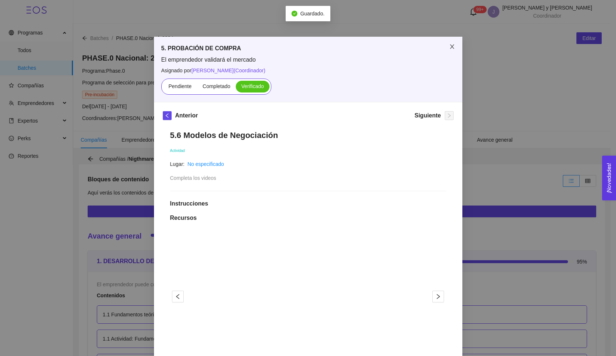
click at [450, 50] on span "Close" at bounding box center [452, 47] width 21 height 21
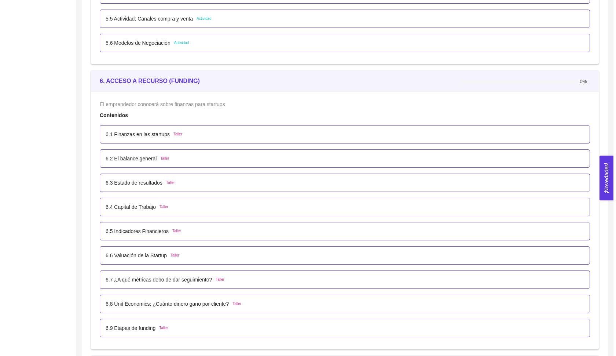
scroll to position [1801, 0]
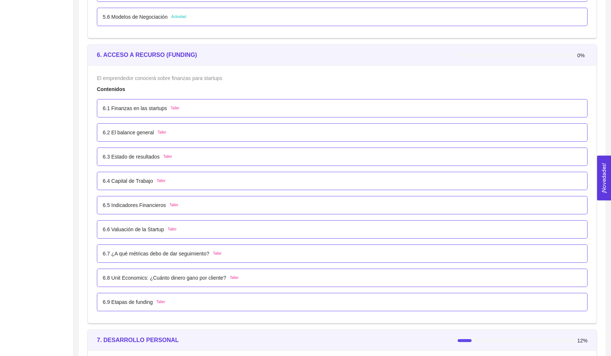
click at [214, 113] on div "6.1 Finanzas en las startups Taller" at bounding box center [342, 108] width 491 height 18
click at [178, 105] on span "Taller" at bounding box center [175, 108] width 9 height 6
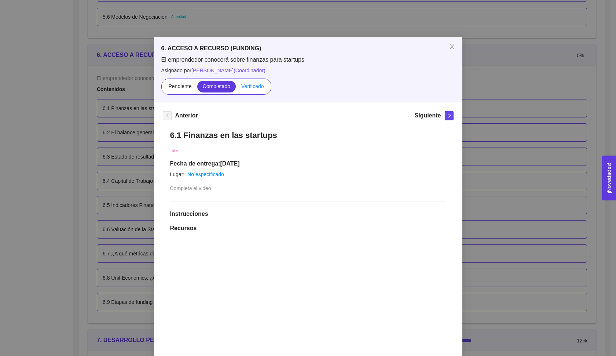
click at [259, 83] on span "Verificado" at bounding box center [252, 86] width 22 height 6
click at [236, 88] on input "Verificado" at bounding box center [236, 88] width 0 height 0
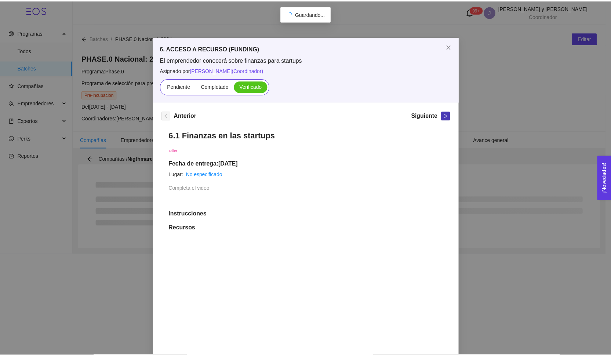
scroll to position [0, 0]
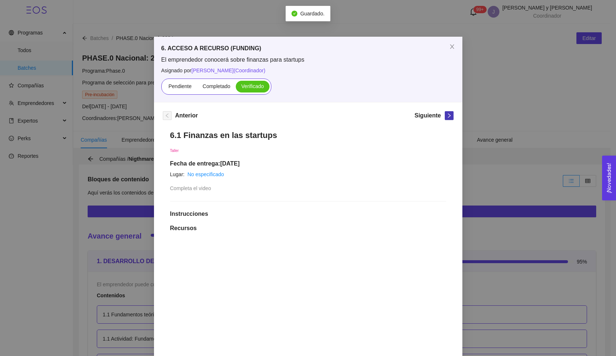
click at [449, 118] on icon "right" at bounding box center [449, 115] width 5 height 5
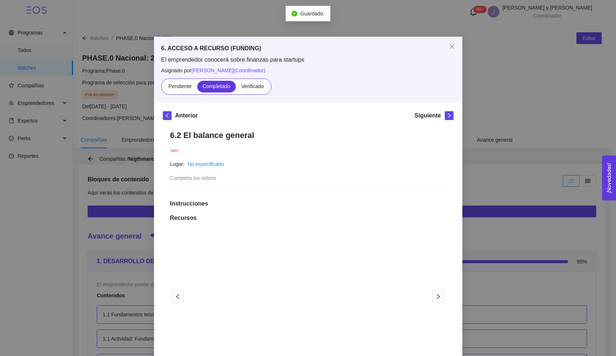
drag, startPoint x: 252, startPoint y: 85, endPoint x: 419, endPoint y: 121, distance: 171.4
click at [252, 85] on span "Verificado" at bounding box center [252, 86] width 22 height 6
click at [236, 88] on input "Verificado" at bounding box center [236, 88] width 0 height 0
click at [448, 117] on icon "right" at bounding box center [449, 115] width 5 height 5
click at [258, 89] on span "Verificado" at bounding box center [252, 86] width 22 height 6
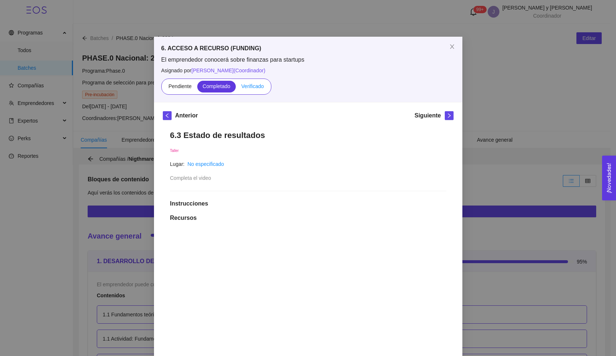
click at [236, 88] on input "Verificado" at bounding box center [236, 88] width 0 height 0
click at [447, 114] on icon "right" at bounding box center [449, 115] width 5 height 5
click at [252, 91] on label "Verificado" at bounding box center [252, 87] width 33 height 12
click at [236, 88] on input "Verificado" at bounding box center [236, 88] width 0 height 0
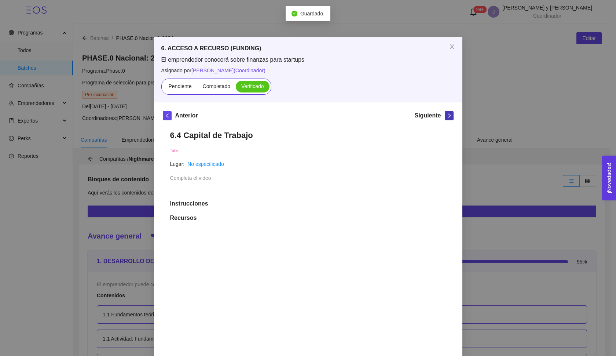
click at [445, 118] on button "button" at bounding box center [449, 115] width 9 height 9
drag, startPoint x: 254, startPoint y: 86, endPoint x: 309, endPoint y: 211, distance: 136.5
click at [254, 86] on span "Verificado" at bounding box center [252, 86] width 22 height 6
click at [236, 88] on input "Verificado" at bounding box center [236, 88] width 0 height 0
click at [447, 118] on icon "right" at bounding box center [449, 115] width 5 height 5
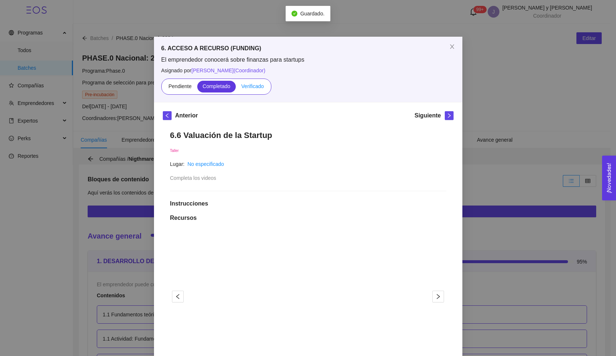
click at [254, 88] on span "Verificado" at bounding box center [252, 86] width 22 height 6
click at [236, 88] on input "Verificado" at bounding box center [236, 88] width 0 height 0
click at [447, 117] on icon "right" at bounding box center [449, 115] width 5 height 5
click at [263, 86] on label "Verificado" at bounding box center [252, 87] width 33 height 12
click at [236, 88] on input "Verificado" at bounding box center [236, 88] width 0 height 0
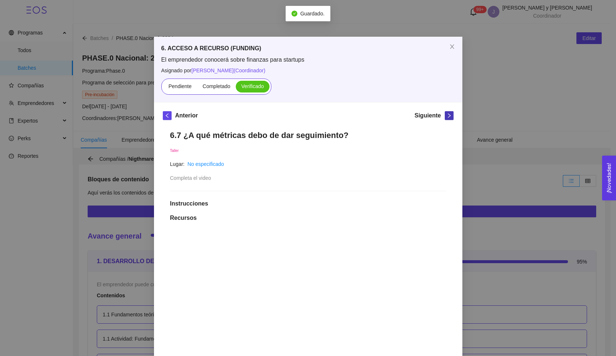
click at [448, 117] on icon "right" at bounding box center [449, 115] width 5 height 5
click at [261, 86] on span "Verificado" at bounding box center [252, 86] width 22 height 6
click at [236, 88] on input "Verificado" at bounding box center [236, 88] width 0 height 0
click at [448, 114] on icon "right" at bounding box center [449, 115] width 5 height 5
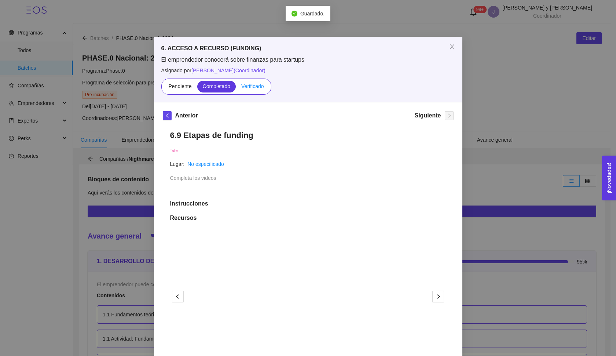
click at [256, 87] on span "Verificado" at bounding box center [252, 86] width 22 height 6
click at [236, 88] on input "Verificado" at bounding box center [236, 88] width 0 height 0
click at [449, 48] on icon "close" at bounding box center [452, 47] width 6 height 6
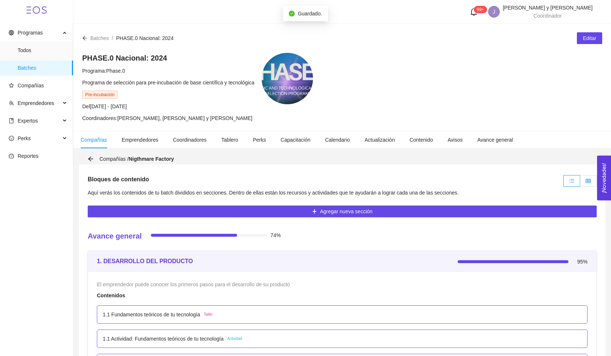
click at [592, 176] on label at bounding box center [588, 181] width 17 height 12
click at [580, 183] on input "radio" at bounding box center [580, 183] width 0 height 0
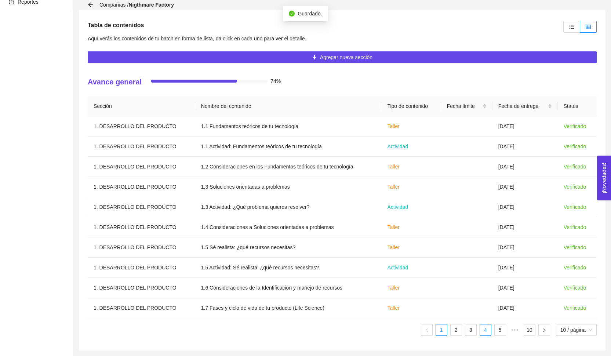
scroll to position [154, 0]
click at [486, 332] on link "4" at bounding box center [485, 329] width 11 height 11
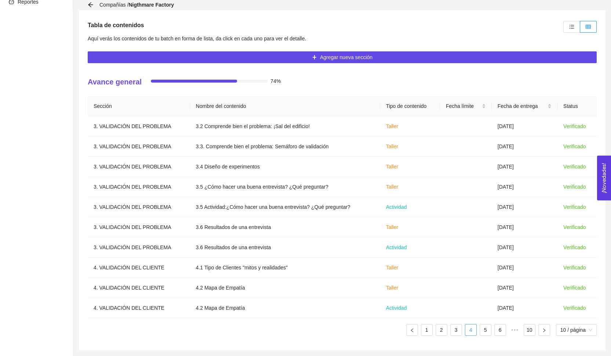
click at [486, 332] on link "5" at bounding box center [485, 329] width 11 height 11
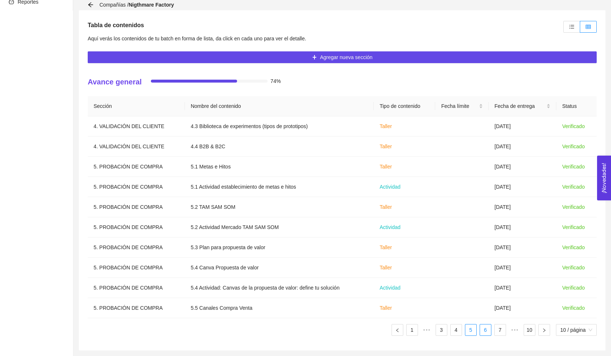
click at [488, 332] on link "6" at bounding box center [485, 329] width 11 height 11
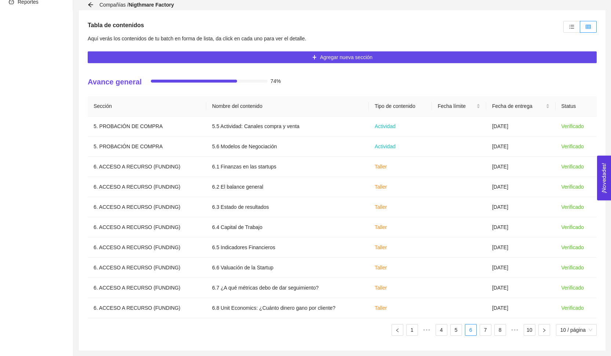
click at [492, 333] on ul "1 ••• 4 5 6 7 8 ••• 10 10 / página" at bounding box center [342, 330] width 509 height 12
click at [486, 332] on link "7" at bounding box center [485, 329] width 11 height 11
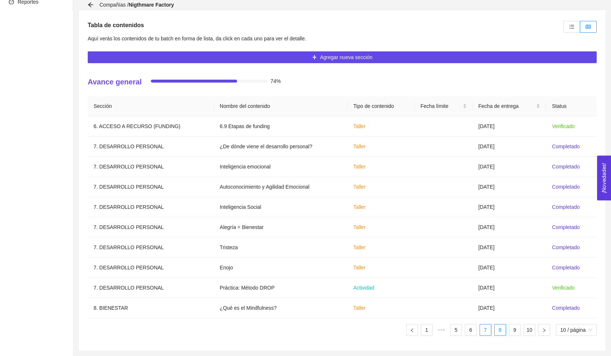
click at [499, 334] on link "8" at bounding box center [500, 329] width 11 height 11
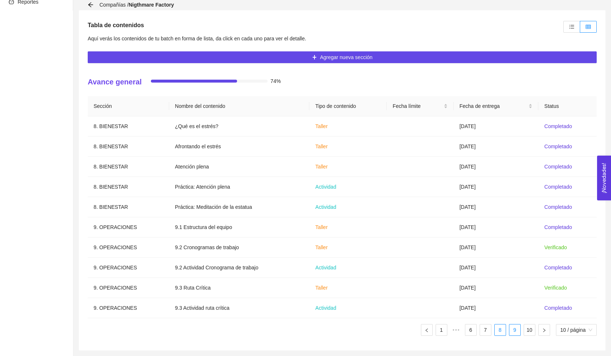
click at [511, 331] on link "9" at bounding box center [514, 329] width 11 height 11
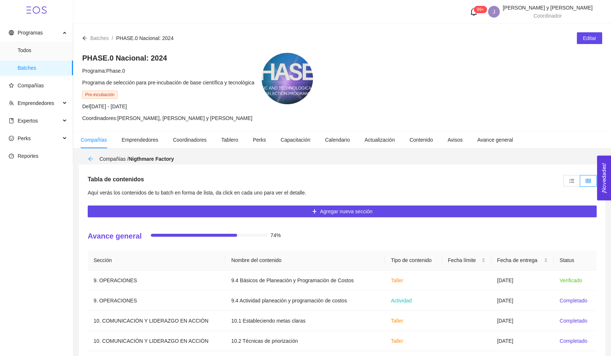
scroll to position [0, 0]
click at [90, 160] on icon "arrow-left" at bounding box center [91, 159] width 6 height 6
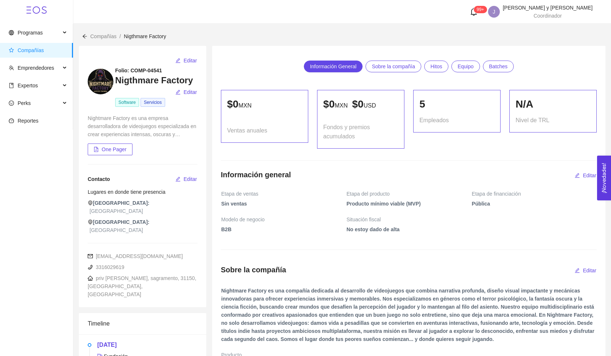
click at [86, 33] on div at bounding box center [84, 36] width 5 height 8
click at [85, 35] on icon "arrow-left" at bounding box center [84, 36] width 5 height 5
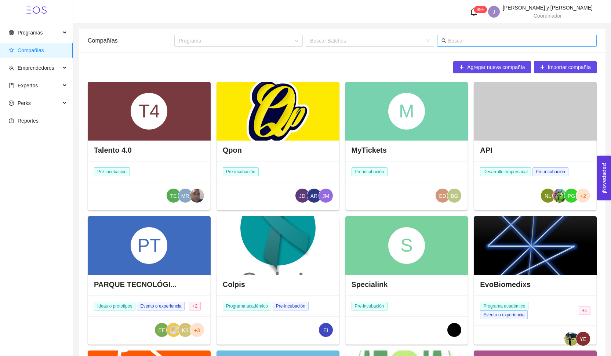
click at [485, 39] on input "text" at bounding box center [520, 41] width 144 height 8
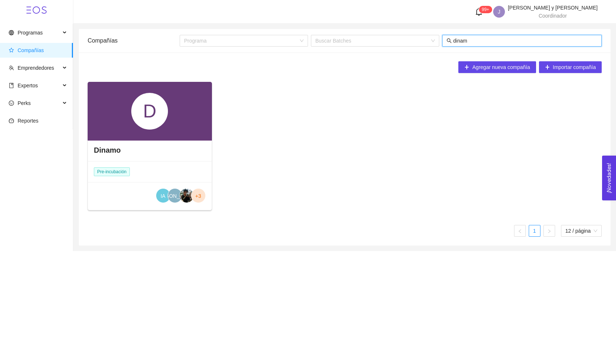
type input "dinam"
click at [183, 112] on div "D" at bounding box center [150, 111] width 124 height 59
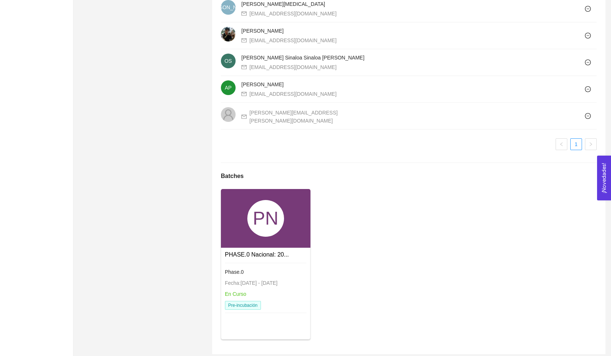
scroll to position [526, 0]
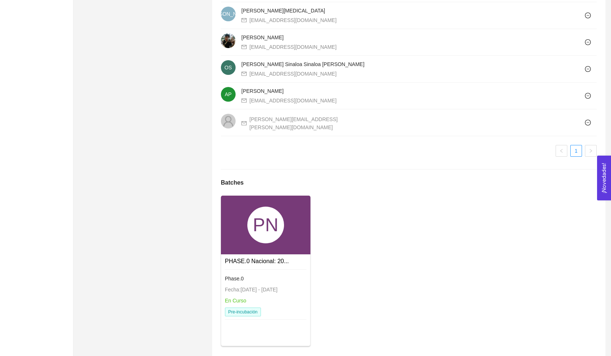
click at [285, 226] on div "PN" at bounding box center [266, 225] width 90 height 59
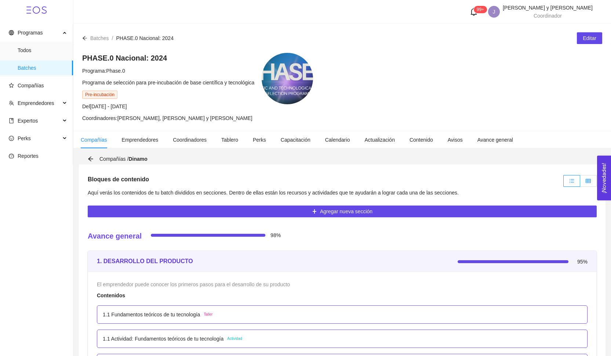
click at [589, 182] on icon "table" at bounding box center [588, 181] width 5 height 4
click at [580, 183] on input "radio" at bounding box center [580, 183] width 0 height 0
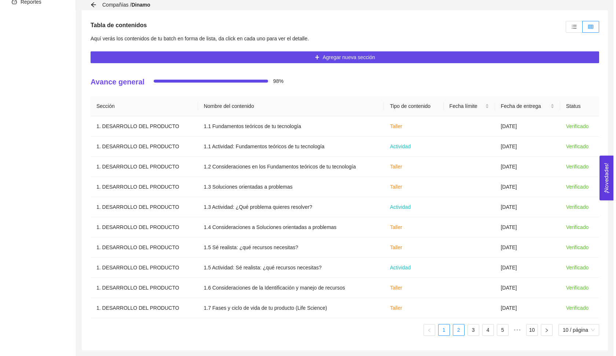
scroll to position [154, 0]
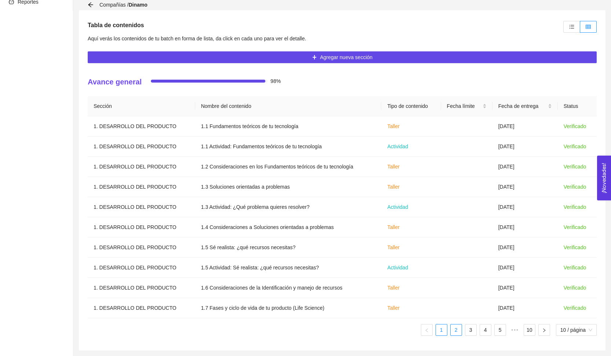
click at [457, 329] on link "2" at bounding box center [456, 329] width 11 height 11
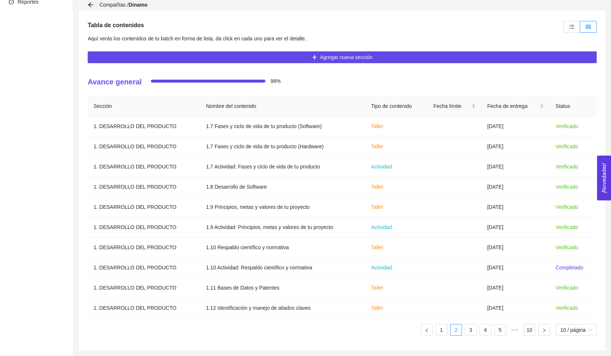
click at [463, 330] on ul "1 2 3 4 5 ••• 10 10 / página" at bounding box center [342, 330] width 509 height 12
click at [515, 263] on td "[DATE]" at bounding box center [515, 268] width 68 height 20
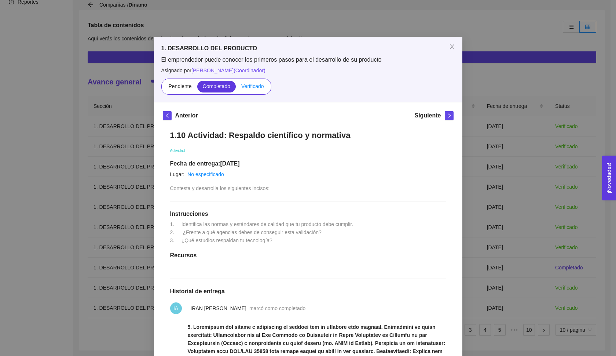
click at [251, 85] on span "Verificado" at bounding box center [252, 86] width 22 height 6
click at [236, 88] on input "Verificado" at bounding box center [236, 88] width 0 height 0
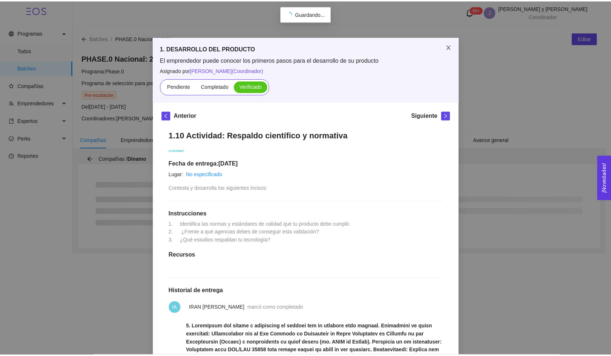
scroll to position [0, 0]
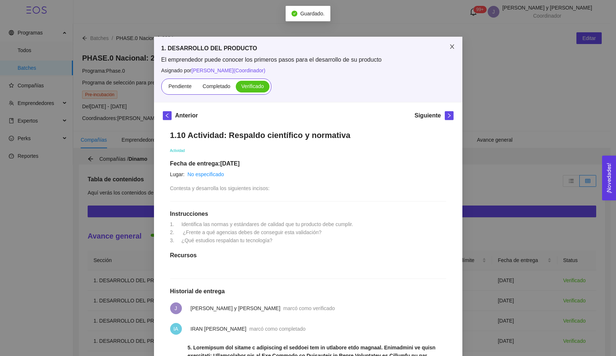
click at [451, 50] on span "Close" at bounding box center [452, 47] width 21 height 21
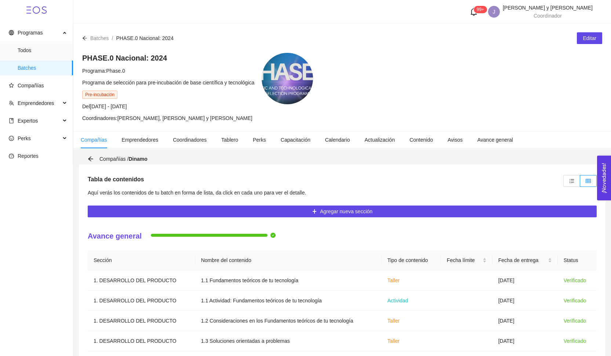
click at [92, 162] on div "Compañías / Dinamo" at bounding box center [120, 159] width 64 height 8
click at [91, 158] on icon "arrow-left" at bounding box center [91, 159] width 6 height 6
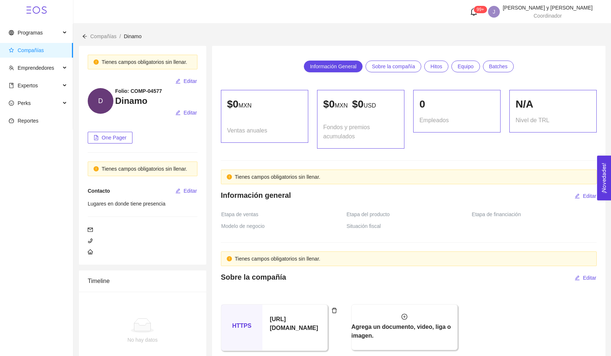
click at [84, 36] on icon "arrow-left" at bounding box center [84, 36] width 5 height 5
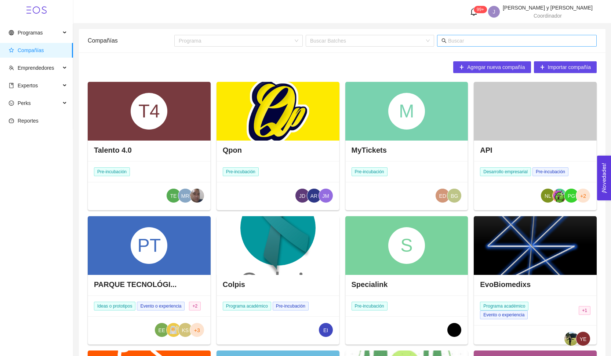
click at [494, 44] on input "text" at bounding box center [520, 41] width 144 height 8
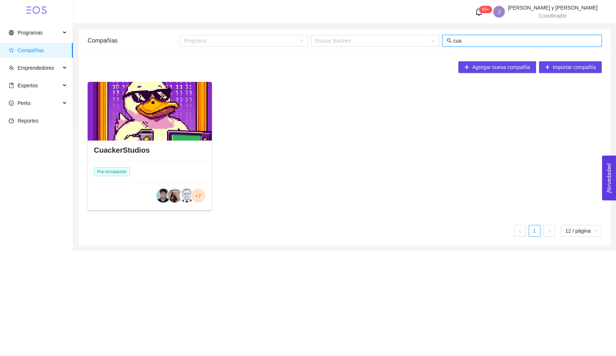
type input "cua"
click at [205, 118] on div at bounding box center [150, 111] width 124 height 59
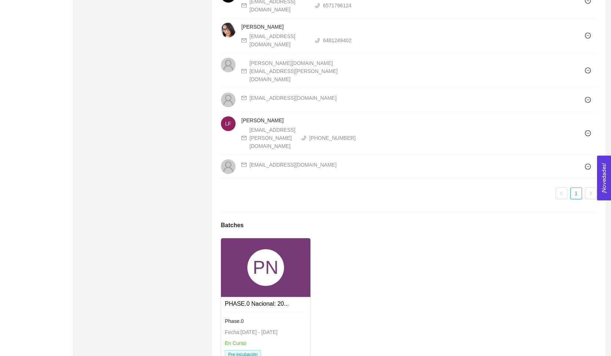
scroll to position [683, 0]
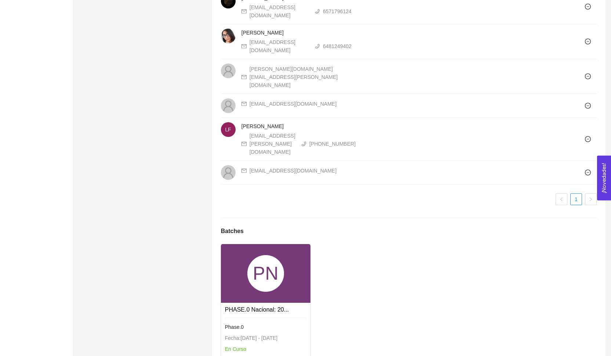
click at [266, 255] on div "PN" at bounding box center [265, 273] width 37 height 37
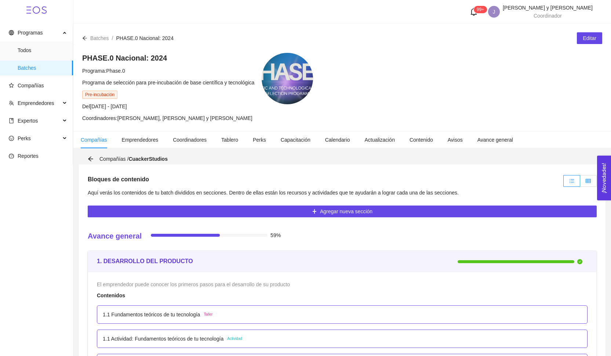
click at [587, 179] on icon "table" at bounding box center [588, 180] width 5 height 5
click at [580, 183] on input "radio" at bounding box center [580, 183] width 0 height 0
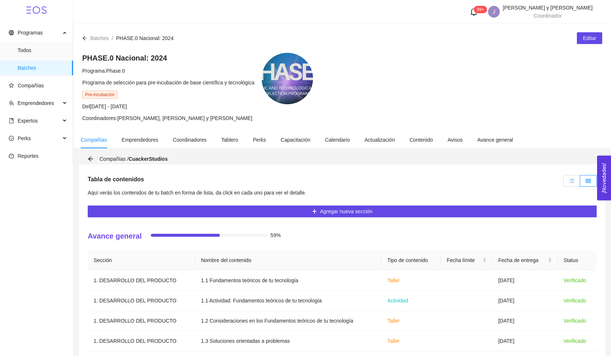
click at [573, 181] on icon "unordered-list" at bounding box center [571, 180] width 5 height 5
click at [564, 183] on input "radio" at bounding box center [564, 183] width 0 height 0
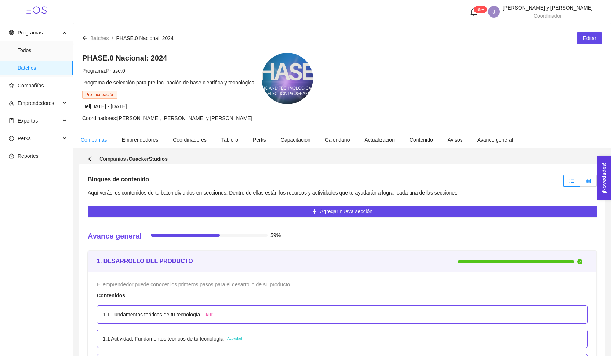
click at [586, 183] on span at bounding box center [588, 181] width 5 height 6
click at [580, 183] on input "radio" at bounding box center [580, 183] width 0 height 0
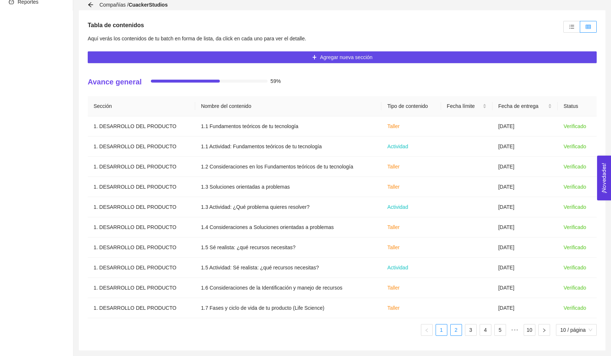
scroll to position [154, 0]
click at [451, 332] on link "2" at bounding box center [456, 329] width 11 height 11
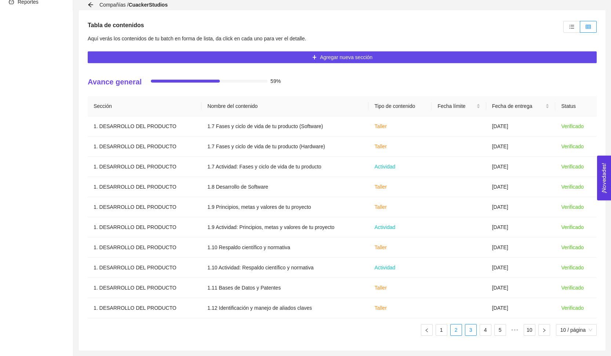
click at [468, 332] on link "3" at bounding box center [470, 329] width 11 height 11
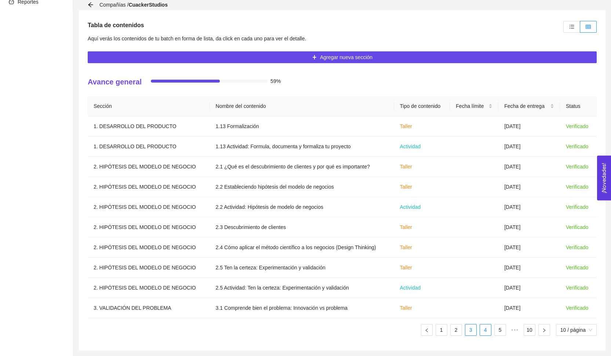
click at [482, 332] on link "4" at bounding box center [485, 329] width 11 height 11
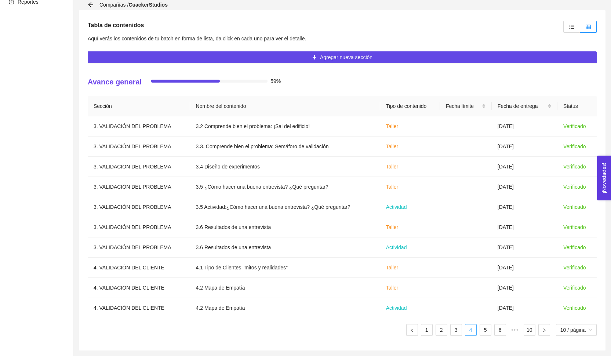
click at [482, 332] on link "5" at bounding box center [485, 329] width 11 height 11
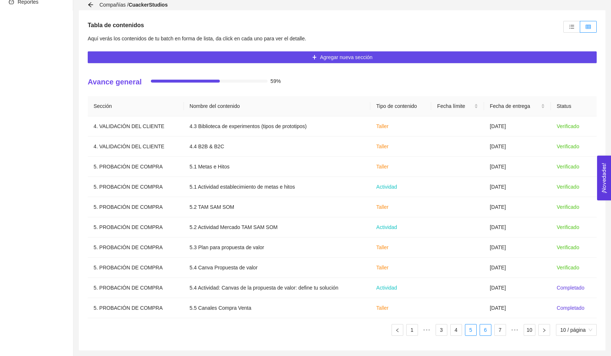
click at [486, 332] on link "6" at bounding box center [485, 329] width 11 height 11
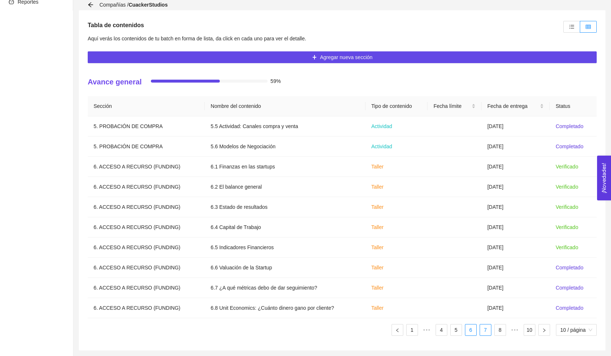
click at [487, 332] on link "7" at bounding box center [485, 329] width 11 height 11
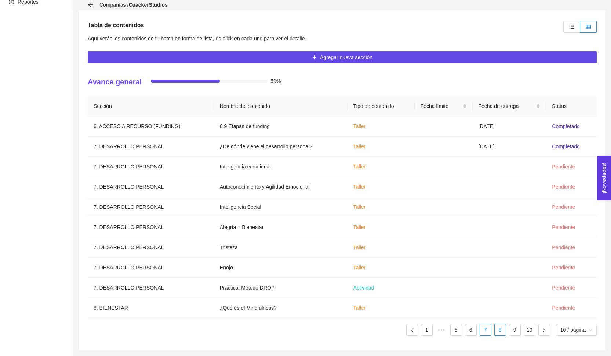
click at [498, 330] on link "8" at bounding box center [500, 329] width 11 height 11
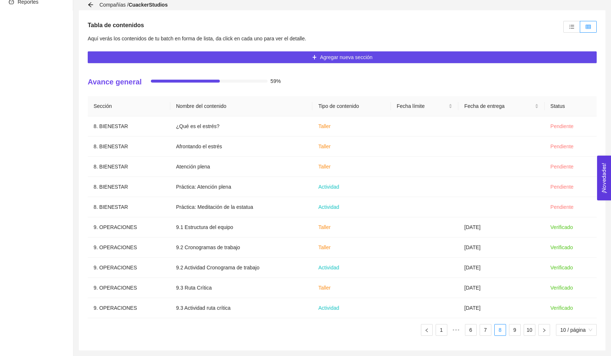
click at [506, 332] on ul "1 ••• 6 7 8 9 10 10 / página" at bounding box center [342, 330] width 509 height 12
click at [513, 332] on link "9" at bounding box center [514, 329] width 11 height 11
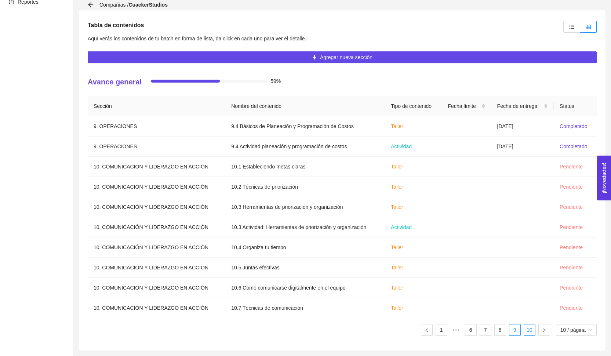
click at [524, 332] on link "10" at bounding box center [529, 329] width 11 height 11
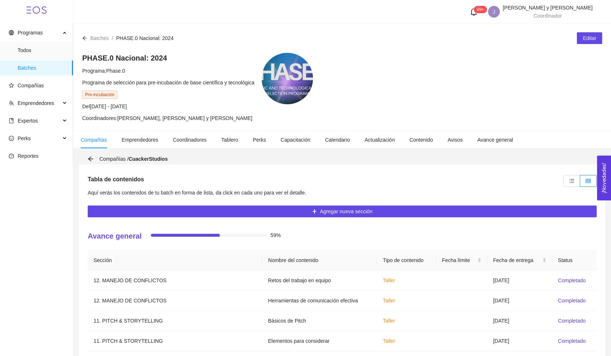
scroll to position [0, 0]
click at [94, 157] on div "Compañías / CuackerStudios" at bounding box center [130, 159] width 84 height 8
click at [35, 80] on span "Compañías" at bounding box center [38, 85] width 58 height 15
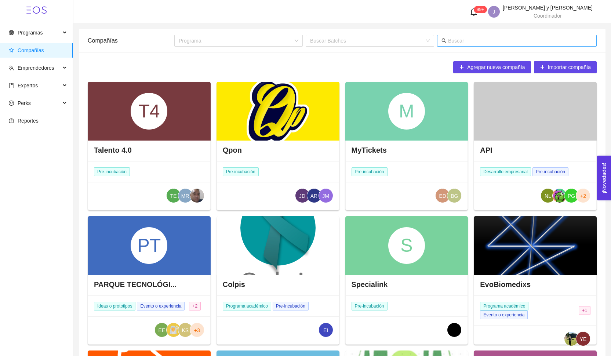
click at [492, 36] on span at bounding box center [517, 41] width 160 height 12
click at [481, 43] on input "text" at bounding box center [520, 41] width 144 height 8
type input "ecos"
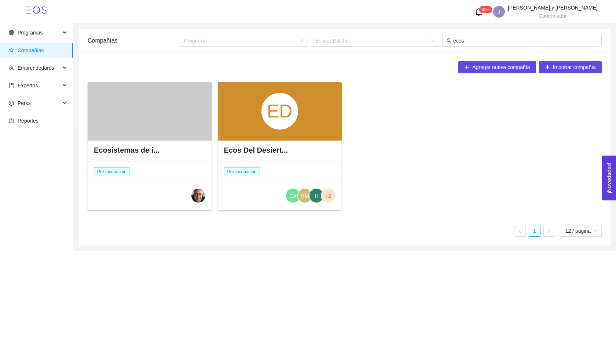
click at [245, 126] on div "ED" at bounding box center [280, 111] width 124 height 59
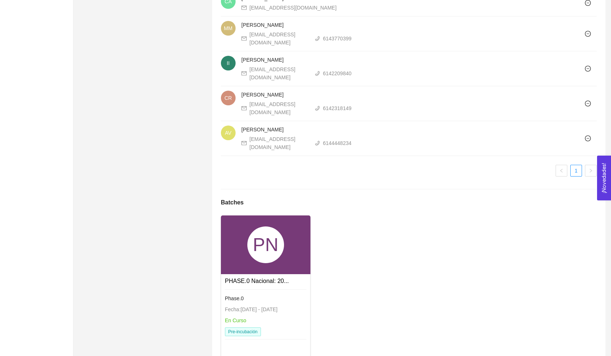
scroll to position [596, 0]
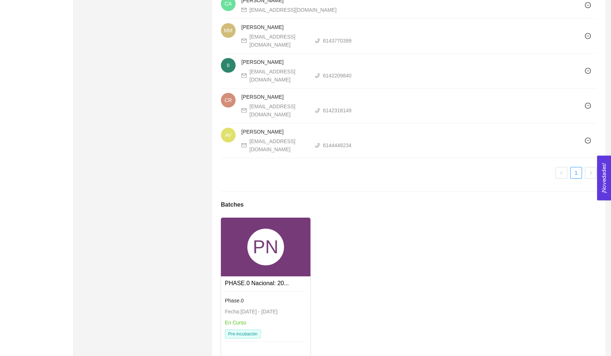
click at [258, 229] on div "PN" at bounding box center [265, 247] width 37 height 37
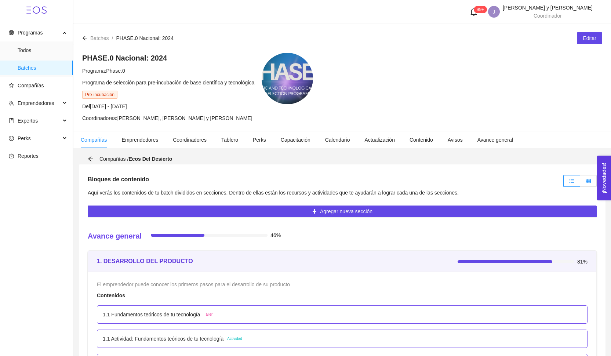
click at [581, 180] on label at bounding box center [588, 181] width 17 height 12
click at [580, 183] on input "radio" at bounding box center [580, 183] width 0 height 0
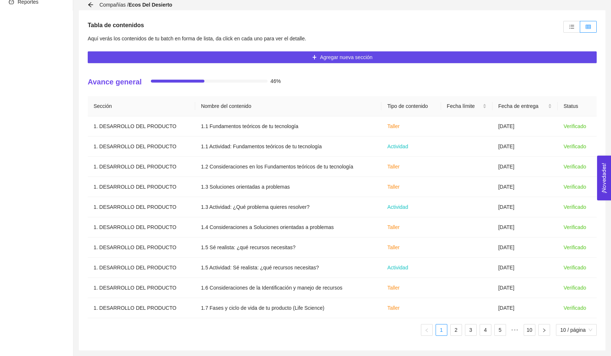
scroll to position [154, 0]
click at [452, 335] on li "2" at bounding box center [456, 330] width 12 height 12
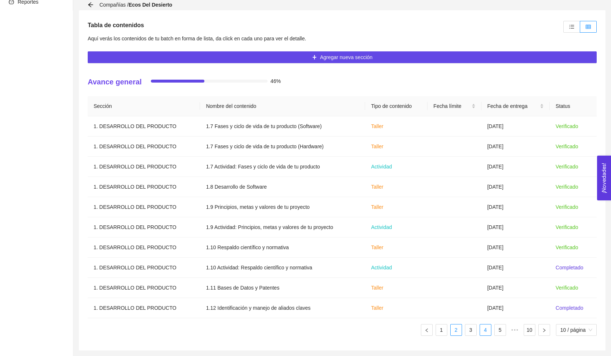
click at [480, 334] on link "4" at bounding box center [485, 329] width 11 height 11
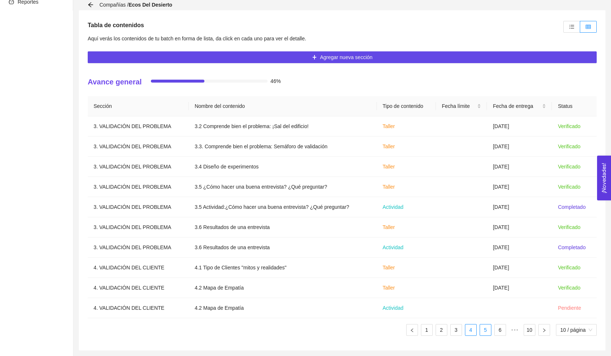
click at [482, 333] on link "5" at bounding box center [485, 329] width 11 height 11
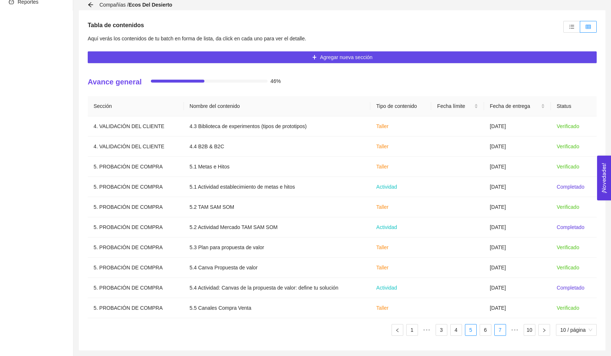
click at [495, 332] on link "7" at bounding box center [500, 329] width 11 height 11
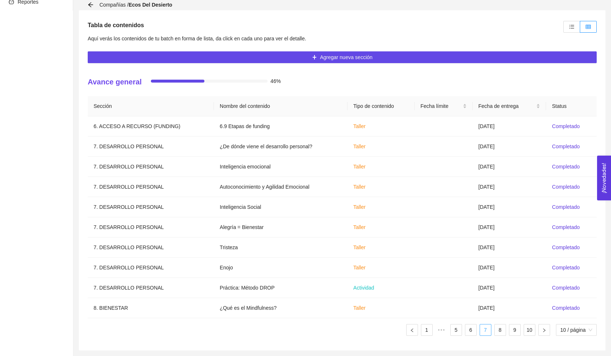
click at [487, 332] on link "7" at bounding box center [485, 329] width 11 height 11
click at [495, 332] on link "8" at bounding box center [500, 329] width 11 height 11
click at [502, 332] on link "8" at bounding box center [500, 329] width 11 height 11
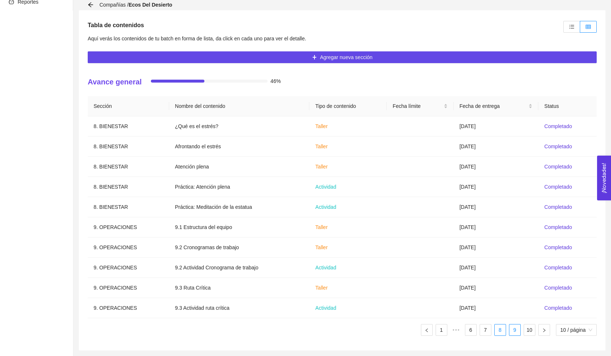
click at [514, 332] on link "9" at bounding box center [514, 329] width 11 height 11
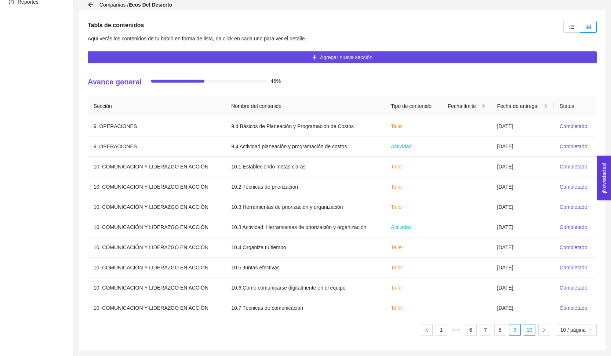
click at [524, 334] on link "10" at bounding box center [529, 329] width 11 height 11
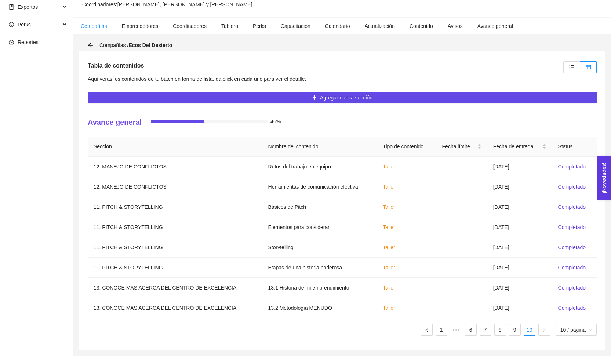
click at [86, 44] on div "Compañías / Ecos Del Desierto" at bounding box center [342, 45] width 526 height 11
click at [90, 44] on icon "arrow-left" at bounding box center [90, 45] width 5 height 5
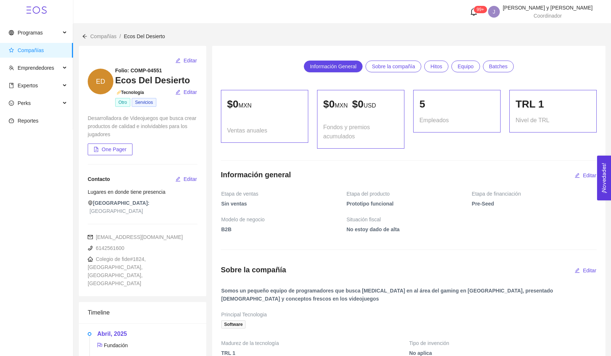
click at [85, 34] on icon "arrow-left" at bounding box center [84, 36] width 5 height 5
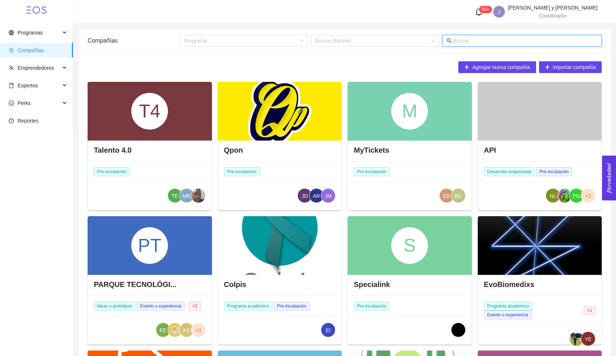
click at [512, 43] on input "text" at bounding box center [525, 41] width 144 height 8
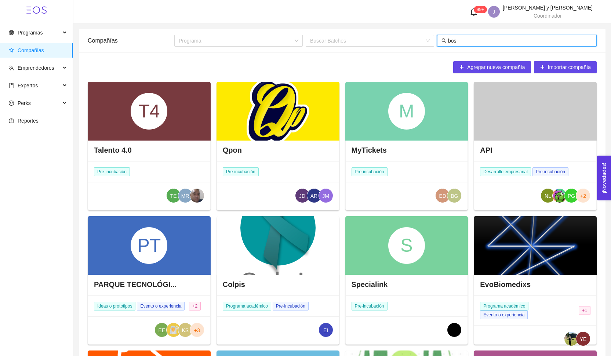
type input "boso"
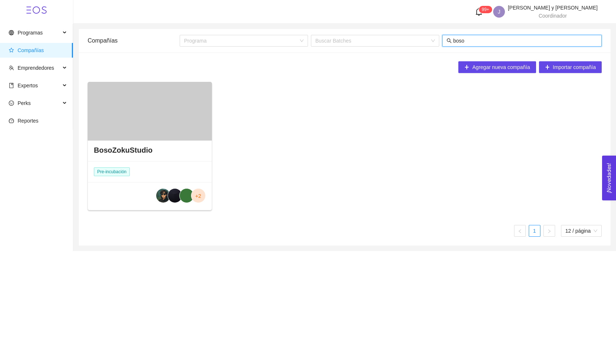
click at [156, 113] on div at bounding box center [150, 111] width 124 height 59
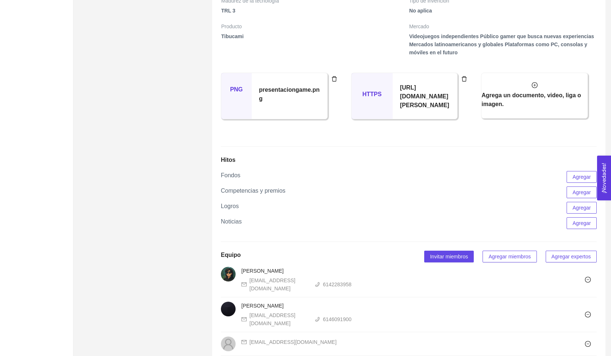
scroll to position [682, 0]
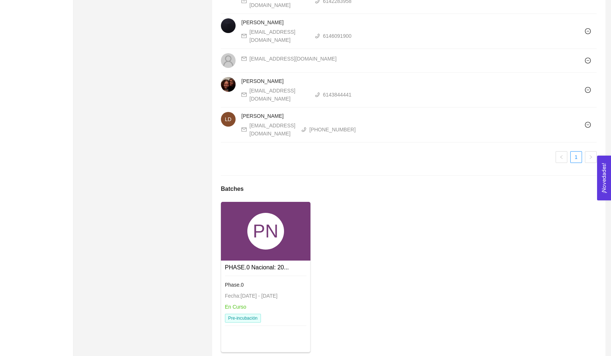
click at [262, 233] on div "PN" at bounding box center [265, 231] width 37 height 37
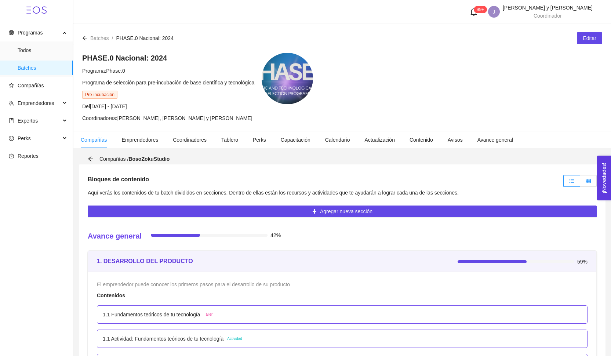
click at [587, 183] on span at bounding box center [588, 181] width 5 height 6
click at [580, 183] on input "radio" at bounding box center [580, 183] width 0 height 0
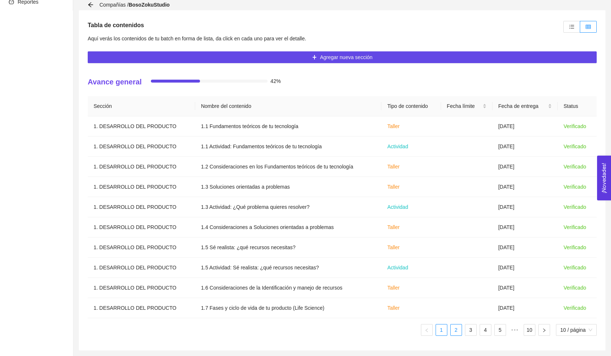
scroll to position [154, 0]
click at [457, 335] on li "2" at bounding box center [456, 330] width 12 height 12
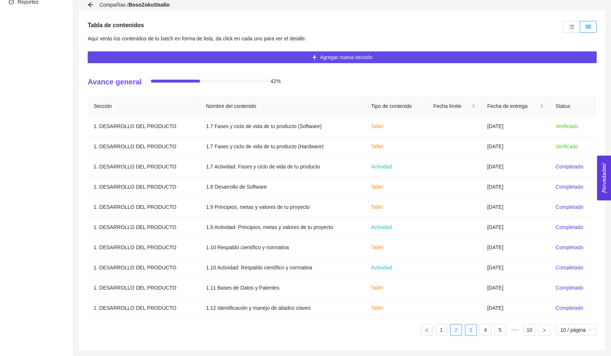
click at [467, 334] on link "3" at bounding box center [470, 329] width 11 height 11
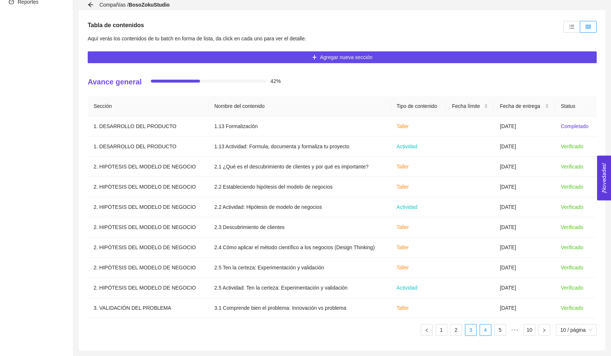
click at [482, 336] on div "Sección Nombre del contenido Tipo de contenido Fecha límite Fecha de entrega St…" at bounding box center [342, 218] width 509 height 245
click at [484, 332] on link "4" at bounding box center [485, 329] width 11 height 11
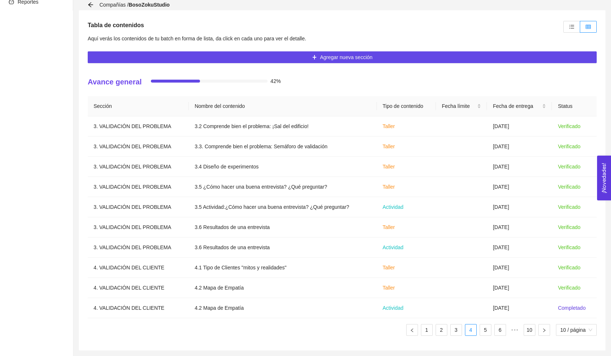
click at [492, 333] on ul "1 2 3 4 5 6 ••• 10 10 / página" at bounding box center [342, 330] width 509 height 12
click at [483, 328] on link "5" at bounding box center [485, 329] width 11 height 11
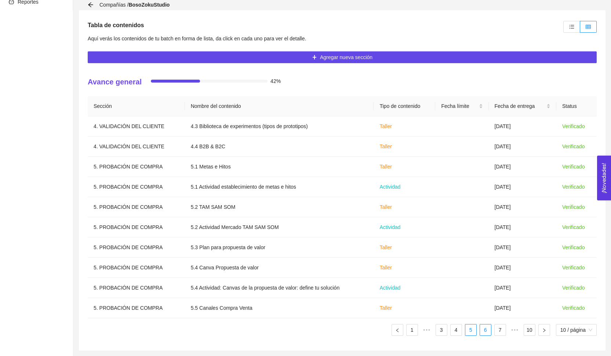
click at [486, 329] on link "6" at bounding box center [485, 329] width 11 height 11
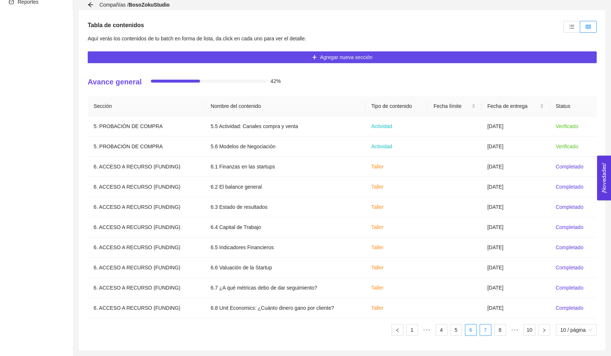
click at [487, 331] on link "7" at bounding box center [485, 329] width 11 height 11
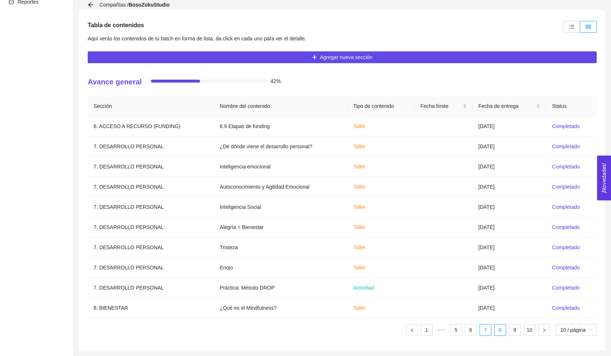
click at [501, 332] on link "8" at bounding box center [500, 329] width 11 height 11
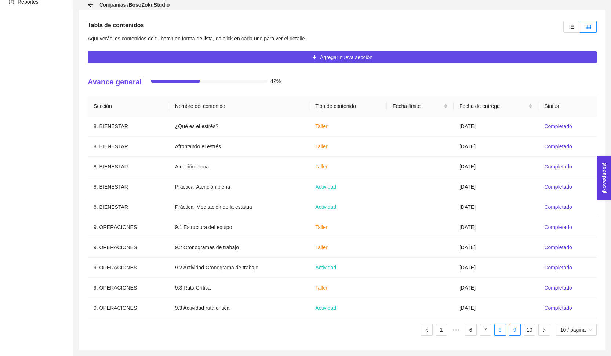
click at [514, 333] on link "9" at bounding box center [514, 329] width 11 height 11
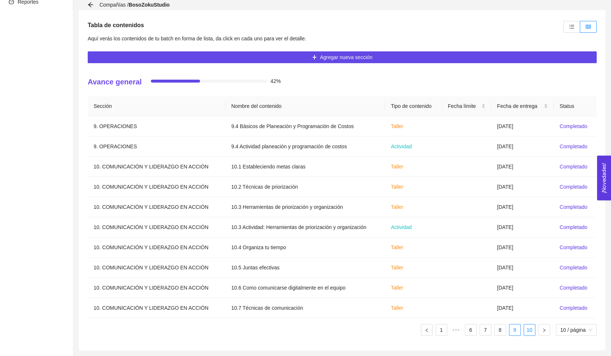
click at [524, 334] on link "10" at bounding box center [529, 329] width 11 height 11
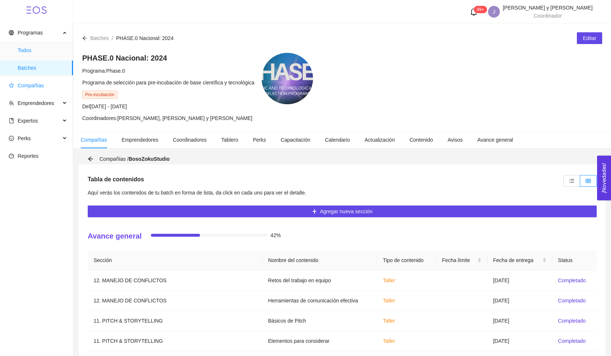
scroll to position [0, 0]
click at [43, 84] on span "Compañías" at bounding box center [31, 86] width 26 height 6
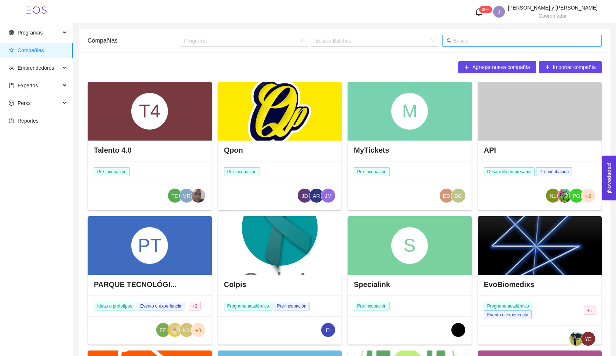
click at [494, 39] on input "text" at bounding box center [525, 41] width 144 height 8
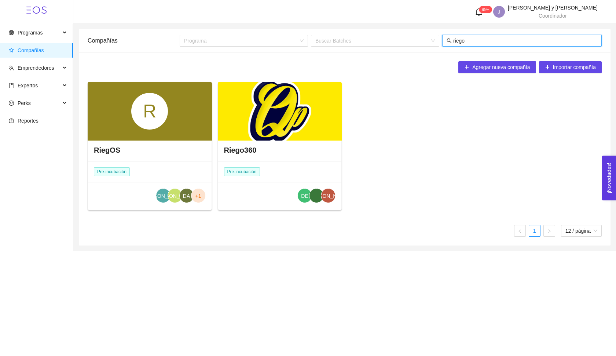
type input "riego"
click at [142, 136] on div "R" at bounding box center [150, 111] width 124 height 59
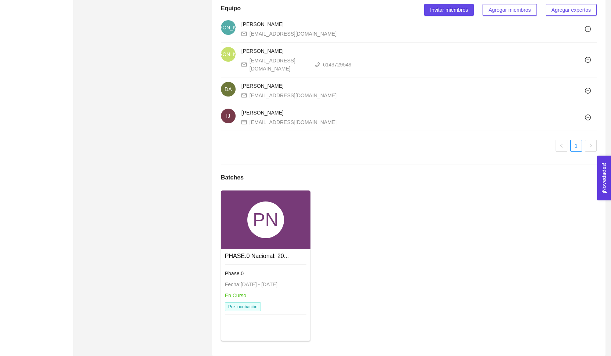
scroll to position [475, 0]
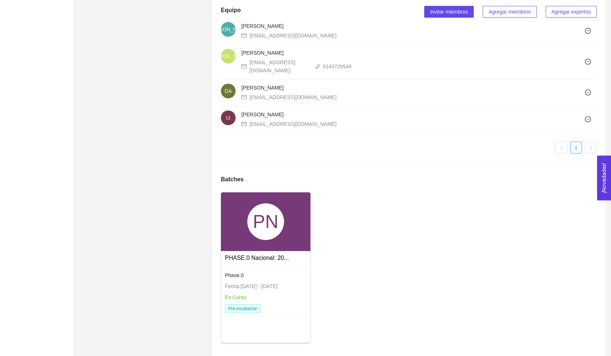
click at [249, 255] on link "PHASE.0 Nacional: 20..." at bounding box center [257, 258] width 64 height 6
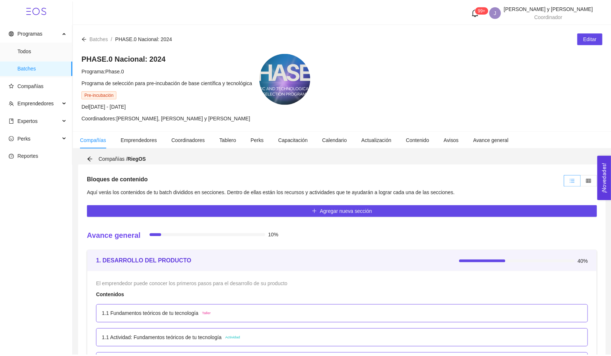
scroll to position [22, 0]
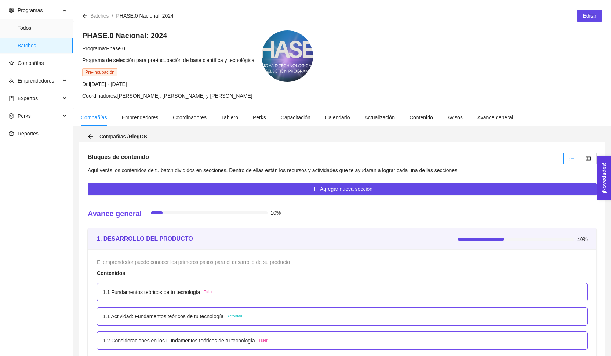
click at [583, 151] on div at bounding box center [578, 158] width 35 height 15
click at [583, 153] on label at bounding box center [588, 159] width 17 height 12
click at [580, 160] on input "radio" at bounding box center [580, 160] width 0 height 0
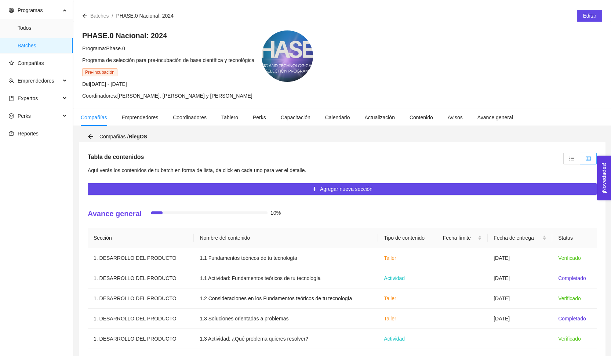
click at [583, 157] on span at bounding box center [588, 158] width 16 height 11
click at [580, 160] on input "radio" at bounding box center [580, 160] width 0 height 0
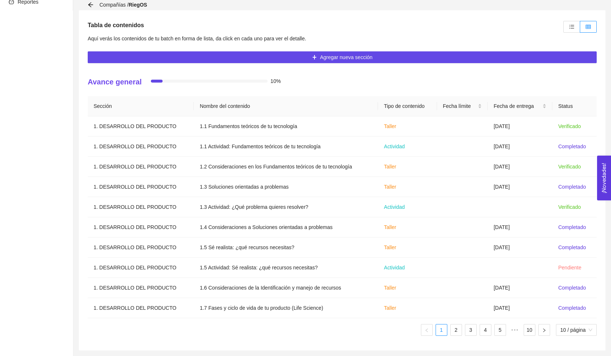
scroll to position [154, 0]
click at [456, 332] on link "2" at bounding box center [456, 329] width 11 height 11
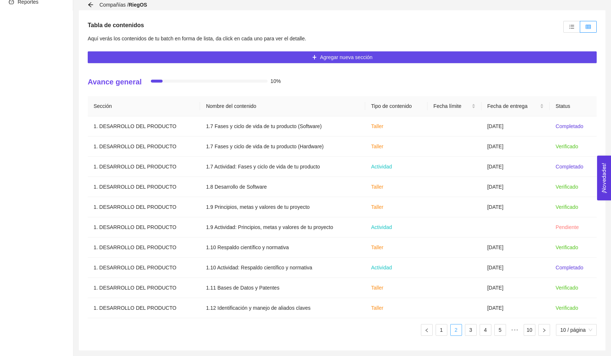
click at [456, 331] on link "2" at bounding box center [456, 329] width 11 height 11
click at [471, 334] on link "3" at bounding box center [470, 329] width 11 height 11
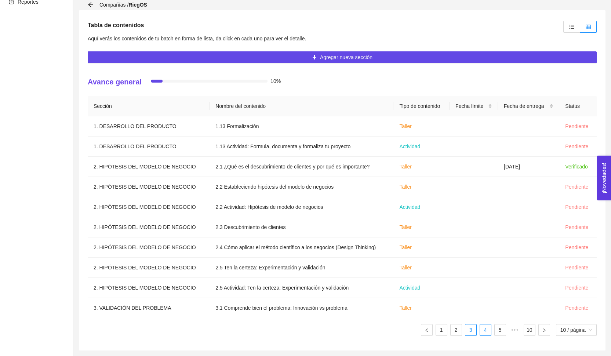
click at [484, 334] on link "4" at bounding box center [485, 329] width 11 height 11
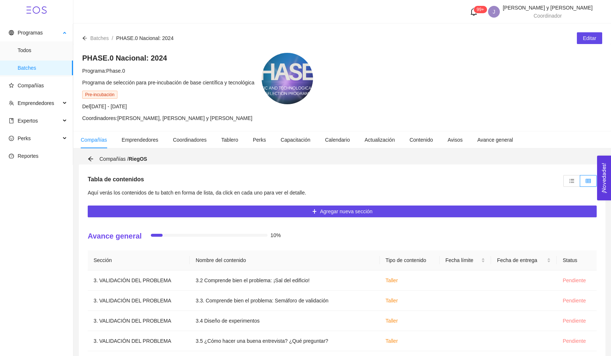
scroll to position [0, 0]
click at [34, 84] on span "Compañías" at bounding box center [31, 86] width 26 height 6
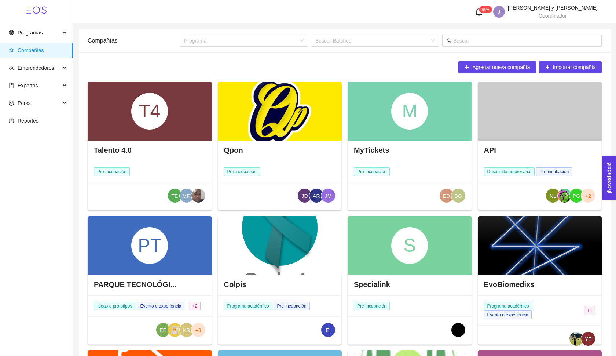
click at [506, 47] on div "Programa Buscar Batches" at bounding box center [391, 40] width 422 height 23
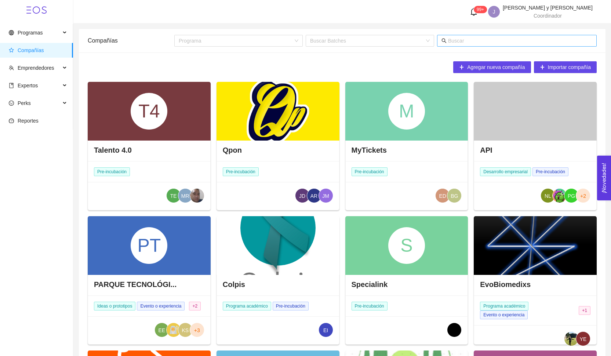
click at [498, 37] on input "text" at bounding box center [520, 41] width 144 height 8
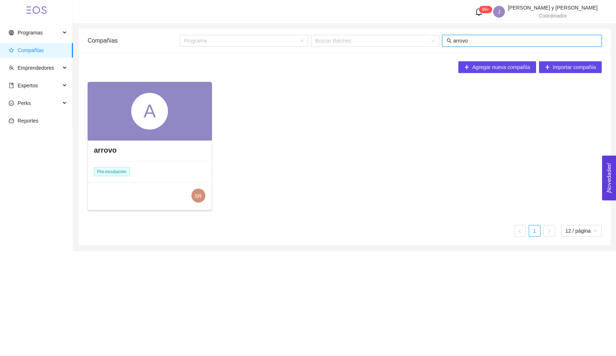
type input "arrovo"
click at [167, 133] on div "A" at bounding box center [150, 111] width 124 height 59
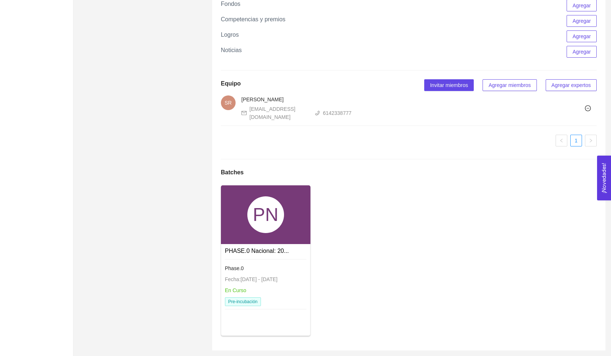
scroll to position [615, 0]
click at [262, 225] on div "PN" at bounding box center [265, 214] width 37 height 37
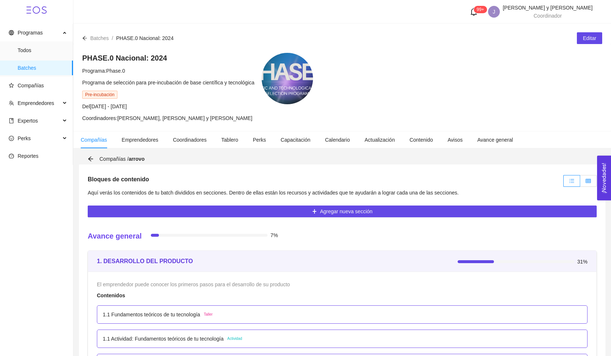
click at [588, 183] on icon "table" at bounding box center [588, 180] width 5 height 5
click at [580, 183] on input "radio" at bounding box center [580, 183] width 0 height 0
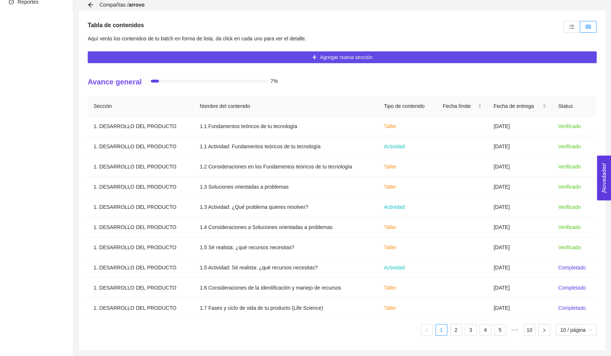
scroll to position [154, 0]
click at [465, 333] on link "3" at bounding box center [470, 329] width 11 height 11
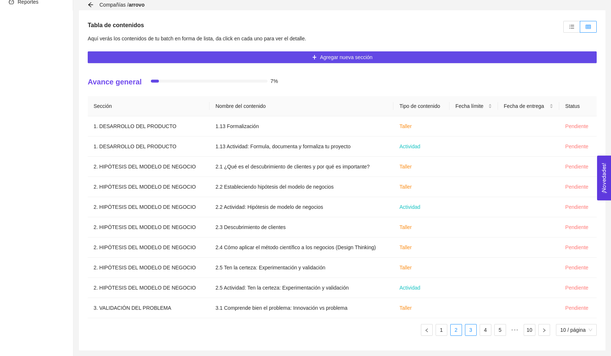
click at [456, 331] on link "2" at bounding box center [456, 329] width 11 height 11
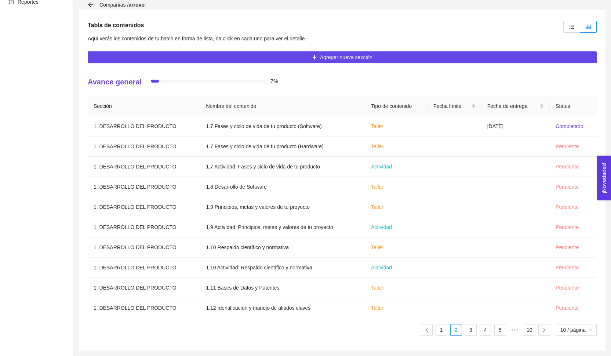
click at [482, 1] on div "Compañías / arrovo" at bounding box center [342, 4] width 509 height 11
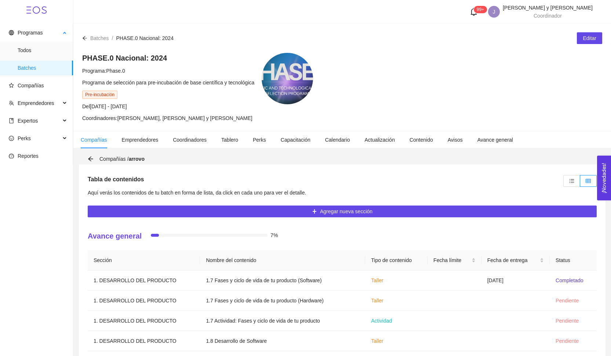
scroll to position [0, 0]
click at [41, 94] on ul "Programas Todos Batches Compañías Emprendedores Expertos Perks Reportes" at bounding box center [36, 94] width 73 height 141
click at [38, 87] on span "Compañías" at bounding box center [31, 86] width 26 height 6
